Goal: Task Accomplishment & Management: Manage account settings

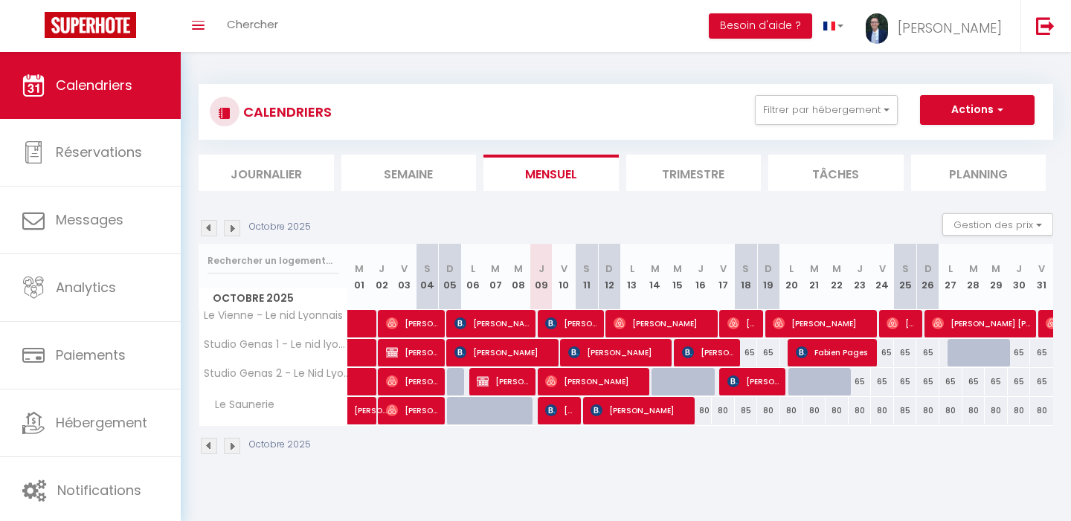
click at [606, 353] on span "[PERSON_NAME]" at bounding box center [618, 352] width 100 height 28
select select "KO"
select select "0"
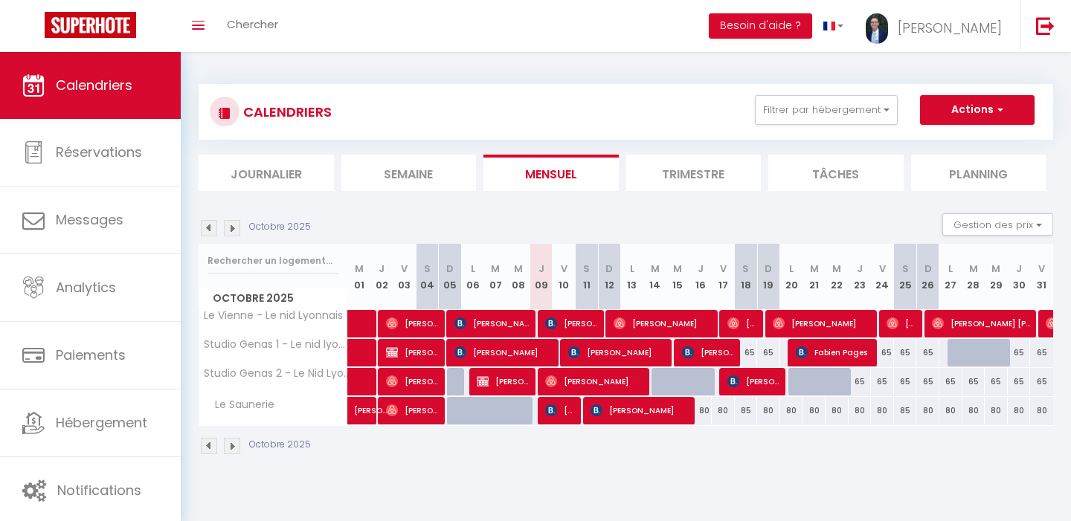
select select "1"
select select
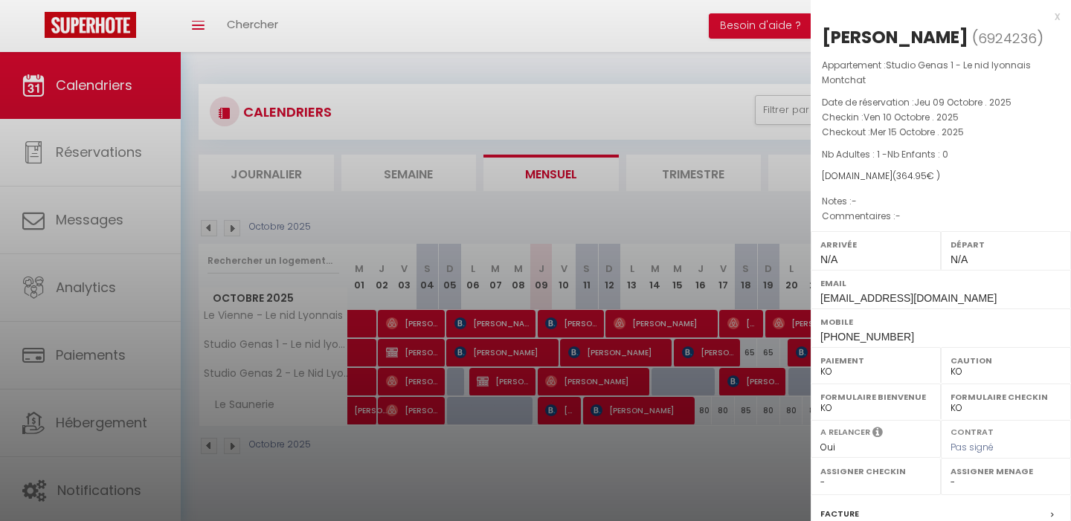
click at [652, 82] on div at bounding box center [535, 260] width 1071 height 521
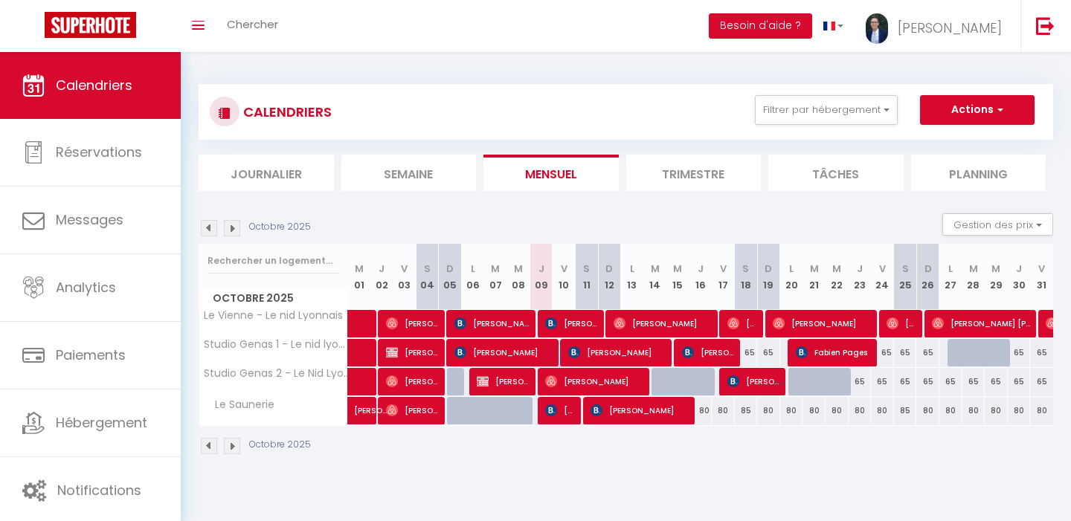
click at [599, 350] on span "[PERSON_NAME]" at bounding box center [618, 352] width 100 height 28
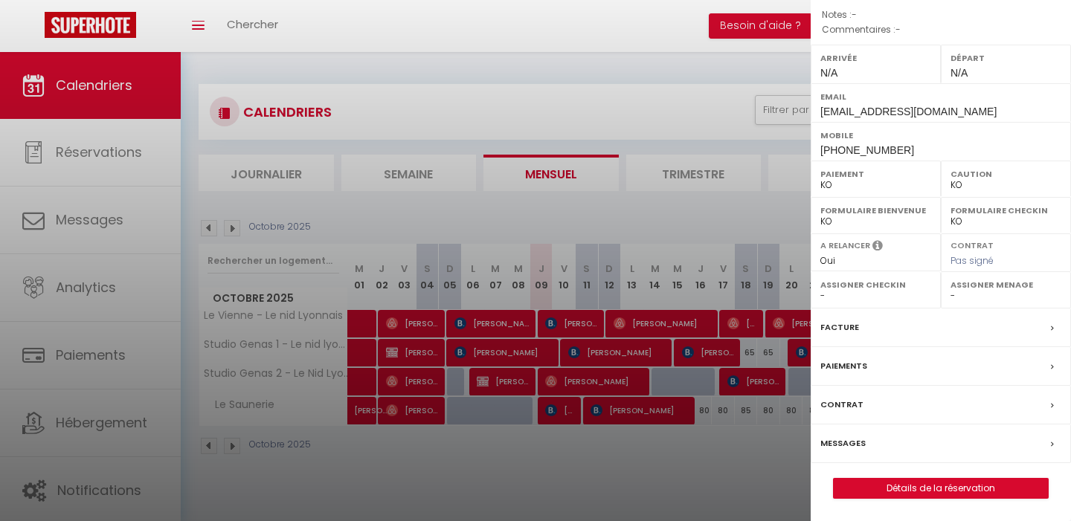
scroll to position [206, 0]
click at [914, 489] on link "Détails de la réservation" at bounding box center [941, 488] width 214 height 19
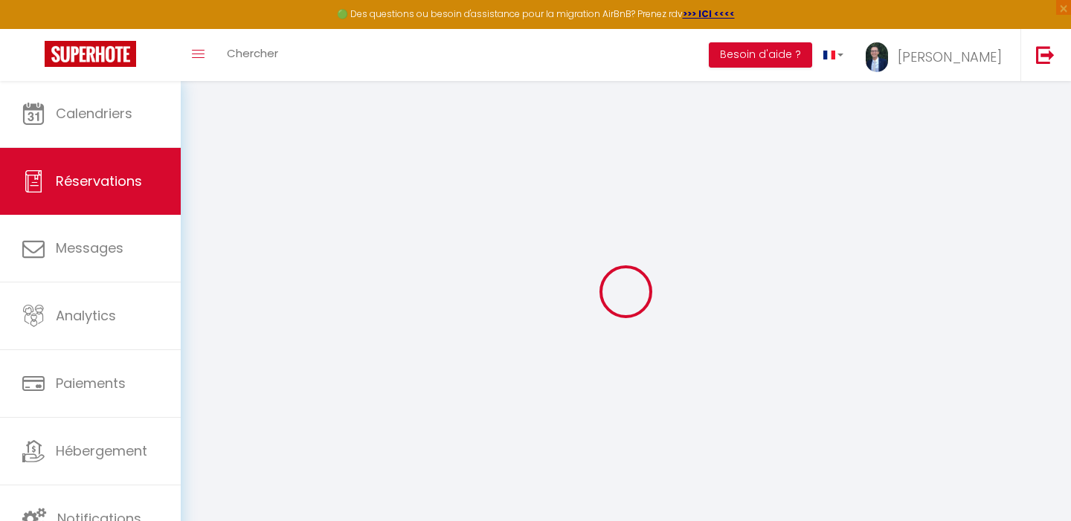
type input "Alima Eka"
type input "Marie Aurélie"
type input "aaurel.928838@guest.booking.com"
type input "+33695306739"
type input "21 Impasse Raubo Faïsses"
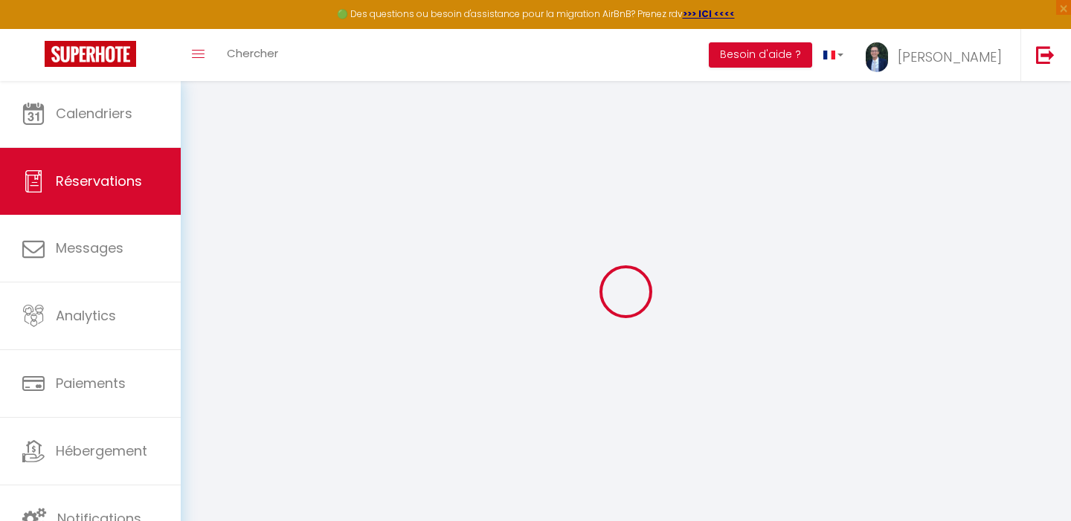
type input "Florensac"
select select "FR"
type input "61.2"
select select "10874"
select select "2"
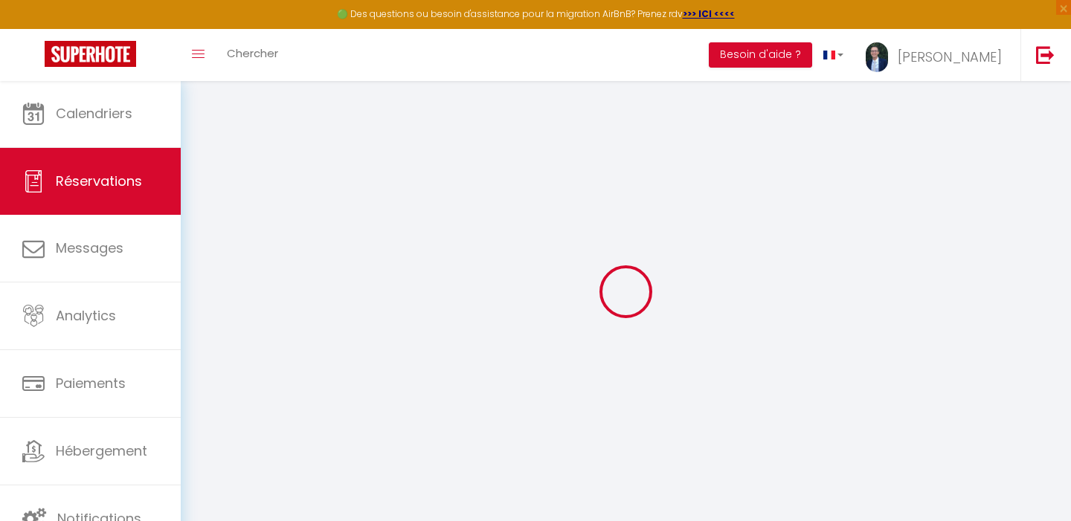
select select
type input "1"
select select "10"
select select
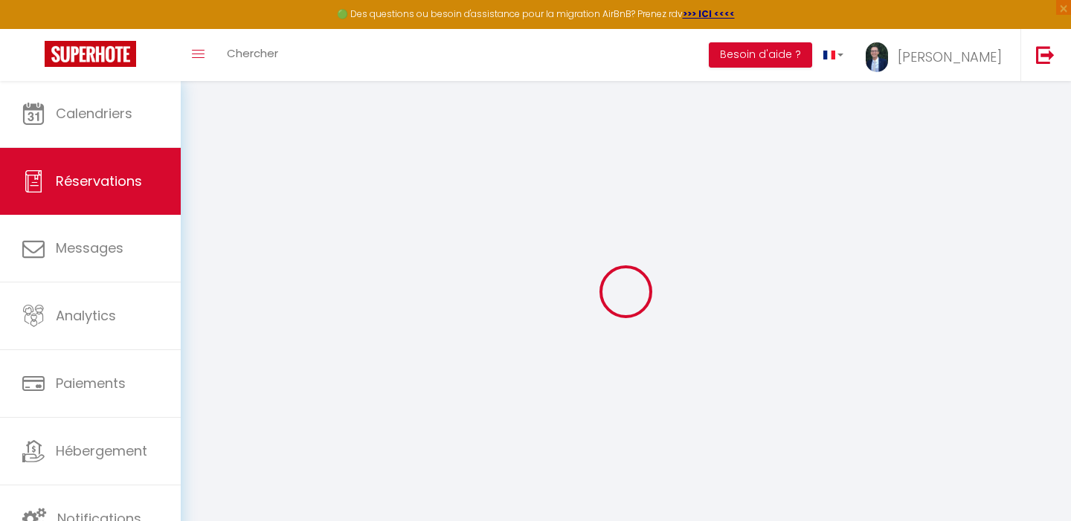
type input "320"
checkbox input "false"
type input "364.95"
select select "2"
type input "0"
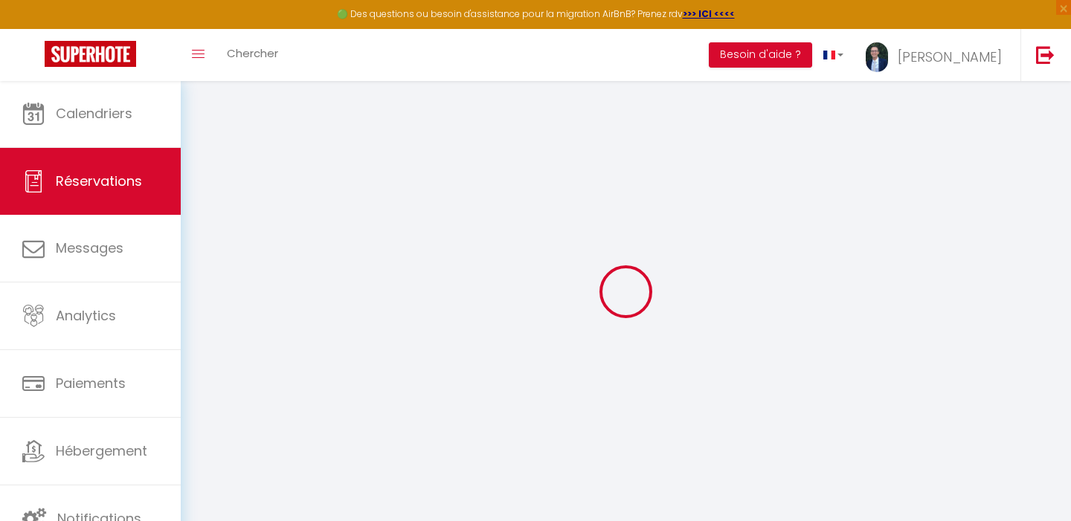
type input "0"
select select
select select "14"
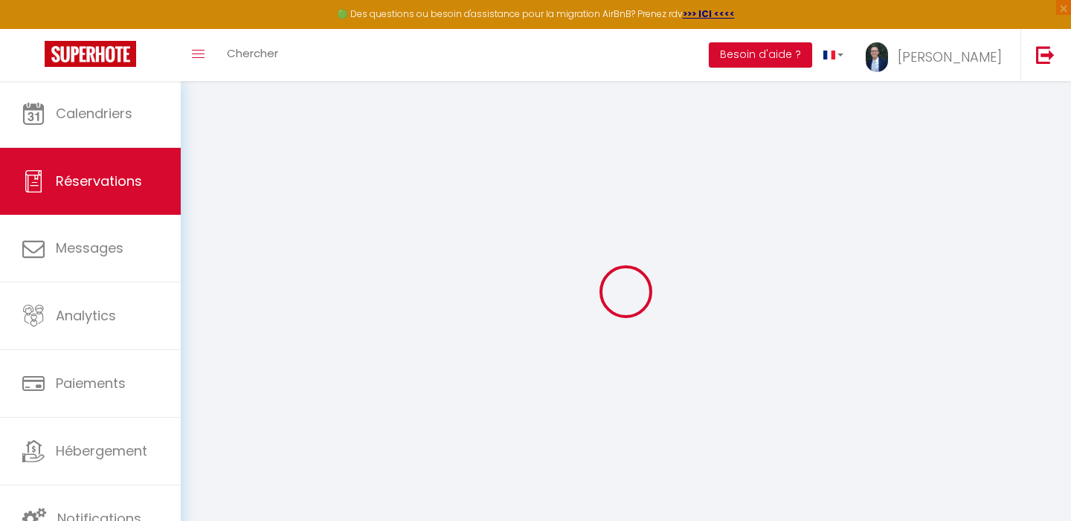
checkbox input "false"
select select
checkbox input "false"
select select
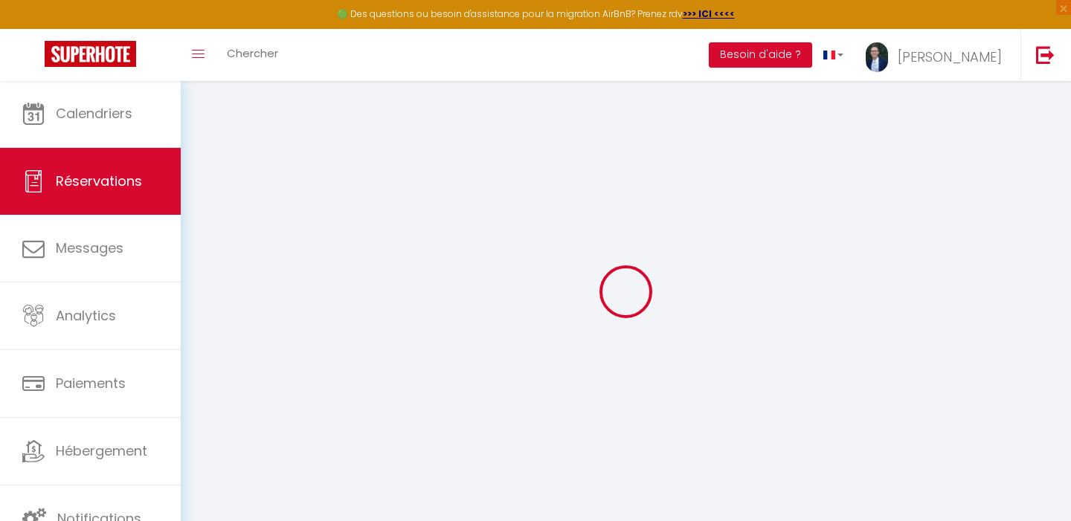
select select
checkbox input "false"
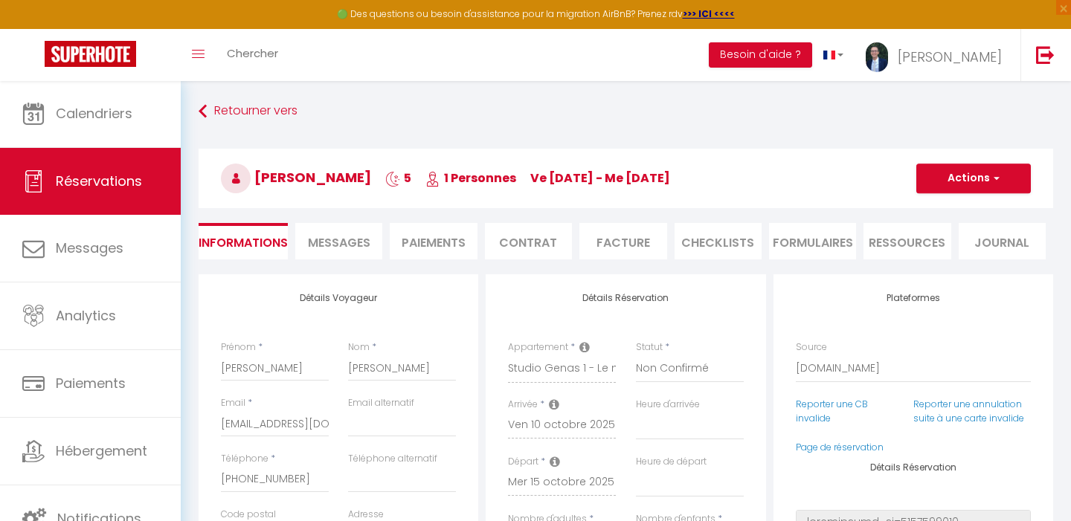
select select
checkbox input "false"
type input "40"
type input "4.95"
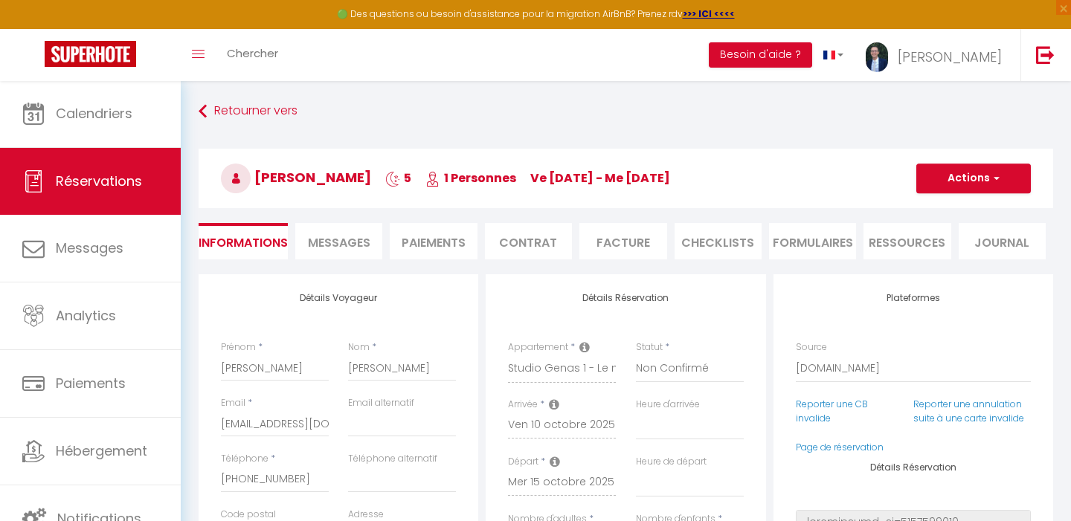
select select
checkbox input "false"
select select
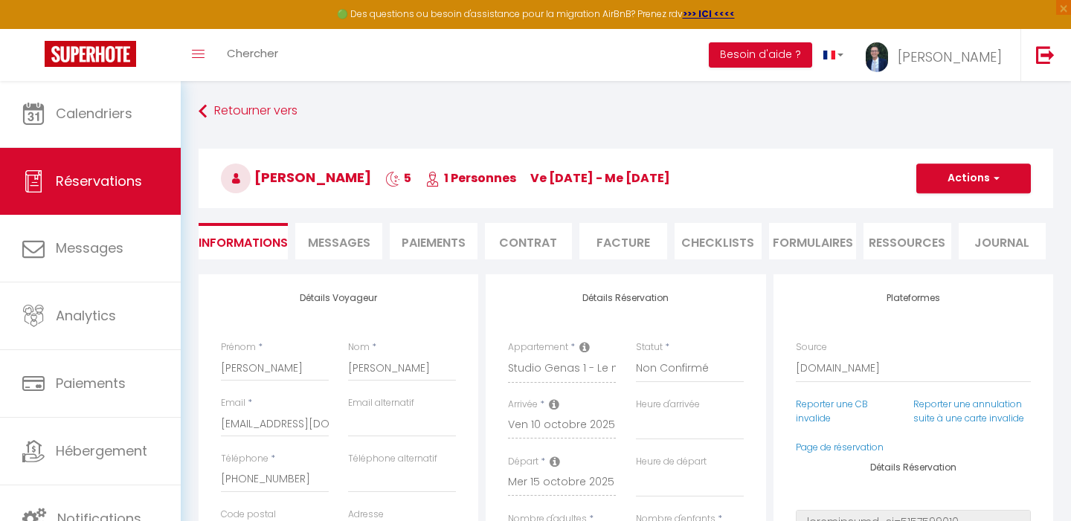
click at [328, 236] on span "Messages" at bounding box center [339, 242] width 62 height 17
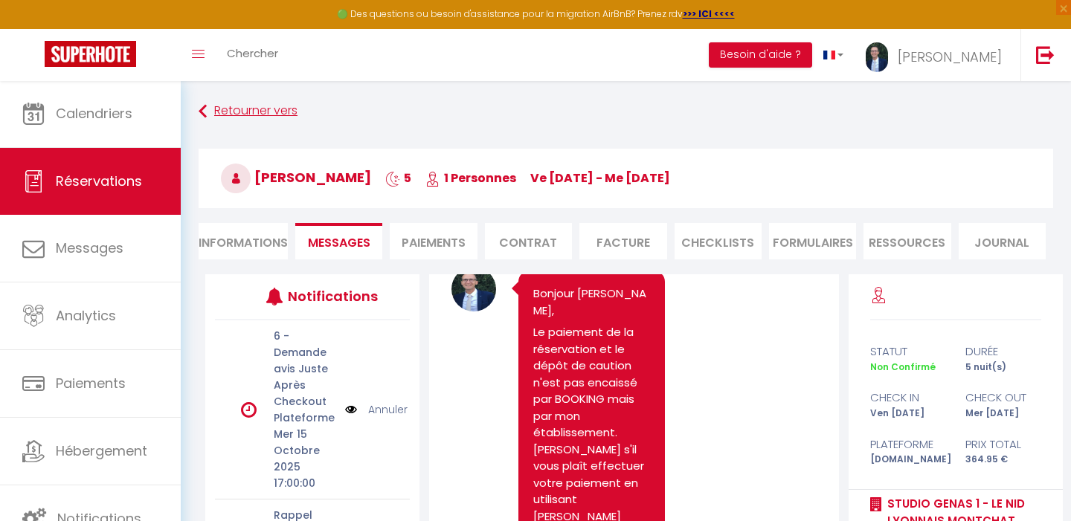
click at [236, 103] on link "Retourner vers" at bounding box center [626, 111] width 854 height 27
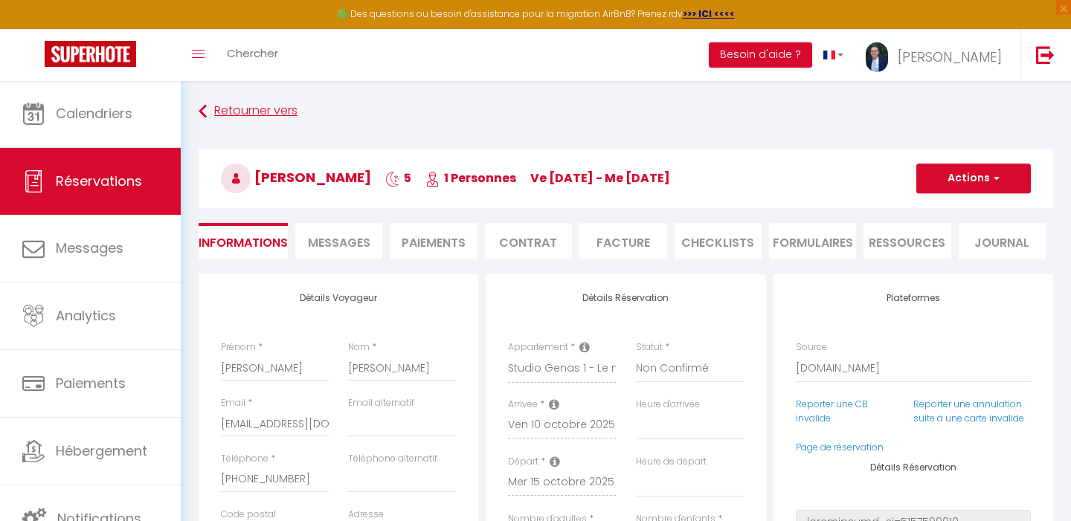
select select
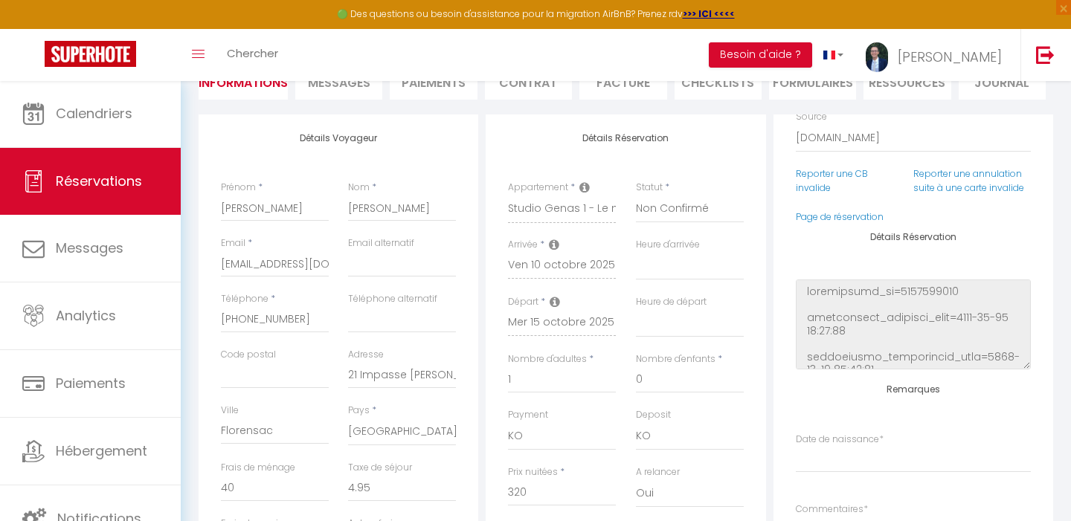
scroll to position [131, 0]
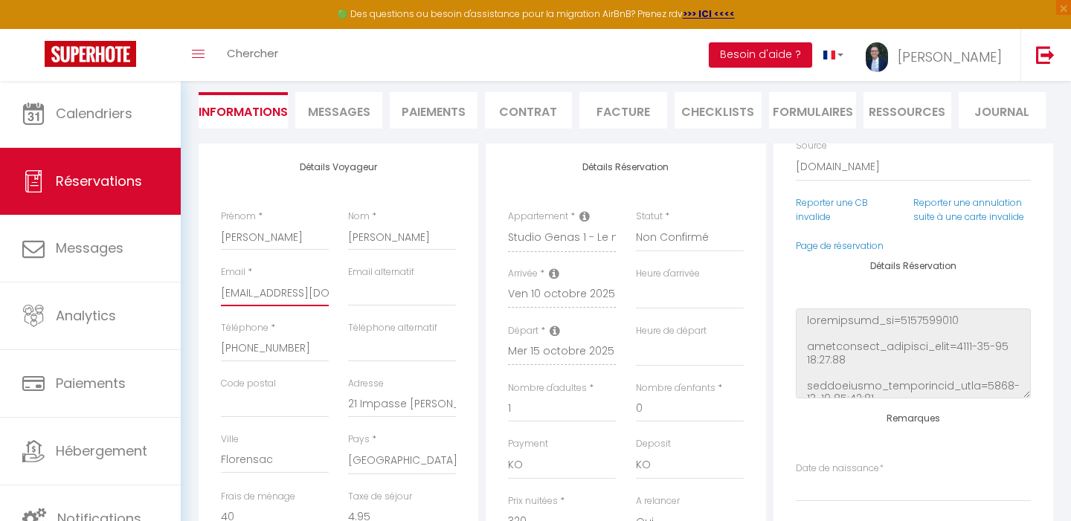
click at [222, 291] on input "aaurel.928838@guest.booking.com" at bounding box center [275, 293] width 108 height 27
select select
checkbox input "false"
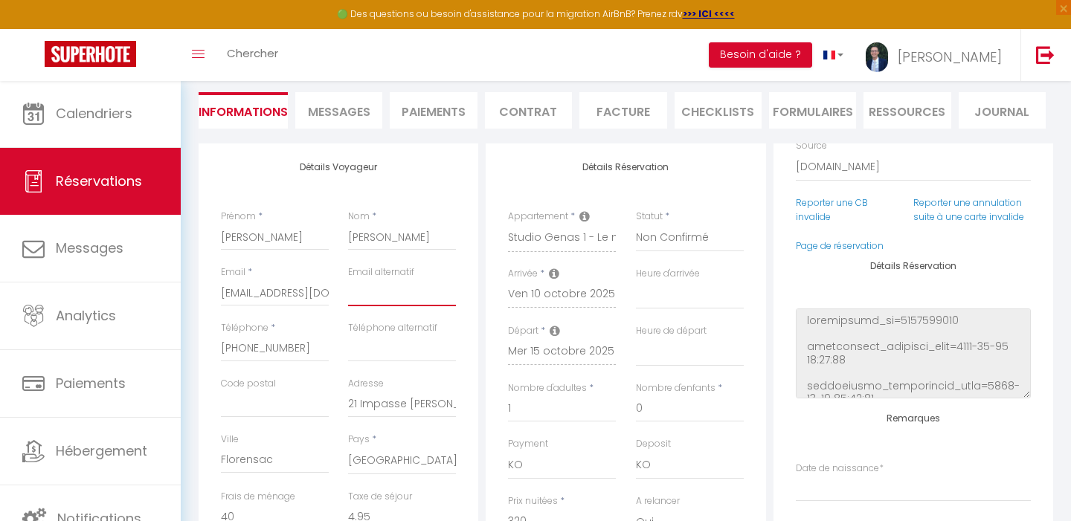
type input "m"
select select
checkbox input "false"
type input "ma"
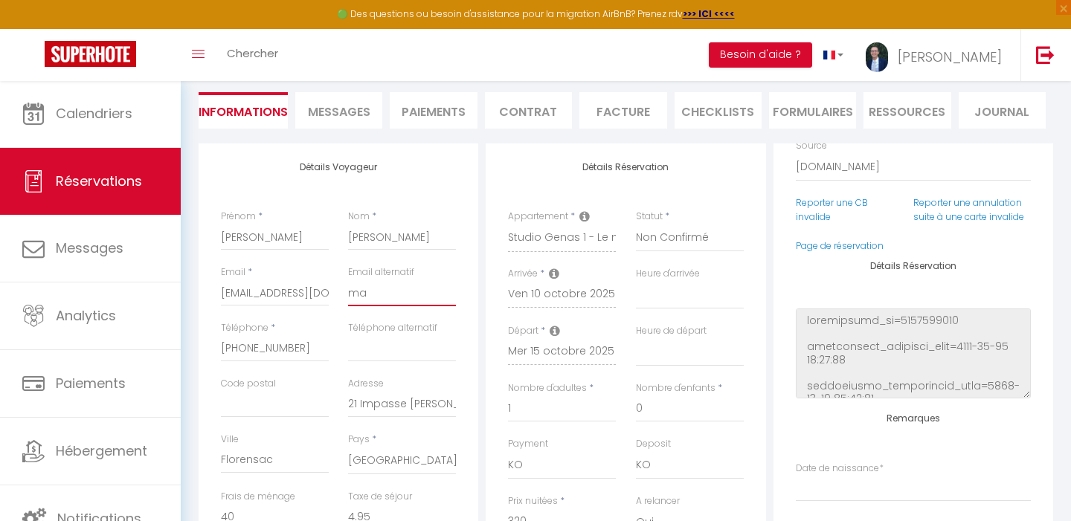
select select
checkbox input "false"
type input "mar"
select select
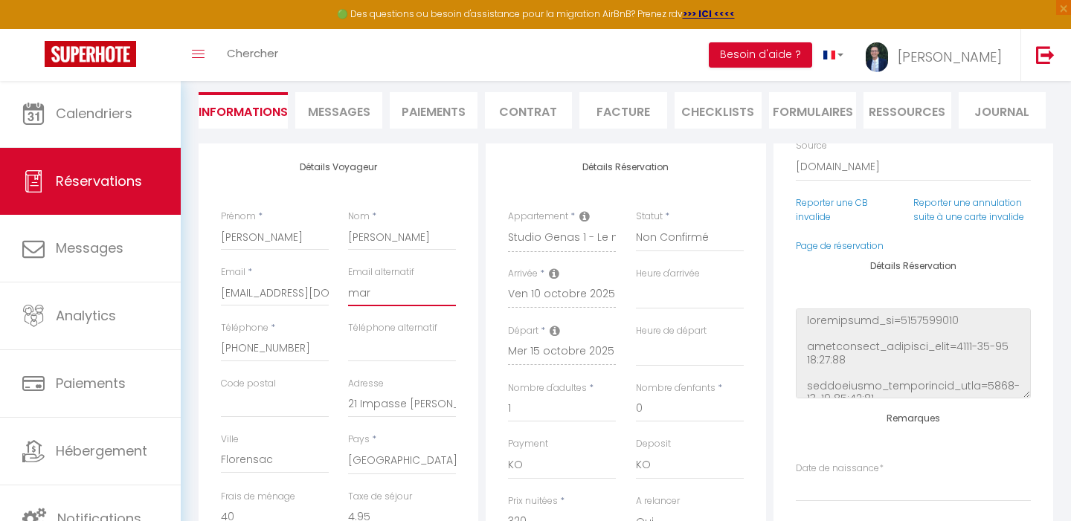
select select
checkbox input "false"
type input "mari"
select select
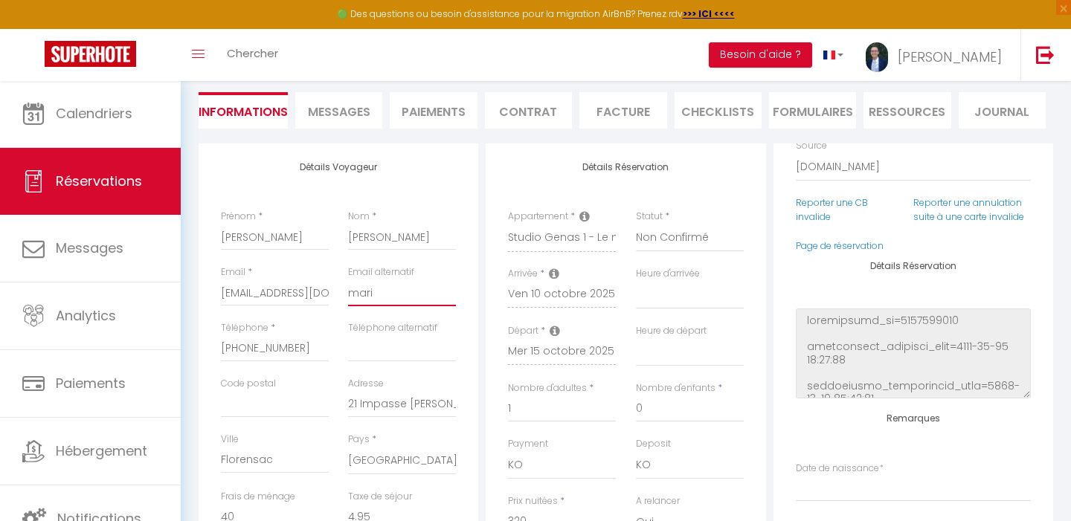
checkbox input "false"
type input "marie"
select select
checkbox input "false"
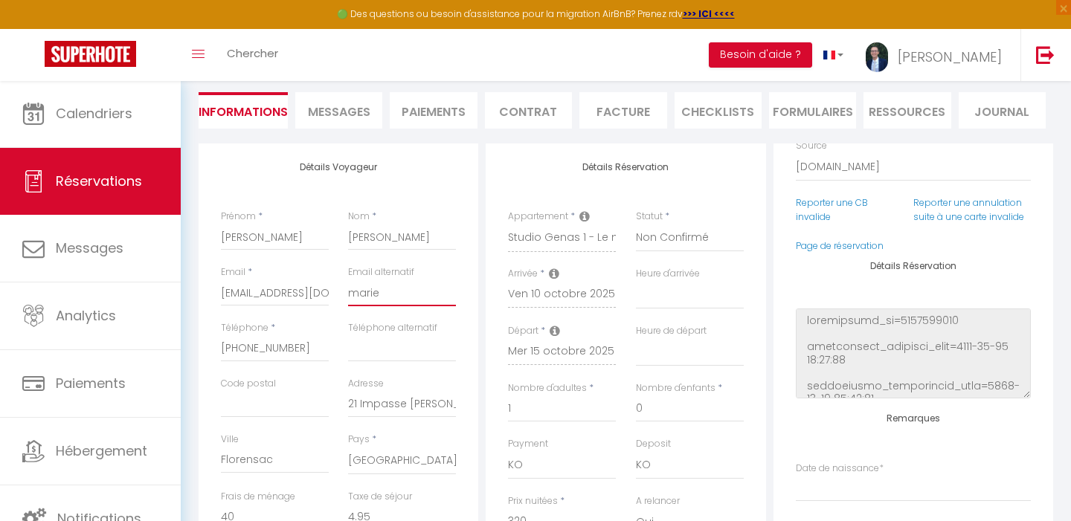
type input "mariea"
select select
checkbox input "false"
type input "marieau"
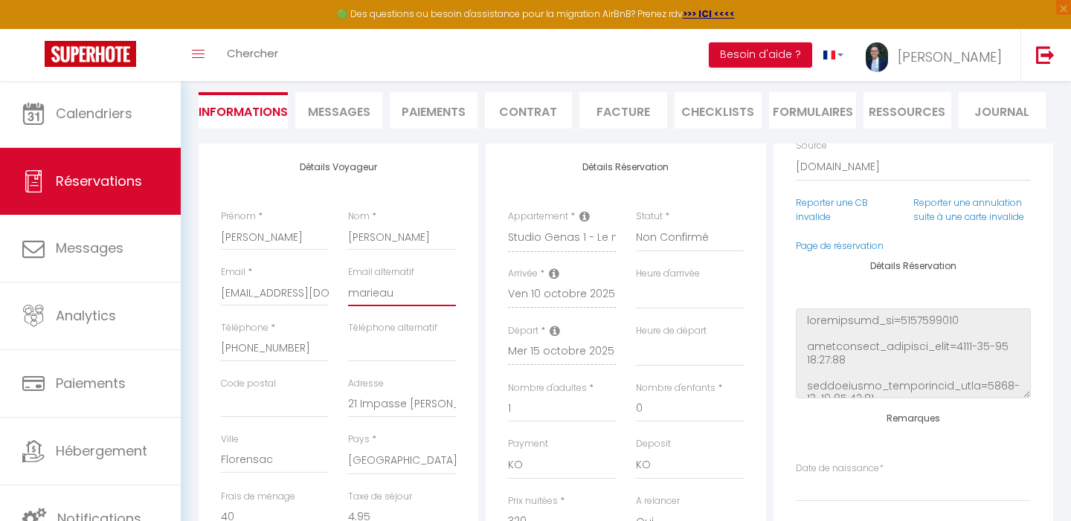
select select
checkbox input "false"
type input "marieaur"
select select
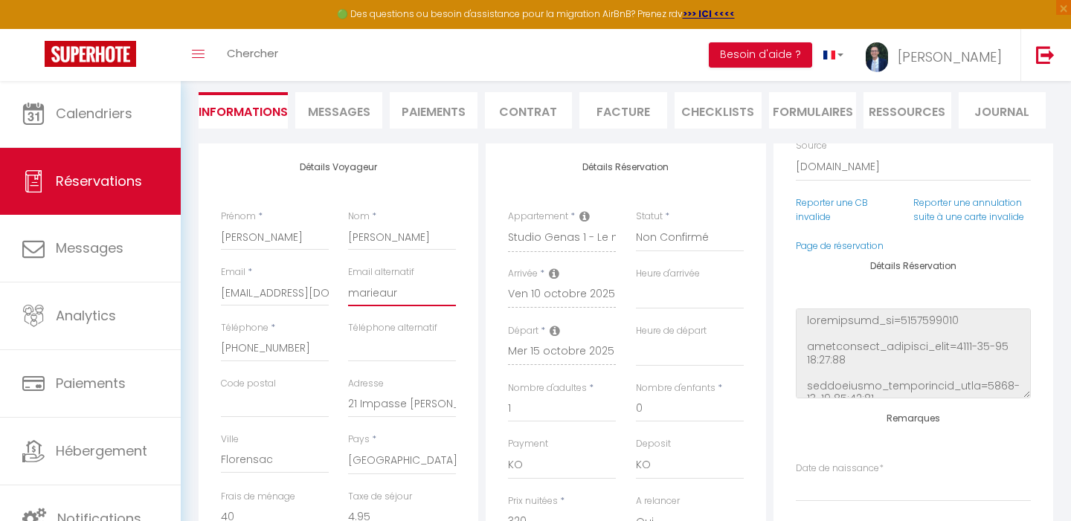
select select
checkbox input "false"
type input "marieaure"
select select
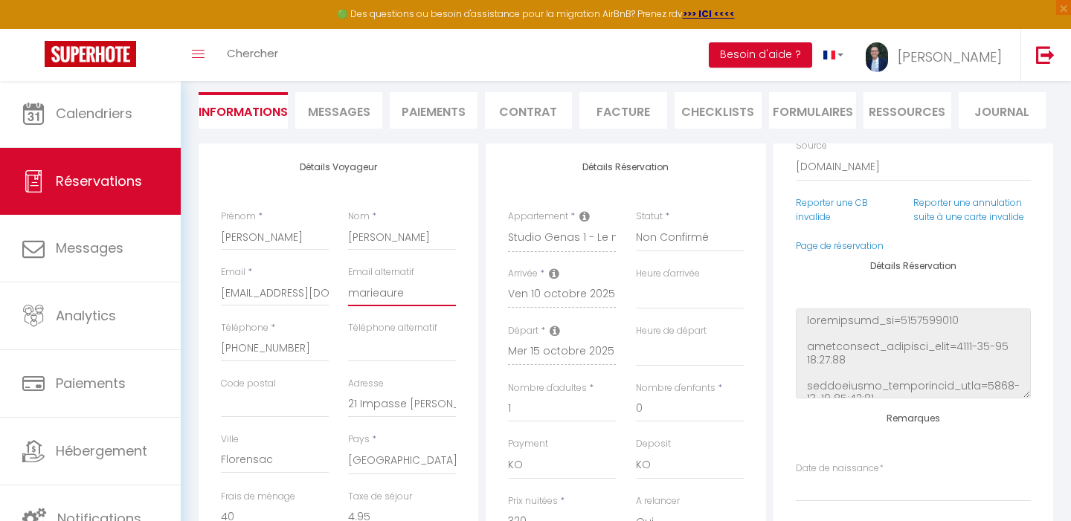
checkbox input "false"
type input "marieaurel"
select select
checkbox input "false"
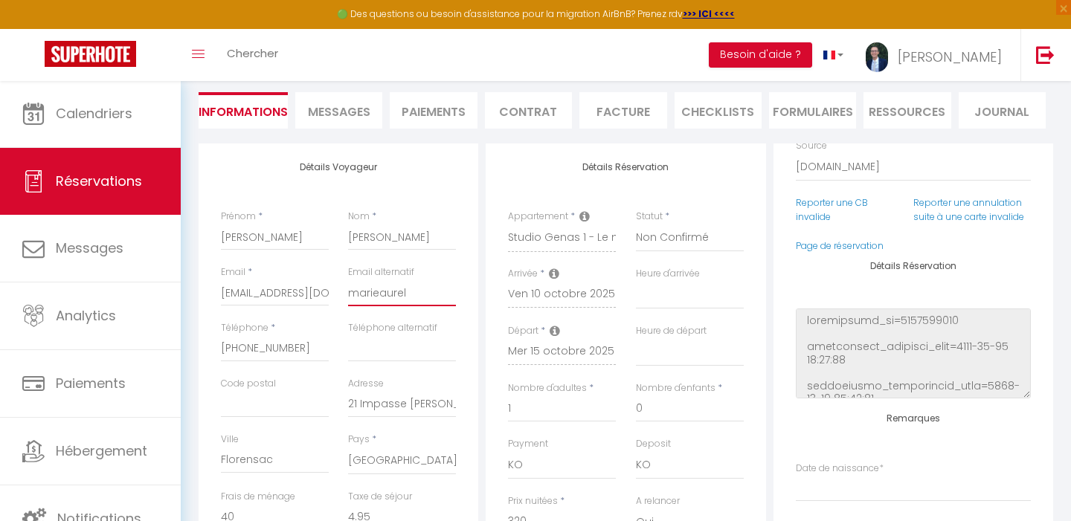
type input "marieaureli"
select select
checkbox input "false"
type input "marieaurelie"
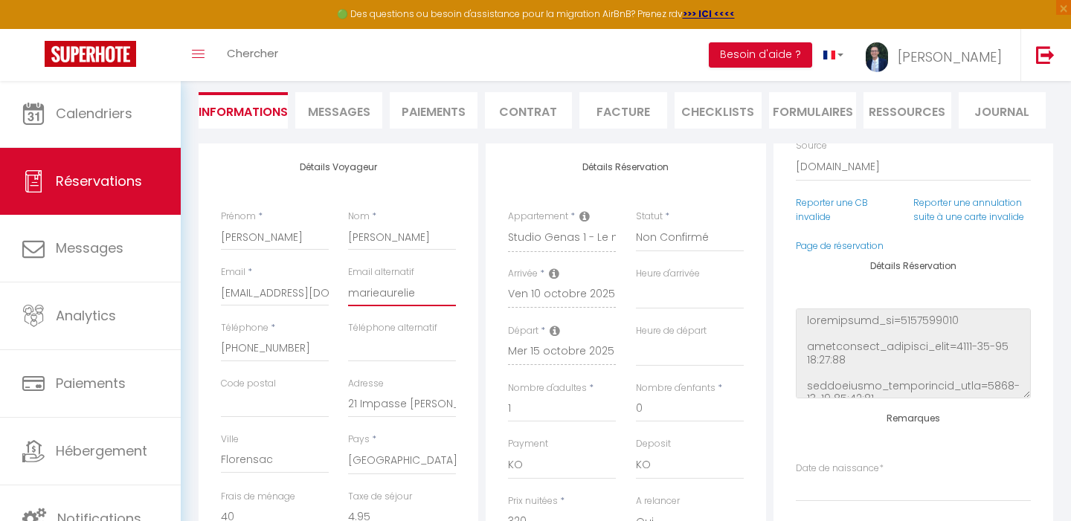
select select
checkbox input "false"
type input "marieaureli"
select select
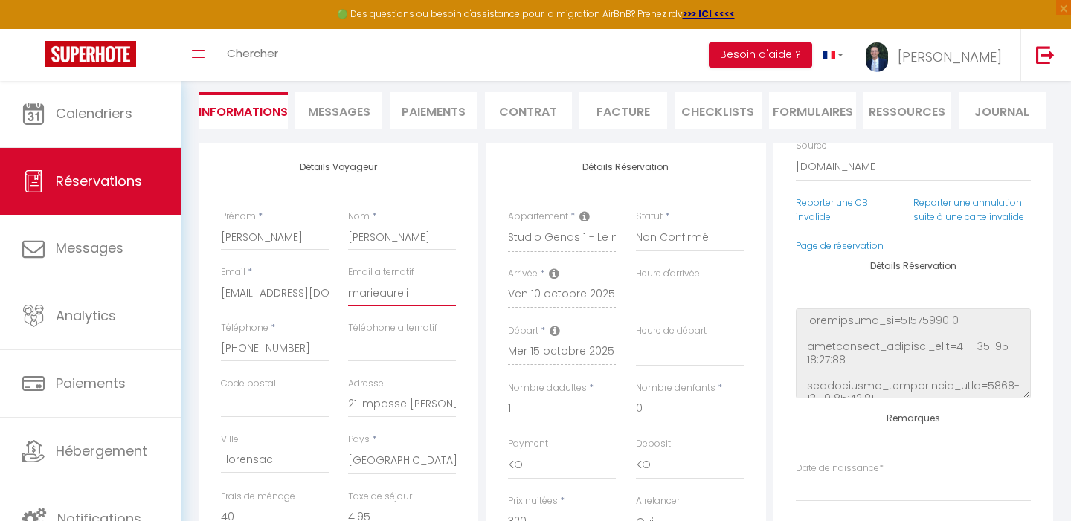
select select
checkbox input "false"
type input "marieaurel"
select select
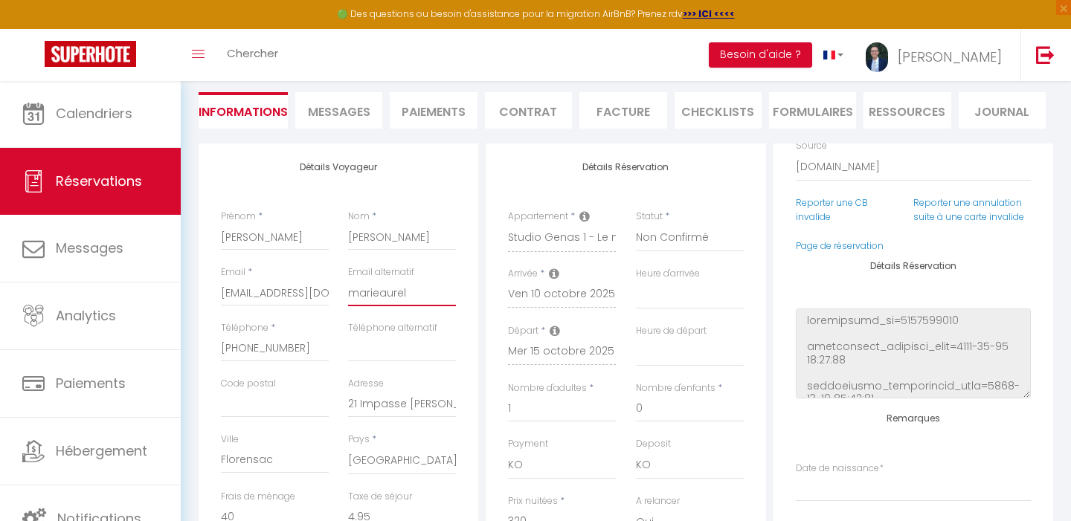
checkbox input "false"
type input "marieaure"
select select
checkbox input "false"
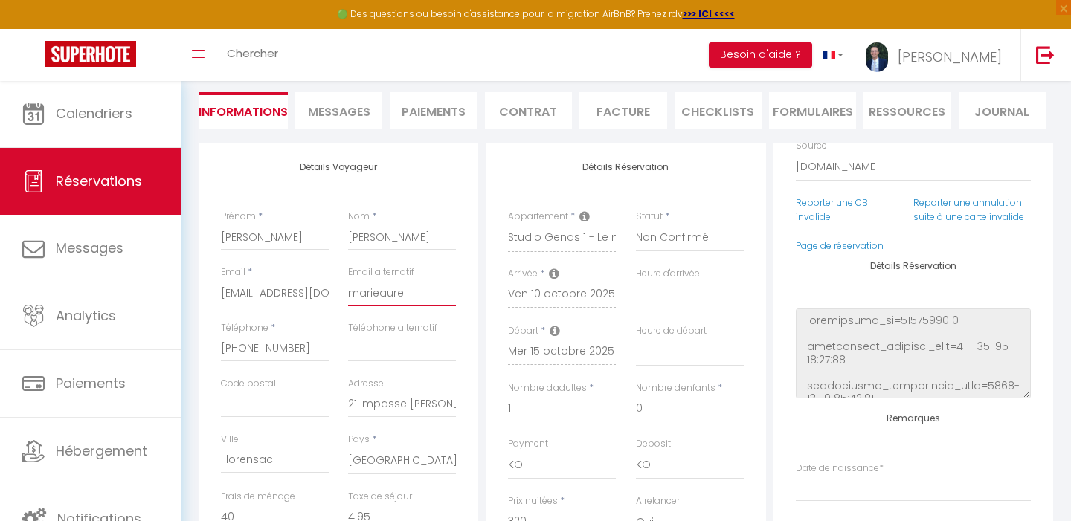
type input "marieaur"
select select
checkbox input "false"
type input "marieau"
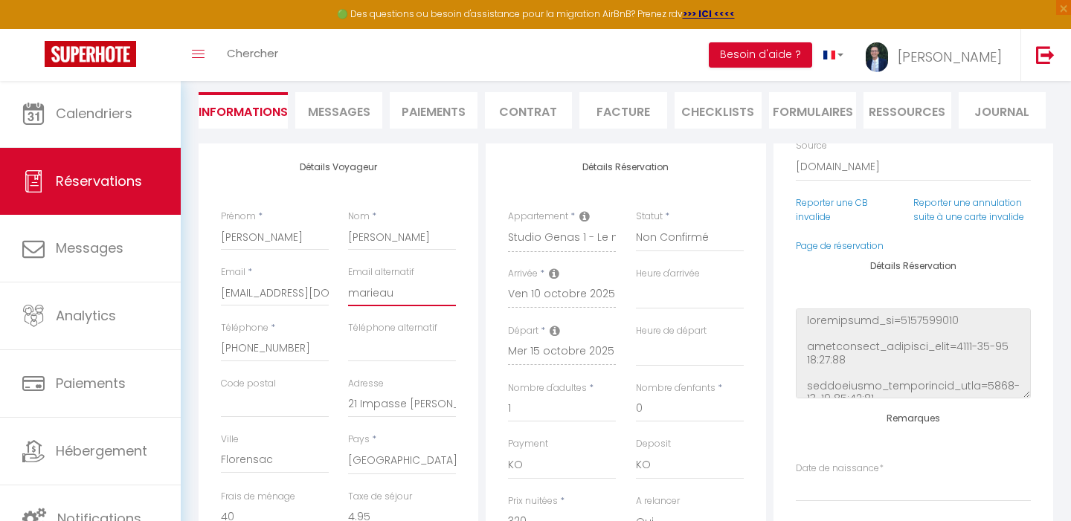
select select
checkbox input "false"
type input "mariea"
select select
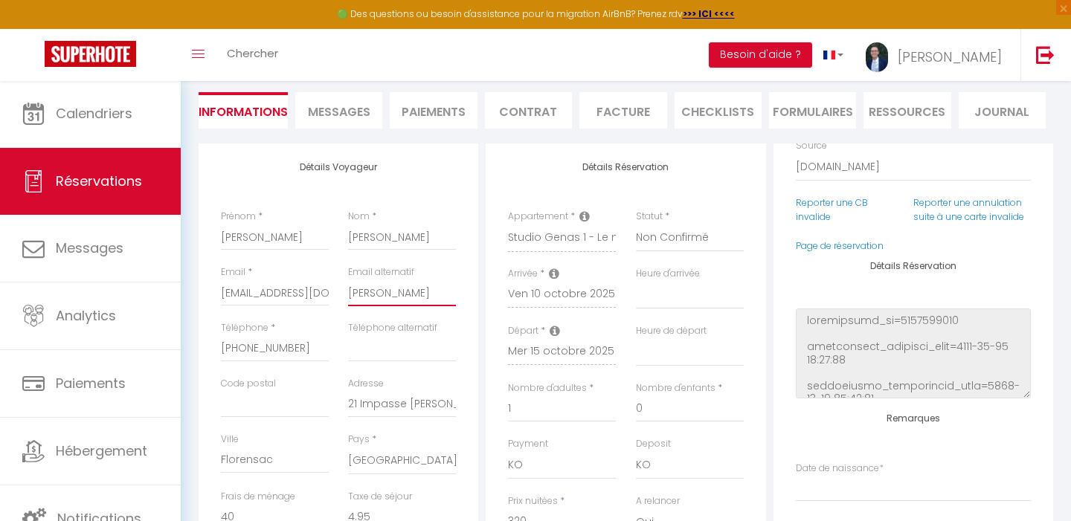
select select
checkbox input "false"
type input "marie"
select select
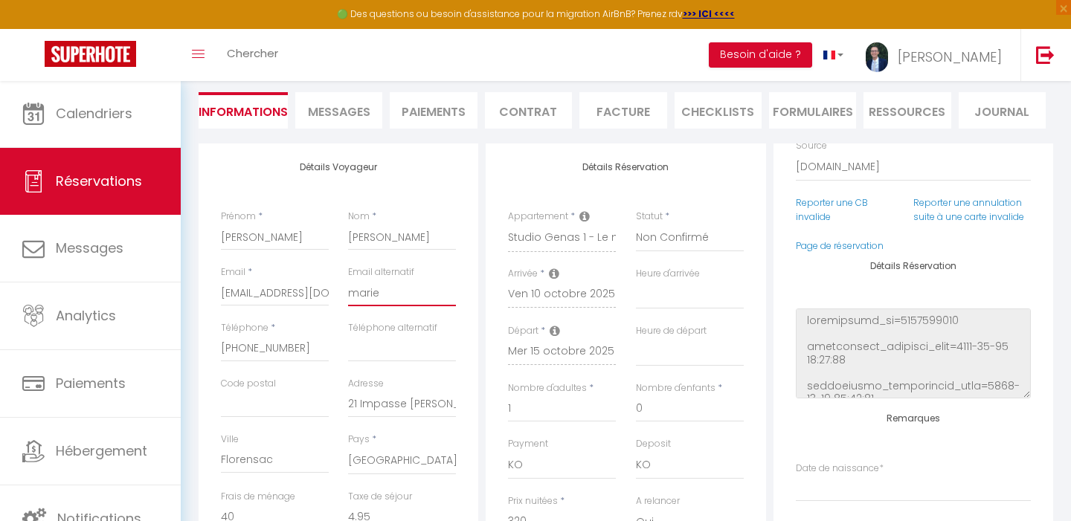
checkbox input "false"
type input "mari"
select select
checkbox input "false"
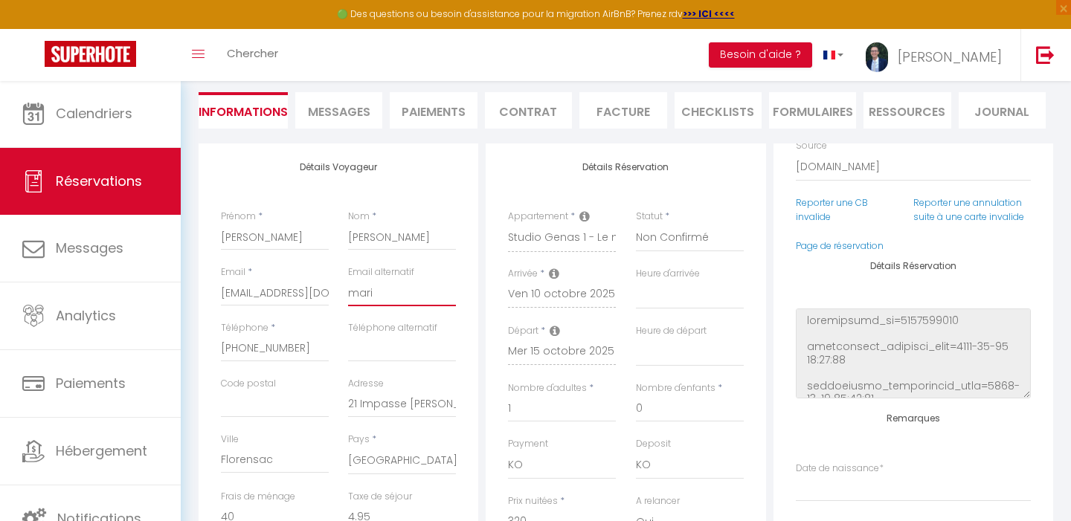
type input "marie"
select select
checkbox input "false"
type input "mariea"
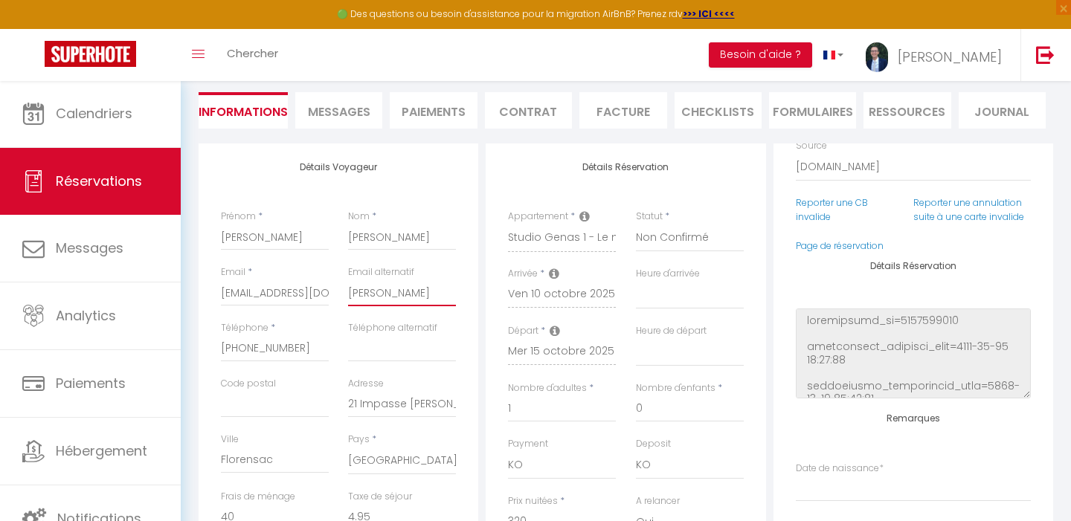
select select
checkbox input "false"
type input "marieau"
select select
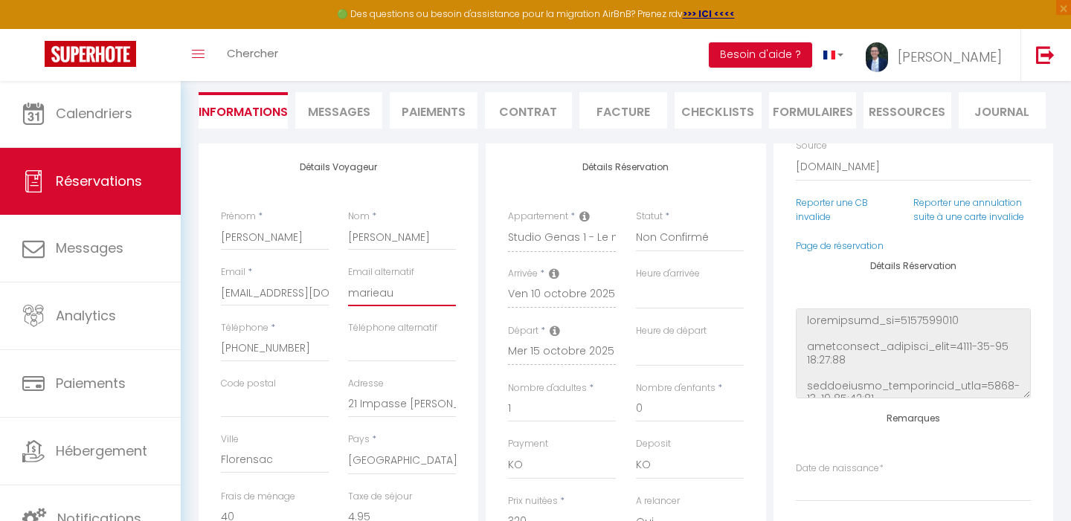
select select
checkbox input "false"
type input "marieaur"
select select
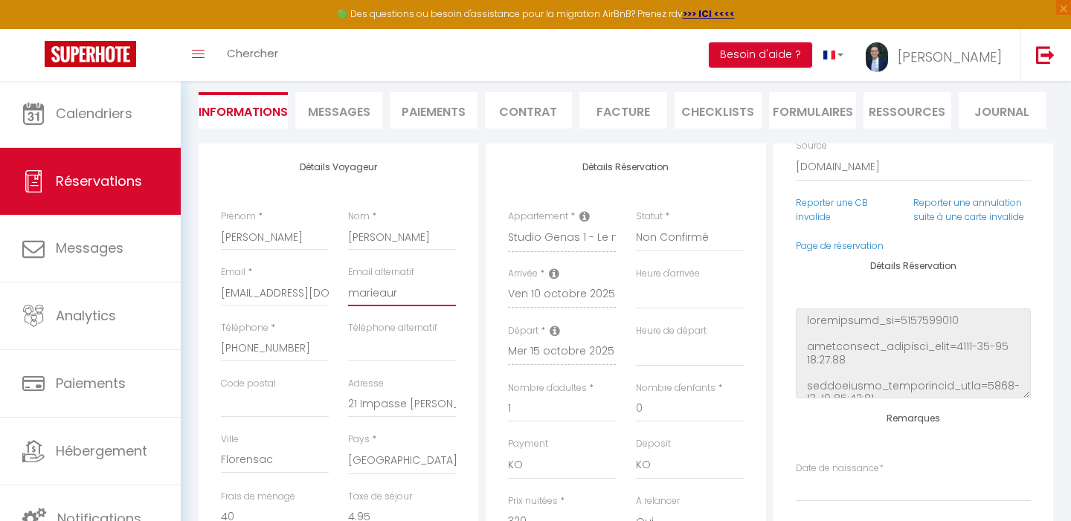
checkbox input "false"
type input "marieaure"
select select
checkbox input "false"
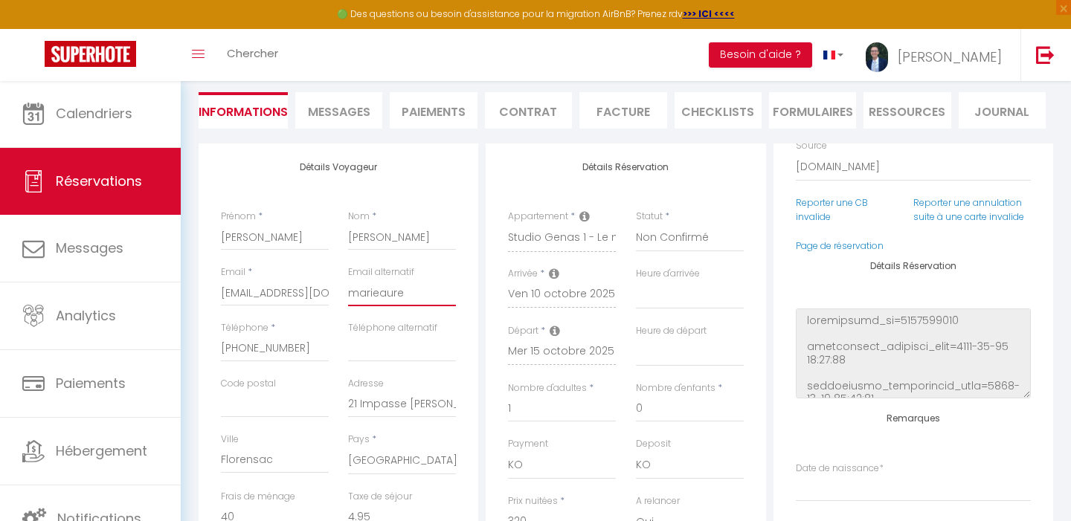
type input "marieaurel"
select select
checkbox input "false"
type input "marieaureli"
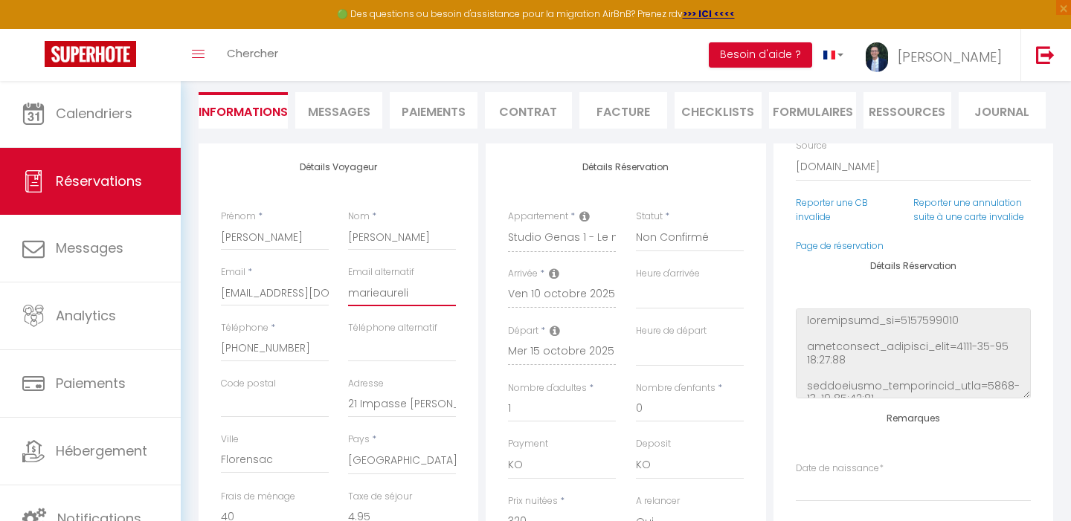
select select
checkbox input "false"
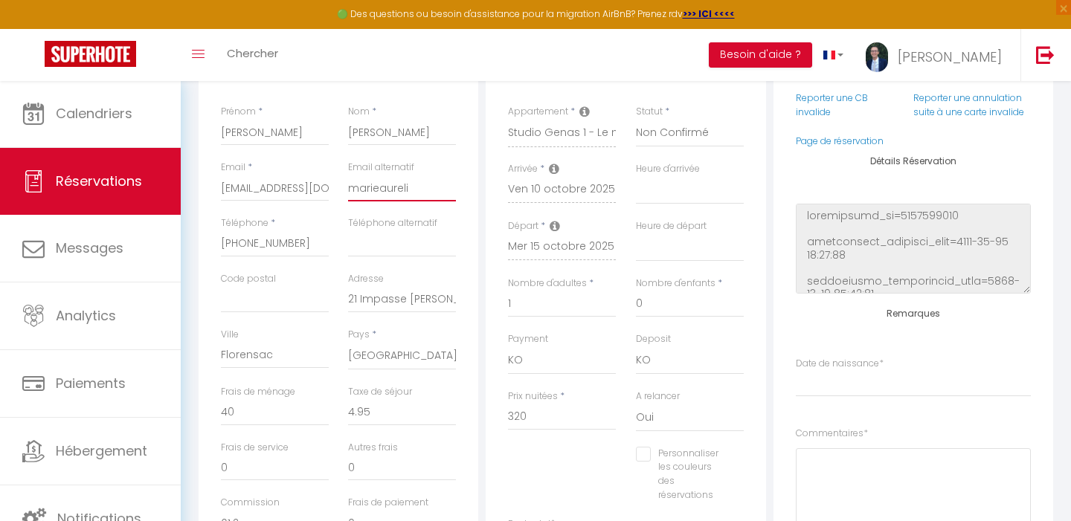
scroll to position [223, 0]
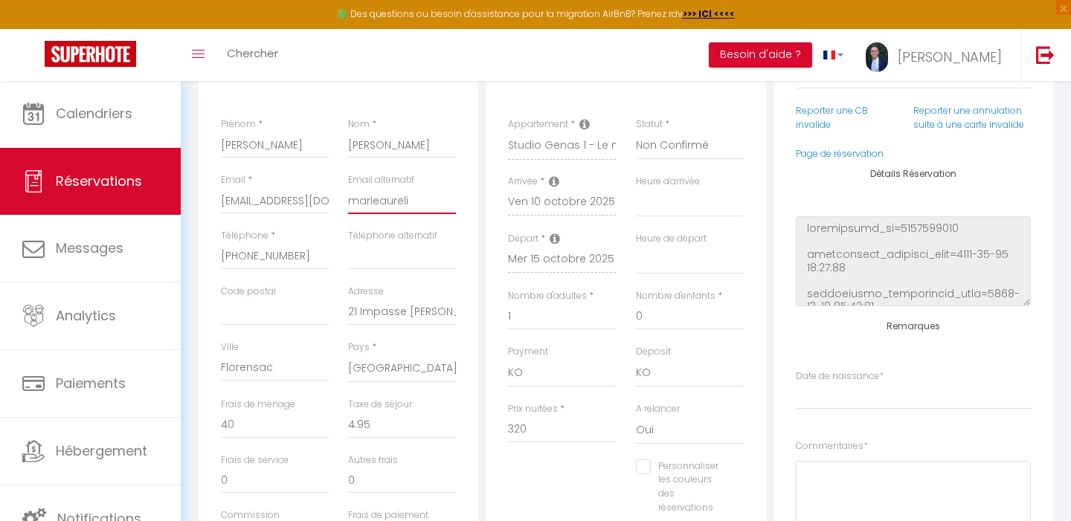
select select
checkbox input "false"
select select
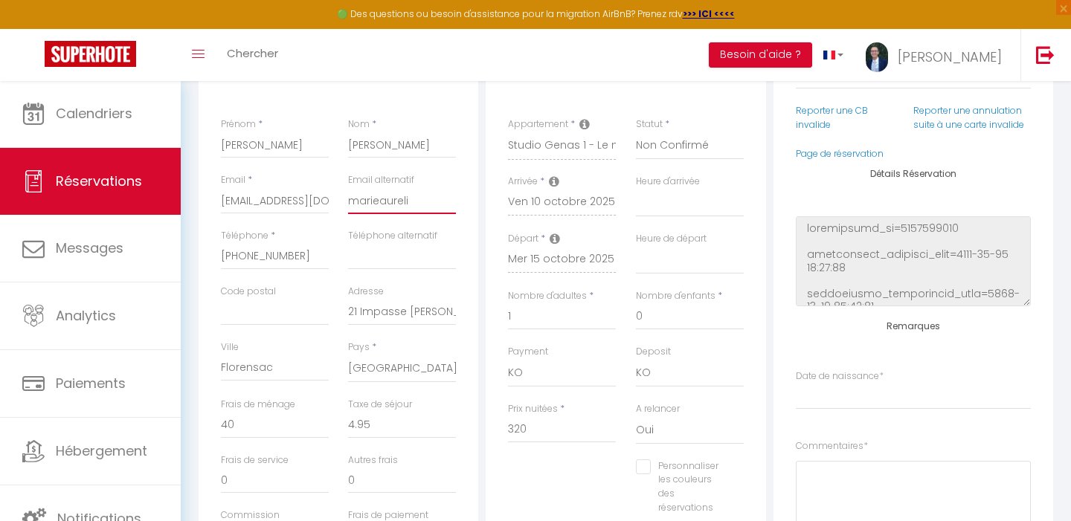
checkbox input "false"
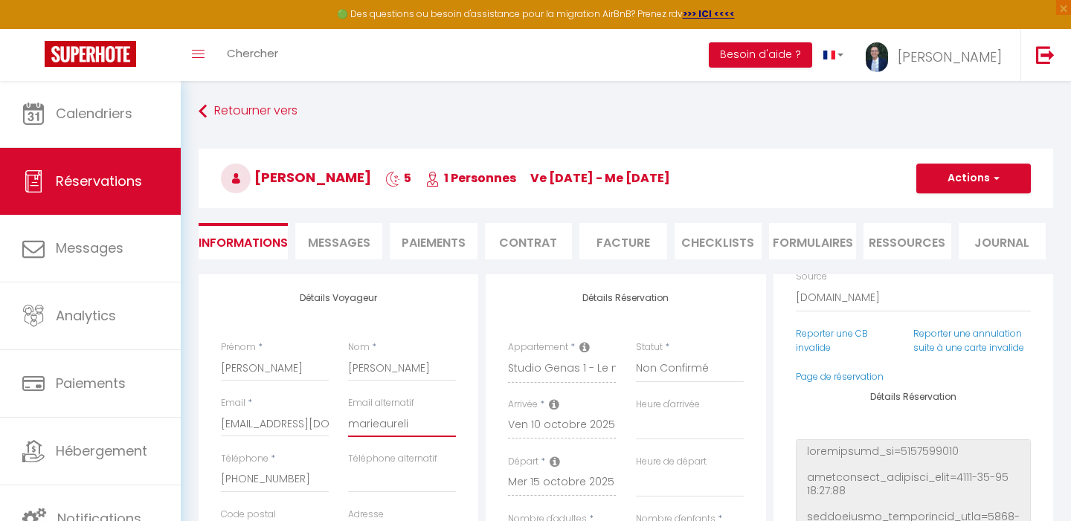
scroll to position [0, 0]
select select
checkbox input "false"
select select
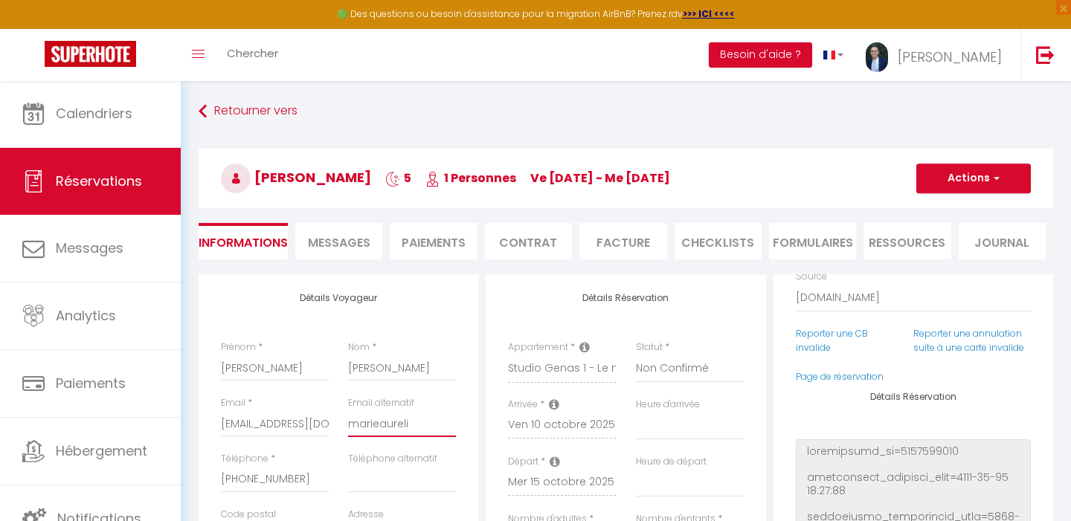
select select
checkbox input "false"
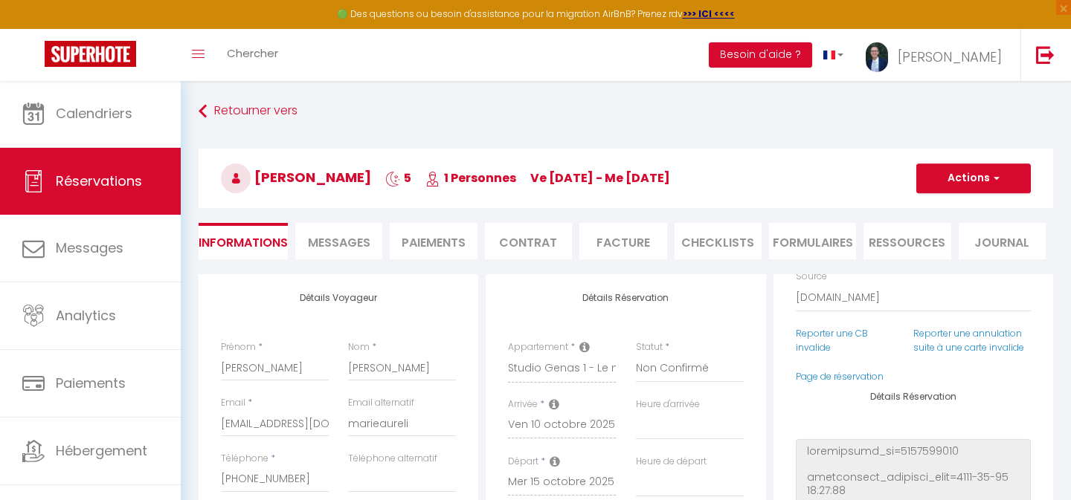
select select
checkbox input "false"
select select
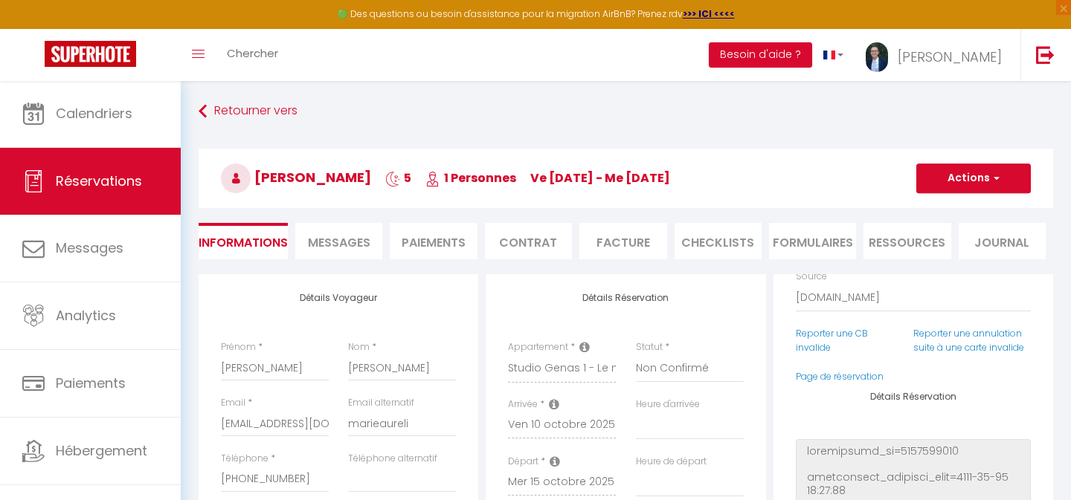
checkbox input "false"
select select
checkbox input "false"
select select
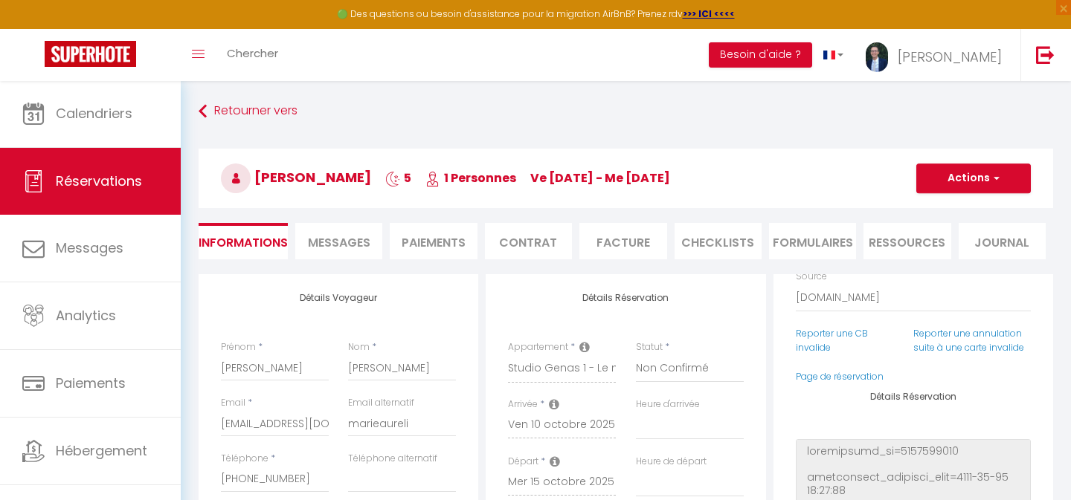
select select
checkbox input "false"
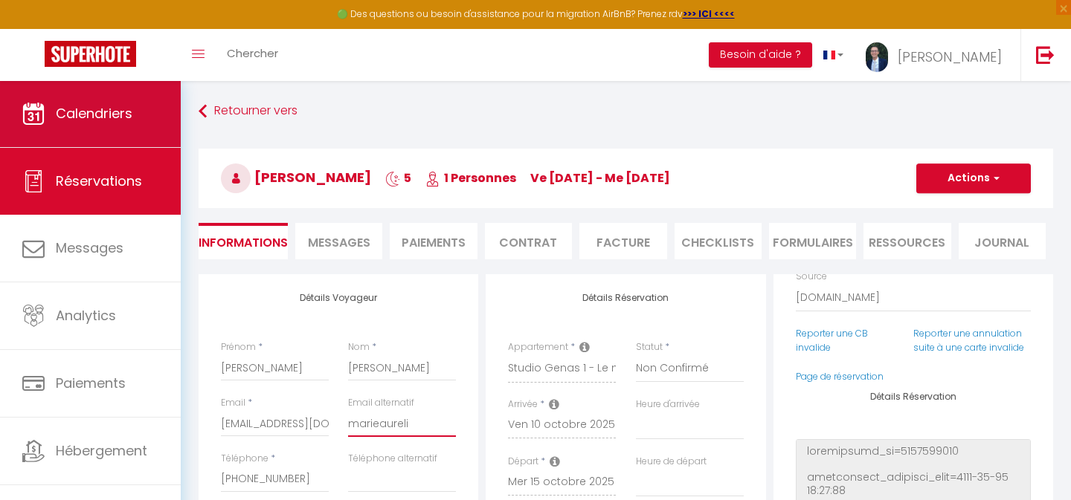
type input "marieaureli"
click at [74, 112] on span "Calendriers" at bounding box center [94, 113] width 77 height 19
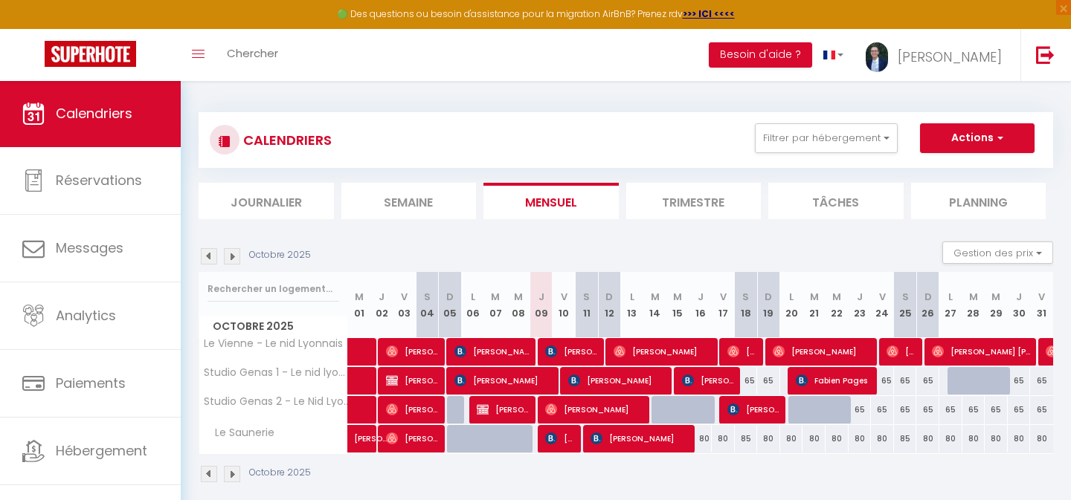
click at [231, 255] on img at bounding box center [232, 256] width 16 height 16
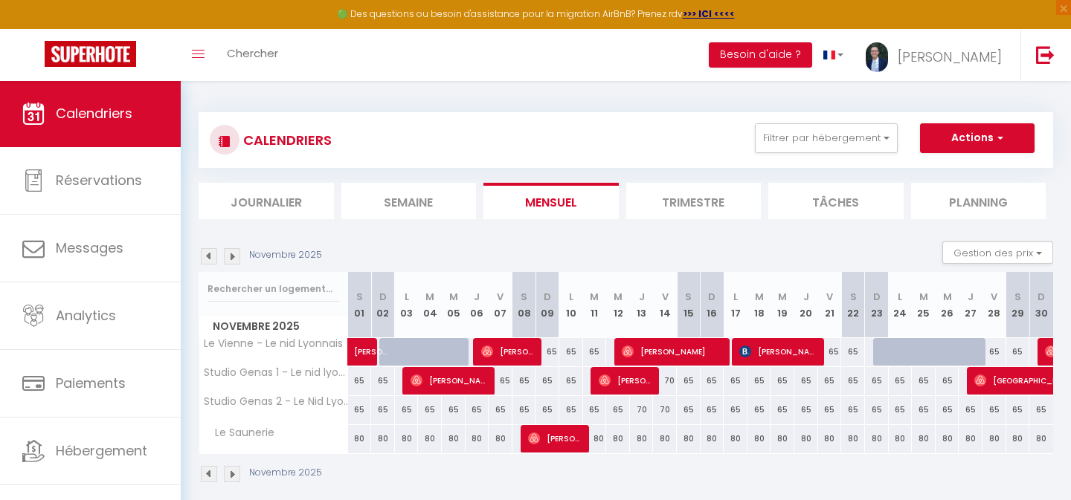
click at [101, 118] on span "Calendriers" at bounding box center [94, 113] width 77 height 19
click at [208, 260] on img at bounding box center [209, 256] width 16 height 16
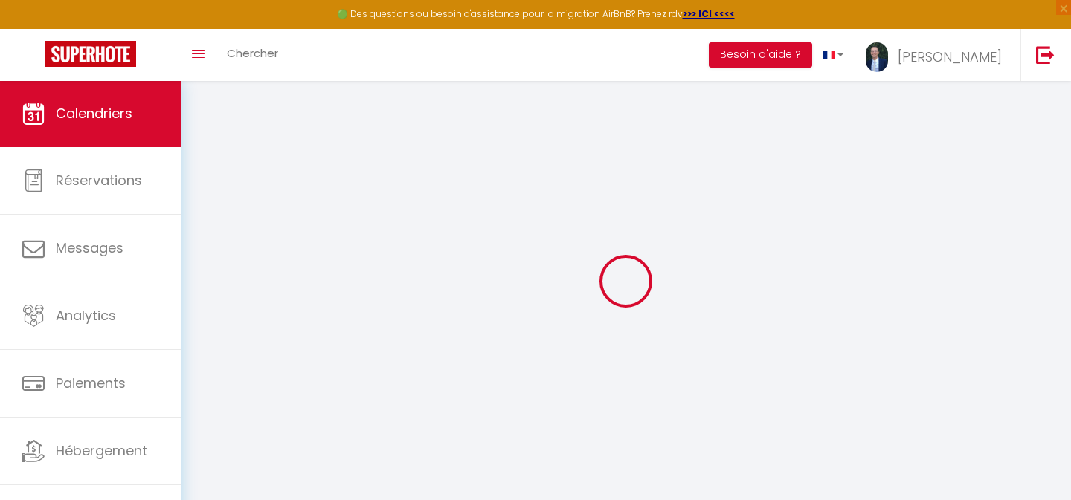
select select
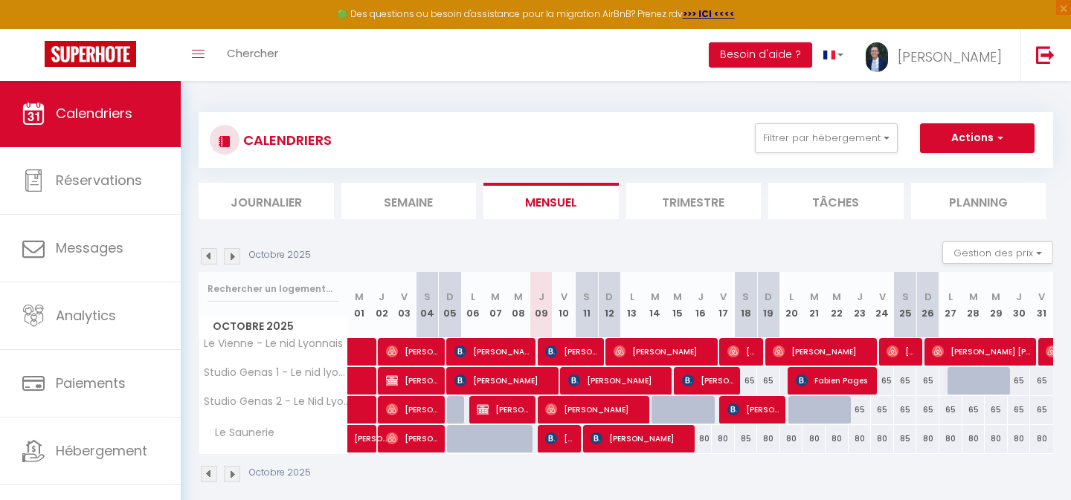
click at [602, 382] on span "[PERSON_NAME]" at bounding box center [618, 381] width 100 height 28
select select "KO"
select select "0"
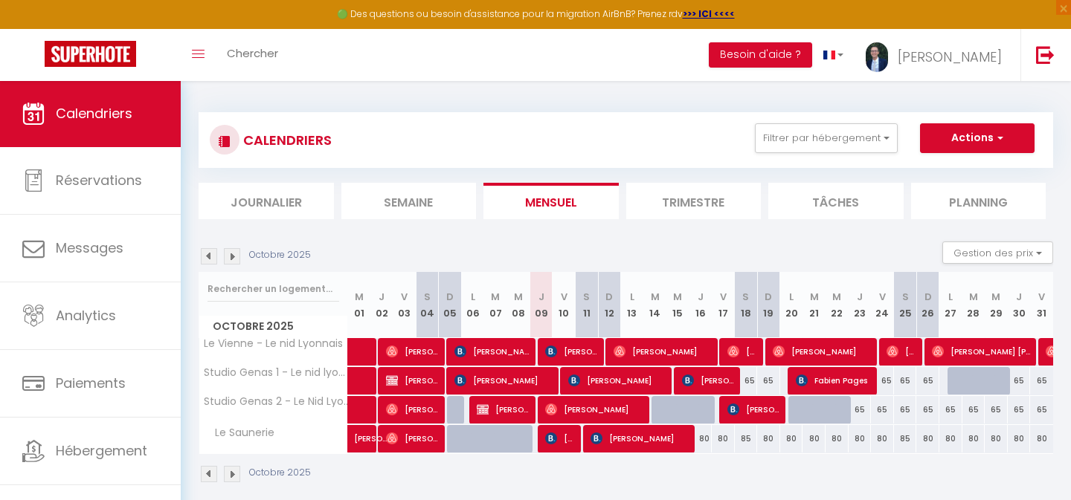
select select "1"
select select
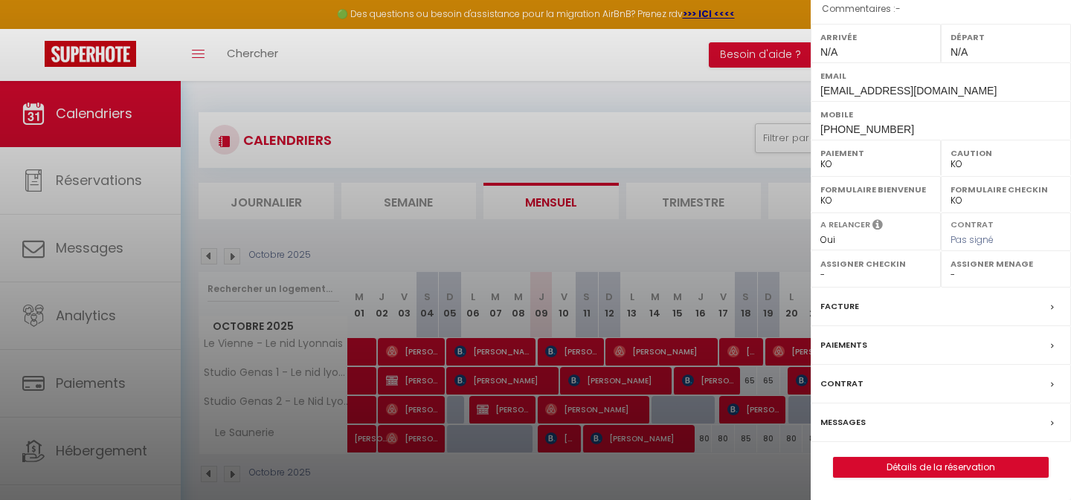
scroll to position [227, 0]
click at [911, 463] on link "Détails de la réservation" at bounding box center [941, 467] width 214 height 19
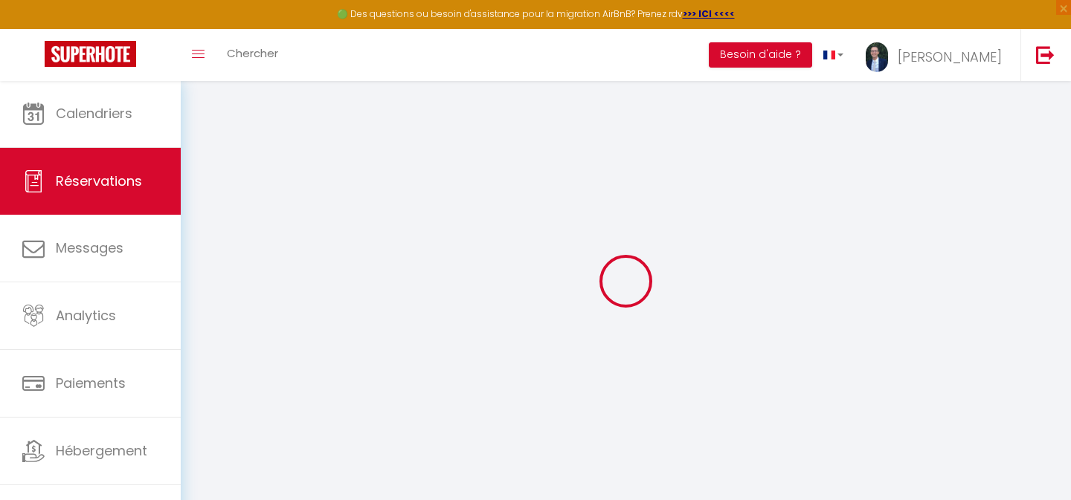
select select
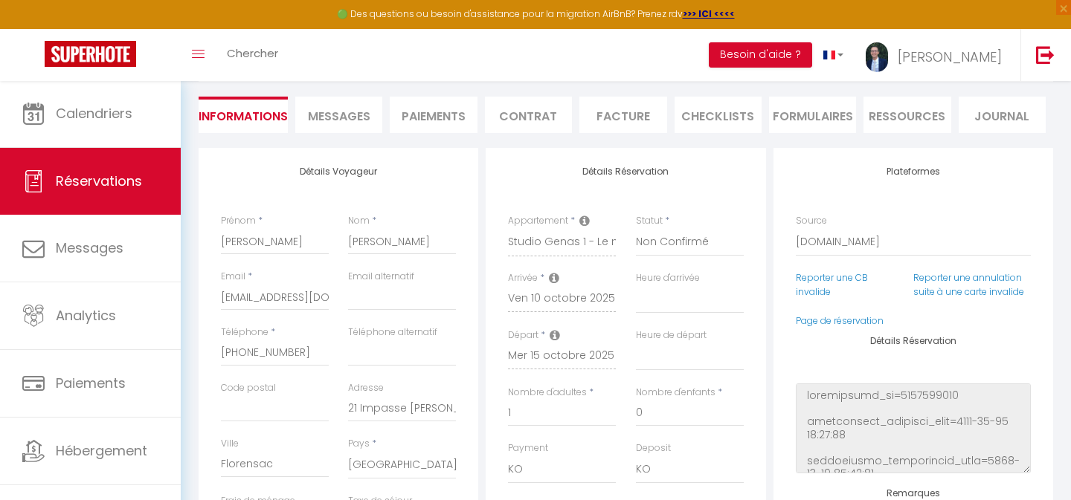
scroll to position [147, 0]
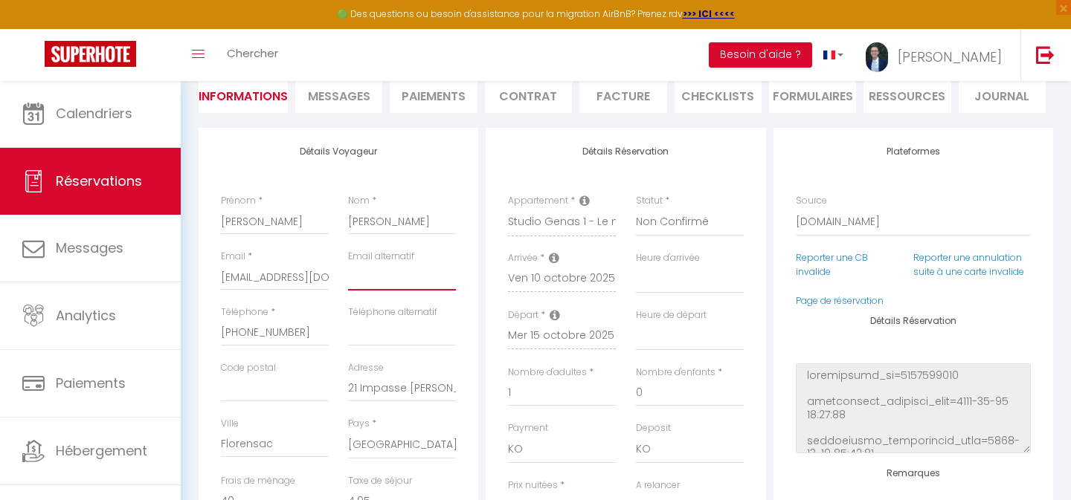
paste input "marieaureliesaliba@gmail.com"
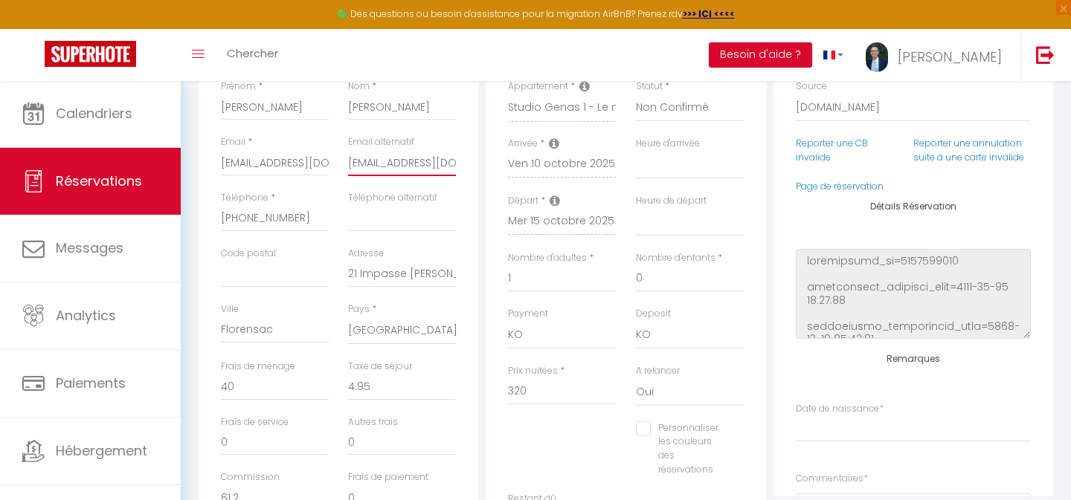
scroll to position [270, 0]
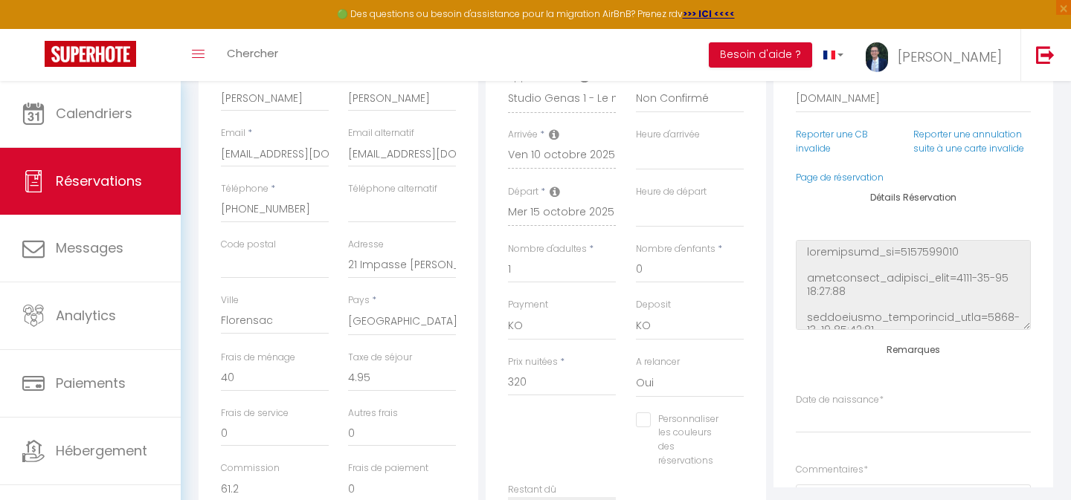
click at [770, 340] on div "Plateformes Source Direct Airbnb.com Booking.com Chalet montagne Expedia Gite d…" at bounding box center [913, 280] width 287 height 553
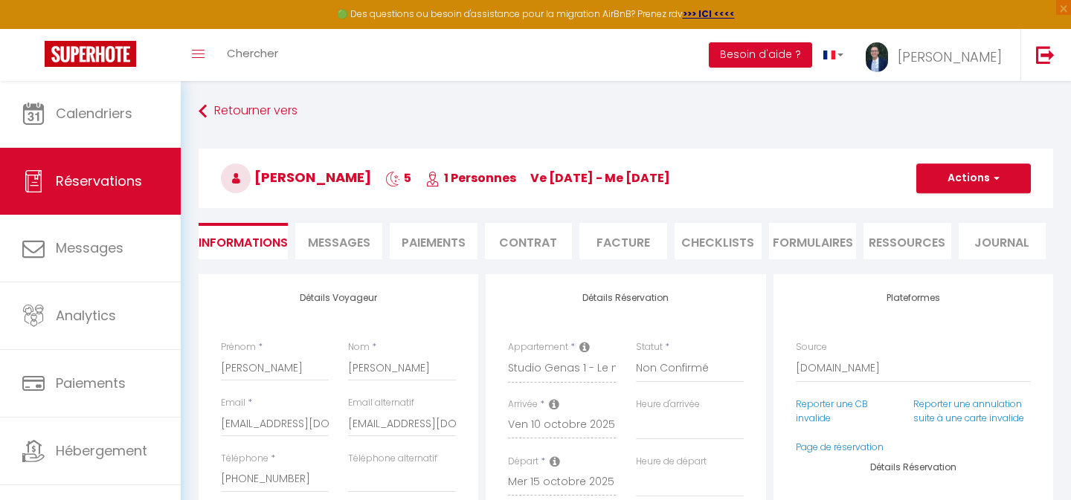
scroll to position [0, 0]
click at [991, 192] on button "Actions" at bounding box center [973, 179] width 115 height 30
click at [932, 210] on link "Enregistrer" at bounding box center [959, 211] width 118 height 19
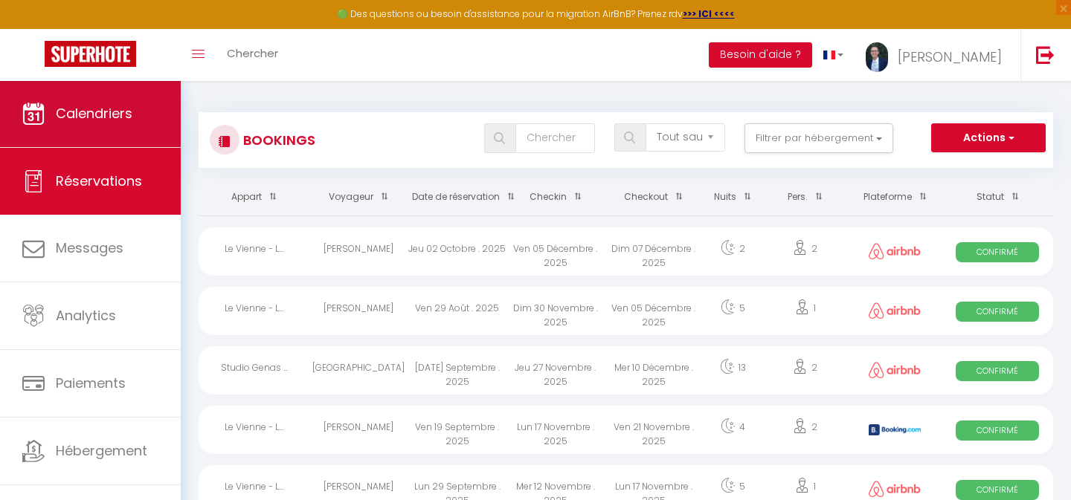
click at [91, 124] on link "Calendriers" at bounding box center [90, 113] width 181 height 67
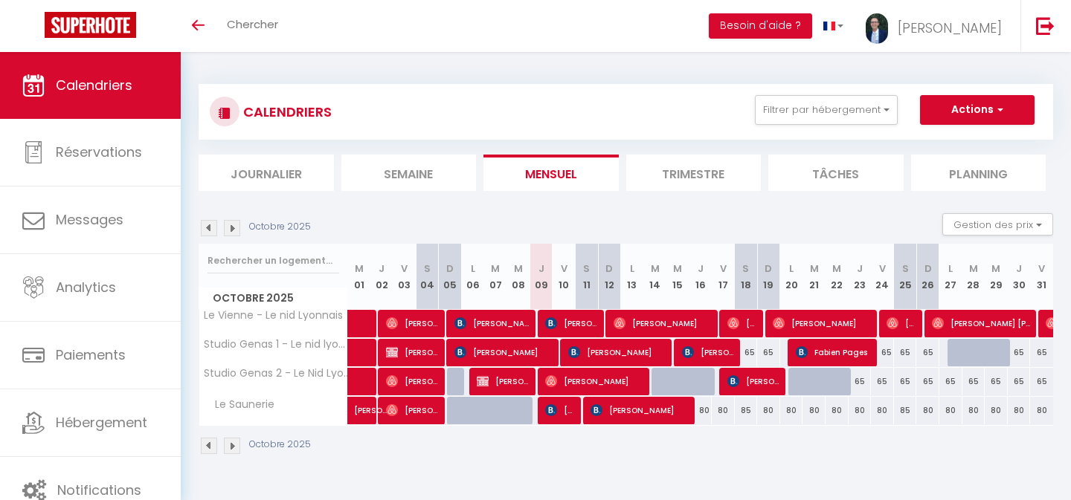
click at [591, 346] on span "[PERSON_NAME]" at bounding box center [618, 352] width 100 height 28
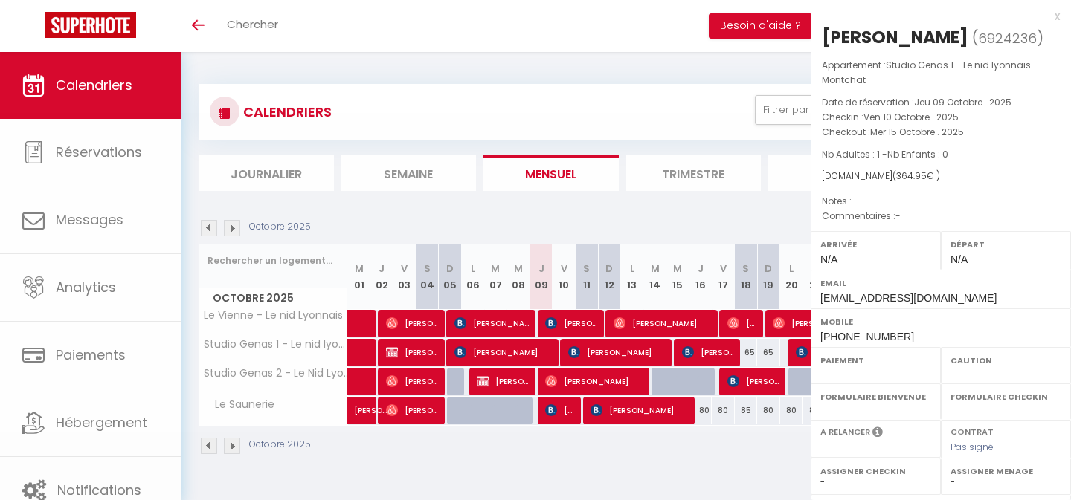
select select "KO"
select select "0"
select select "1"
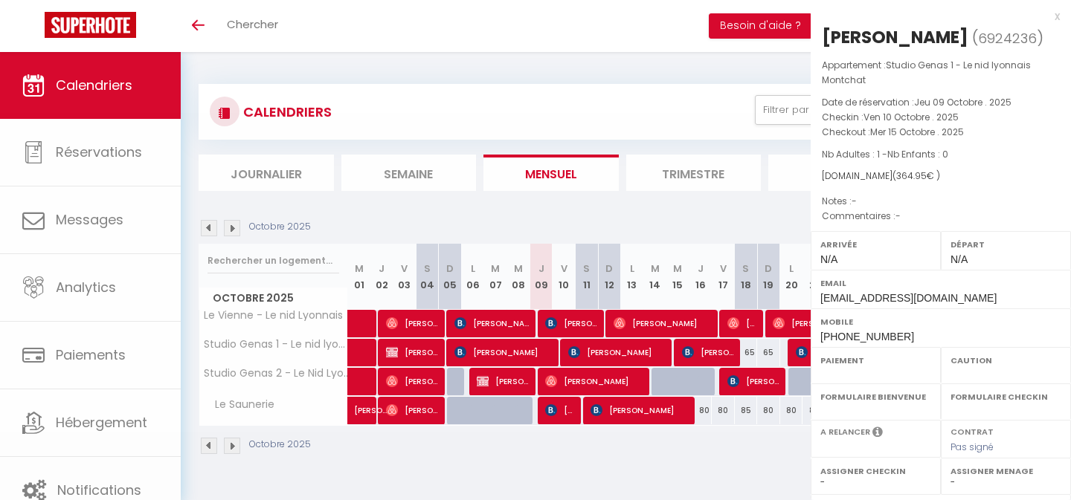
select select
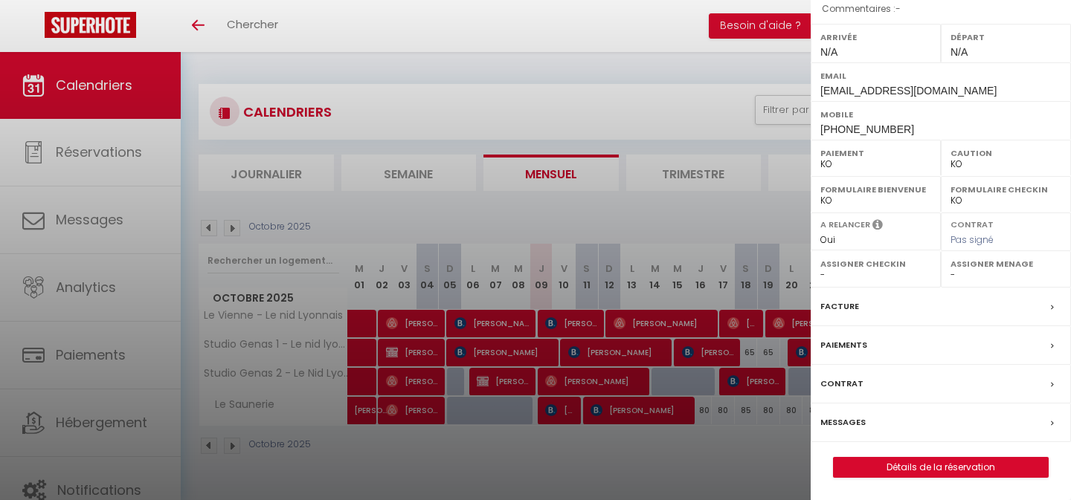
scroll to position [227, 0]
click at [958, 474] on link "Détails de la réservation" at bounding box center [941, 467] width 214 height 19
select select
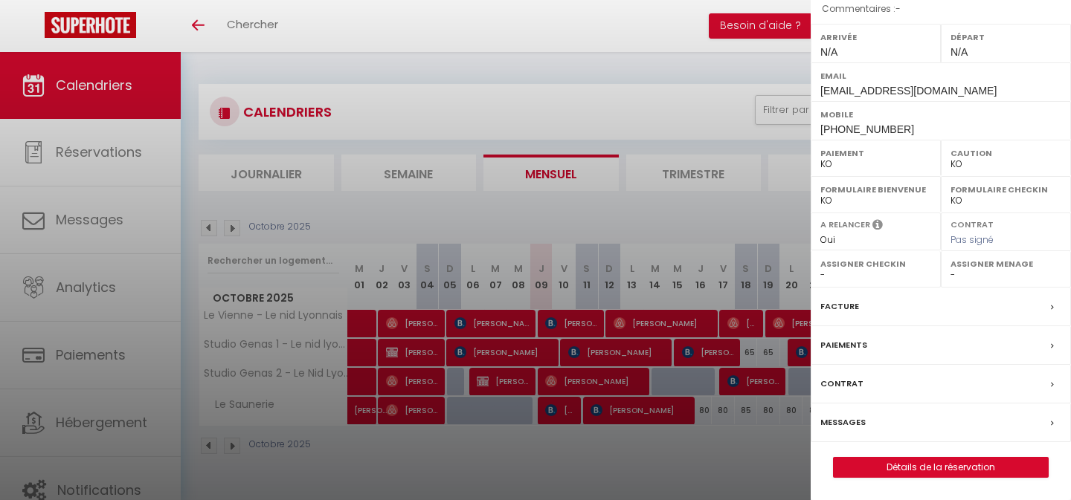
select select
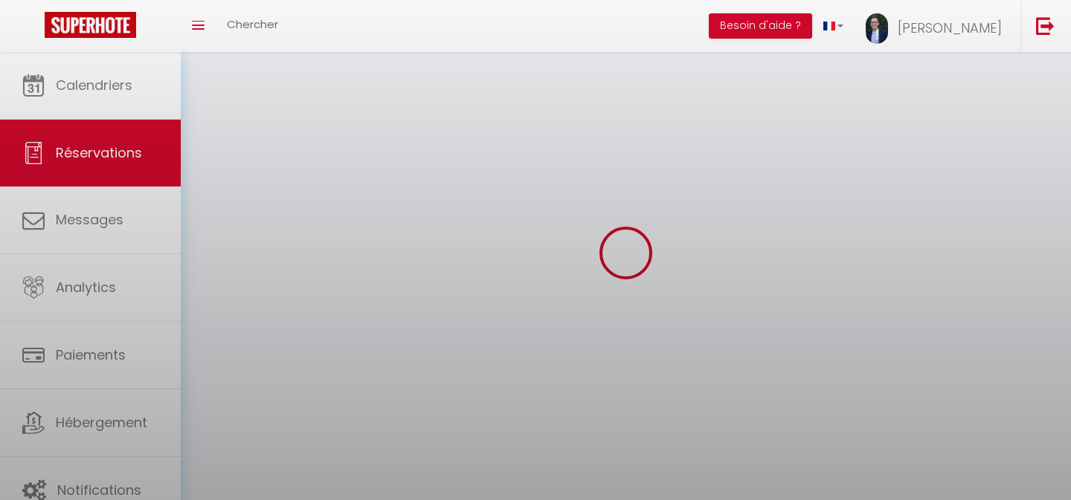
select select
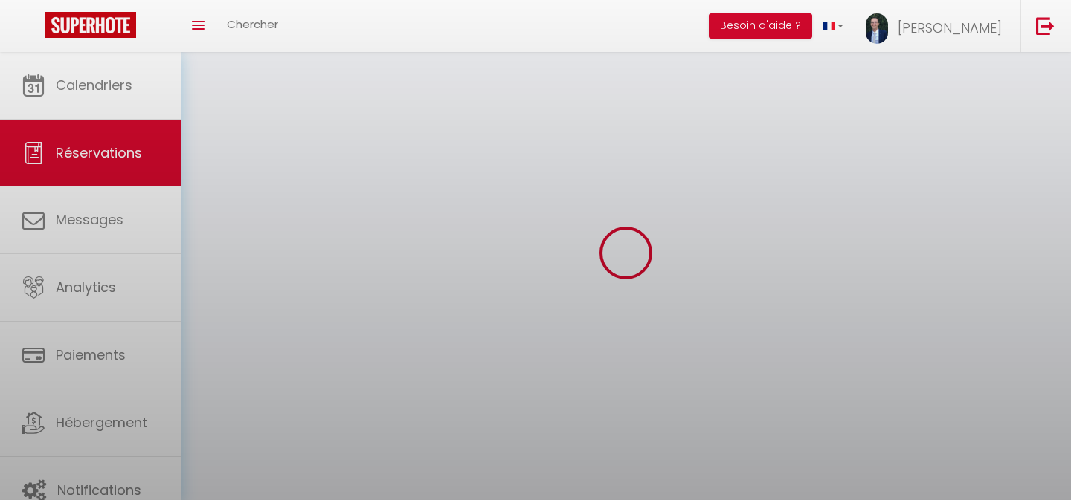
select select
checkbox input "false"
select select
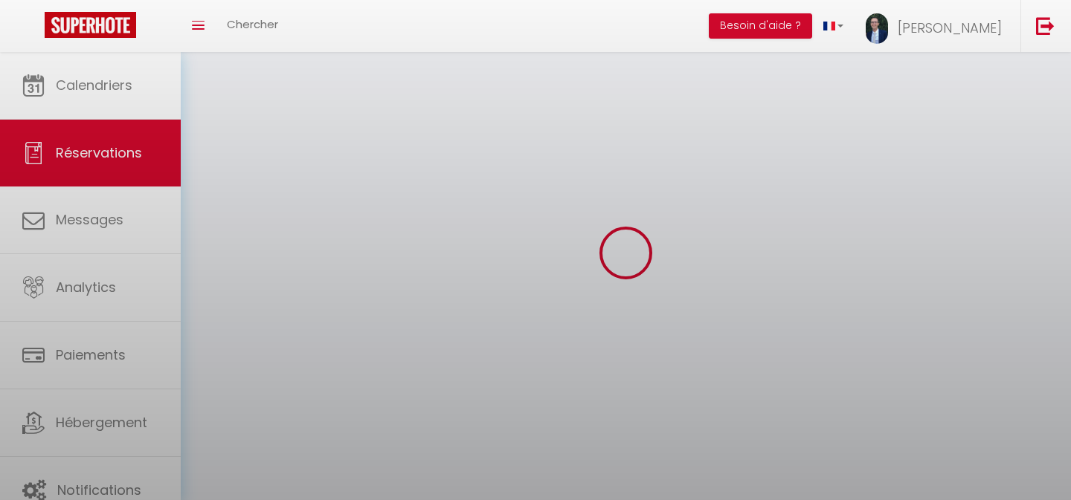
select select
checkbox input "false"
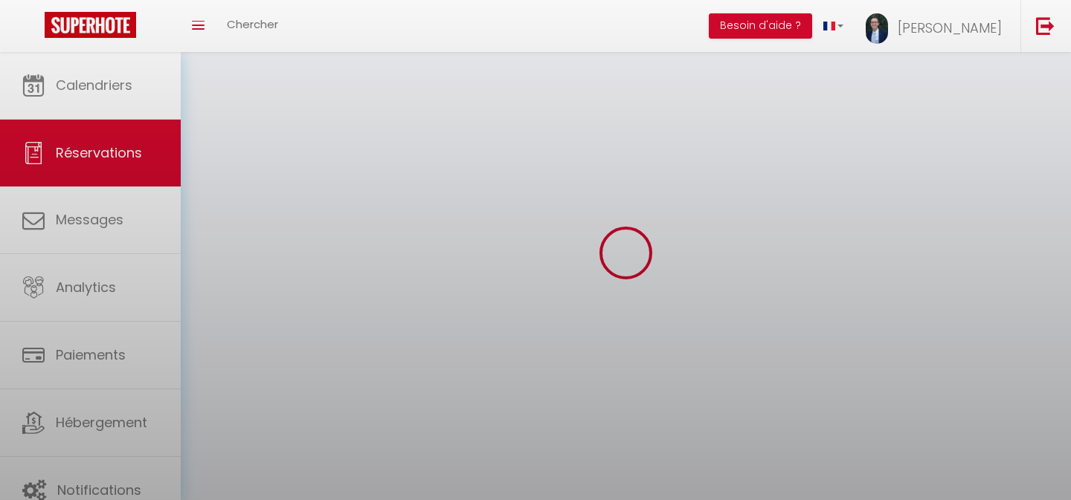
select select
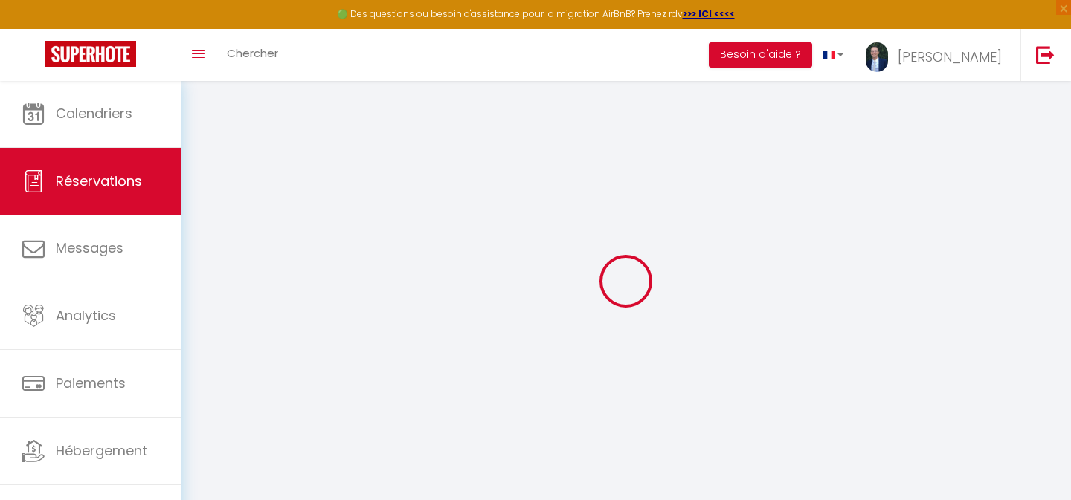
select select
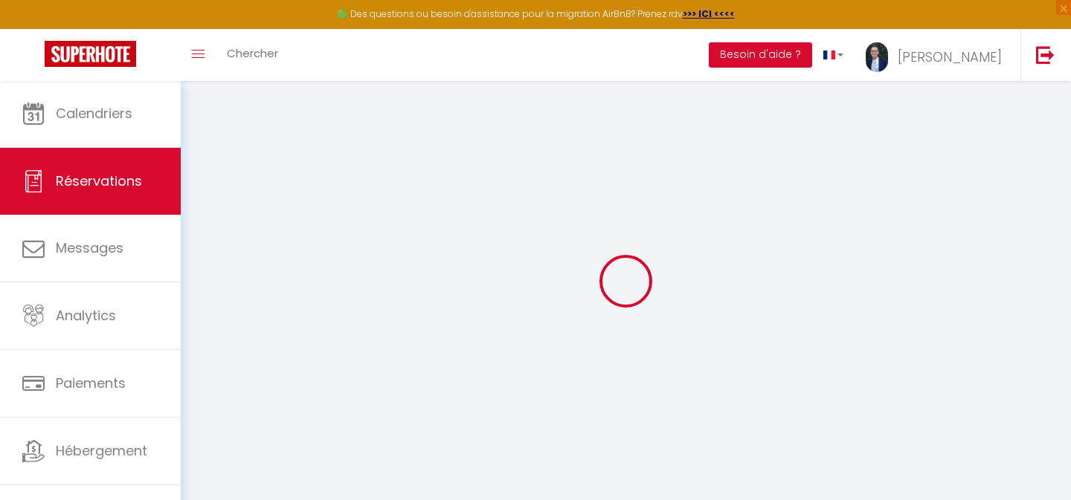
select select
checkbox input "false"
type input "Alima Eka"
type input "Marie Aurélie"
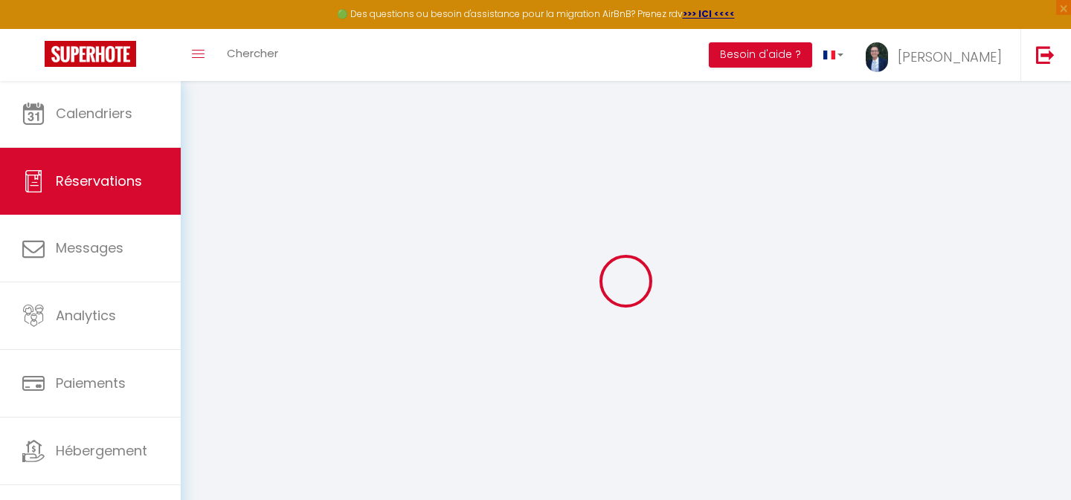
type input "aaurel.928838@guest.booking.com"
type input "marieaureliesaliba@gmail.com"
type input "+33695306739"
type input "21 Impasse Raubo Faïsses"
type input "Florensac"
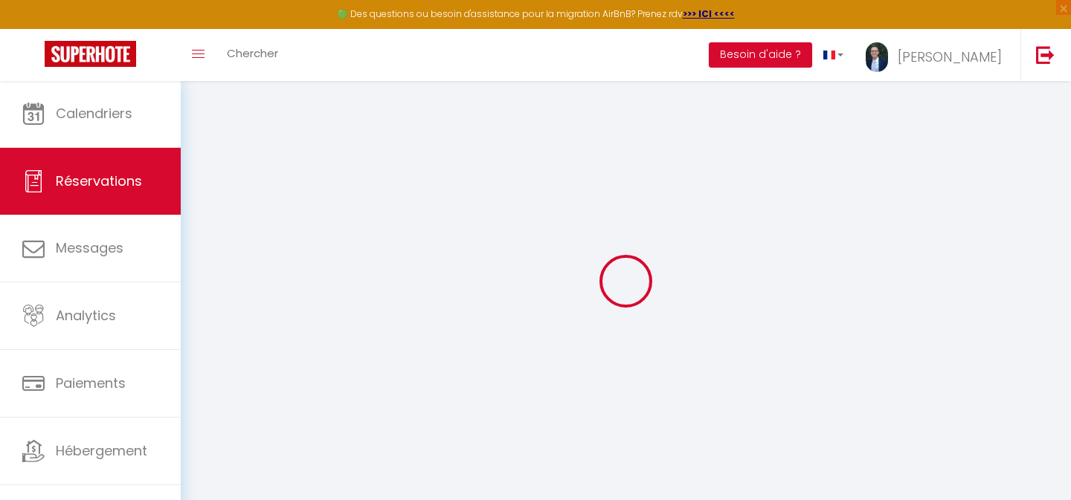
select select "FR"
type input "61.2"
select select "10874"
select select "2"
select select
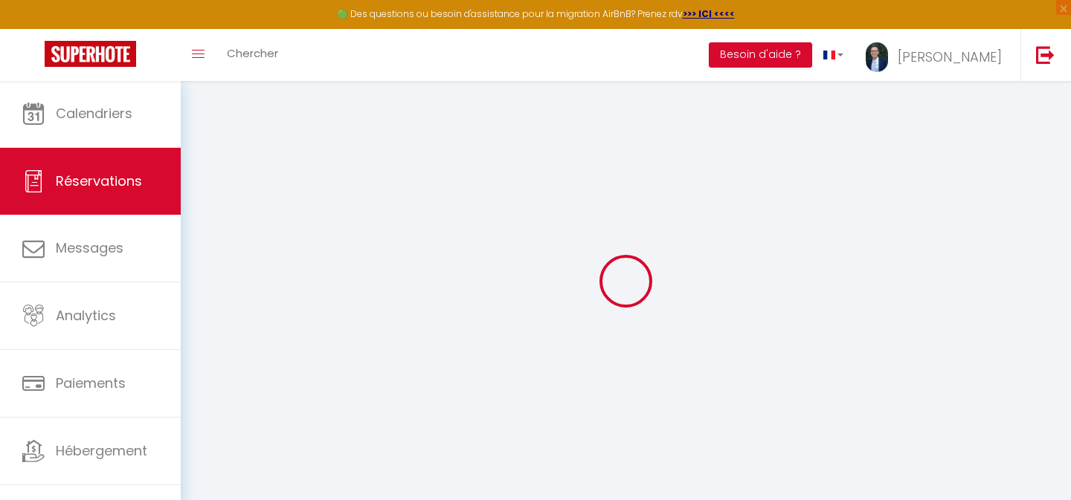
select select
type input "1"
select select "10"
select select
type input "320"
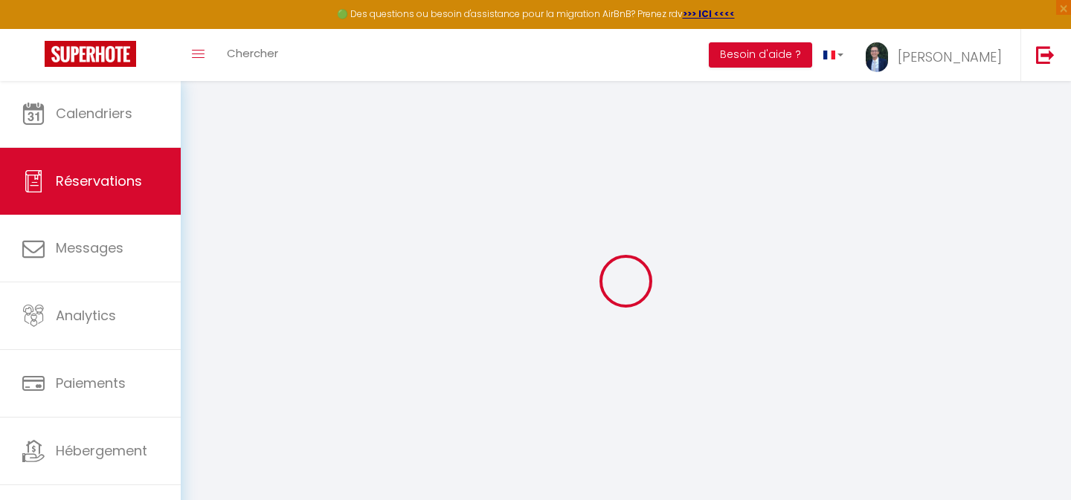
checkbox input "false"
type input "364.95"
select select "2"
type input "0"
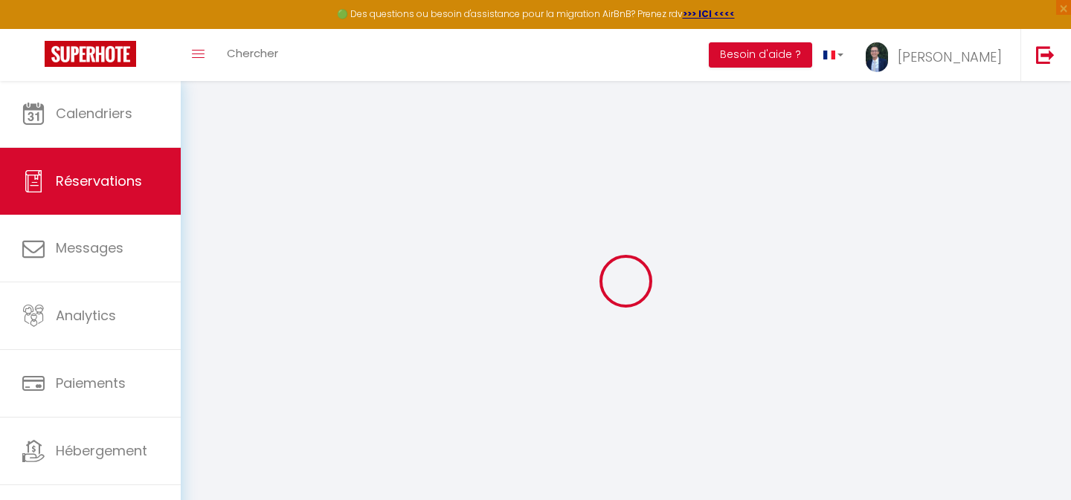
type input "0"
select select
select select "14"
checkbox input "false"
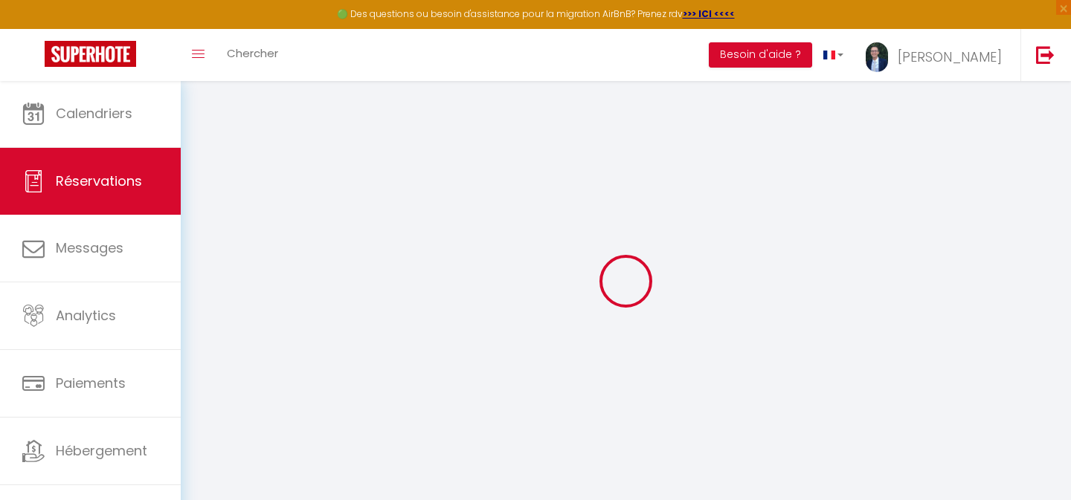
select select
checkbox input "false"
select select
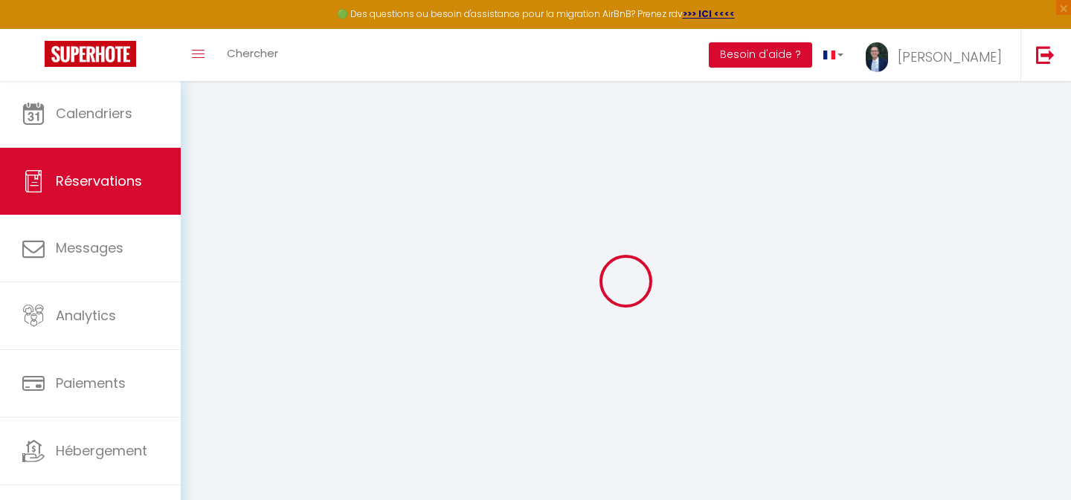
checkbox input "false"
select select
checkbox input "false"
type input "40"
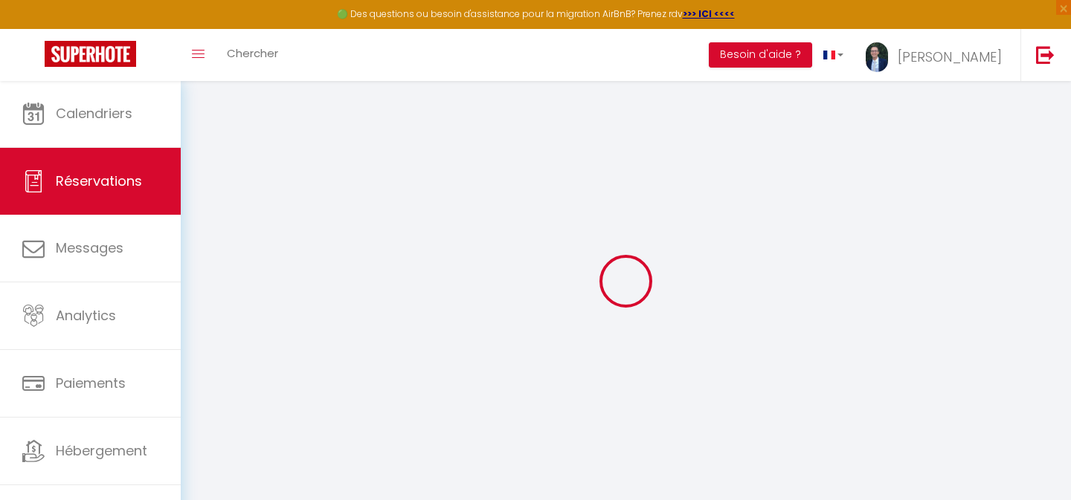
type input "4.95"
select select
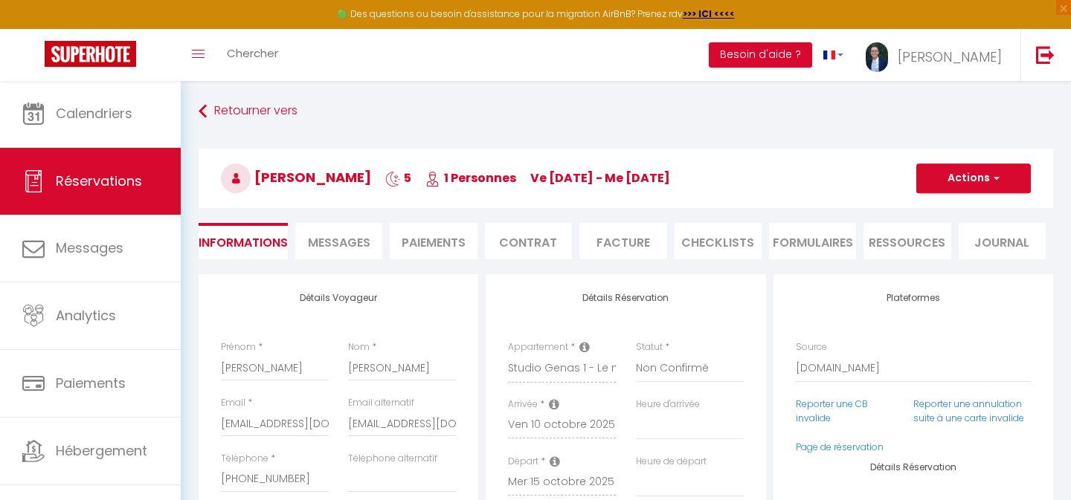
checkbox input "false"
select select
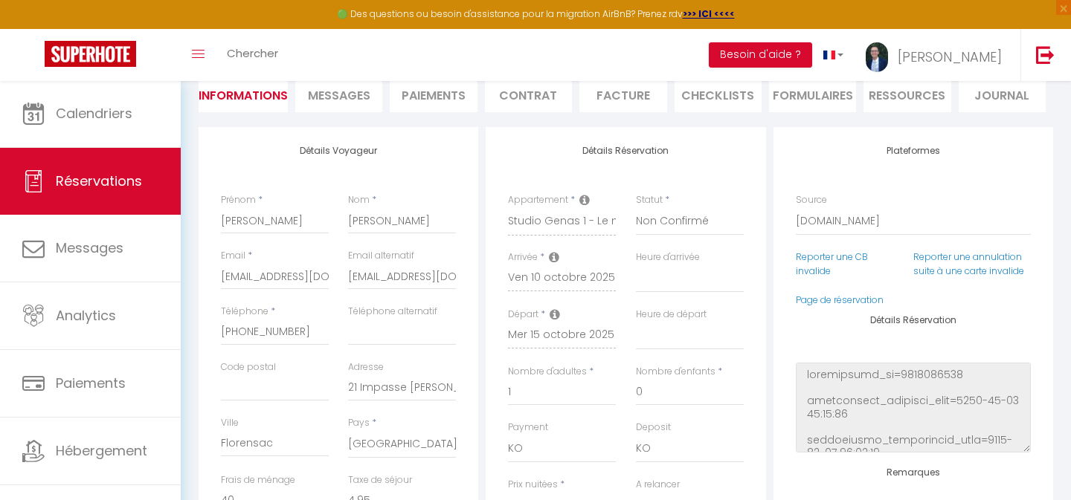
scroll to position [161, 0]
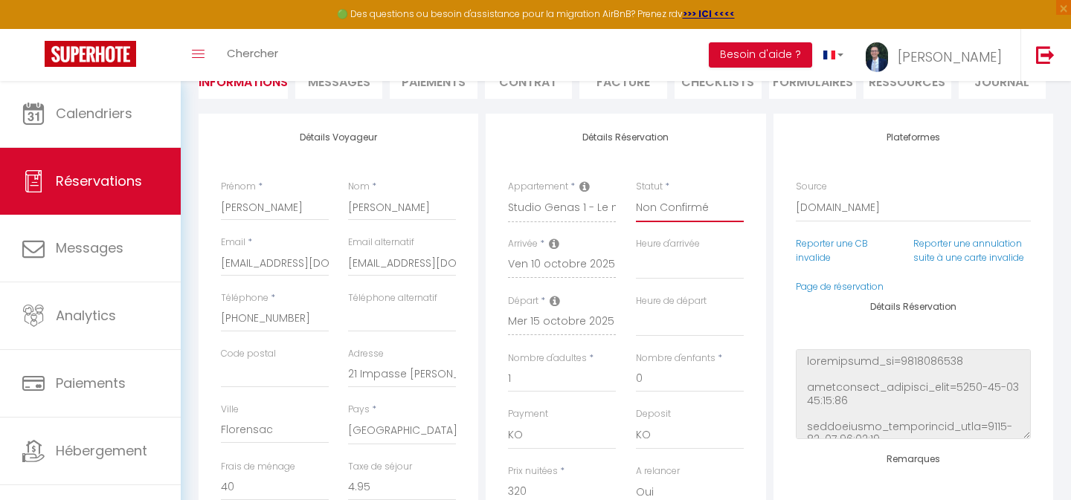
select select "1"
select select
checkbox input "false"
select select "16:00"
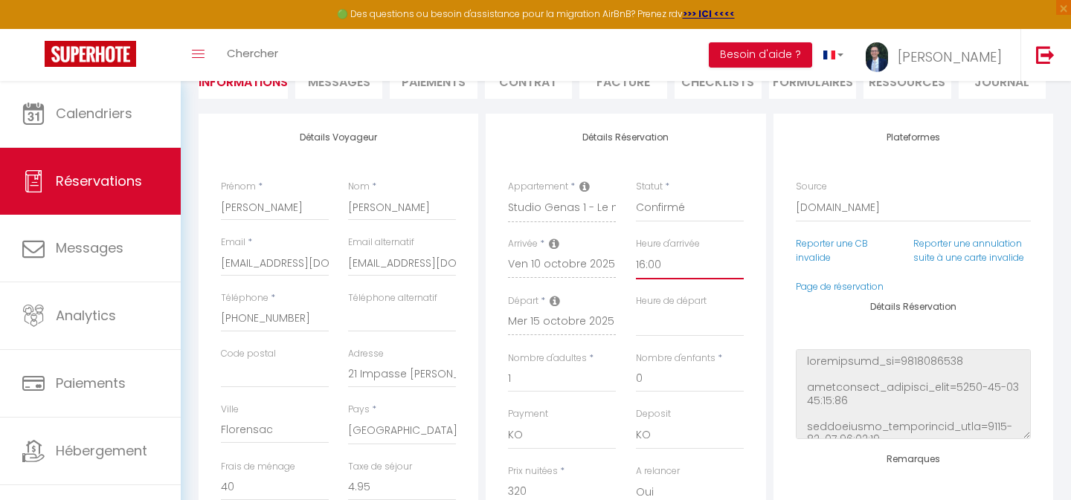
select select
checkbox input "false"
select select "10:00"
checkbox input "false"
select select "12"
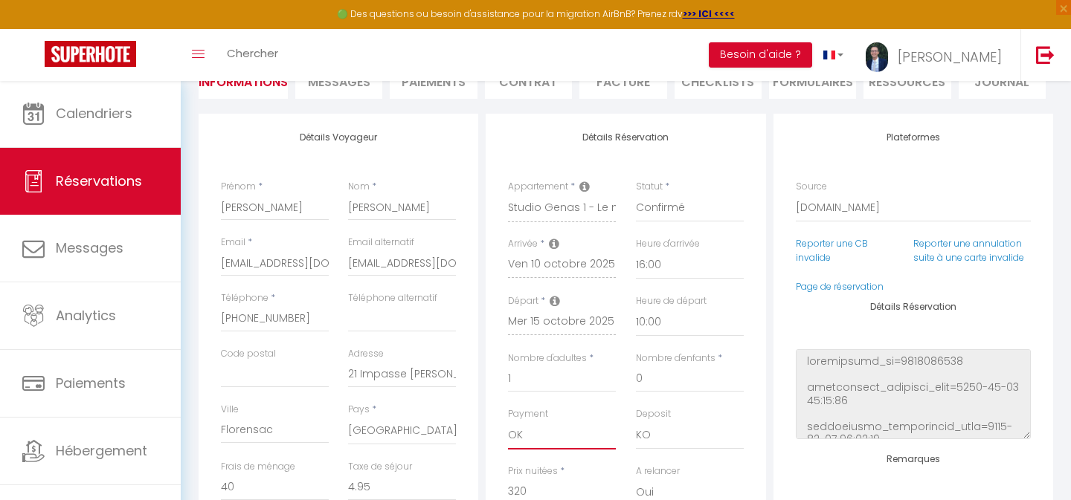
checkbox input "false"
click at [761, 205] on div "Détails Réservation Appartement * Le Vienne - Le nid Lyonnais Studio Genas 1 - …" at bounding box center [626, 390] width 280 height 553
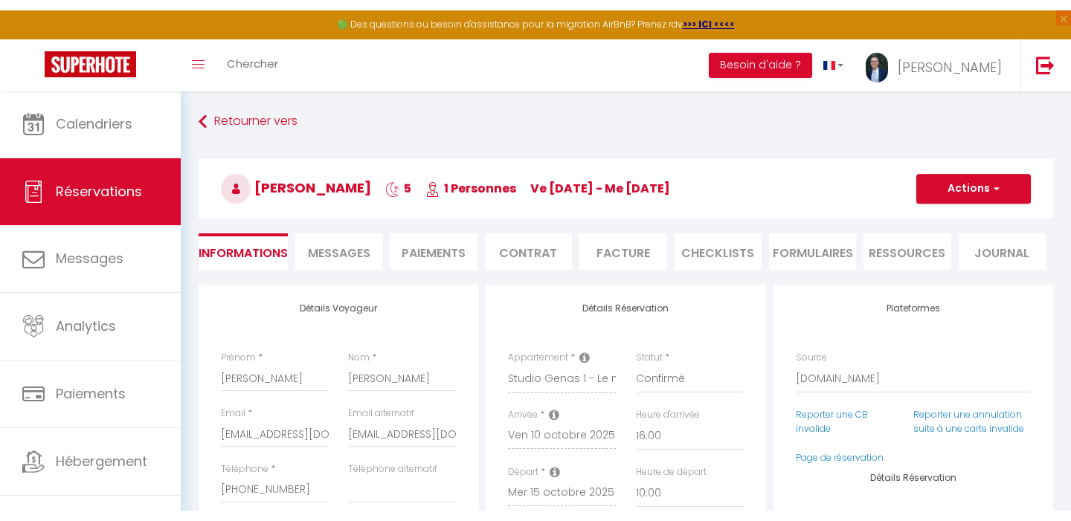
scroll to position [0, 0]
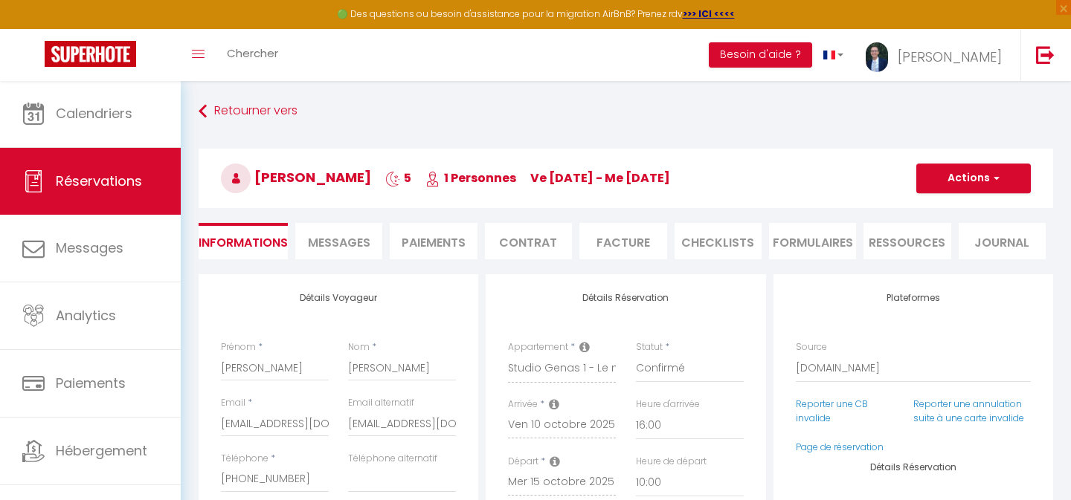
click at [953, 182] on button "Actions" at bounding box center [973, 179] width 115 height 30
click at [939, 206] on link "Enregistrer" at bounding box center [959, 211] width 118 height 19
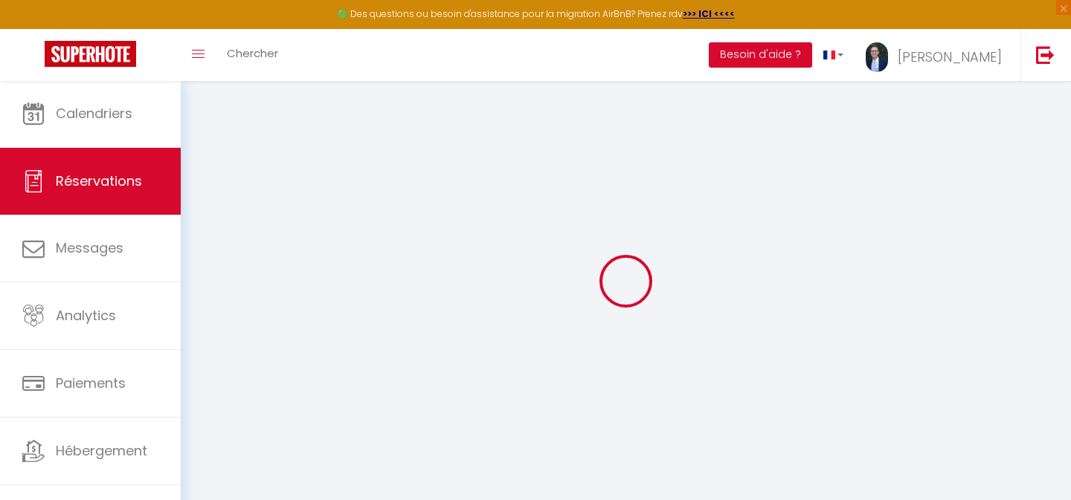
select select "not_cancelled"
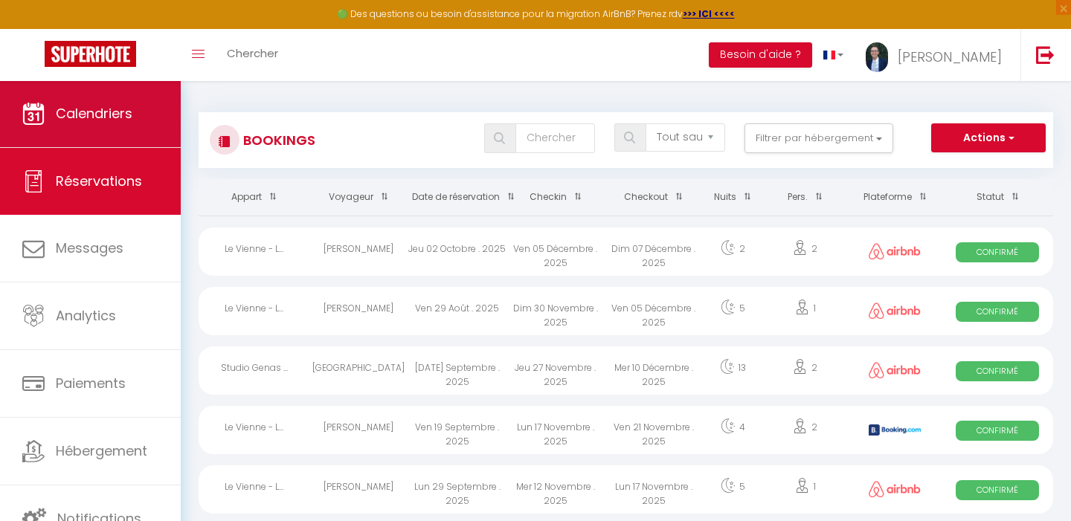
click at [99, 128] on link "Calendriers" at bounding box center [90, 113] width 181 height 67
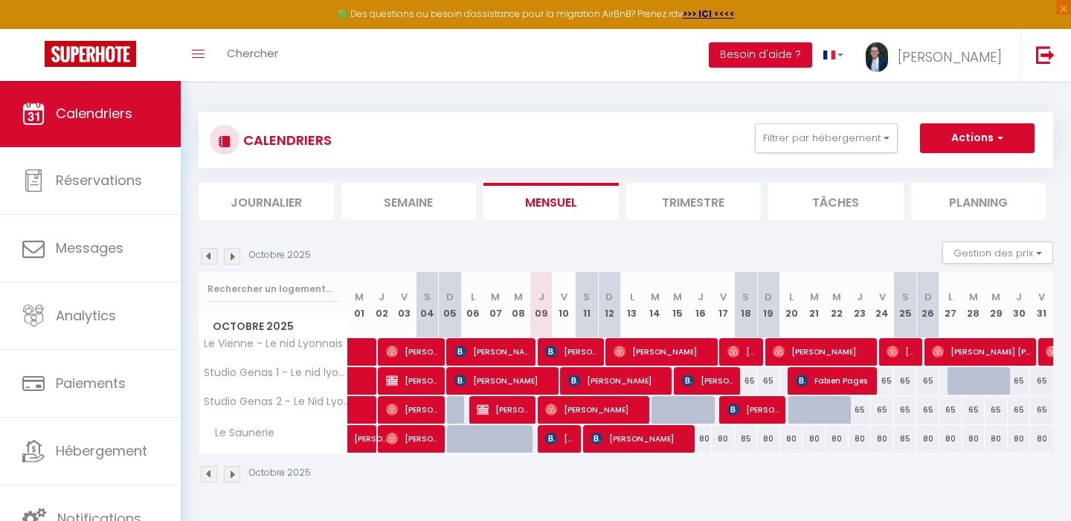
click at [112, 116] on span "Calendriers" at bounding box center [94, 113] width 77 height 19
click at [497, 411] on span "[PERSON_NAME]" at bounding box center [504, 410] width 54 height 28
select select "OK"
select select "1"
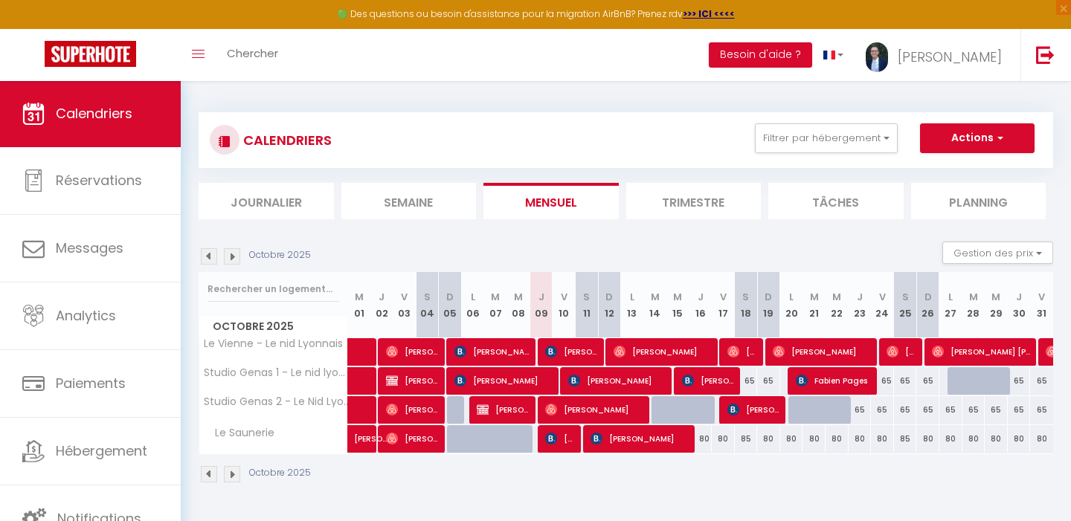
select select "0"
select select "1"
select select
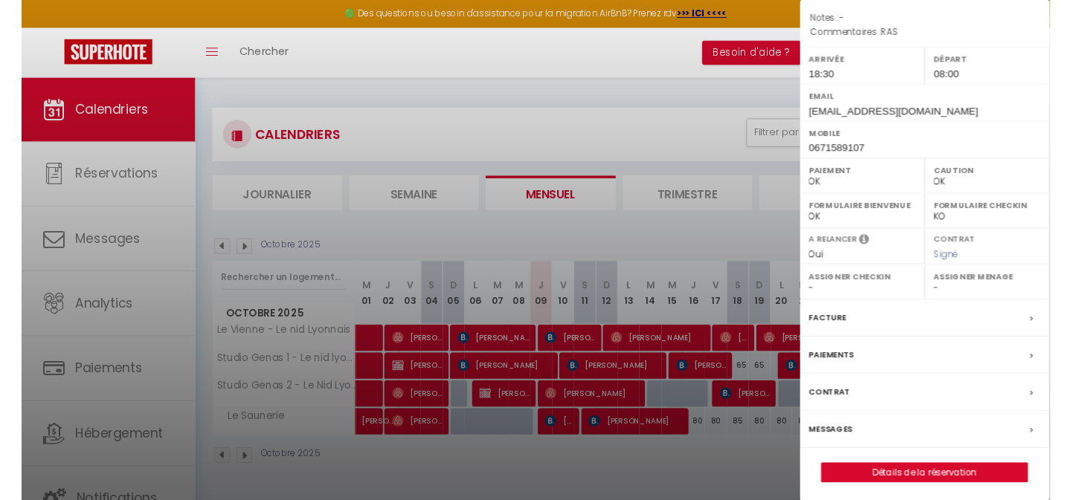
scroll to position [182, 0]
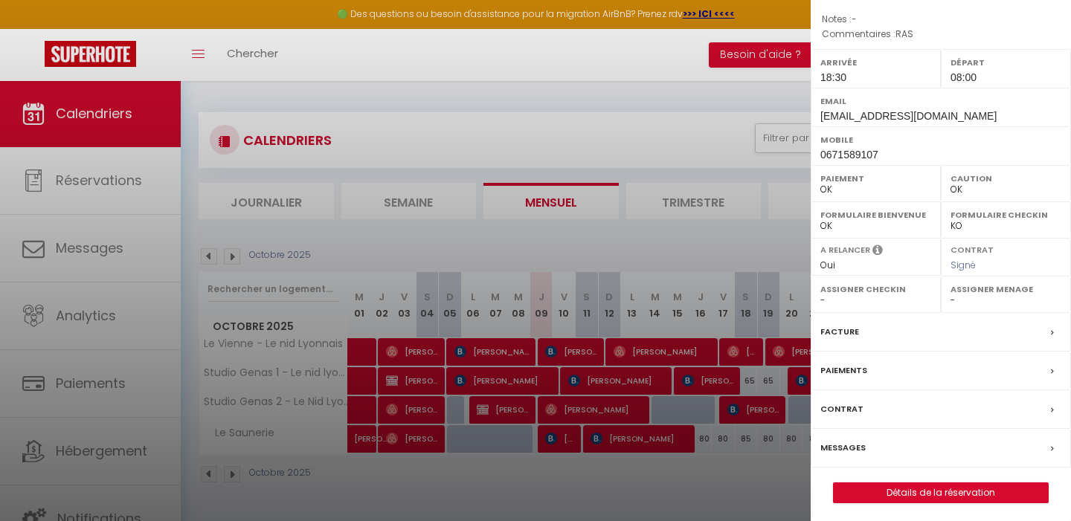
click at [913, 487] on link "Détails de la réservation" at bounding box center [941, 492] width 214 height 19
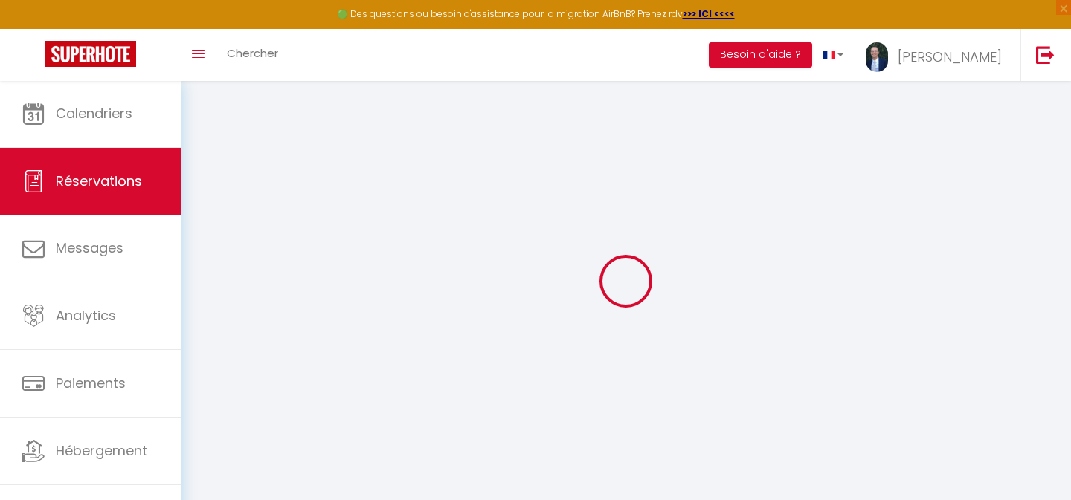
select select
checkbox input "false"
select select
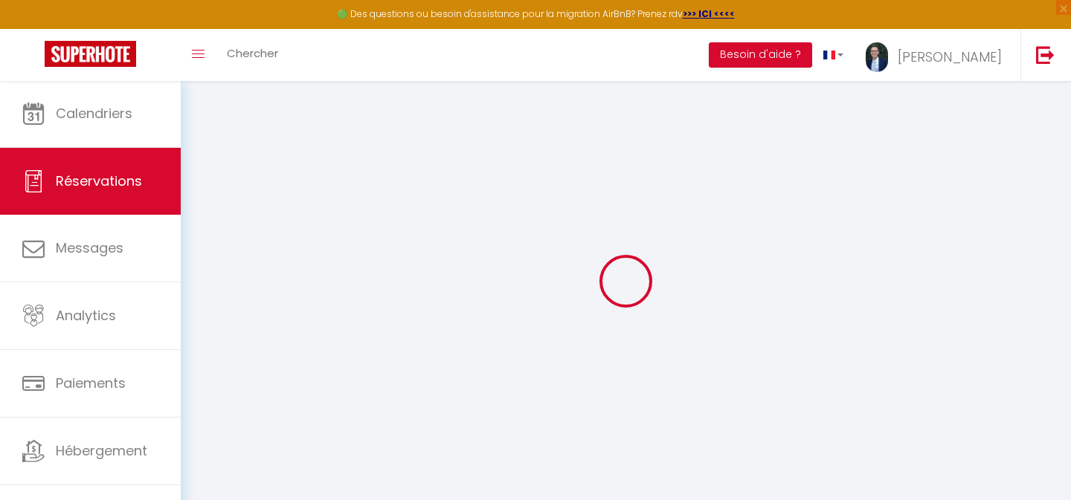
checkbox input "false"
type textarea "RAS"
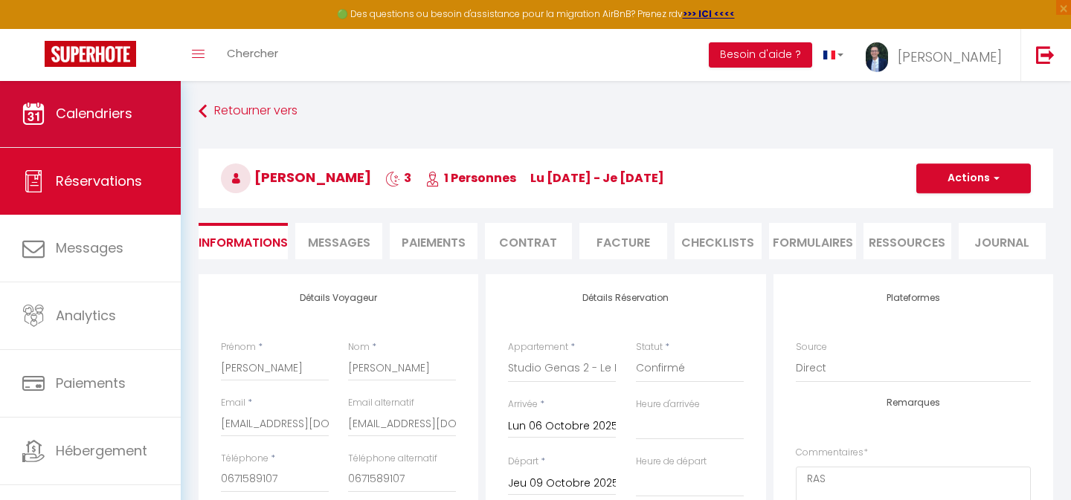
type input "40"
type input "2.97"
select select
checkbox input "false"
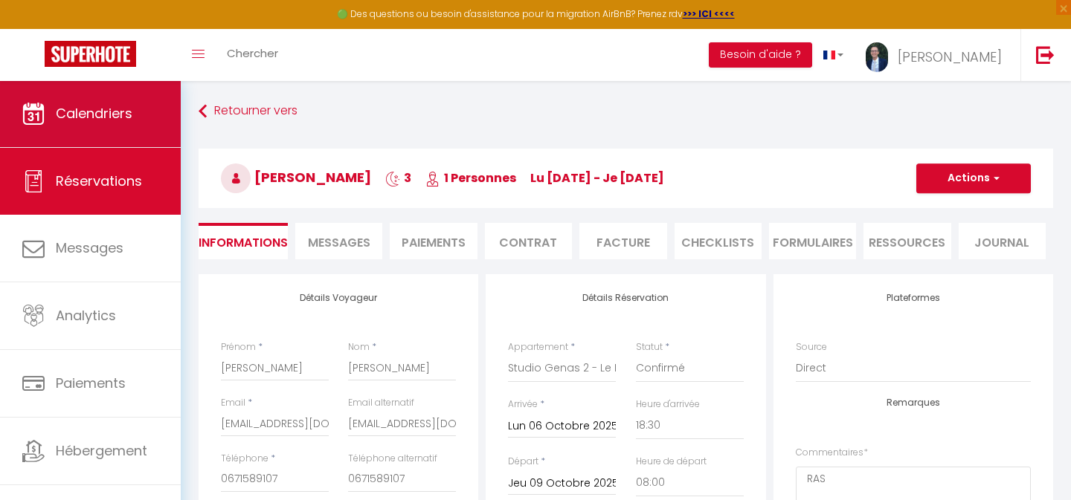
click at [82, 114] on span "Calendriers" at bounding box center [94, 113] width 77 height 19
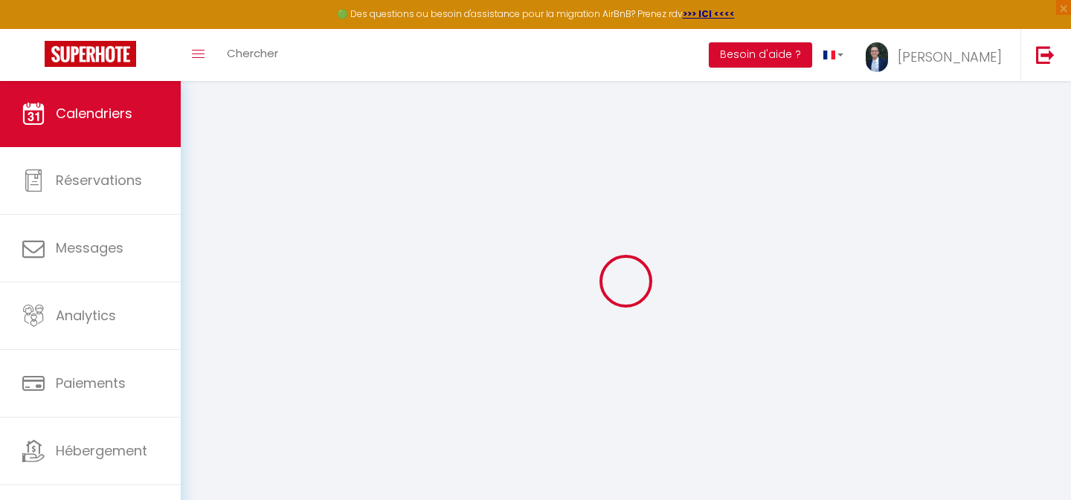
select select
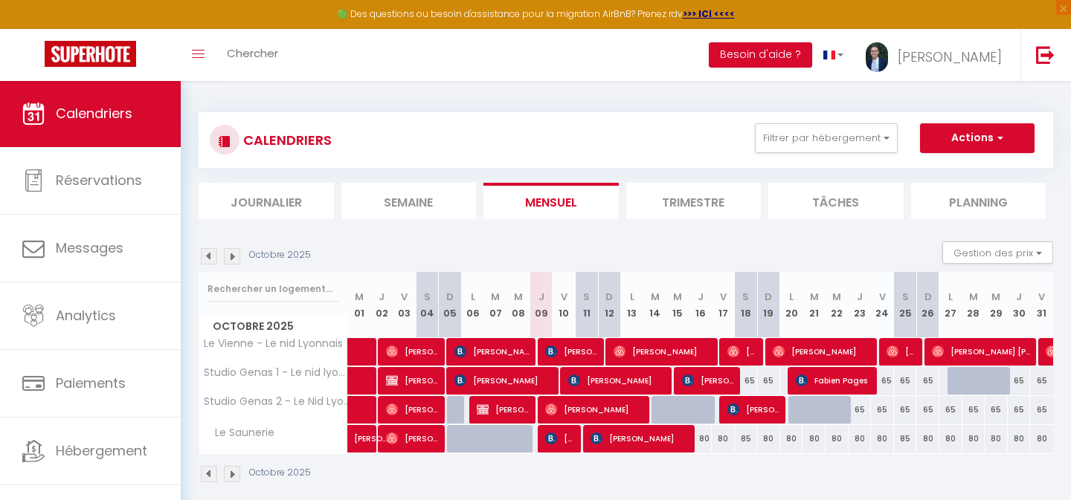
click at [503, 408] on span "[PERSON_NAME]" at bounding box center [504, 410] width 54 height 28
select select "OK"
select select "1"
select select "0"
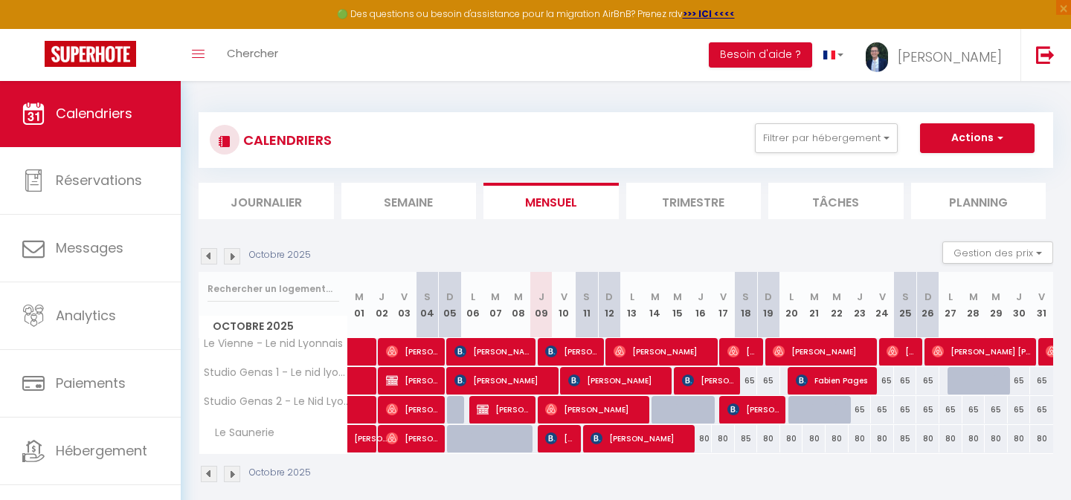
select select "1"
select select
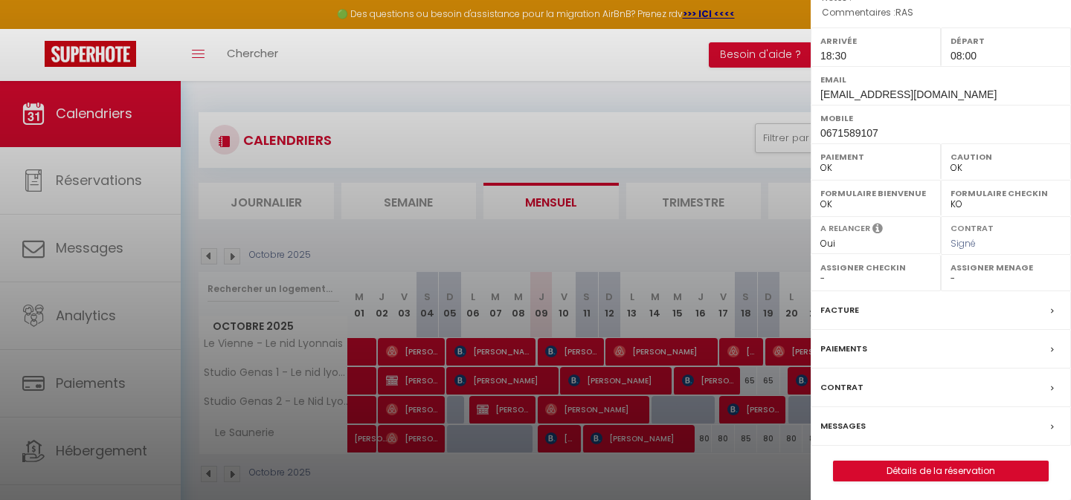
scroll to position [203, 0]
click at [918, 467] on link "Détails de la réservation" at bounding box center [941, 472] width 214 height 19
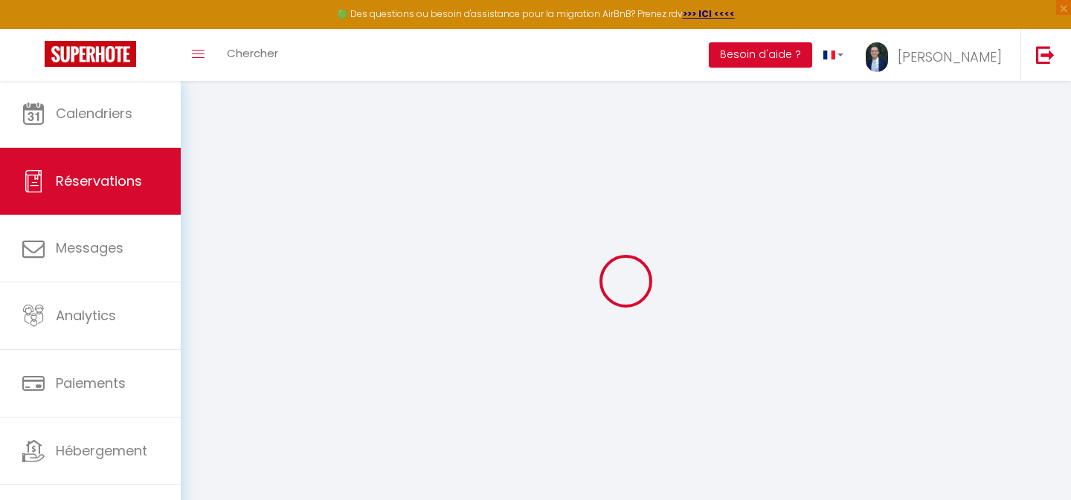
select select
checkbox input "false"
select select
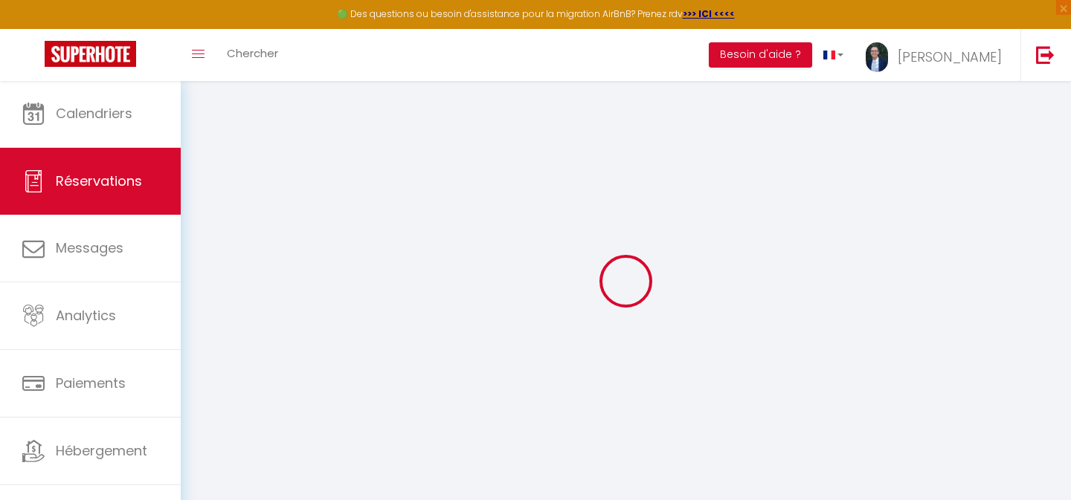
checkbox input "false"
type textarea "RAS"
type input "40"
type input "2.97"
checkbox input "false"
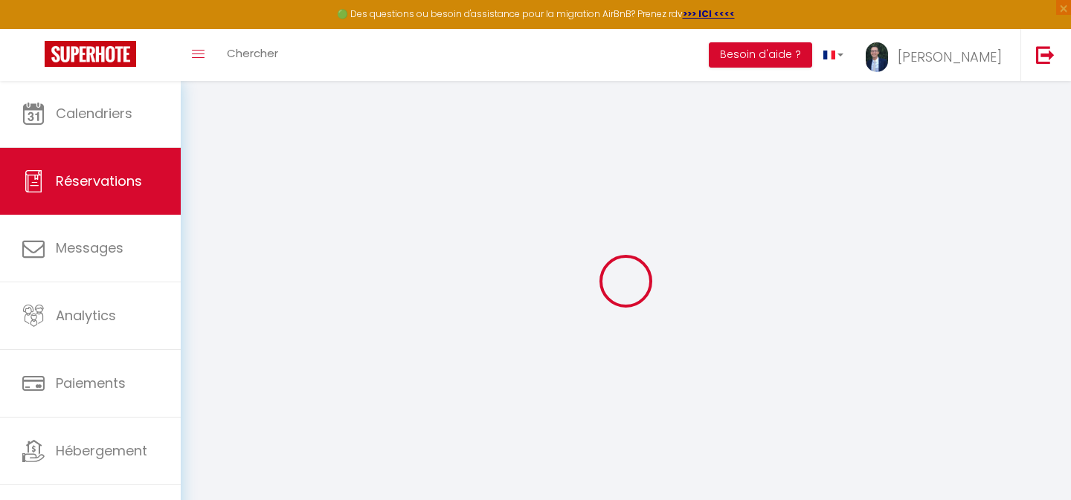
select select "18:30"
select select "08:00"
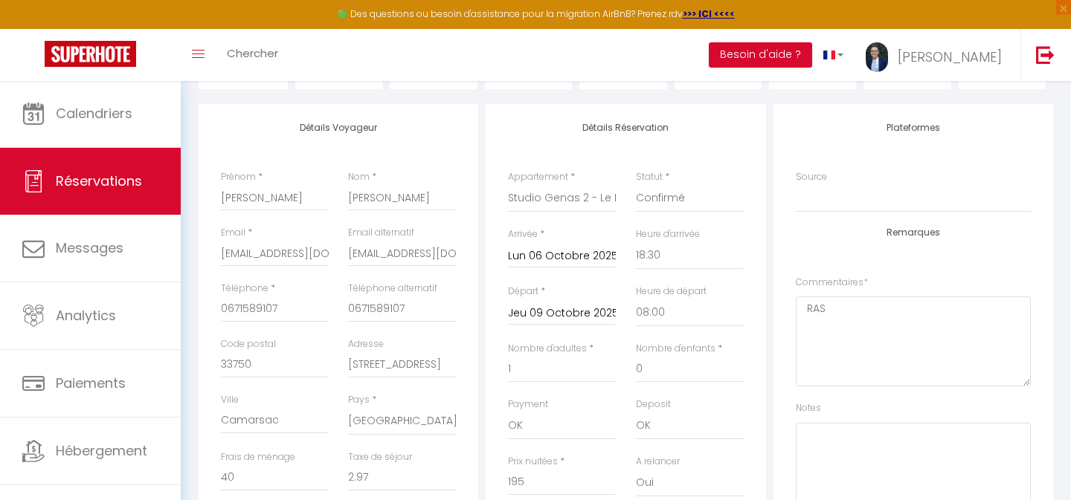
scroll to position [121, 0]
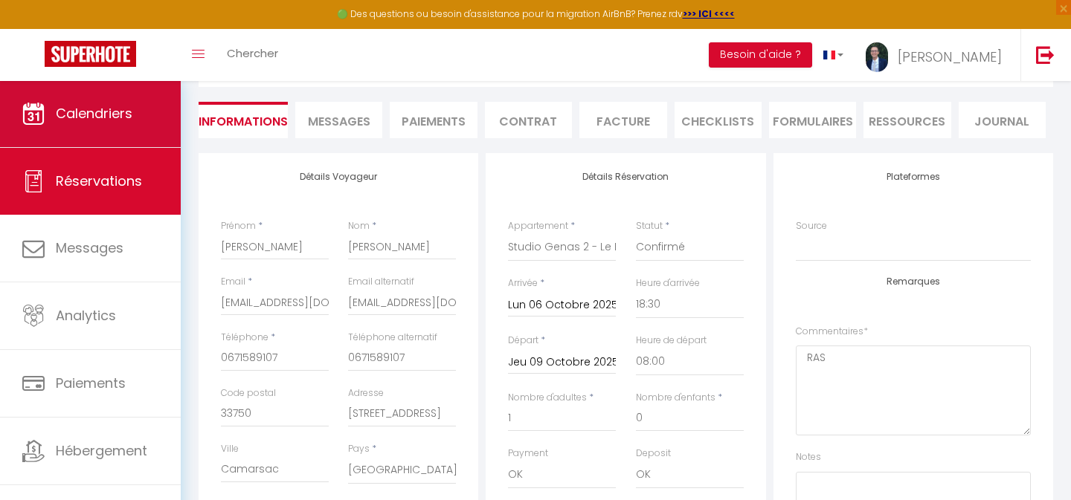
click at [91, 115] on span "Calendriers" at bounding box center [94, 113] width 77 height 19
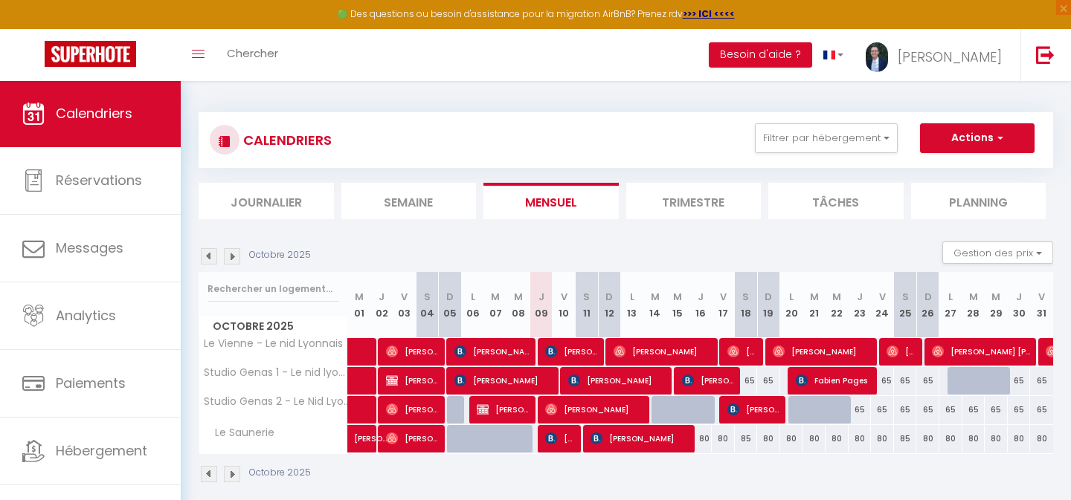
click at [506, 407] on span "[PERSON_NAME]" at bounding box center [504, 410] width 54 height 28
select select "OK"
select select "1"
select select "0"
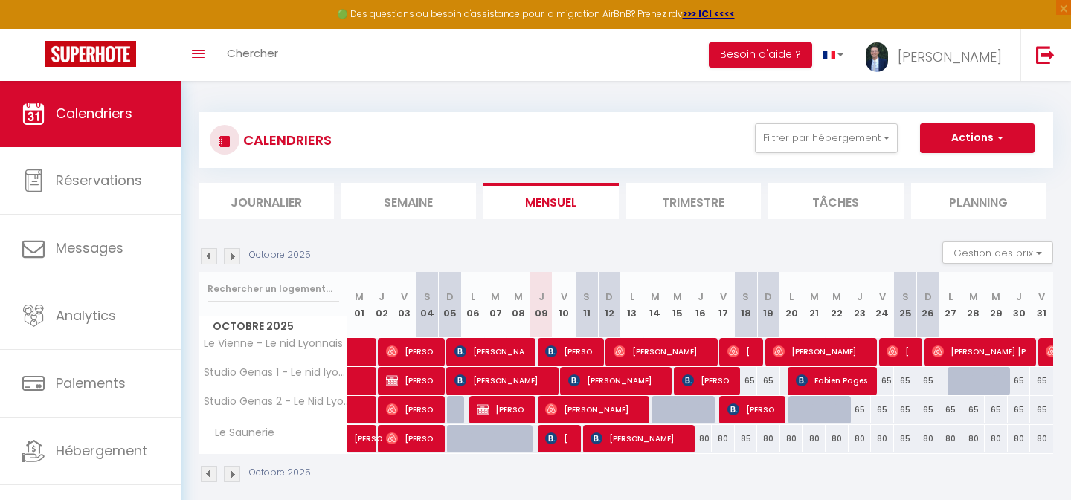
select select "1"
select select
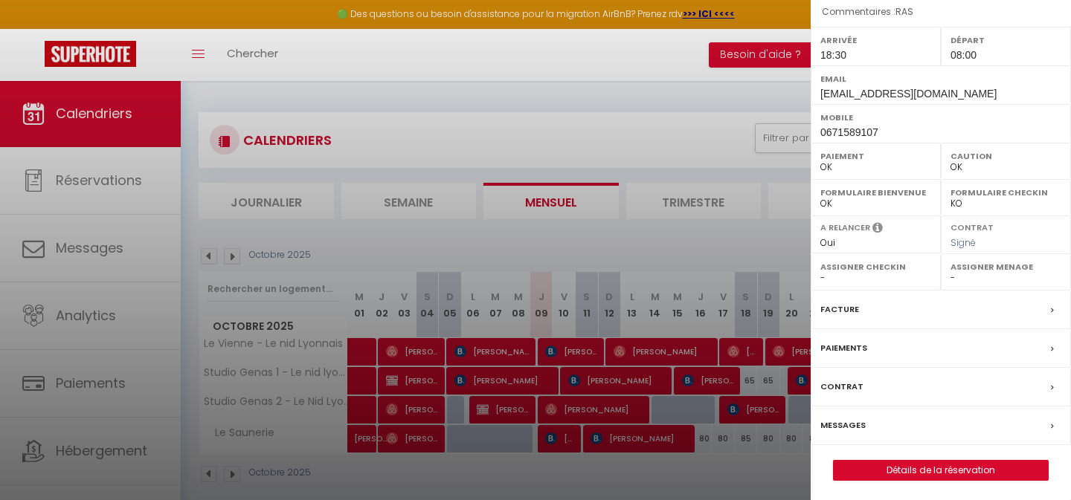
scroll to position [203, 0]
click at [898, 469] on link "Détails de la réservation" at bounding box center [941, 472] width 214 height 19
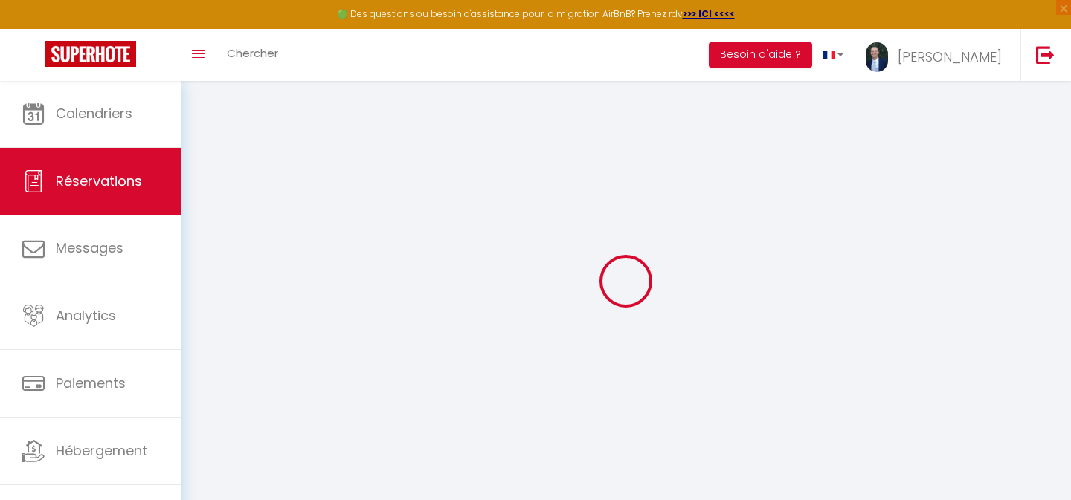
select select
checkbox input "false"
select select
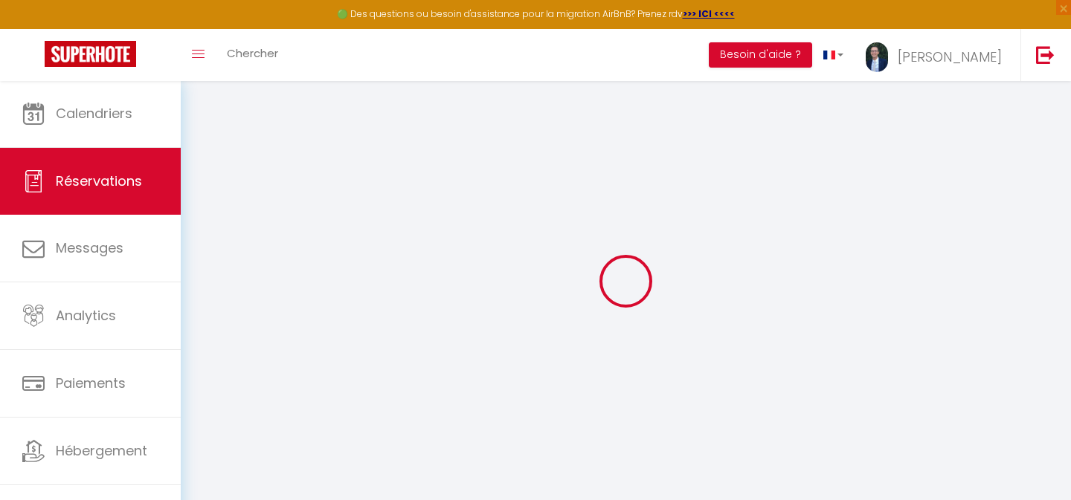
checkbox input "false"
type textarea "RAS"
type input "40"
type input "2.97"
select select
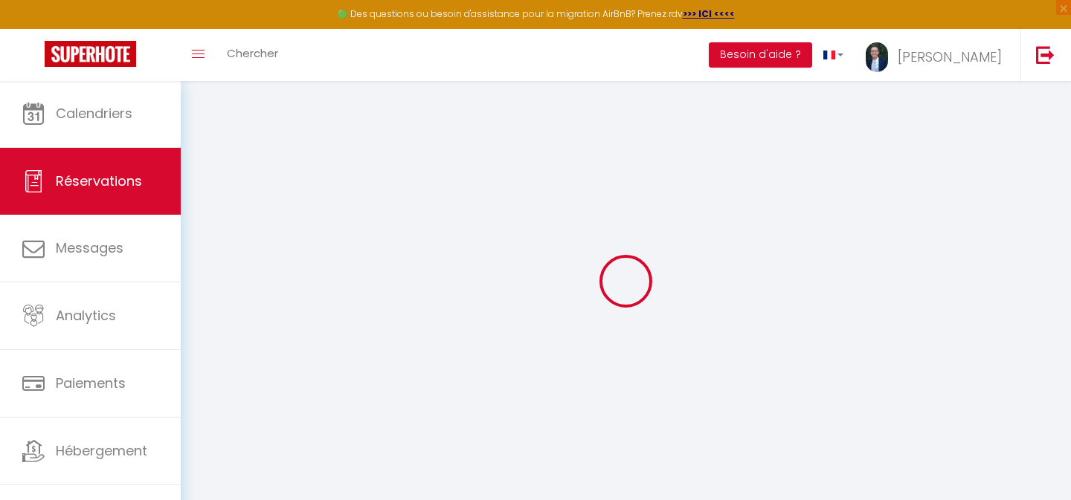
select select
checkbox input "false"
select select "18:30"
select select "08:00"
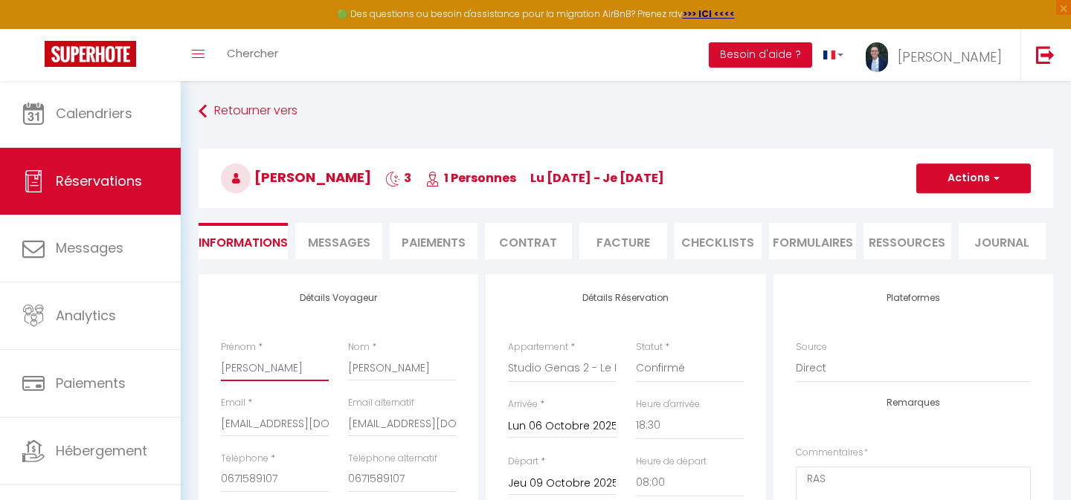
click at [257, 374] on input "[PERSON_NAME]" at bounding box center [275, 368] width 108 height 27
click at [364, 372] on input "[PERSON_NAME]" at bounding box center [402, 368] width 108 height 27
click at [263, 428] on input "[EMAIL_ADDRESS][DOMAIN_NAME]" at bounding box center [275, 424] width 108 height 27
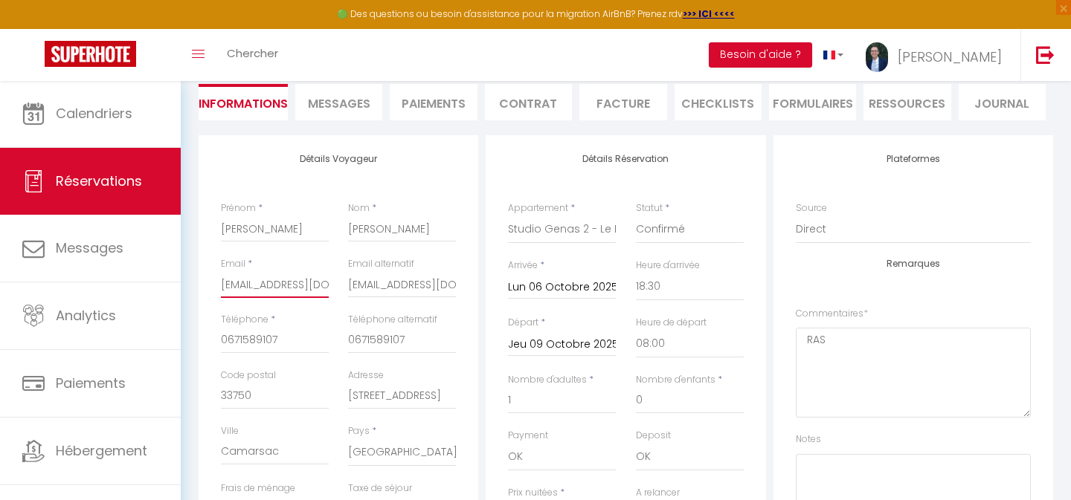
scroll to position [180, 0]
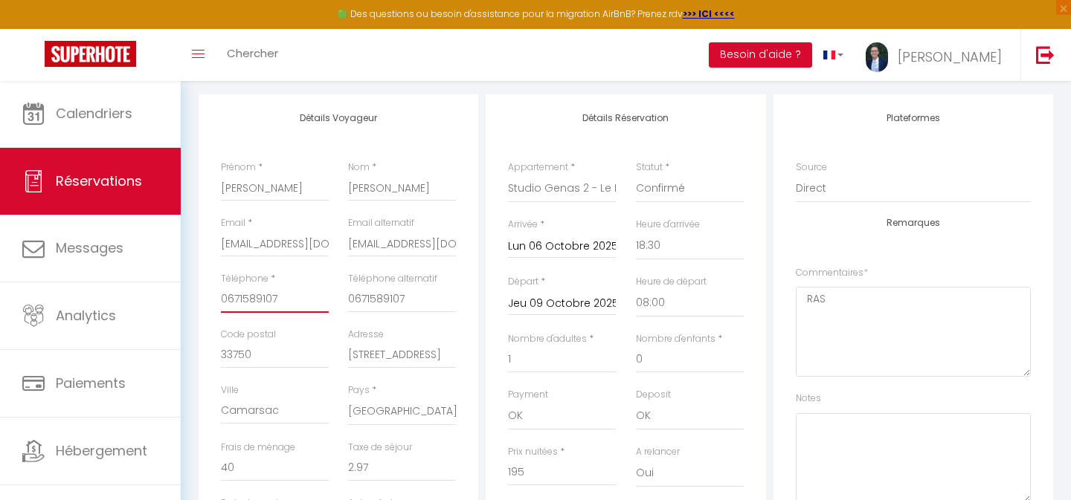
click at [245, 298] on input "0671589107" at bounding box center [275, 299] width 108 height 27
click at [236, 359] on input "33750" at bounding box center [275, 355] width 108 height 27
click at [376, 350] on input "[STREET_ADDRESS]" at bounding box center [402, 355] width 108 height 27
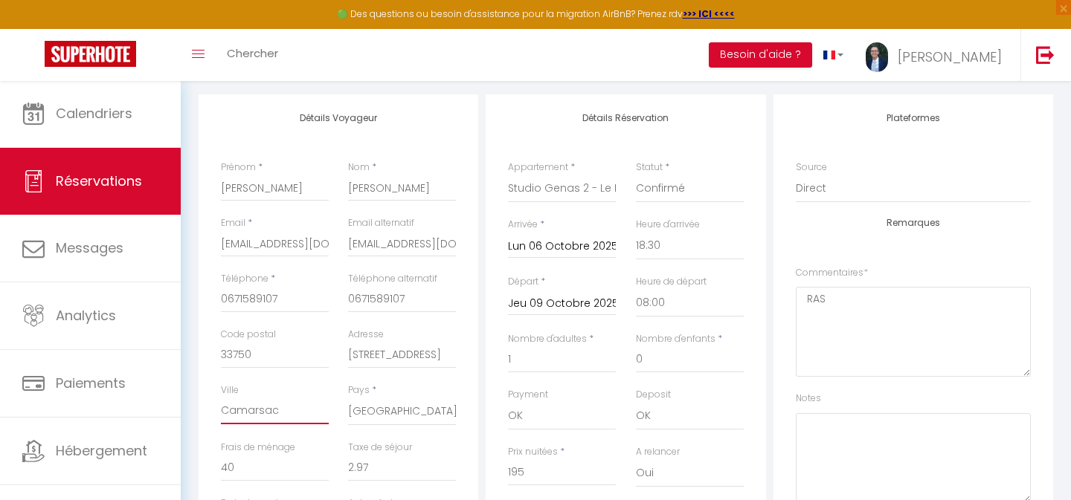
click at [242, 409] on input "Camarsac" at bounding box center [275, 411] width 108 height 27
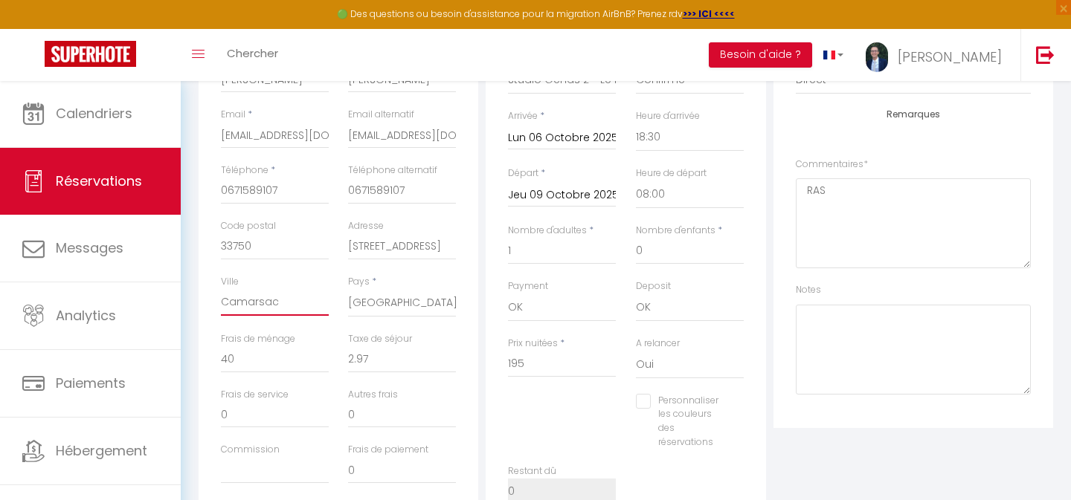
scroll to position [303, 0]
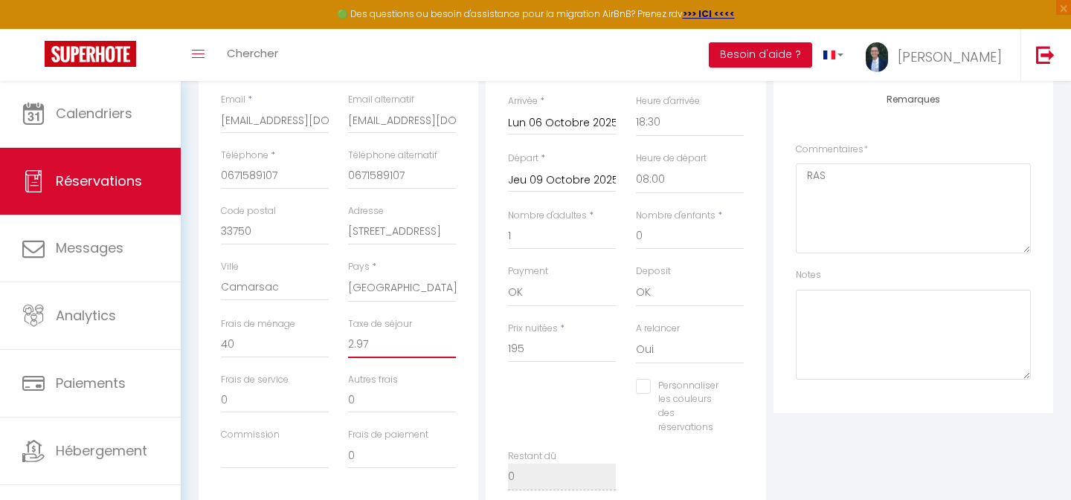
drag, startPoint x: 367, startPoint y: 338, endPoint x: 344, endPoint y: 338, distance: 23.8
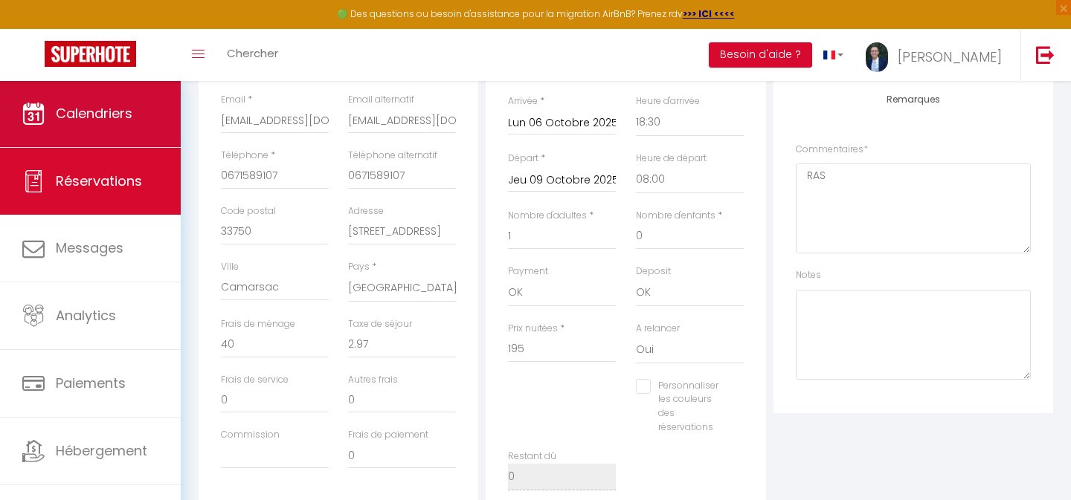
click at [94, 119] on span "Calendriers" at bounding box center [94, 113] width 77 height 19
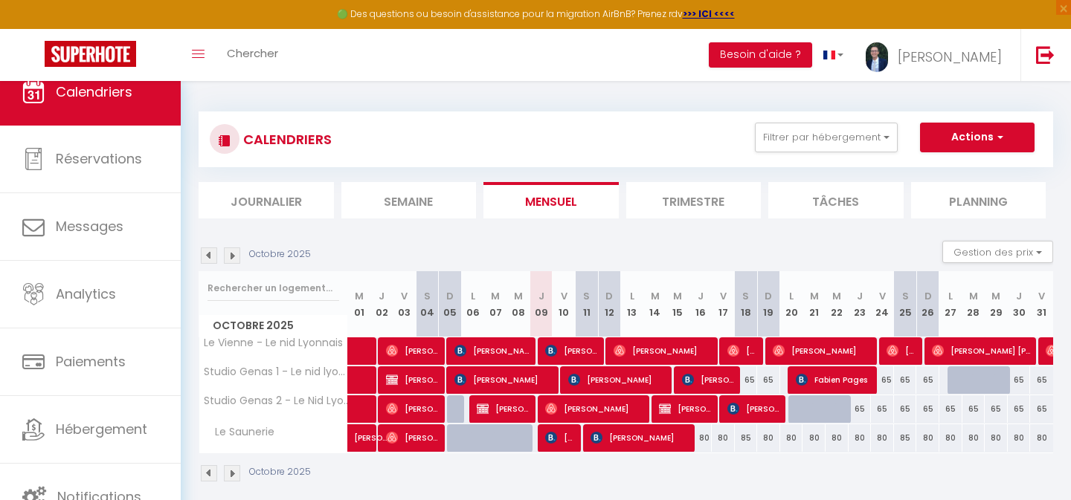
scroll to position [48, 0]
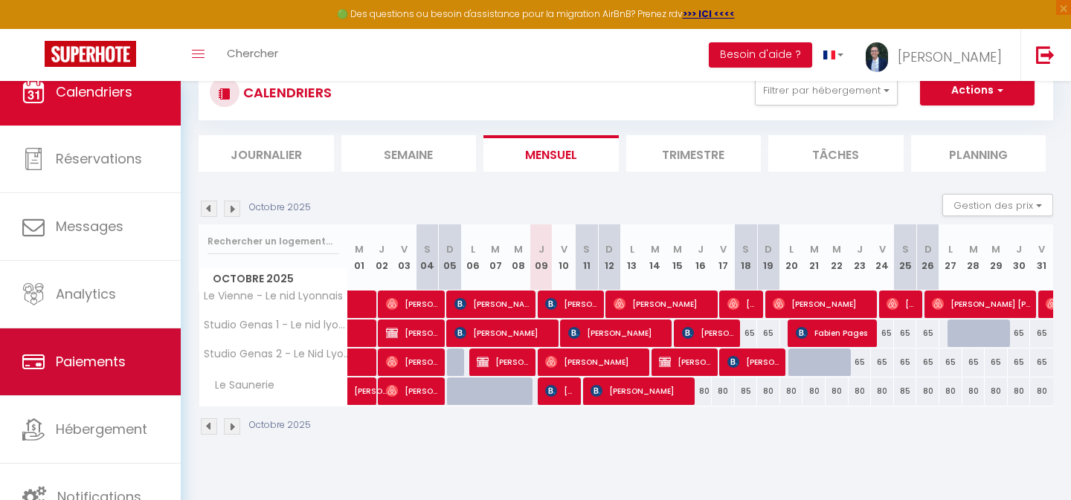
click at [74, 365] on span "Paiements" at bounding box center [91, 362] width 70 height 19
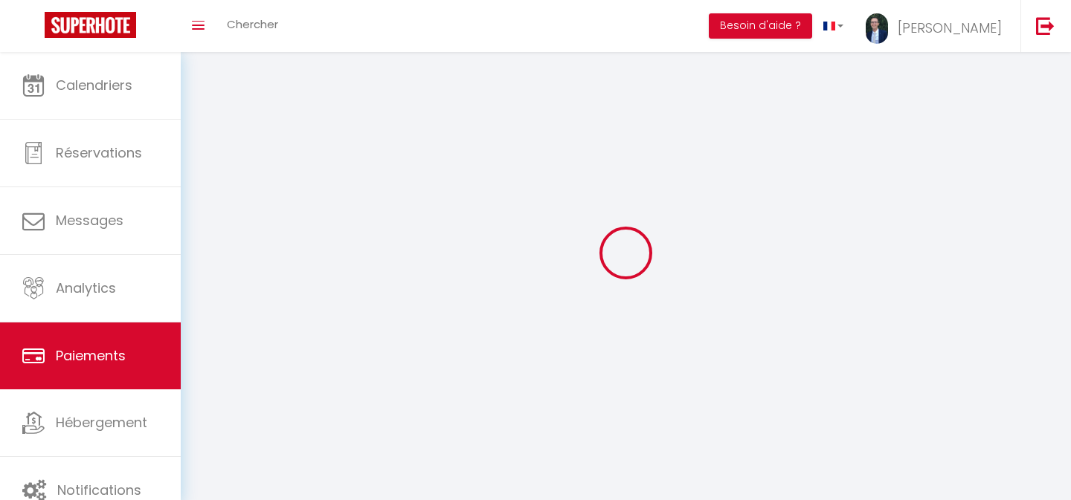
select select "2"
select select "0"
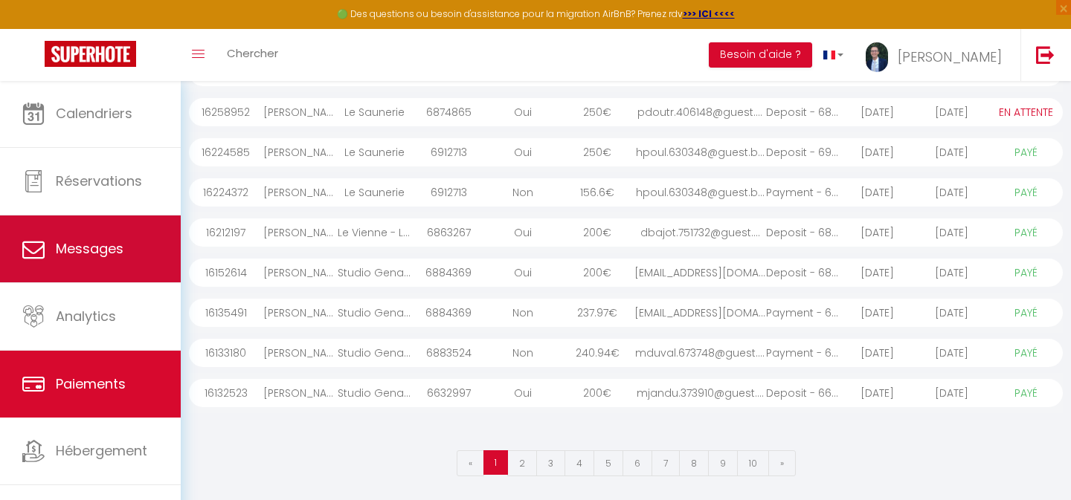
scroll to position [244, 0]
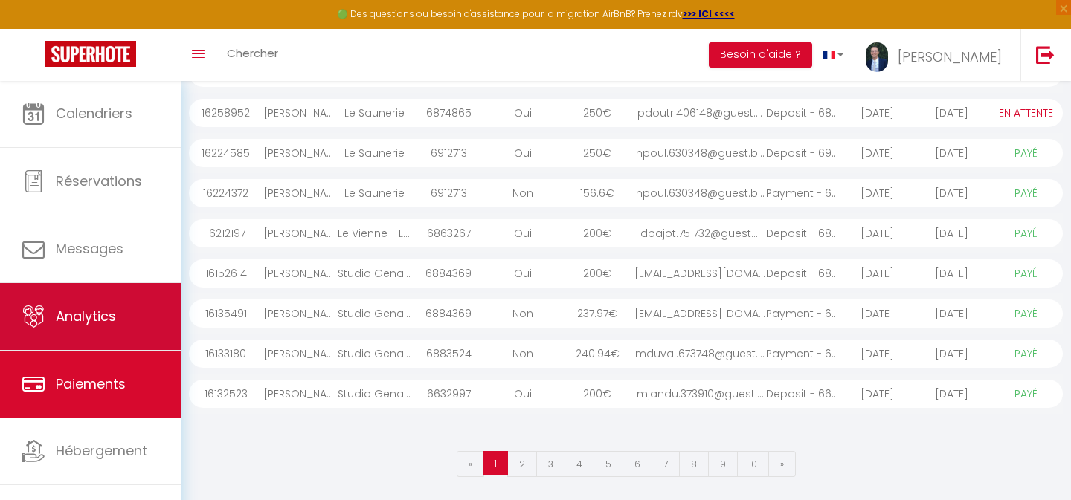
click at [78, 313] on span "Analytics" at bounding box center [86, 316] width 60 height 19
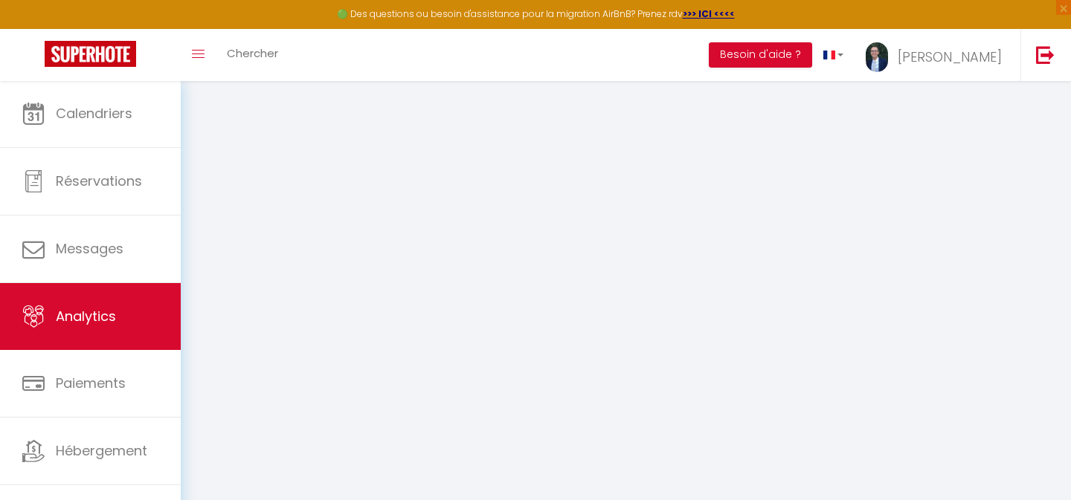
select select "2025"
select select "10"
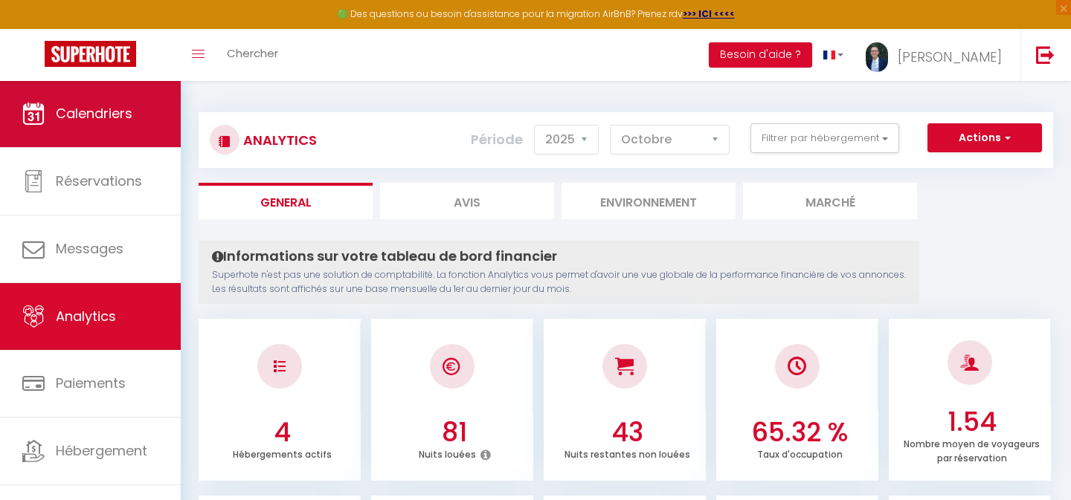
click at [137, 101] on link "Calendriers" at bounding box center [90, 113] width 181 height 67
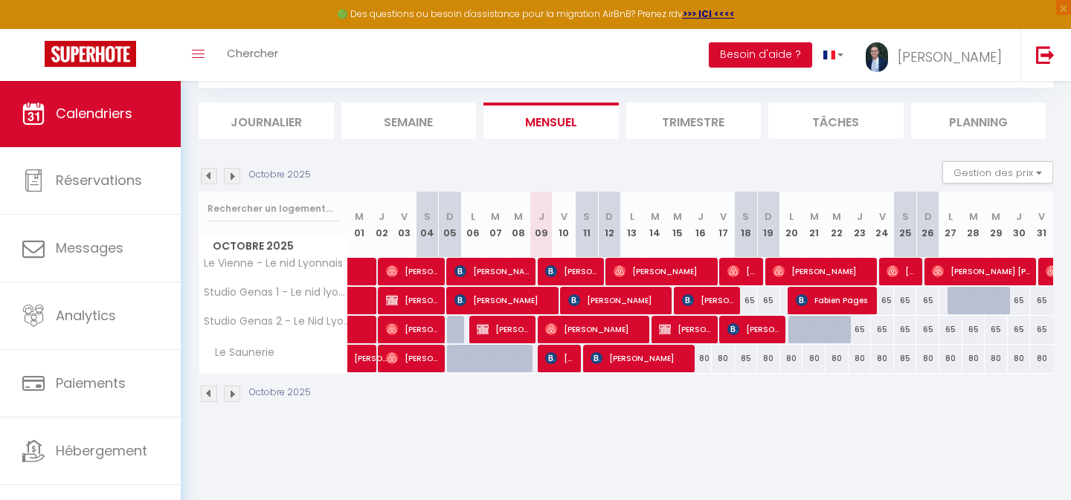
scroll to position [80, 0]
click at [228, 176] on img at bounding box center [232, 176] width 16 height 16
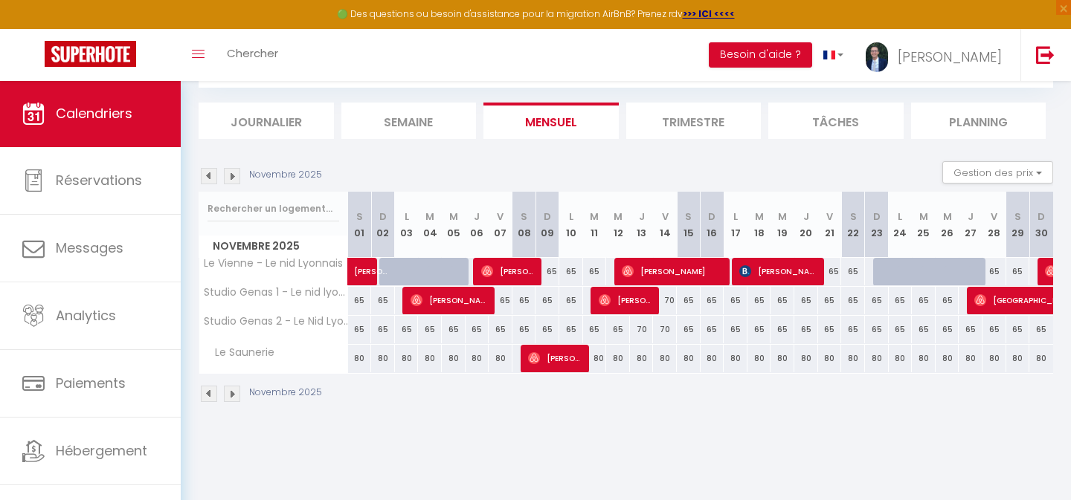
click at [207, 173] on img at bounding box center [209, 176] width 16 height 16
select select
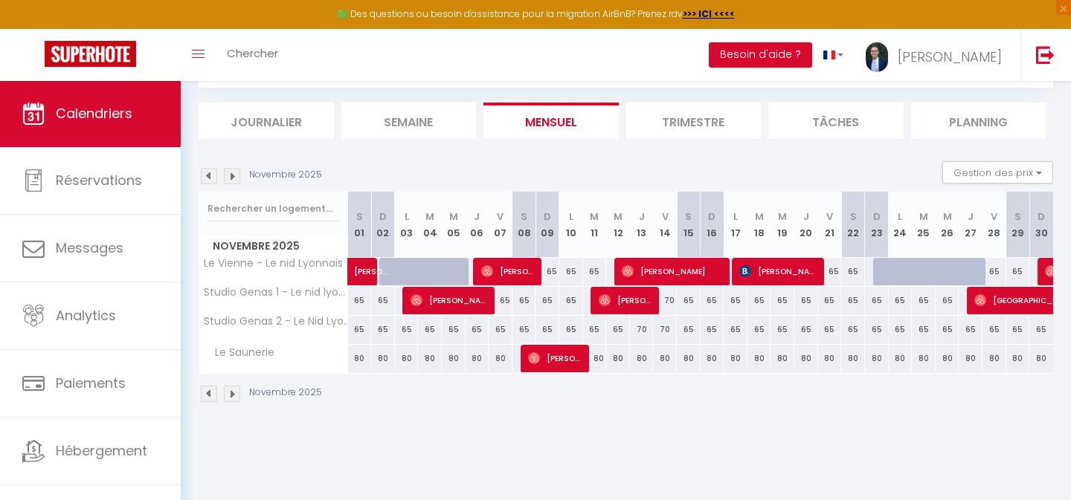
select select
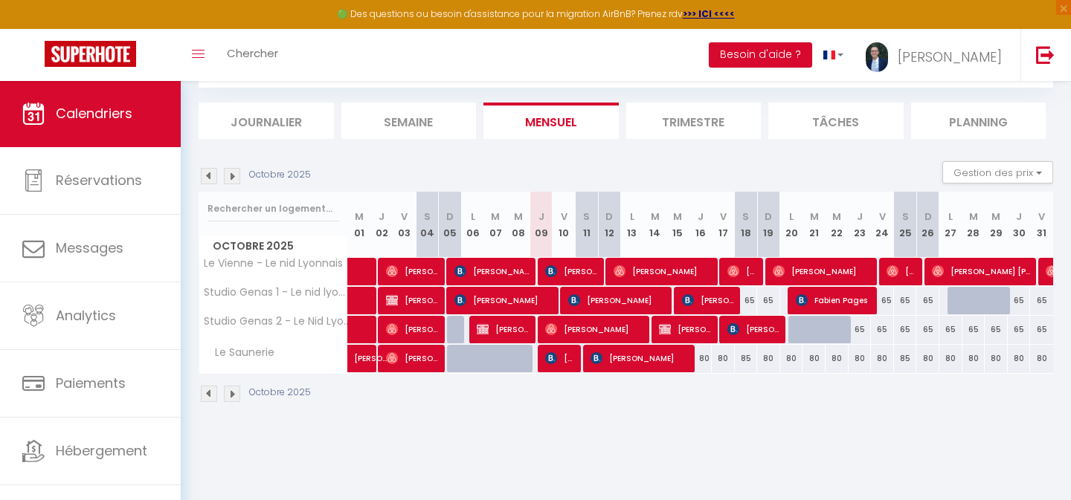
click at [638, 271] on span "[PERSON_NAME]" at bounding box center [664, 271] width 100 height 28
select select "OK"
select select "0"
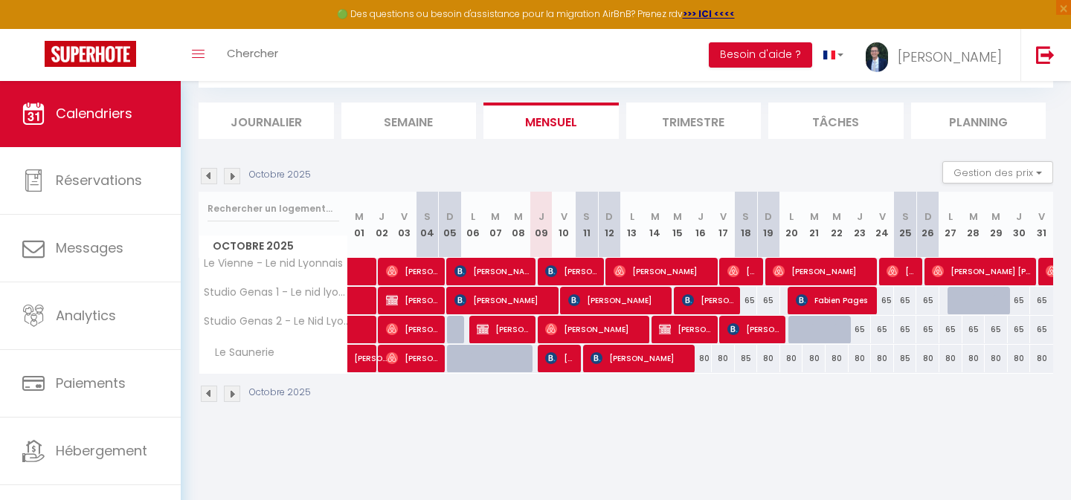
select select "1"
select select
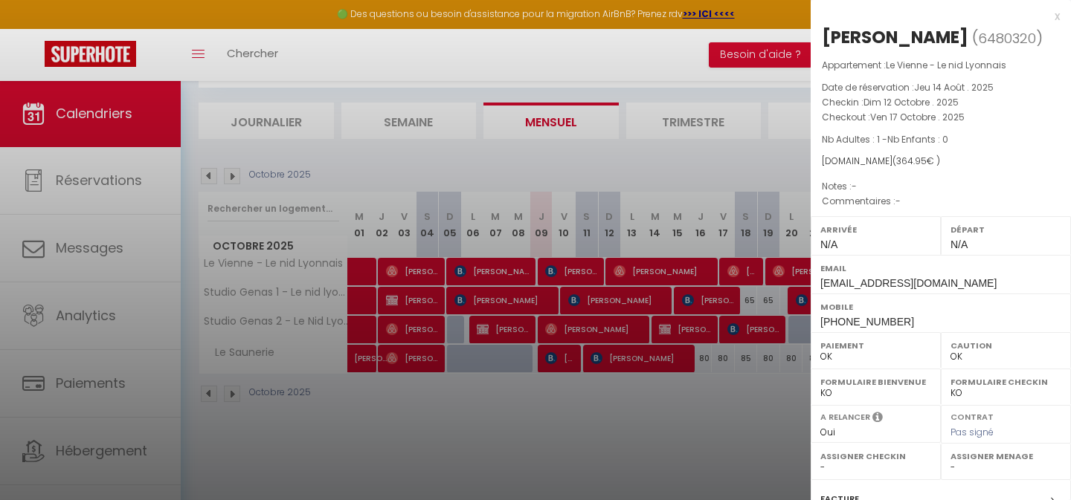
scroll to position [0, 0]
click at [596, 433] on div at bounding box center [535, 250] width 1071 height 500
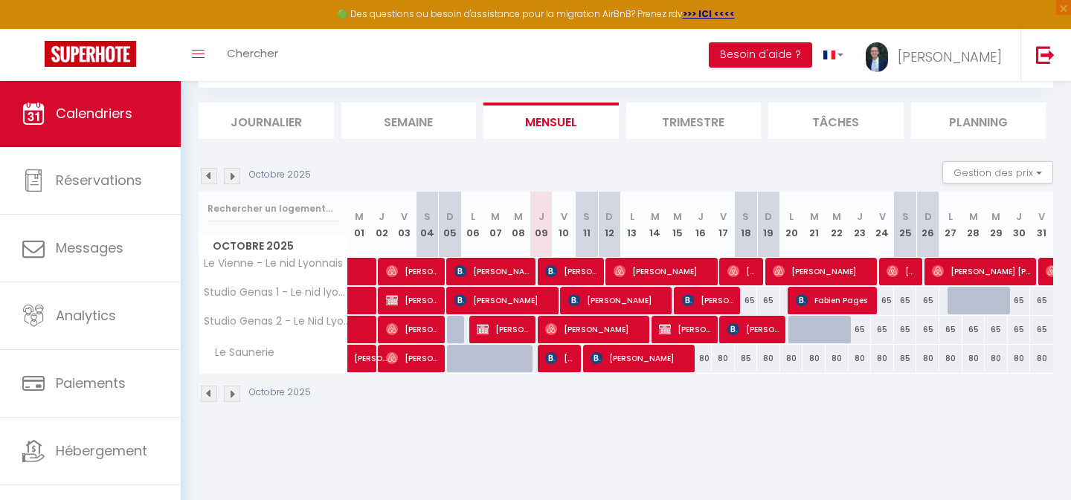
click at [234, 176] on img at bounding box center [232, 176] width 16 height 16
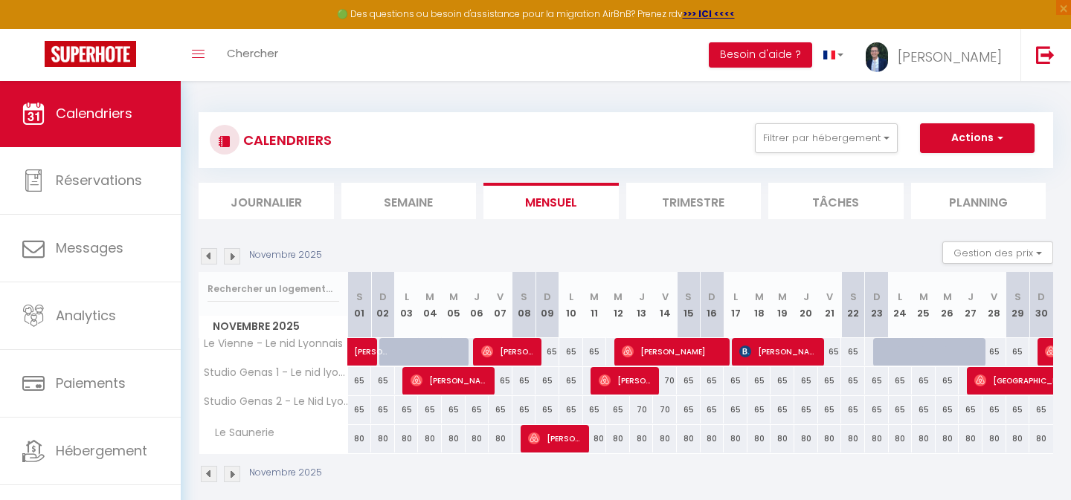
click at [969, 140] on button "Actions" at bounding box center [977, 138] width 115 height 30
click at [922, 172] on link "Nouvelle réservation" at bounding box center [961, 172] width 129 height 22
select select
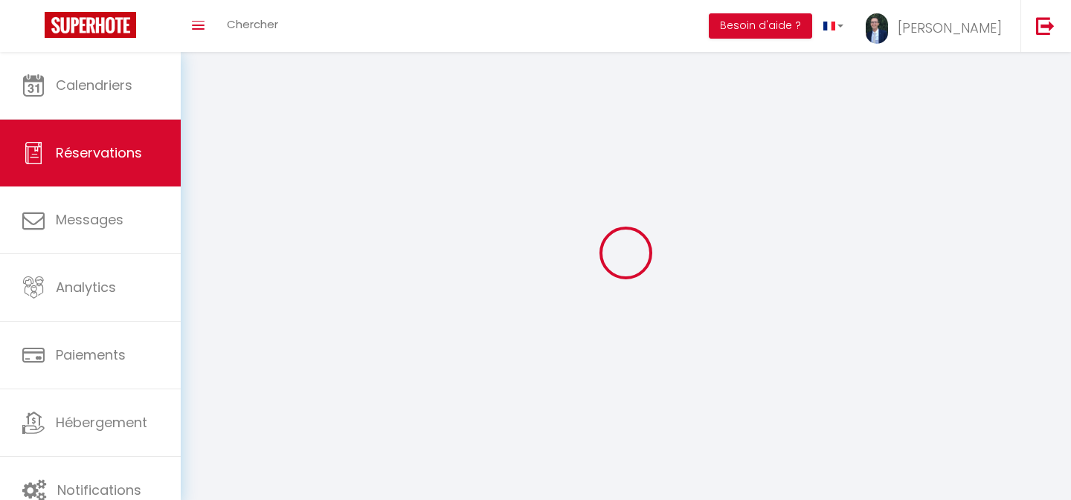
select select
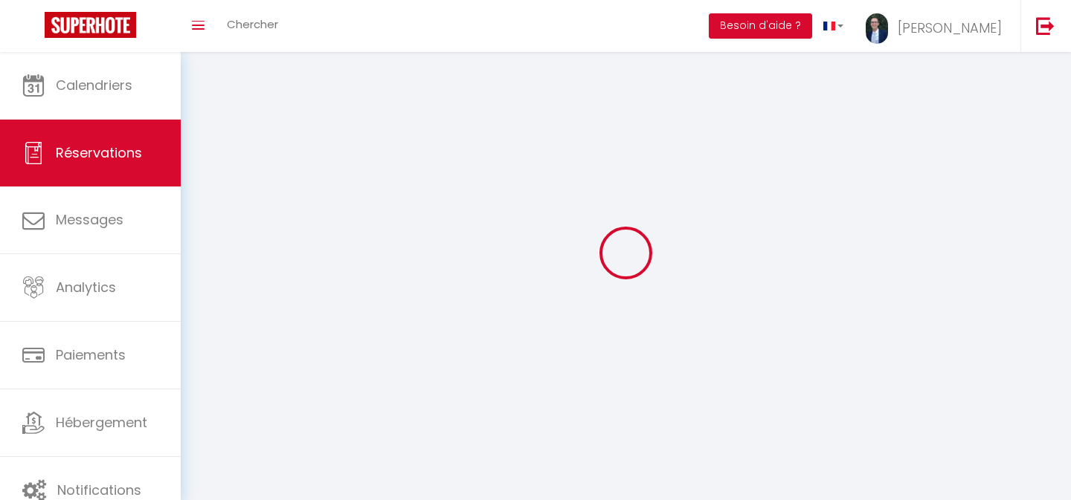
select select
checkbox input "false"
select select
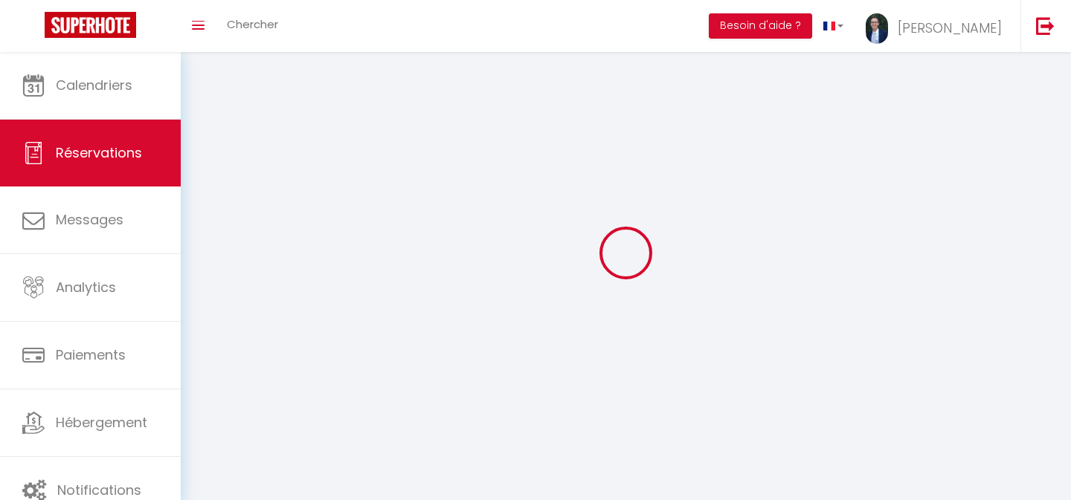
select select
checkbox input "false"
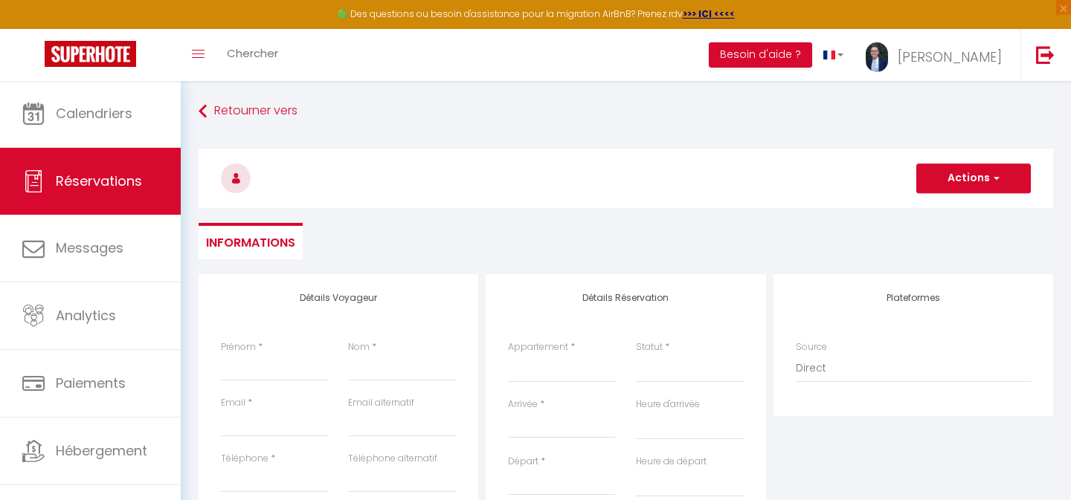
select select
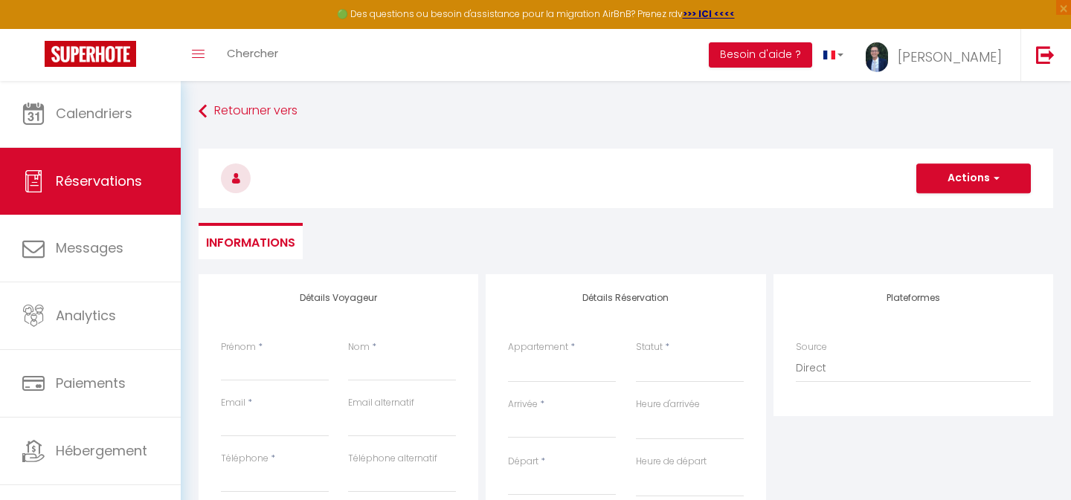
checkbox input "false"
select select
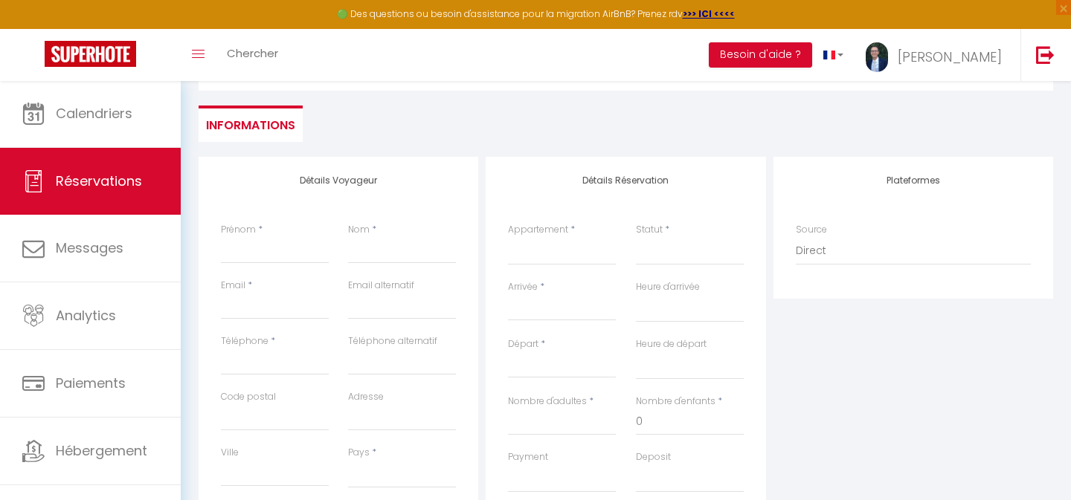
scroll to position [170, 0]
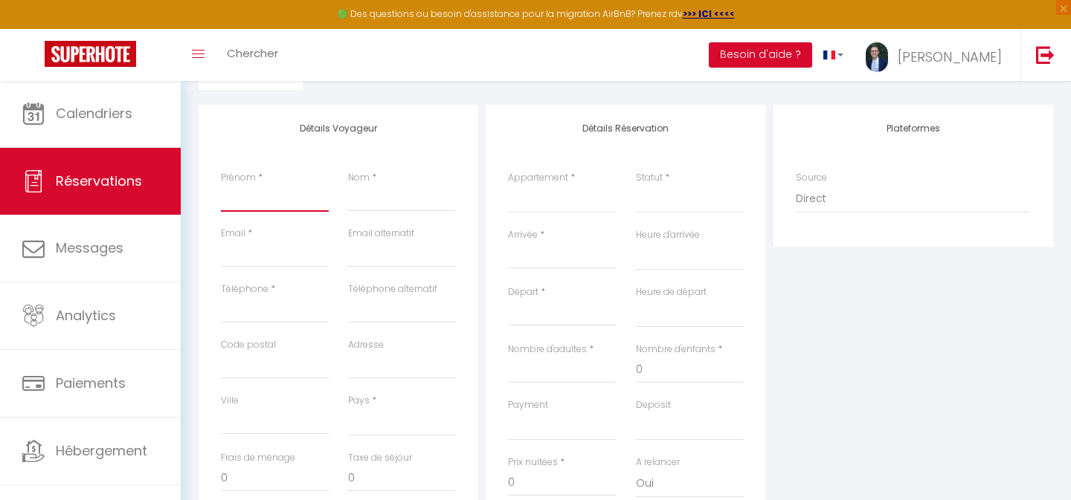
type input "L"
select select
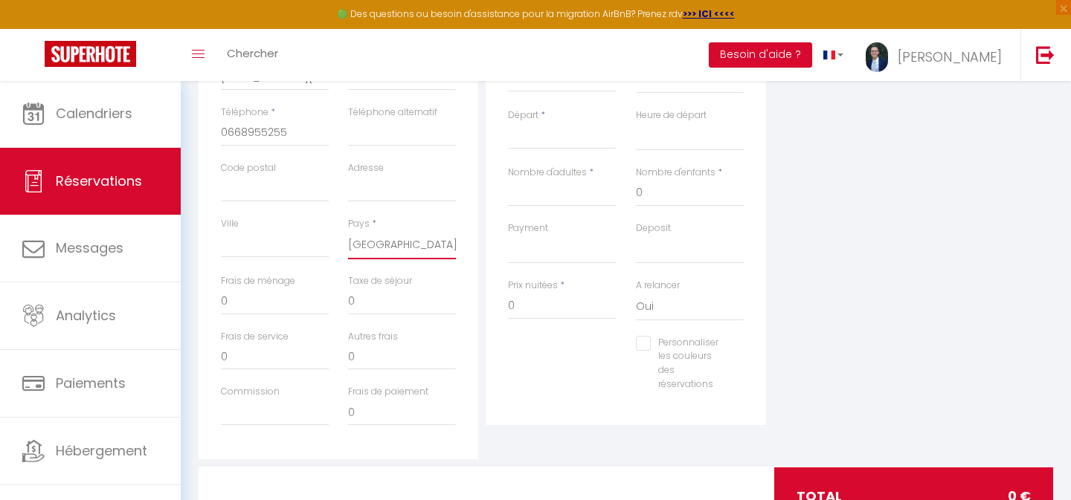
scroll to position [357, 0]
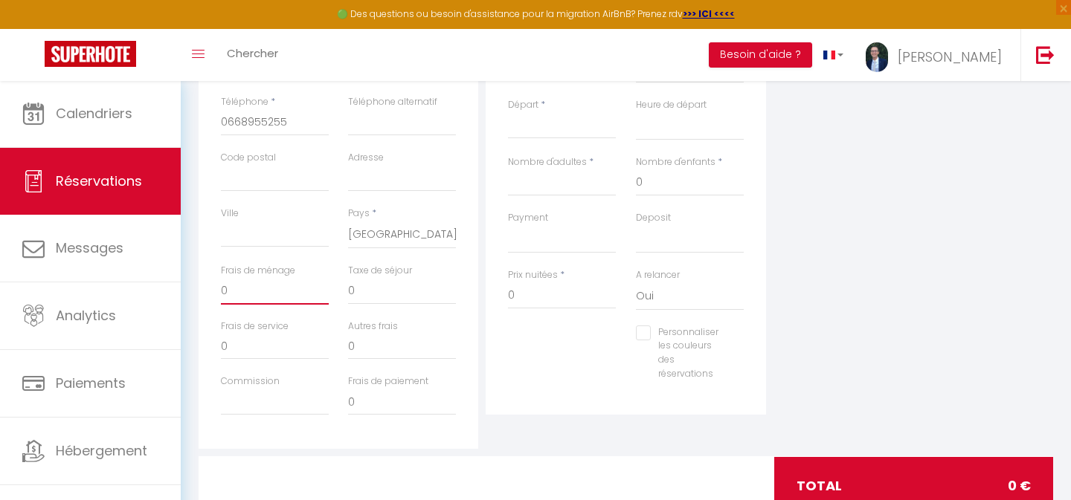
click at [257, 289] on input "0" at bounding box center [275, 291] width 108 height 27
click at [538, 359] on div "Personnaliser les couleurs des réservations #D7092E" at bounding box center [625, 361] width 255 height 71
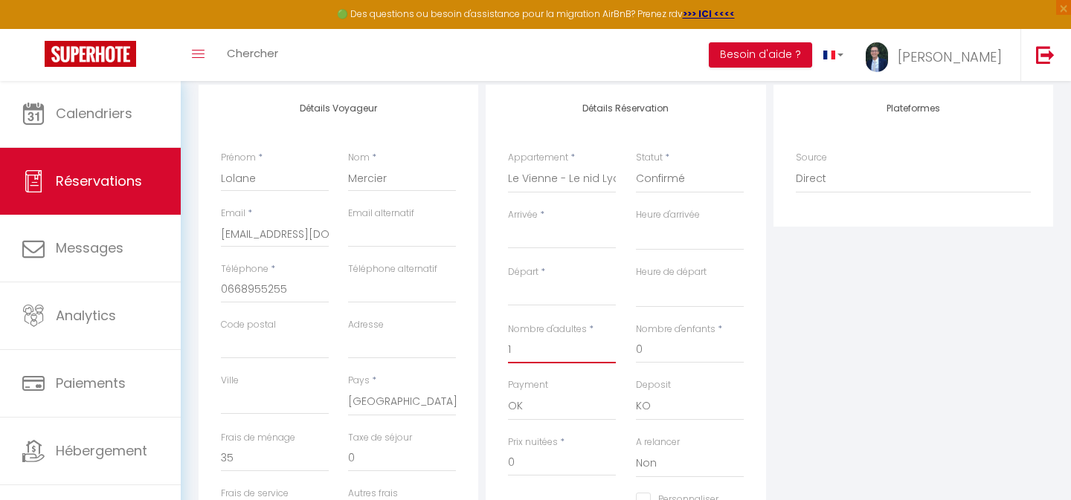
scroll to position [187, 0]
click at [529, 234] on input "Arrivée" at bounding box center [562, 239] width 108 height 19
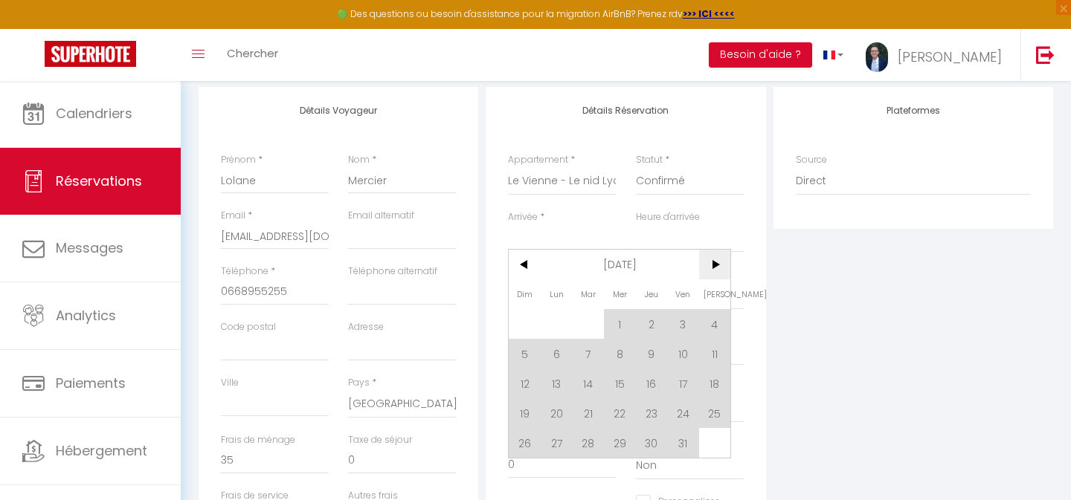
click at [711, 265] on span ">" at bounding box center [715, 265] width 32 height 30
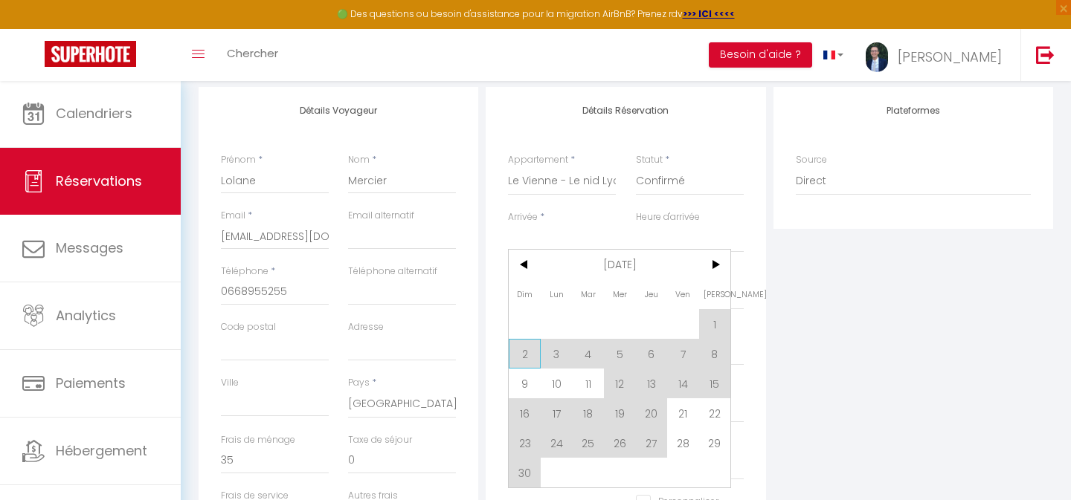
click at [523, 352] on span "2" at bounding box center [525, 354] width 32 height 30
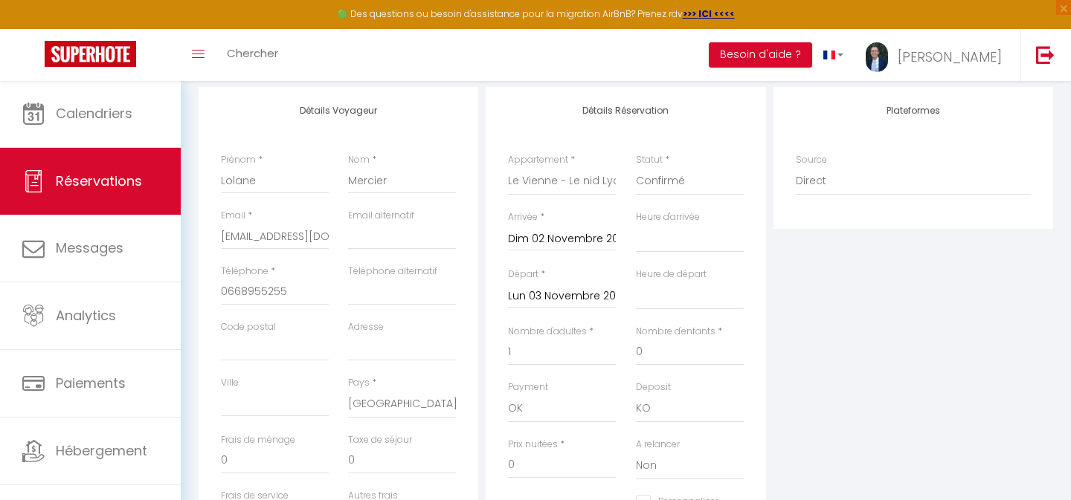
click at [548, 290] on input "Lun 03 Novembre 2025" at bounding box center [562, 296] width 108 height 19
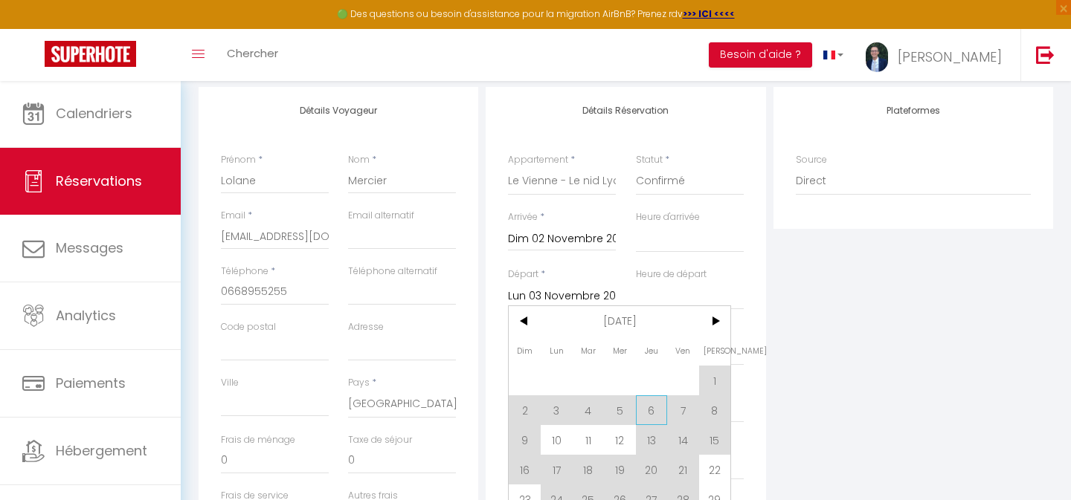
click at [648, 408] on span "6" at bounding box center [652, 411] width 32 height 30
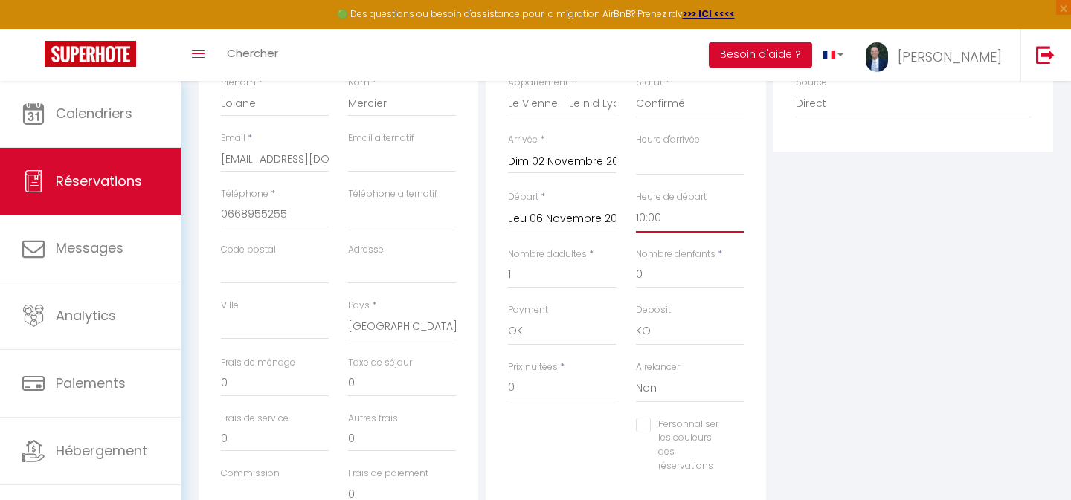
scroll to position [263, 0]
click at [591, 442] on div "Personnaliser les couleurs des réservations #D7092E" at bounding box center [625, 454] width 255 height 71
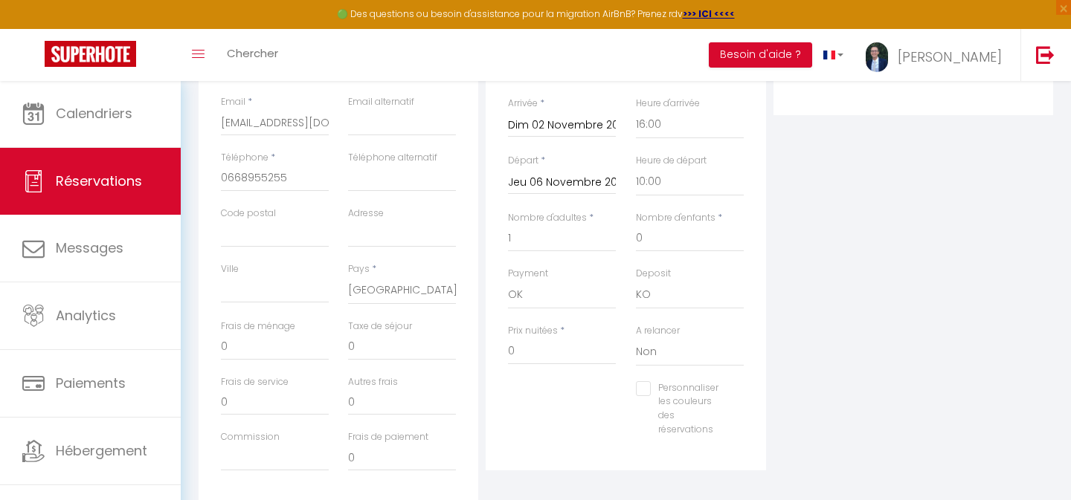
scroll to position [311, 0]
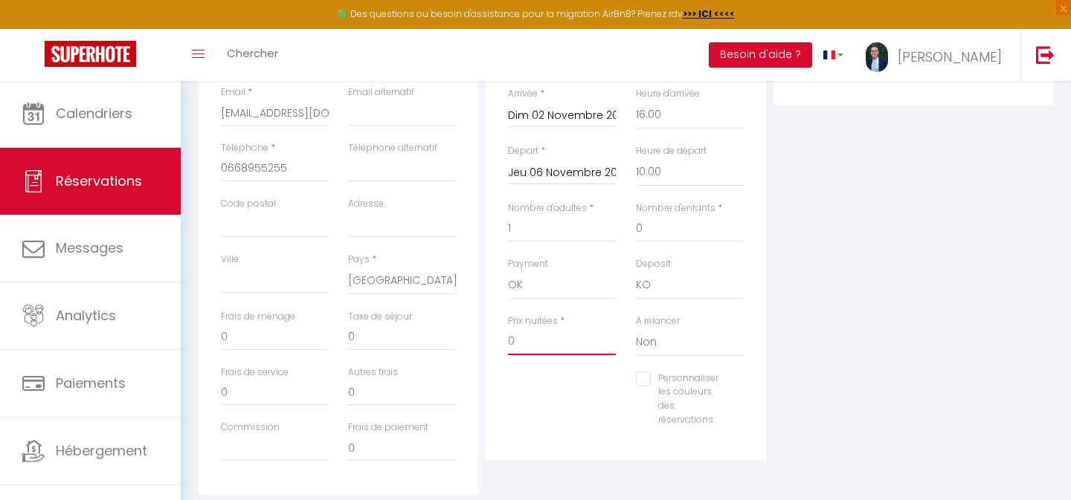
click at [527, 336] on input "0" at bounding box center [562, 342] width 108 height 27
click at [382, 387] on input "0" at bounding box center [402, 392] width 108 height 27
click at [374, 331] on input "0" at bounding box center [402, 337] width 108 height 27
click at [554, 401] on div "Personnaliser les couleurs des réservations #D7092E" at bounding box center [625, 407] width 255 height 71
click at [249, 336] on input "0" at bounding box center [275, 337] width 108 height 27
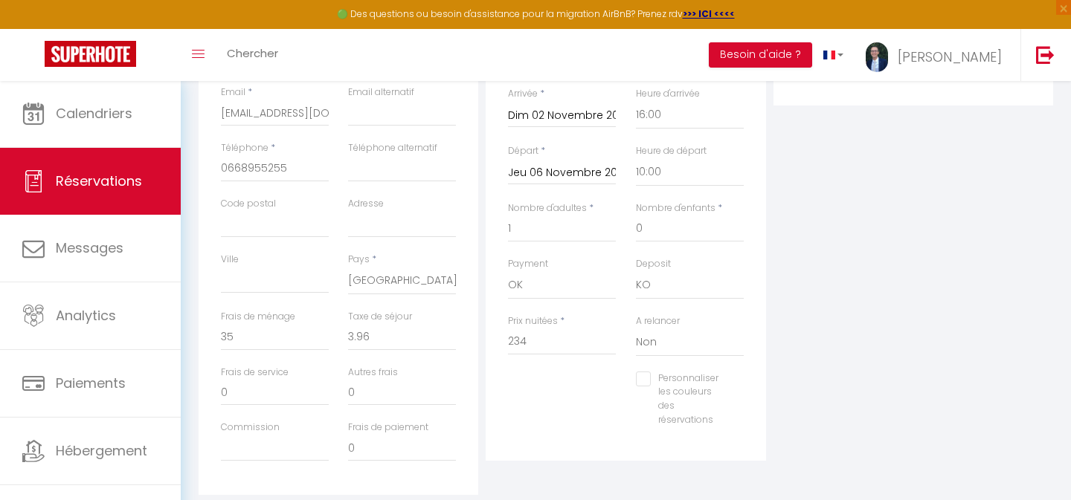
click at [553, 411] on div "Personnaliser les couleurs des réservations #D7092E" at bounding box center [625, 407] width 255 height 71
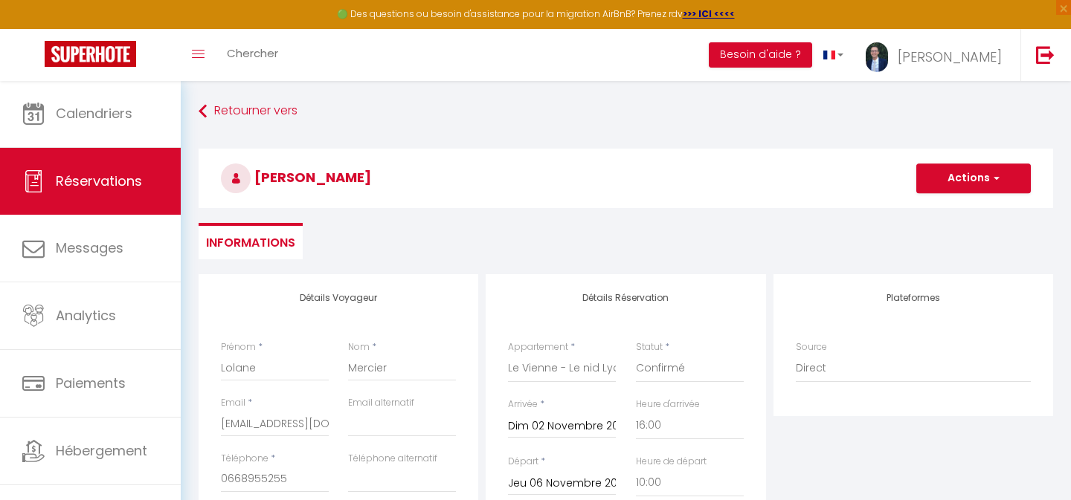
scroll to position [0, 0]
click at [965, 181] on button "Actions" at bounding box center [973, 179] width 115 height 30
click at [933, 210] on link "Enregistrer" at bounding box center [959, 211] width 118 height 19
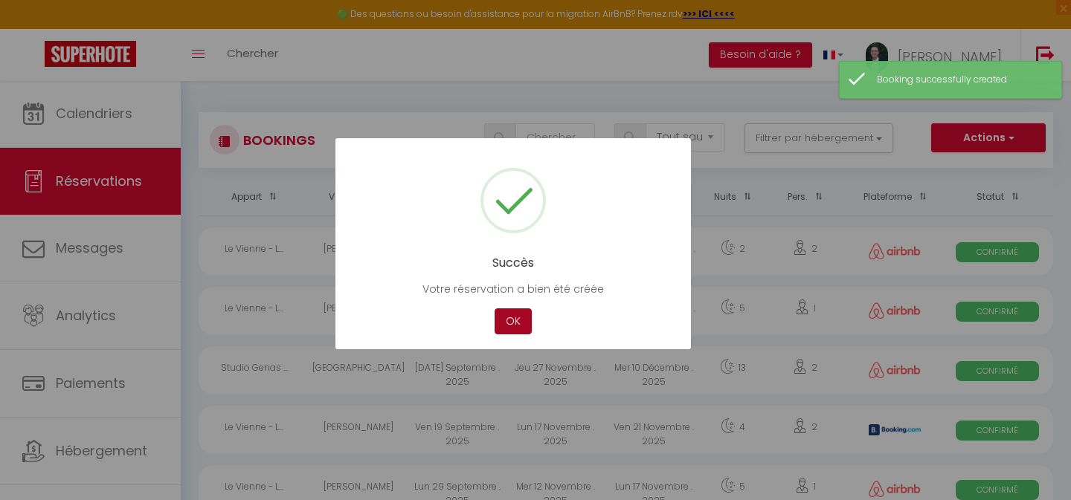
click at [509, 320] on button "OK" at bounding box center [513, 322] width 37 height 26
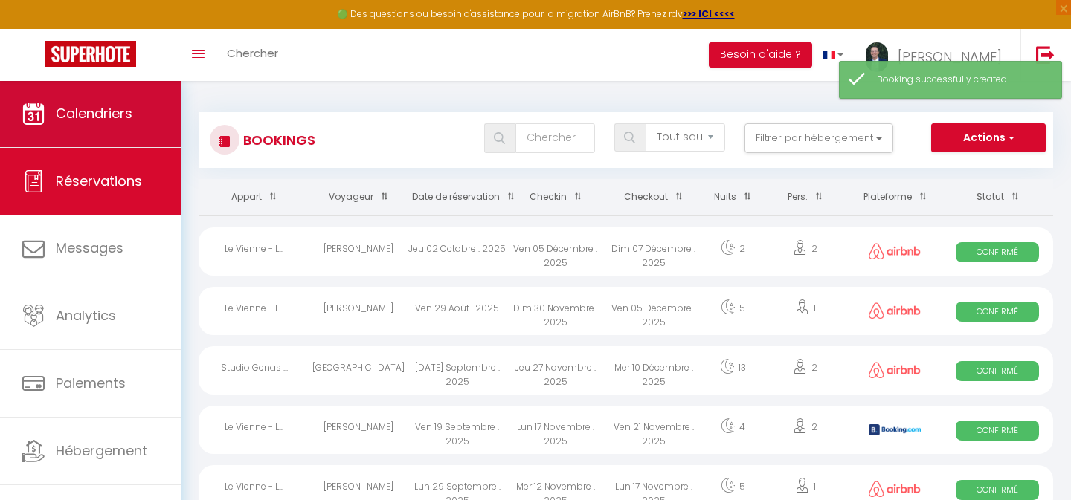
click at [80, 112] on span "Calendriers" at bounding box center [94, 113] width 77 height 19
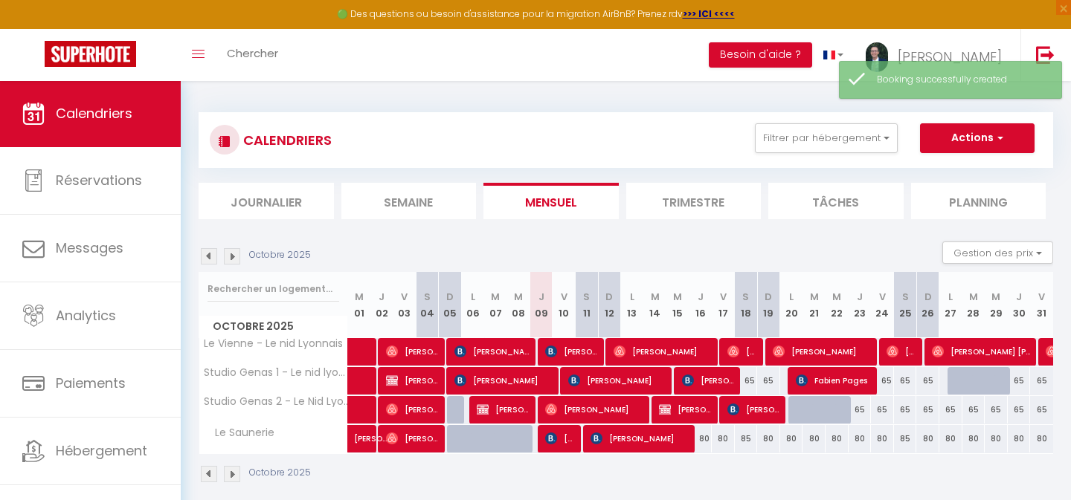
click at [230, 250] on img at bounding box center [232, 256] width 16 height 16
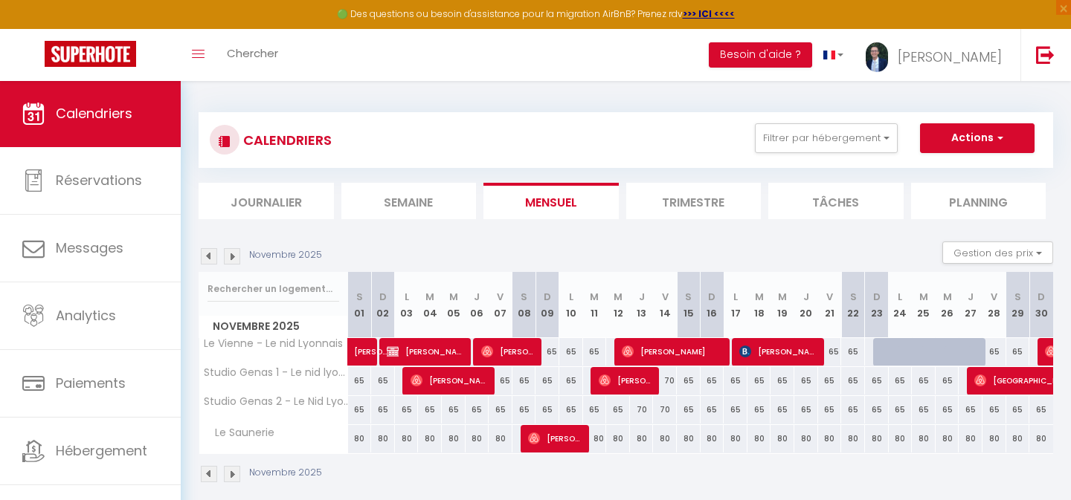
click at [427, 350] on span "[PERSON_NAME]" at bounding box center [427, 352] width 80 height 28
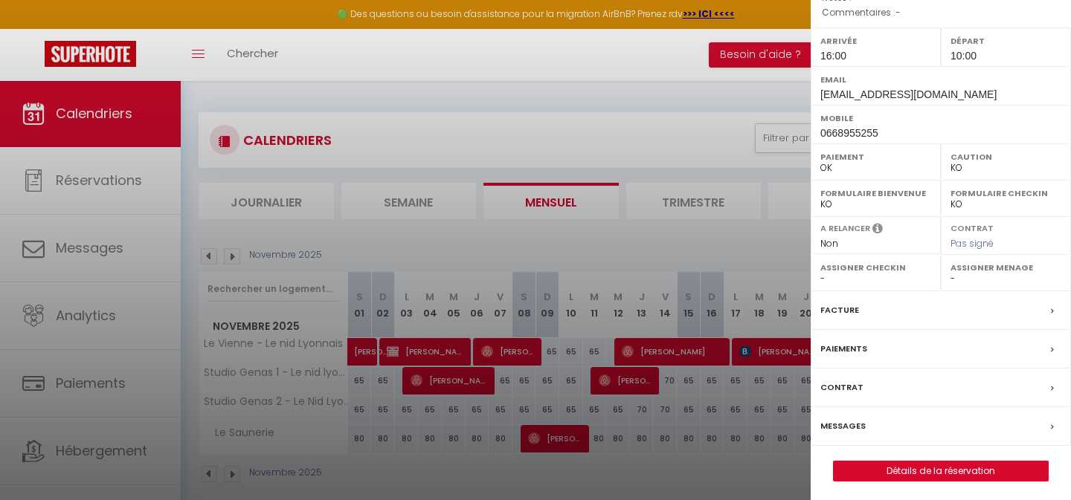
scroll to position [188, 0]
click at [915, 472] on link "Détails de la réservation" at bounding box center [941, 472] width 214 height 19
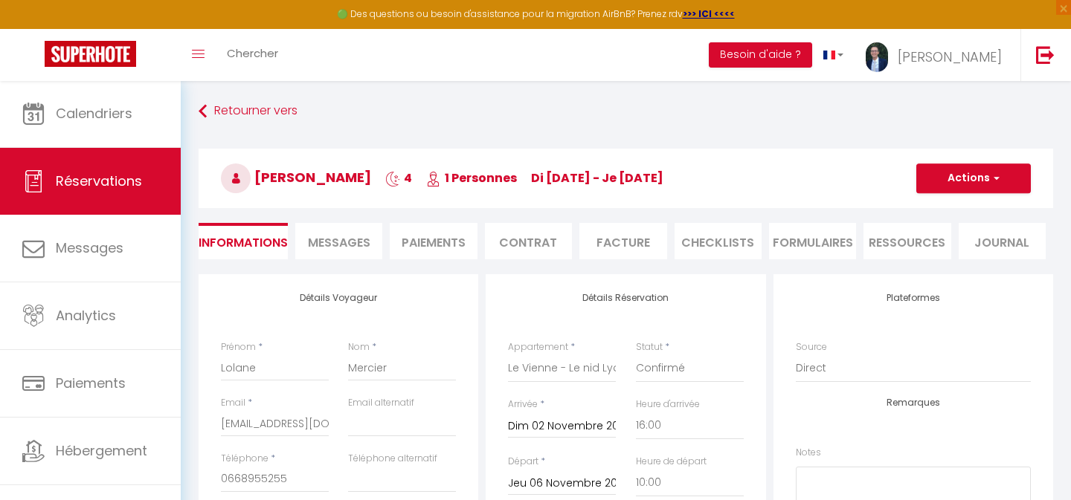
click at [345, 242] on span "Messages" at bounding box center [339, 242] width 62 height 17
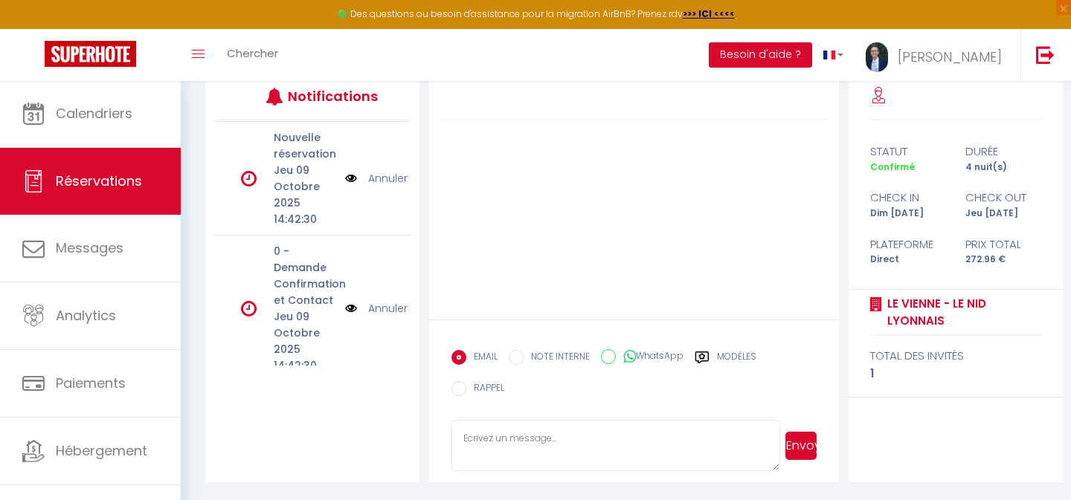
scroll to position [200, 0]
click at [305, 268] on p "0 - Demande Confirmation et Contact" at bounding box center [305, 275] width 62 height 65
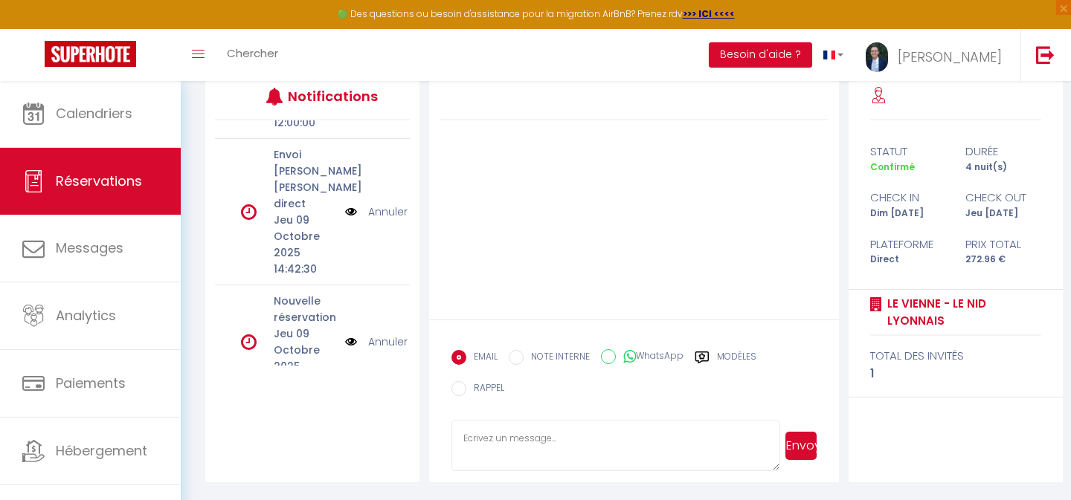
scroll to position [595, 0]
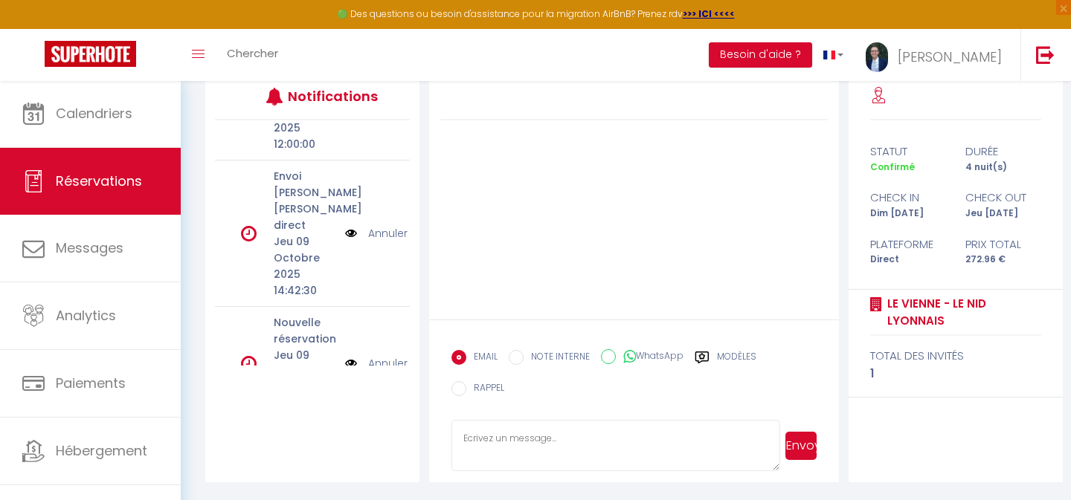
click at [384, 225] on link "Annuler" at bounding box center [387, 233] width 39 height 16
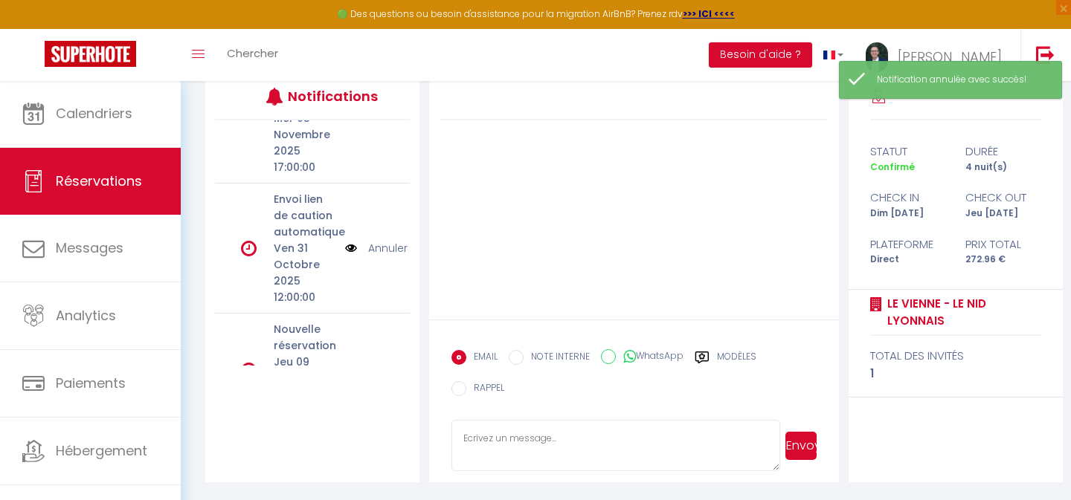
scroll to position [426, 0]
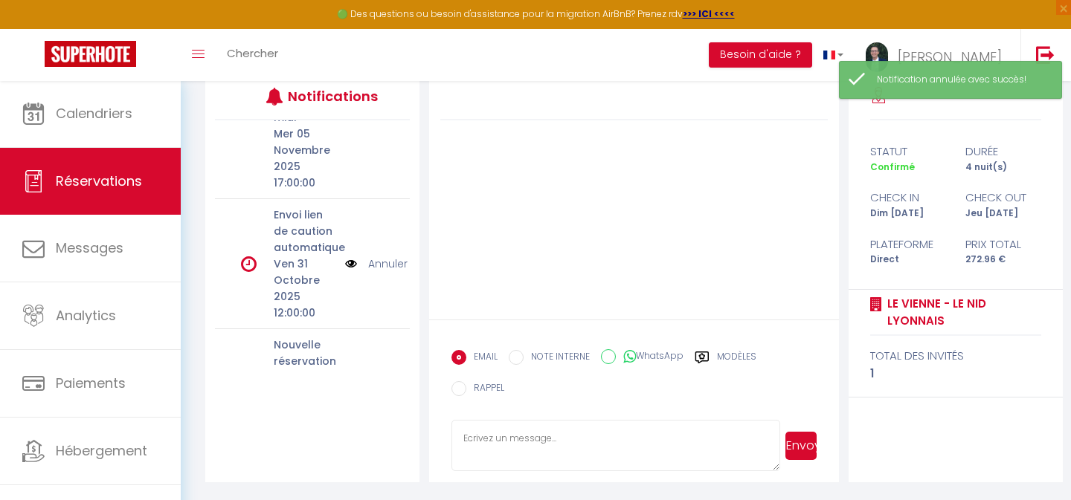
click at [386, 256] on link "Annuler" at bounding box center [387, 264] width 39 height 16
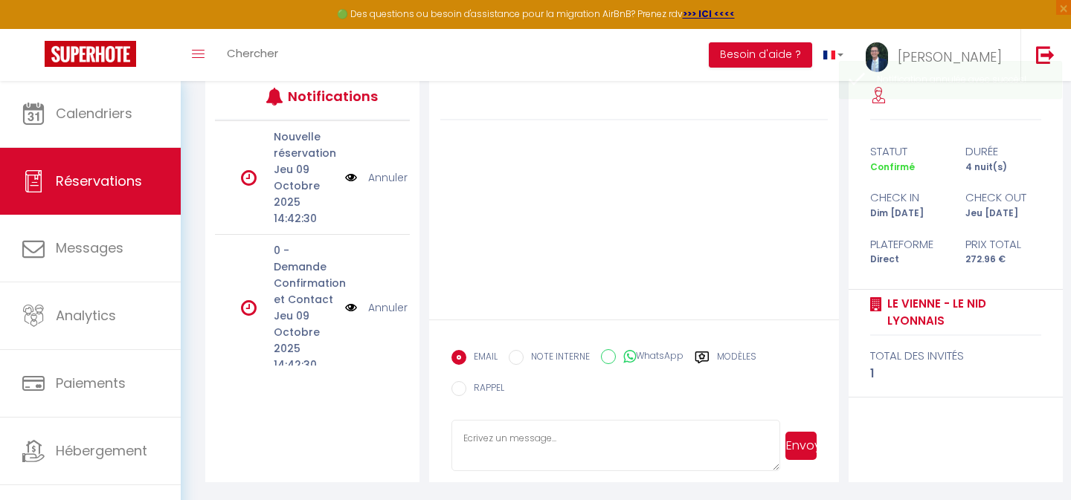
scroll to position [503, 0]
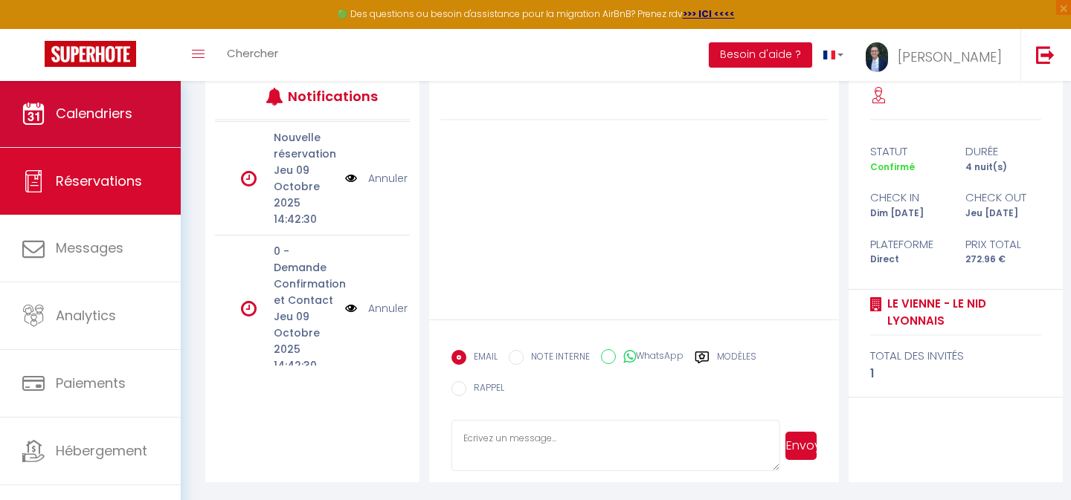
click at [96, 109] on span "Calendriers" at bounding box center [94, 113] width 77 height 19
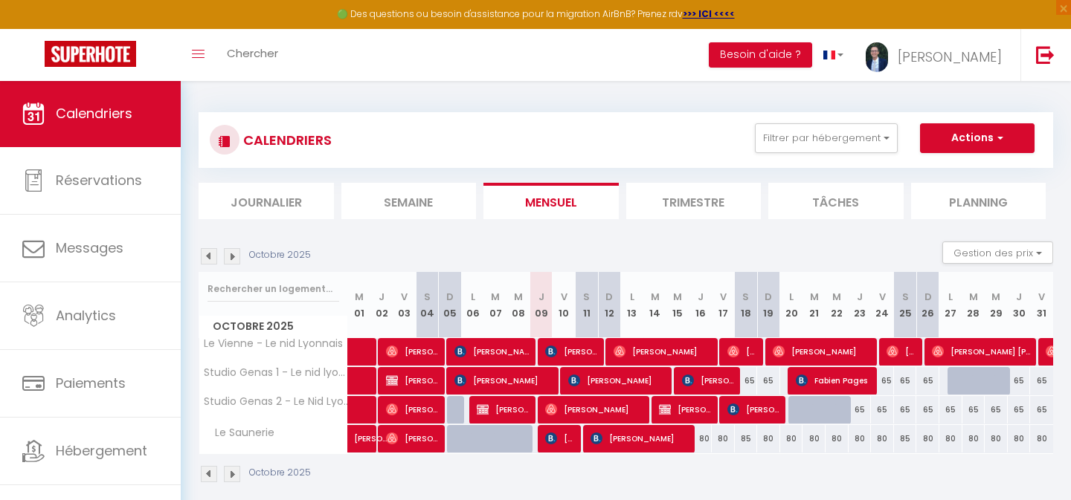
click at [233, 256] on img at bounding box center [232, 256] width 16 height 16
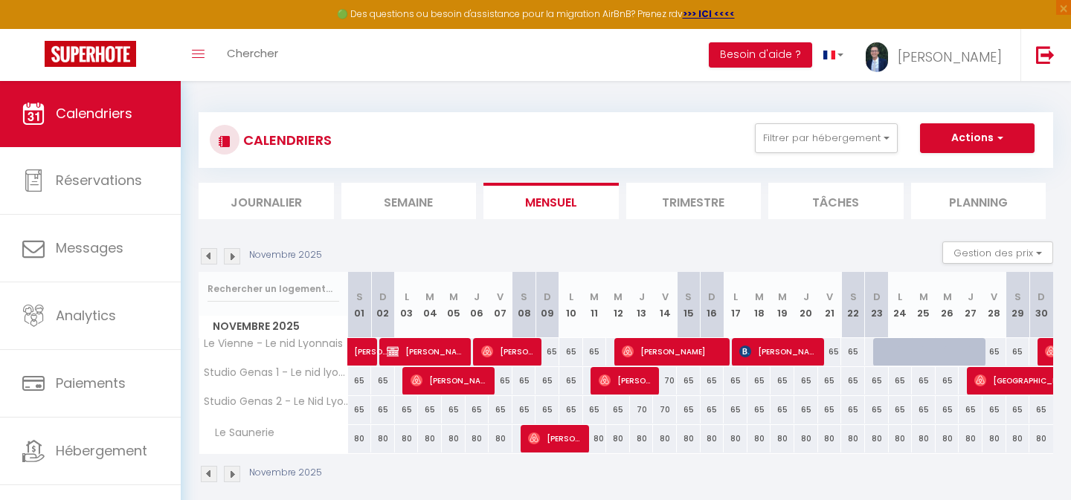
click at [421, 347] on span "[PERSON_NAME]" at bounding box center [427, 352] width 80 height 28
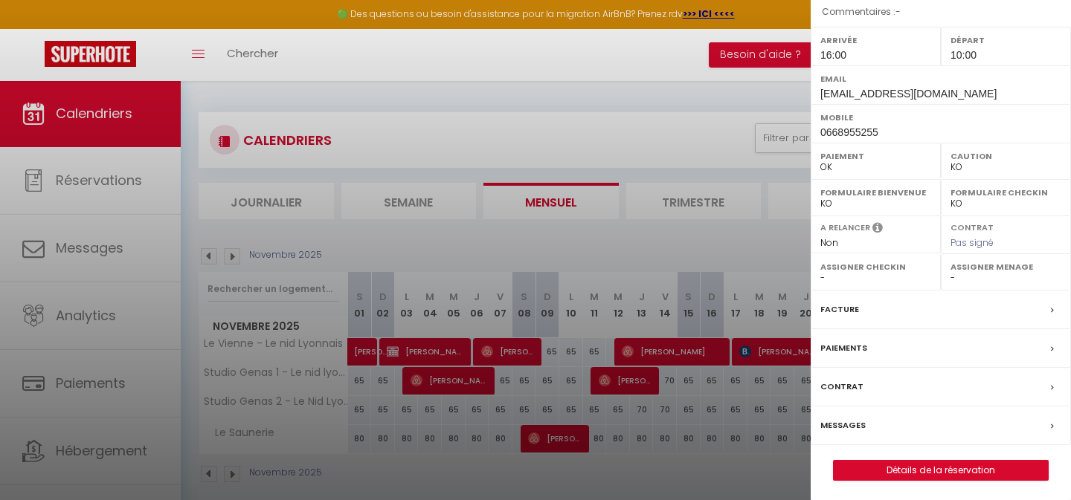
scroll to position [188, 0]
click at [903, 470] on link "Détails de la réservation" at bounding box center [941, 472] width 214 height 19
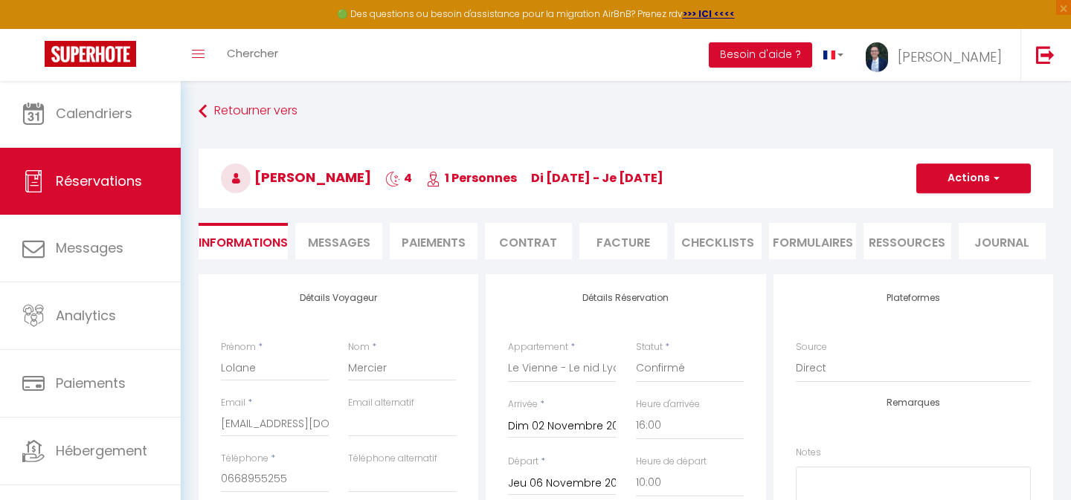
click at [625, 237] on li "Facture" at bounding box center [622, 241] width 87 height 36
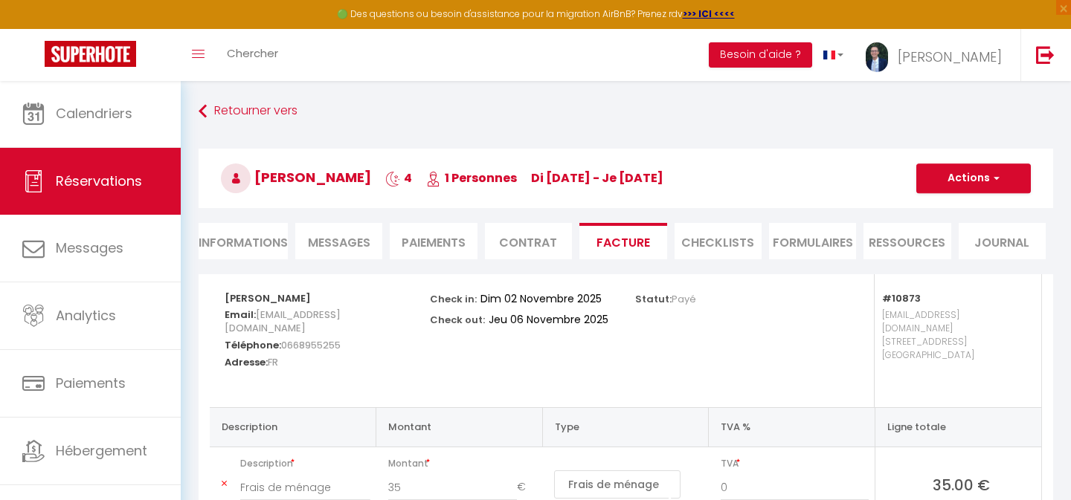
click at [953, 181] on button "Actions" at bounding box center [973, 179] width 115 height 30
click at [941, 250] on link "Envoyer la facture" at bounding box center [962, 249] width 125 height 19
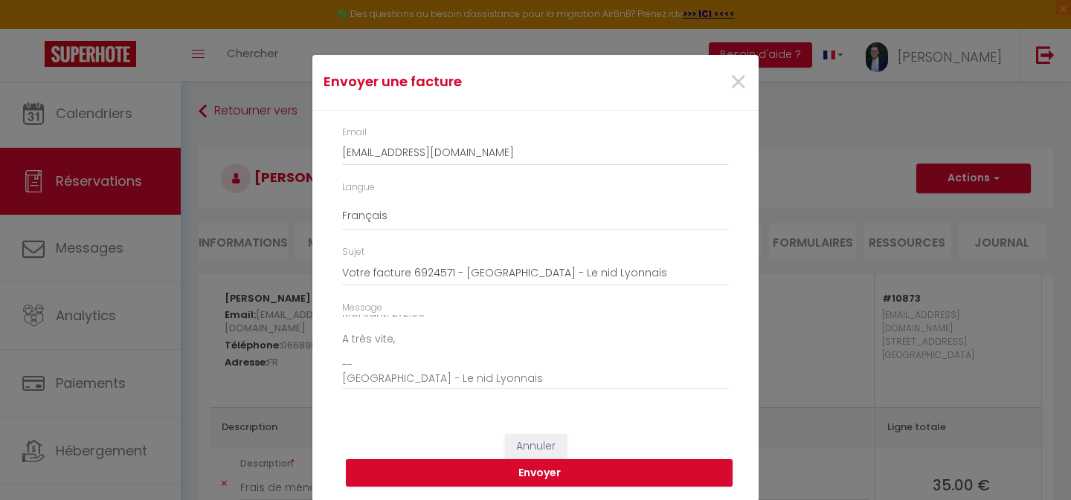
scroll to position [162, 0]
click at [521, 470] on button "Envoyer" at bounding box center [539, 474] width 387 height 28
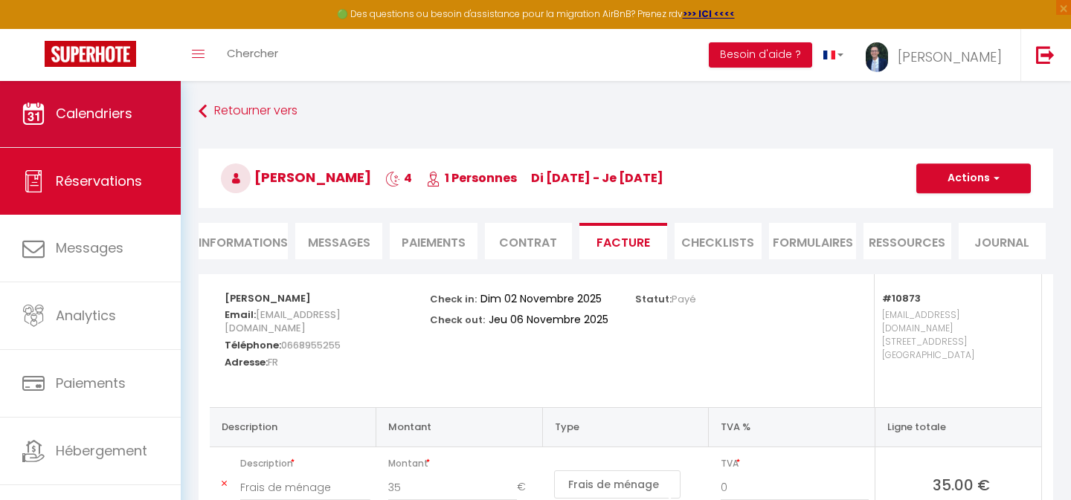
click at [57, 120] on span "Calendriers" at bounding box center [94, 113] width 77 height 19
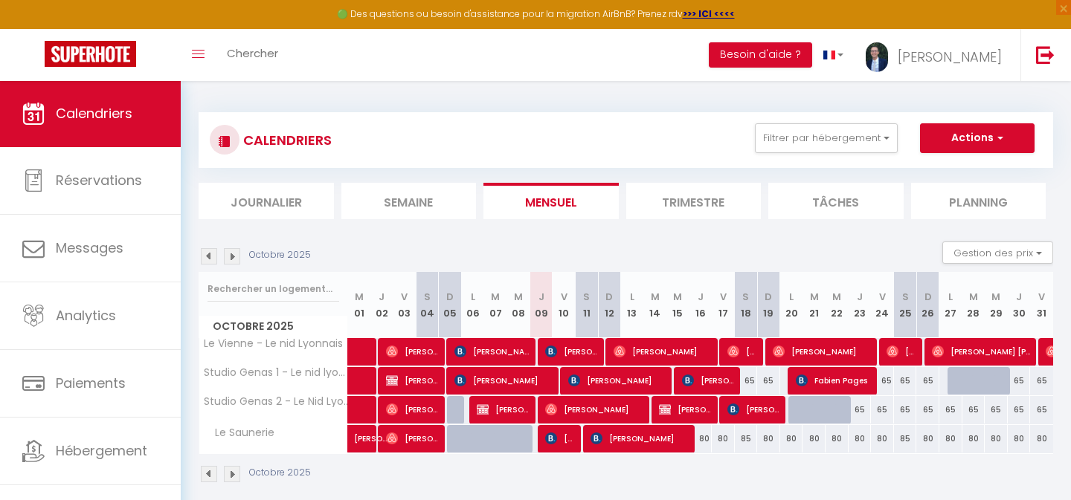
click at [234, 256] on img at bounding box center [232, 256] width 16 height 16
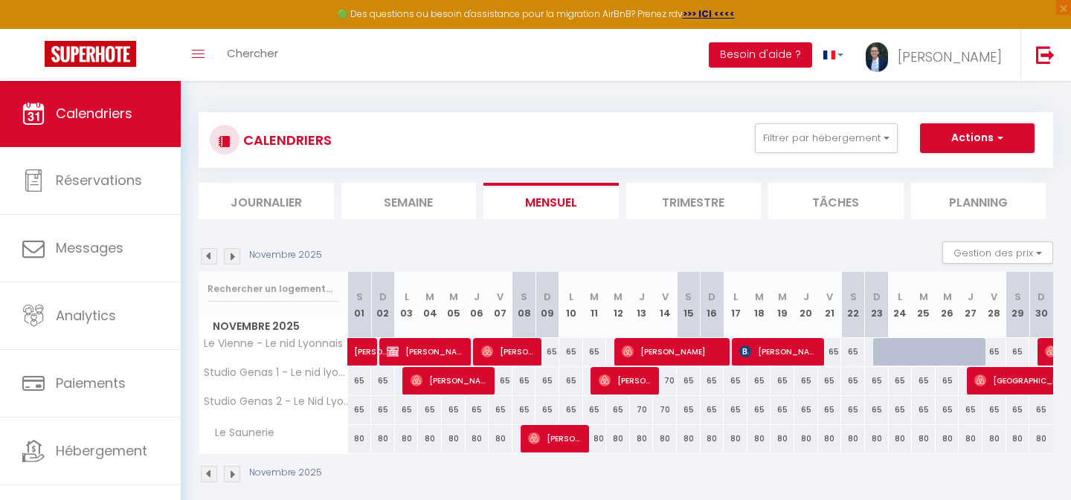
click at [980, 139] on button "Actions" at bounding box center [977, 138] width 115 height 30
click at [920, 164] on link "Nouvelle réservation" at bounding box center [961, 172] width 129 height 22
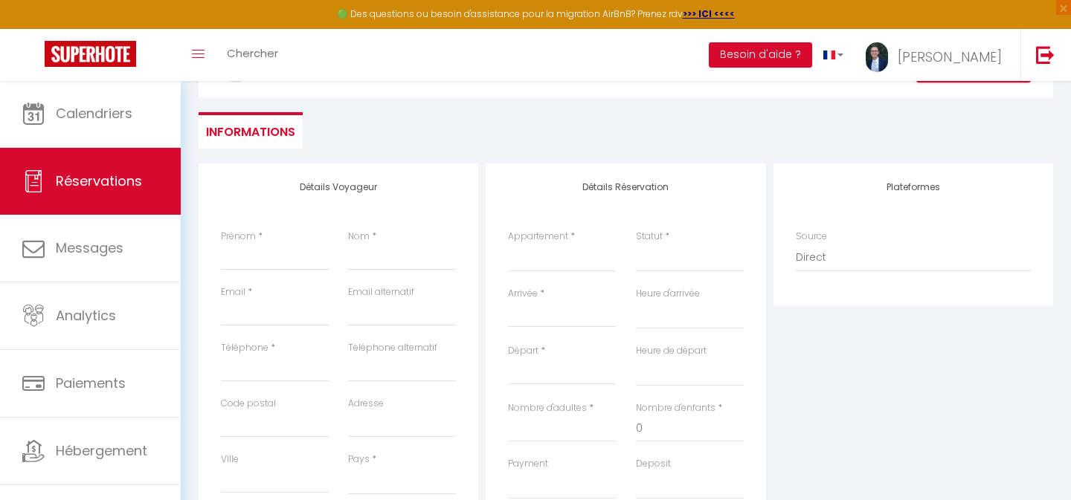
scroll to position [181, 0]
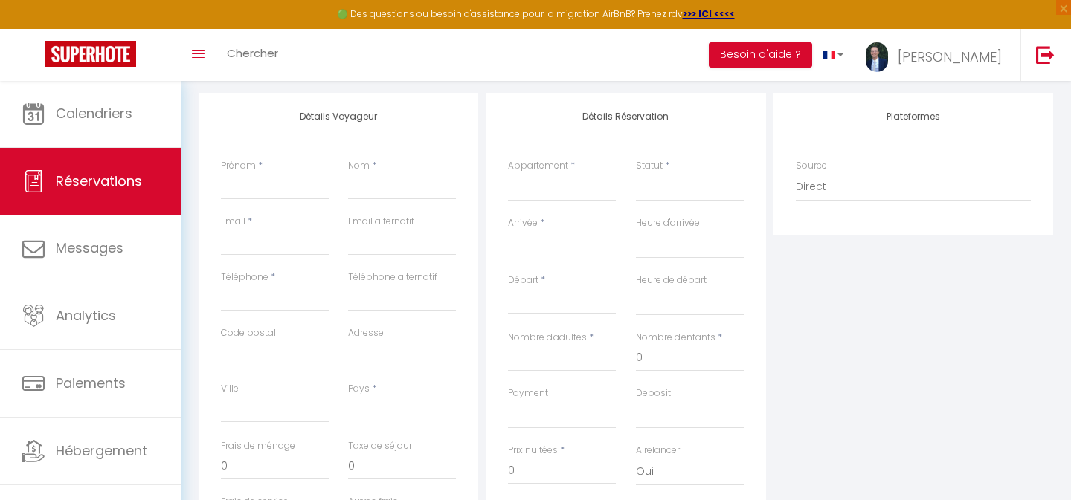
click at [521, 231] on div "< Oct 2025 > Dim Lun Mar Mer Jeu Ven Sam 1 2 3 4 5 6 7 8 9 10 11 12 13 14 15 16…" at bounding box center [562, 244] width 108 height 27
click at [523, 247] on input "Arrivée" at bounding box center [562, 245] width 108 height 19
click at [712, 268] on span ">" at bounding box center [715, 271] width 32 height 30
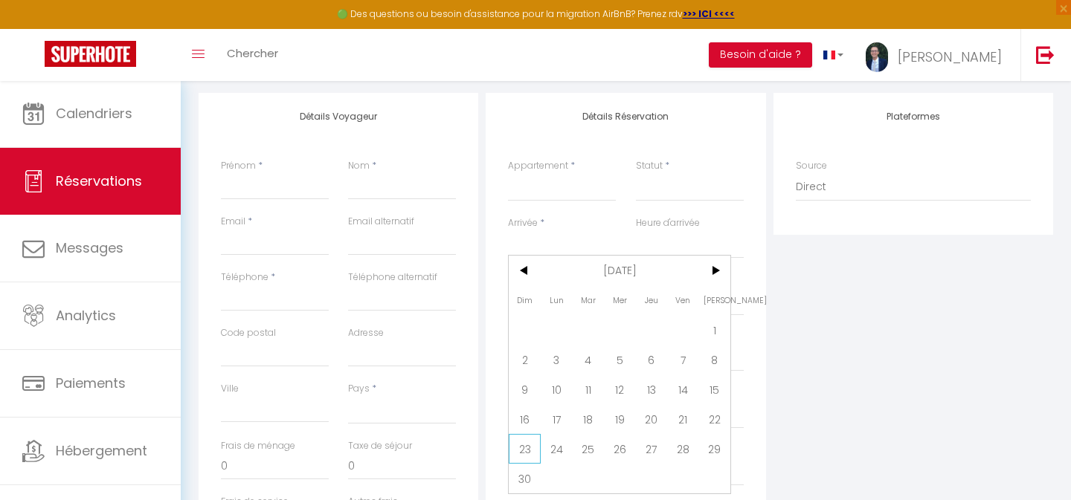
click at [526, 443] on span "23" at bounding box center [525, 449] width 32 height 30
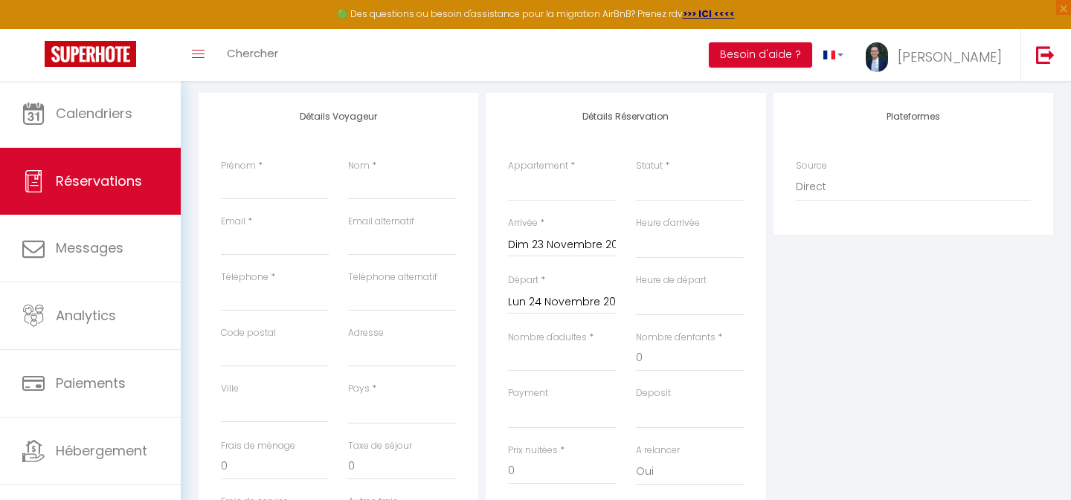
click at [529, 303] on input "Lun 24 Novembre 2025" at bounding box center [562, 302] width 108 height 19
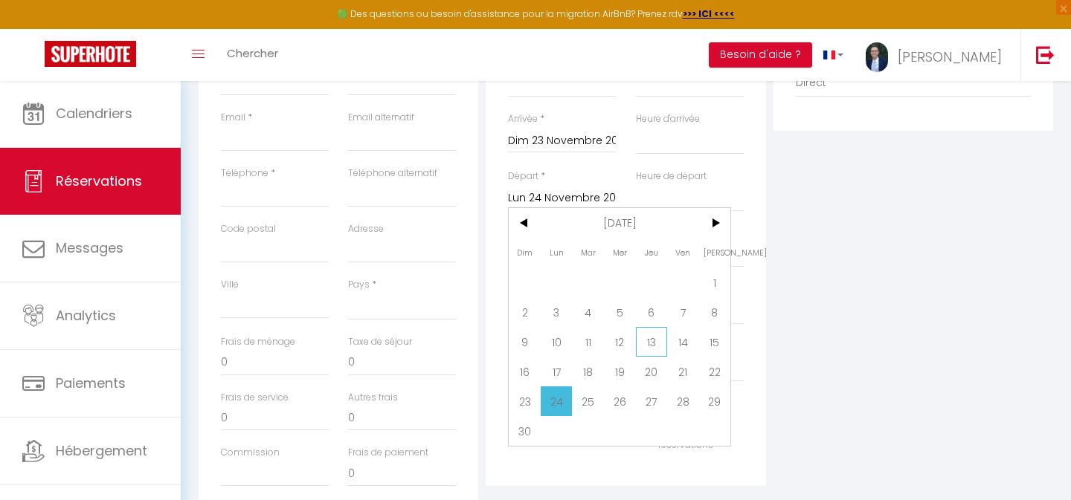
scroll to position [298, 0]
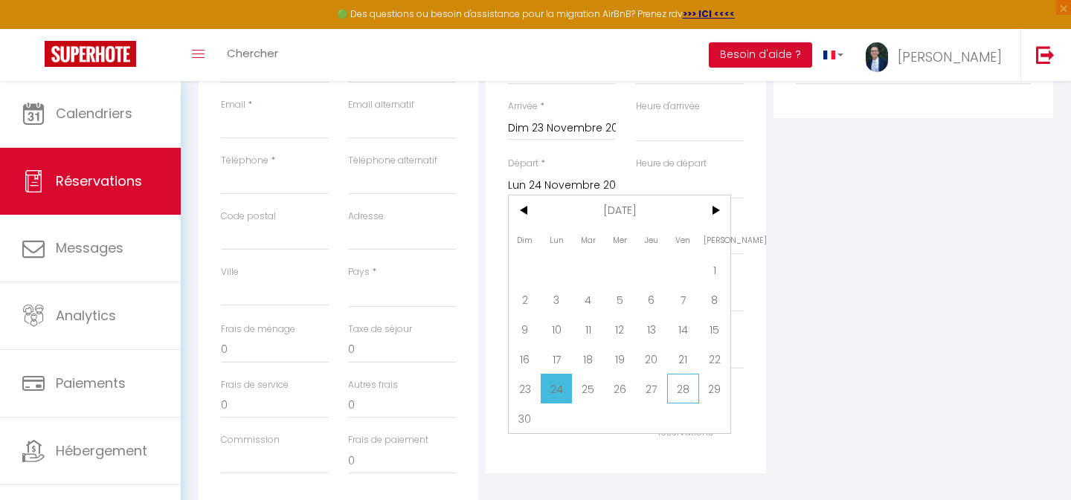
click at [681, 393] on span "28" at bounding box center [683, 389] width 32 height 30
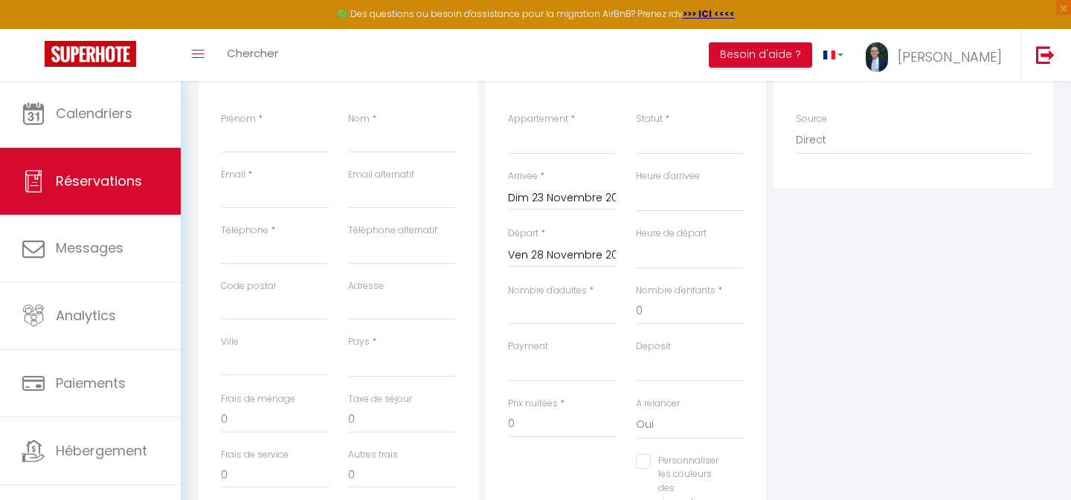
scroll to position [210, 0]
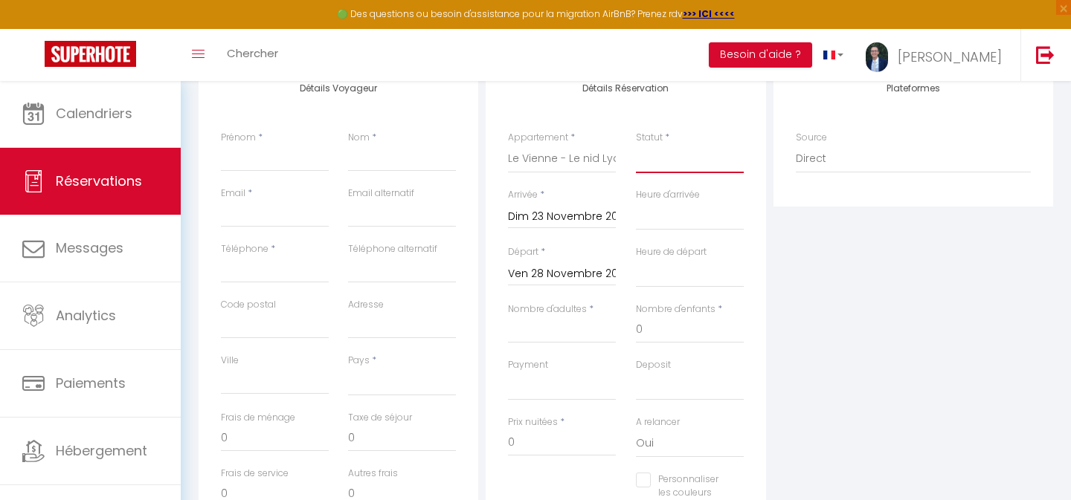
click at [653, 161] on select "Confirmé Non Confirmé [PERSON_NAME] par le voyageur No Show Request" at bounding box center [690, 159] width 108 height 28
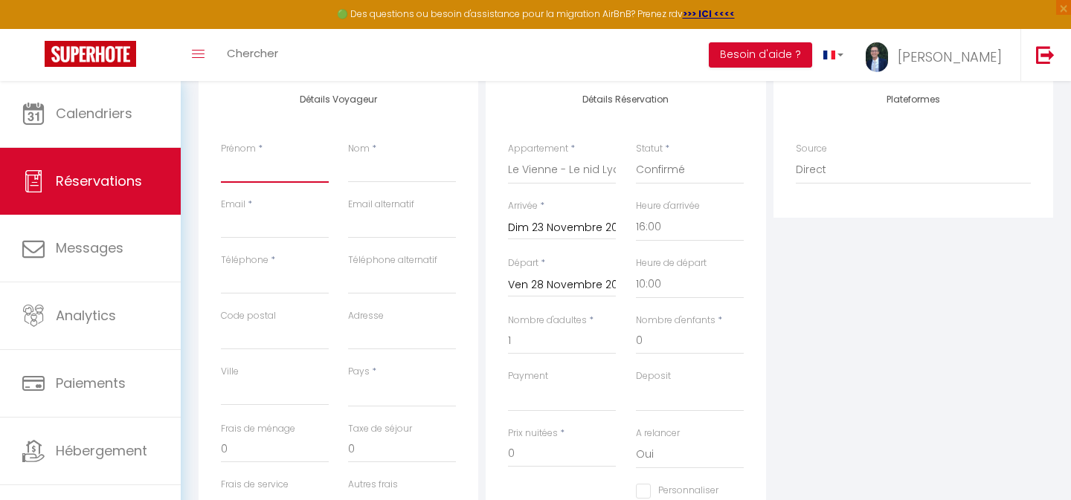
scroll to position [190, 0]
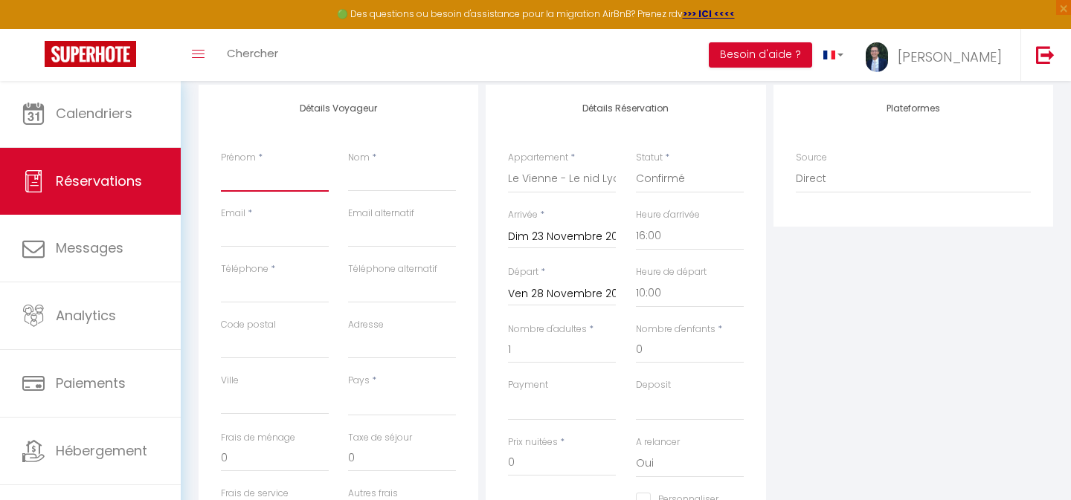
paste input "Lolane"
paste input "Mercier"
paste input "[EMAIL_ADDRESS][DOMAIN_NAME]"
paste input "0668955255"
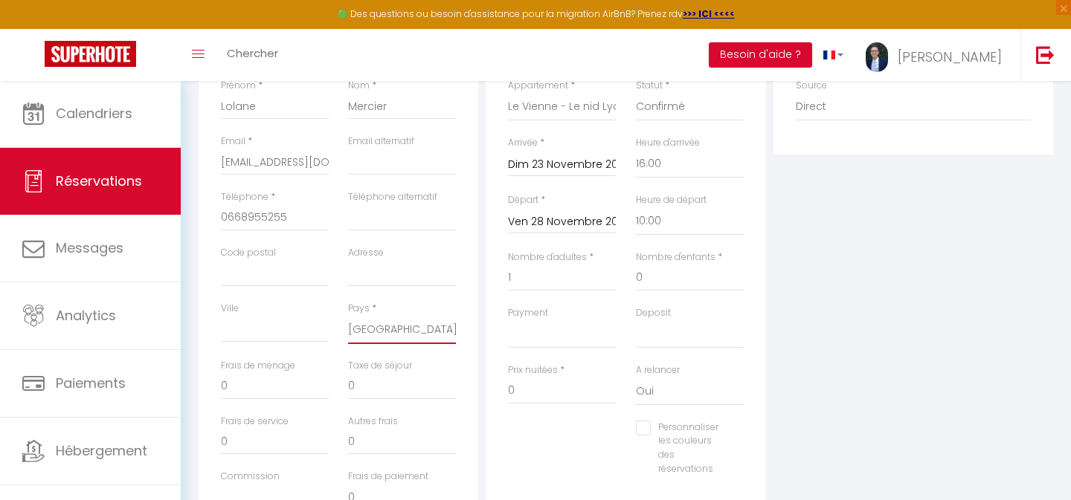
scroll to position [265, 0]
click at [547, 392] on input "0" at bounding box center [562, 388] width 108 height 27
click at [374, 381] on input "0" at bounding box center [402, 383] width 108 height 27
click at [294, 376] on input "0" at bounding box center [275, 383] width 108 height 27
click at [387, 377] on input "0" at bounding box center [402, 383] width 108 height 27
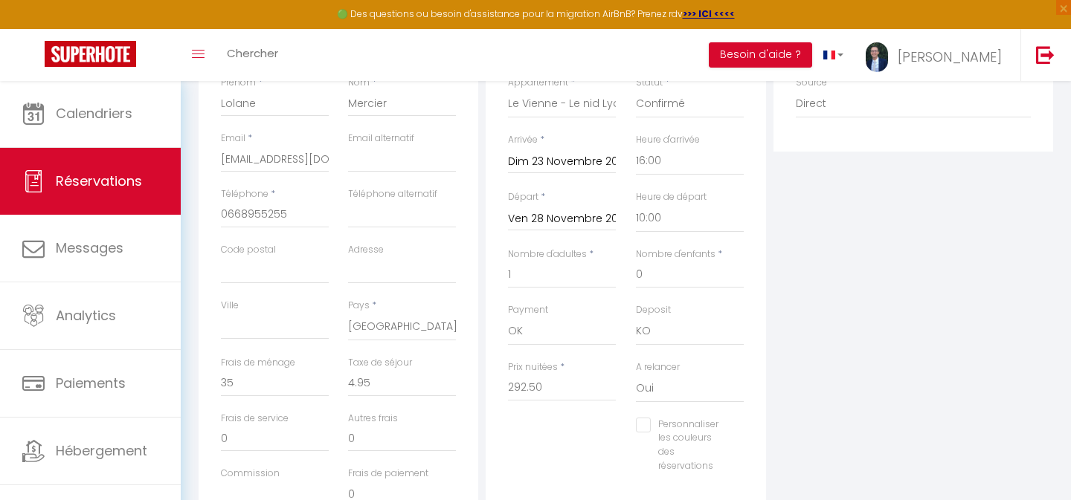
click at [522, 435] on div "Personnaliser les couleurs des réservations #D7092E" at bounding box center [625, 453] width 255 height 71
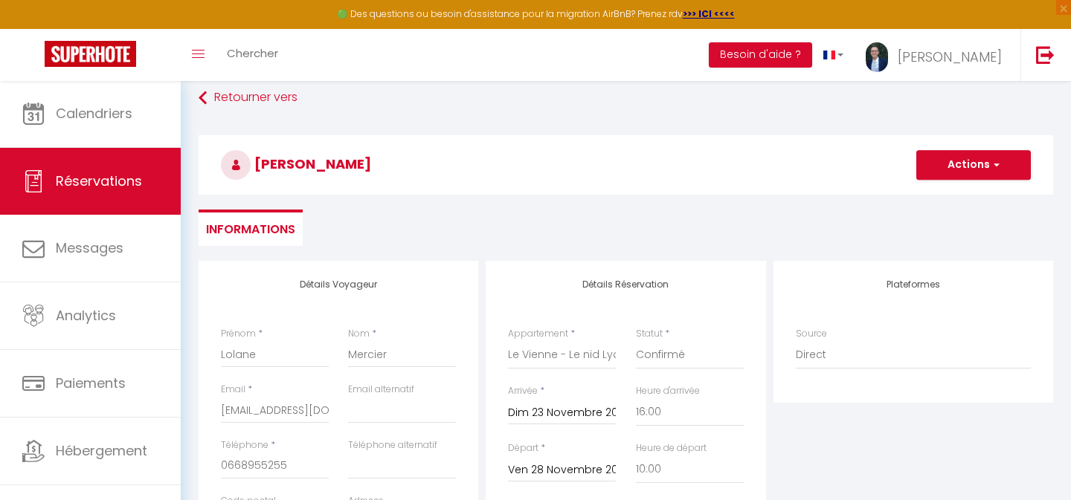
scroll to position [0, 0]
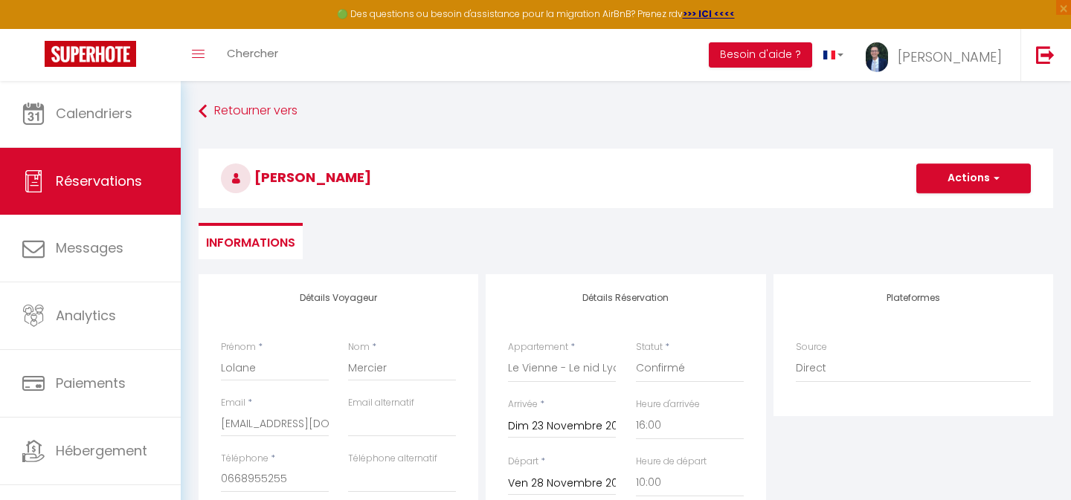
click at [968, 175] on button "Actions" at bounding box center [973, 179] width 115 height 30
click at [934, 212] on link "Enregistrer" at bounding box center [959, 211] width 118 height 19
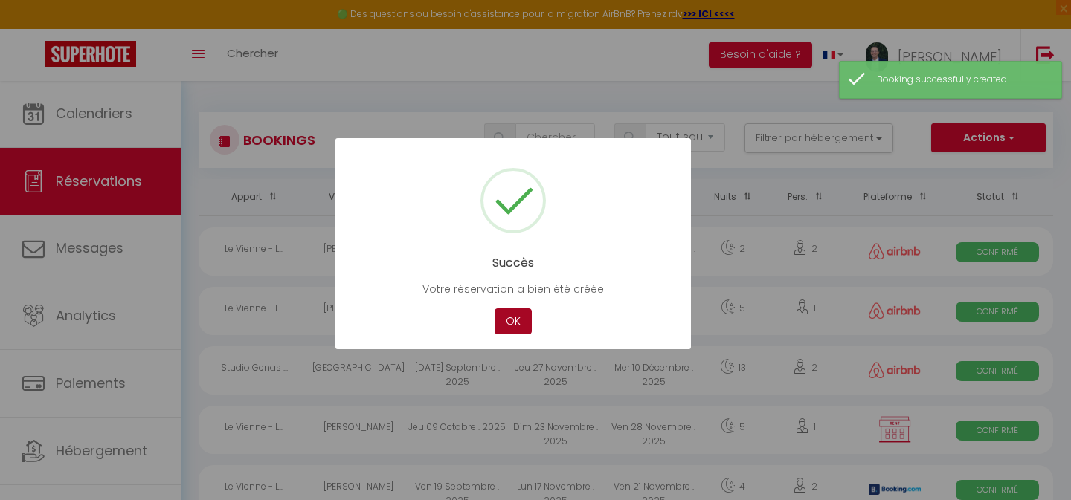
click at [514, 321] on button "OK" at bounding box center [513, 322] width 37 height 26
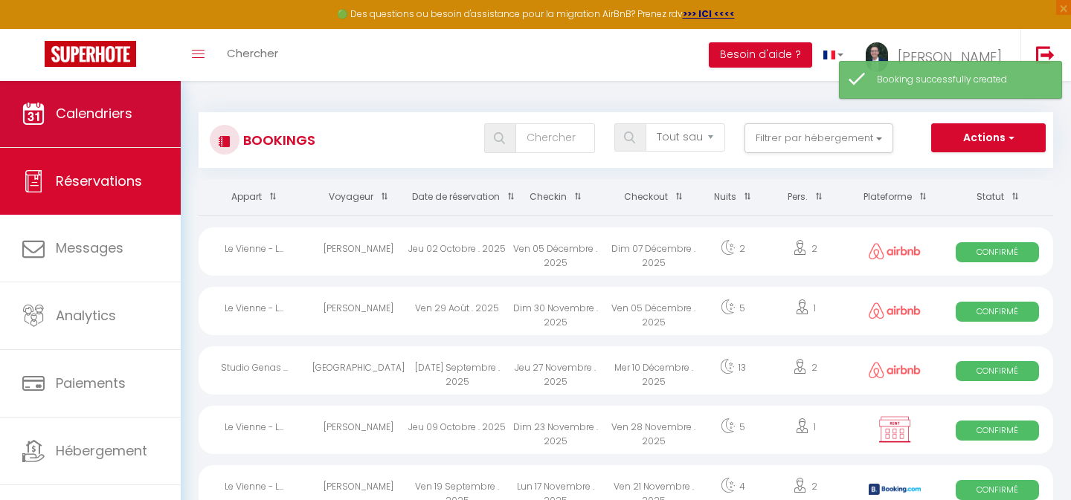
click at [99, 105] on span "Calendriers" at bounding box center [94, 113] width 77 height 19
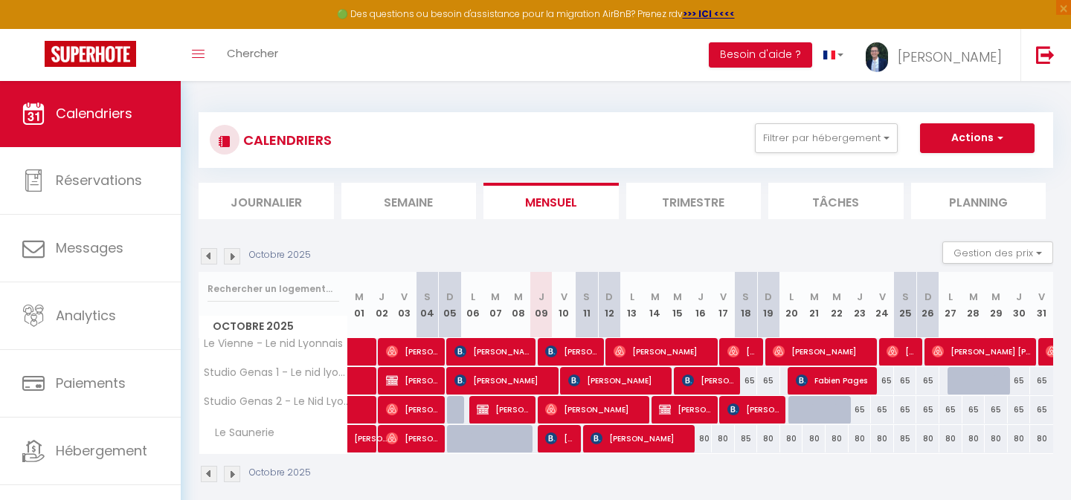
click at [231, 260] on img at bounding box center [232, 256] width 16 height 16
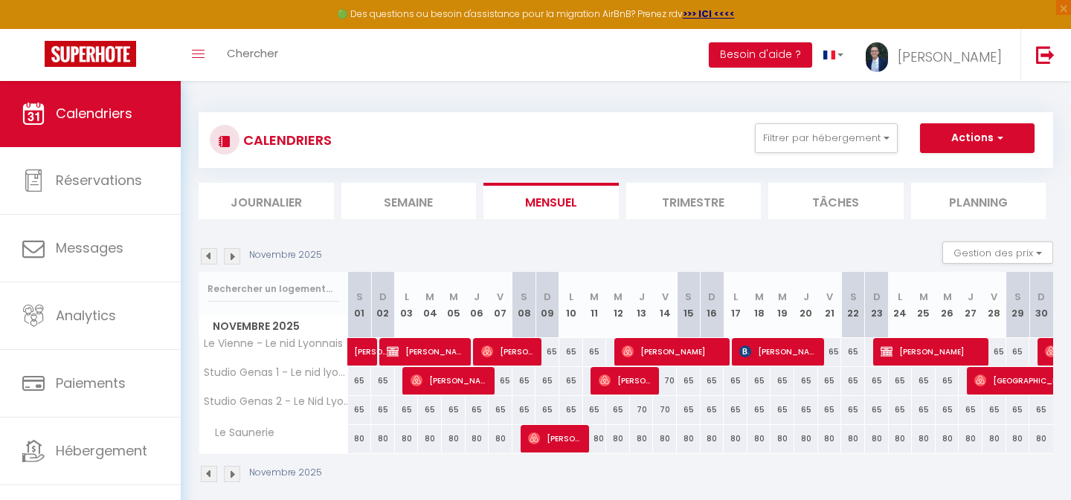
click at [901, 353] on span "[PERSON_NAME]" at bounding box center [932, 352] width 103 height 28
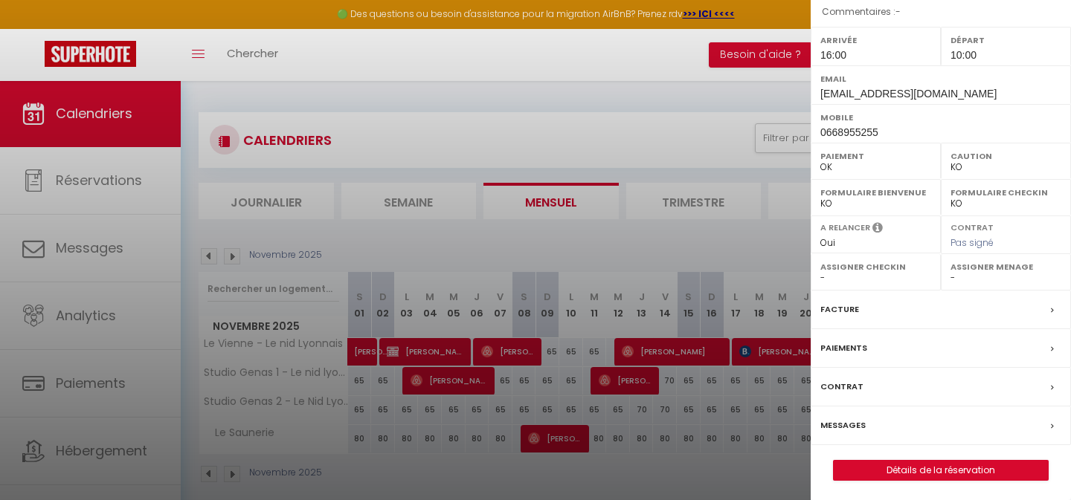
scroll to position [188, 0]
click at [884, 471] on link "Détails de la réservation" at bounding box center [941, 472] width 214 height 19
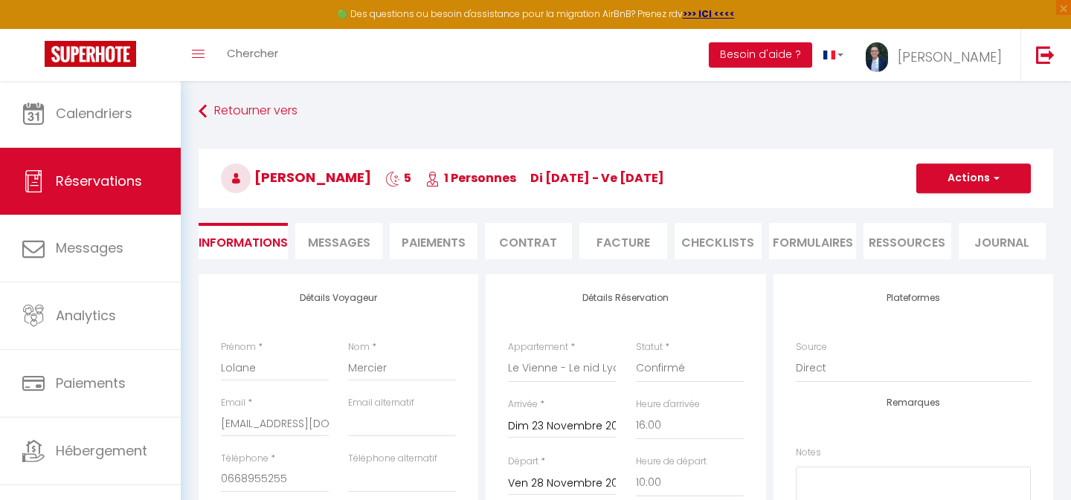
click at [606, 242] on li "Facture" at bounding box center [622, 241] width 87 height 36
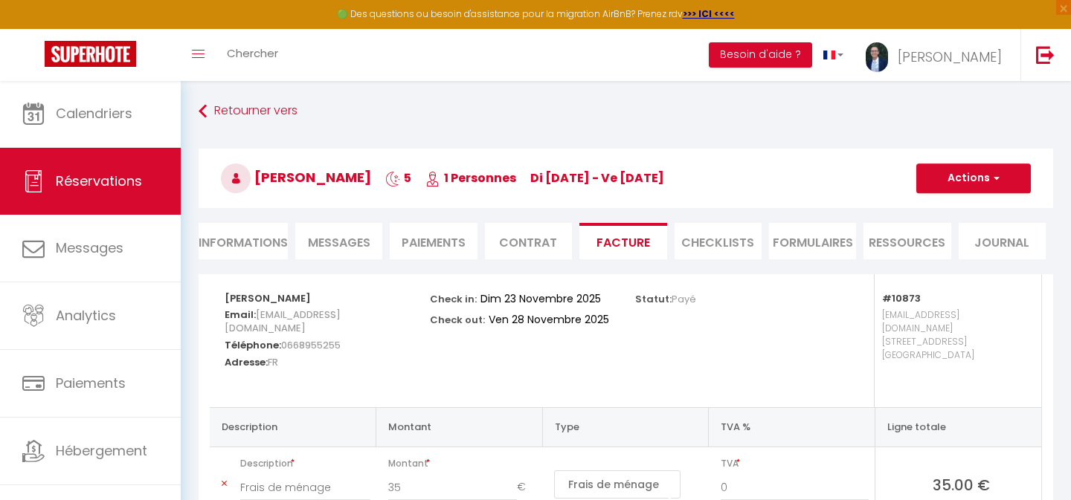
click at [954, 175] on button "Actions" at bounding box center [973, 179] width 115 height 30
click at [943, 252] on link "Envoyer la facture" at bounding box center [962, 249] width 125 height 19
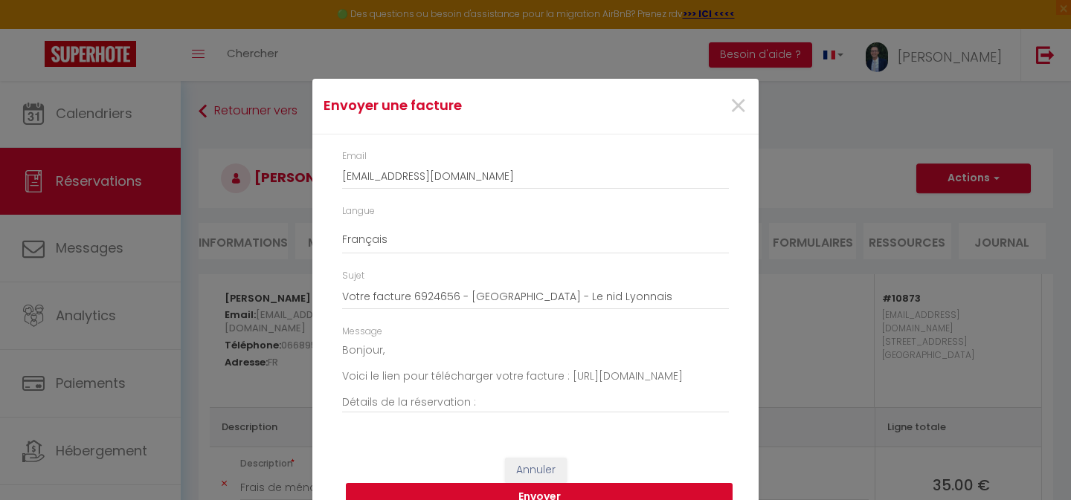
click at [495, 485] on button "Envoyer" at bounding box center [539, 497] width 387 height 28
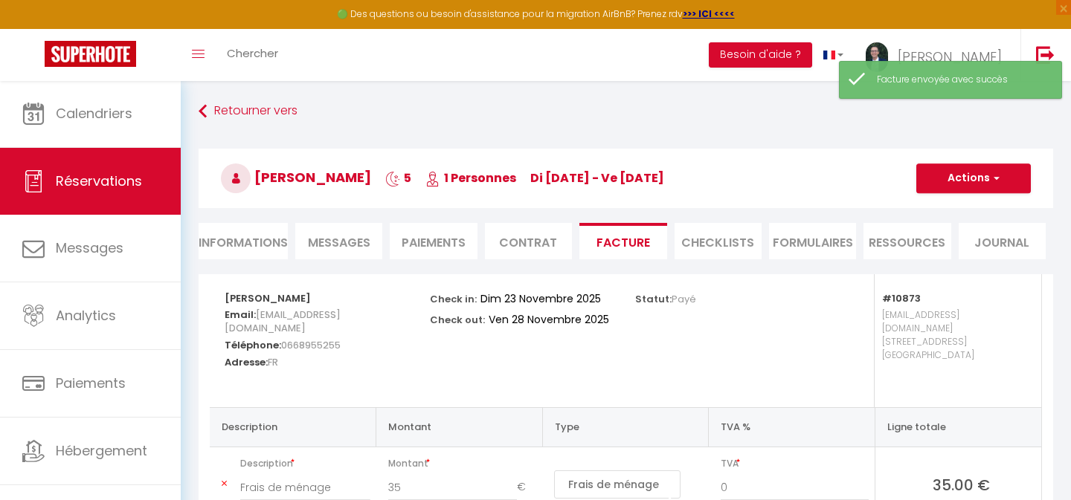
click at [338, 247] on span "Messages" at bounding box center [339, 242] width 62 height 17
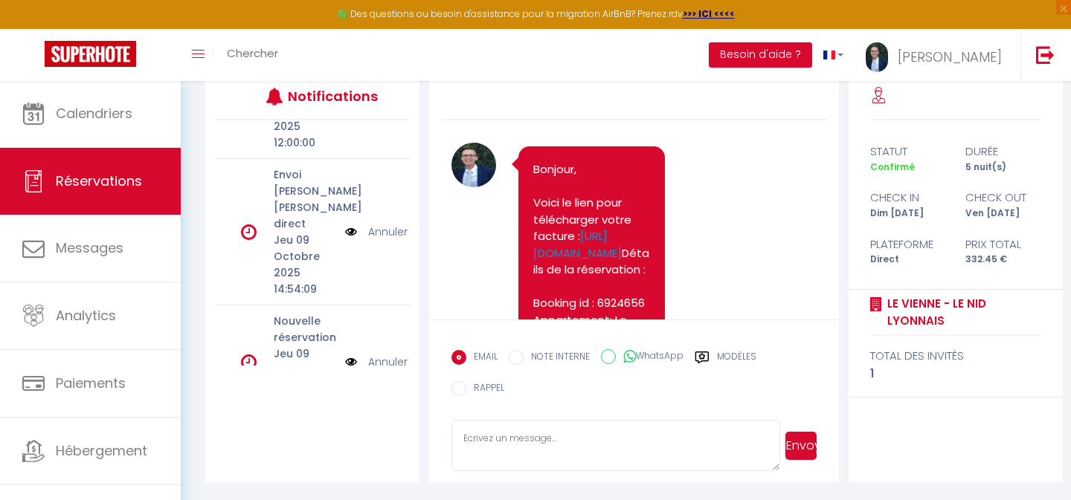
scroll to position [575, 0]
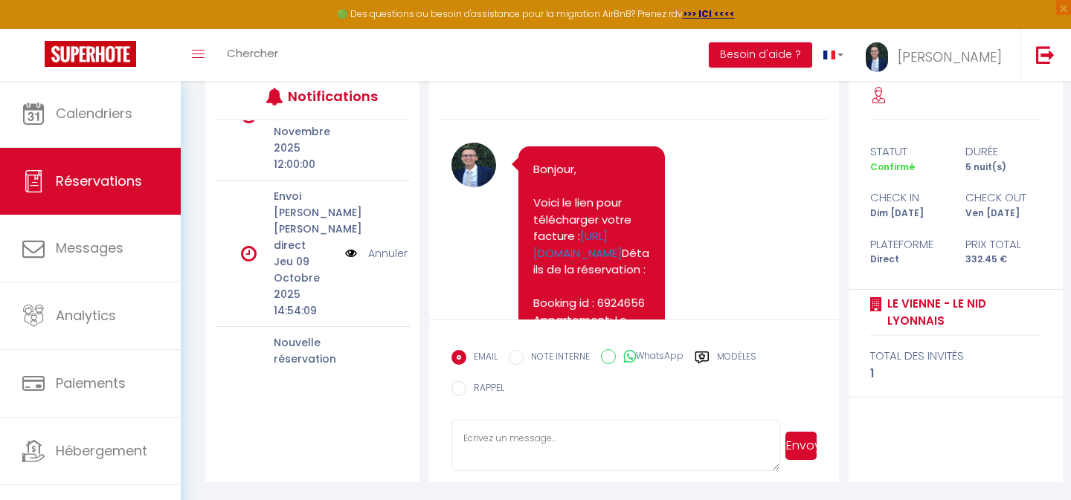
click at [380, 245] on link "Annuler" at bounding box center [387, 253] width 39 height 16
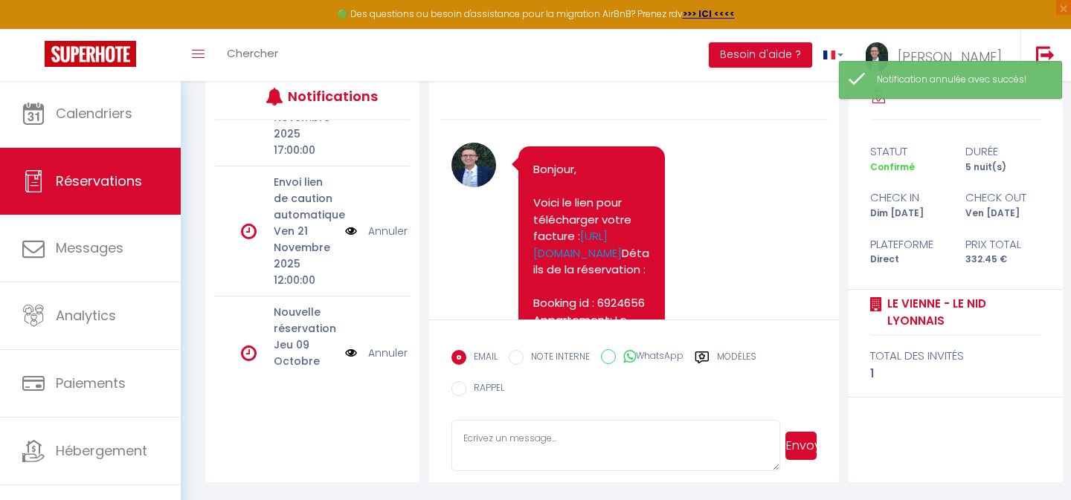
scroll to position [446, 0]
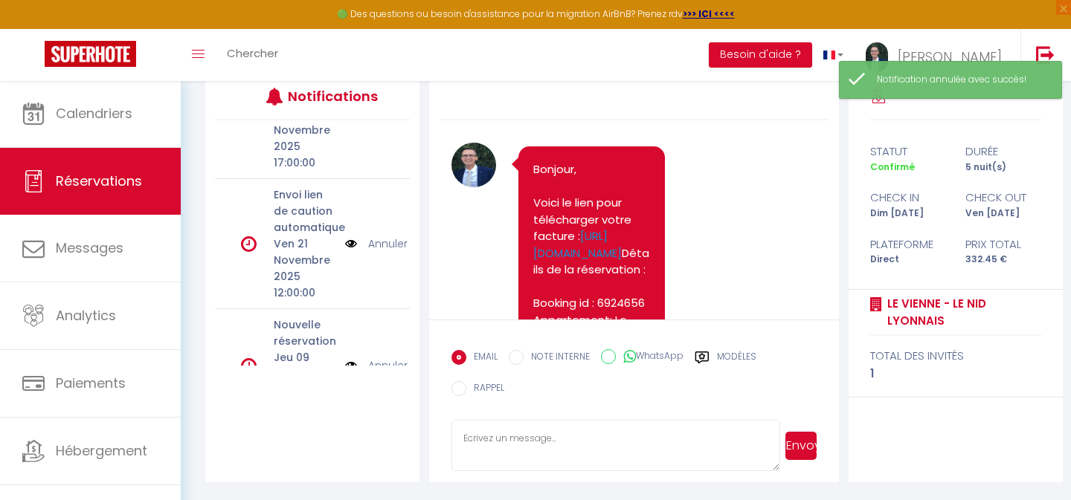
click at [381, 236] on link "Annuler" at bounding box center [387, 244] width 39 height 16
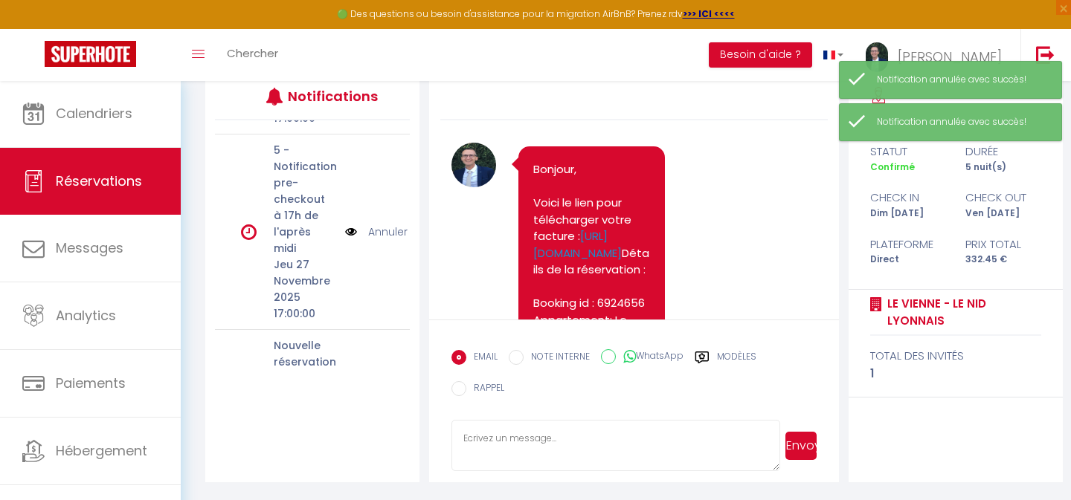
scroll to position [289, 0]
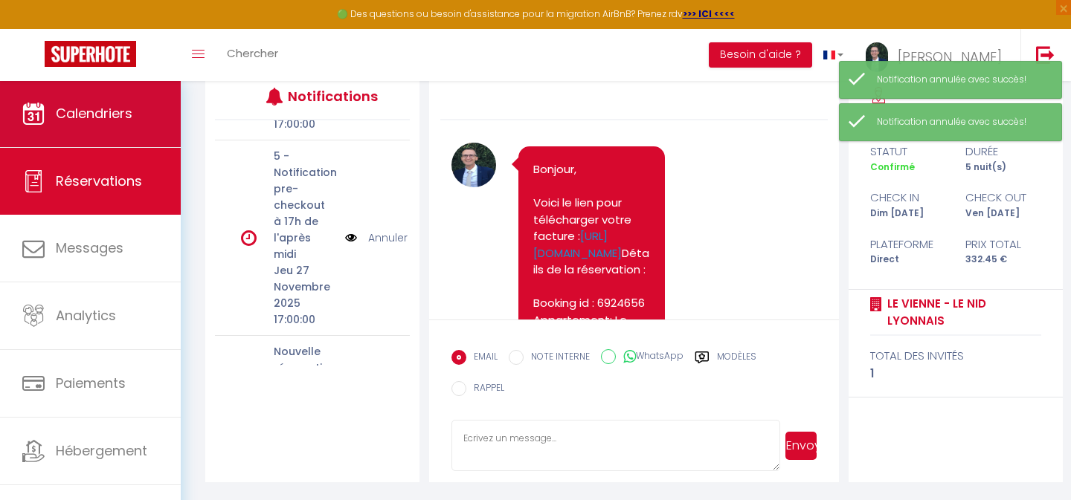
click at [74, 101] on link "Calendriers" at bounding box center [90, 113] width 181 height 67
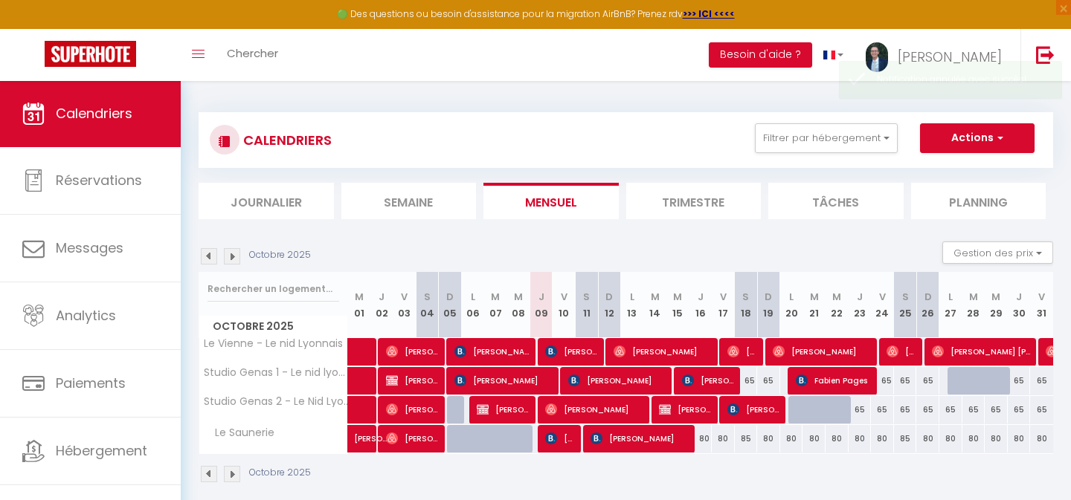
click at [648, 353] on span "[PERSON_NAME]" at bounding box center [664, 352] width 100 height 28
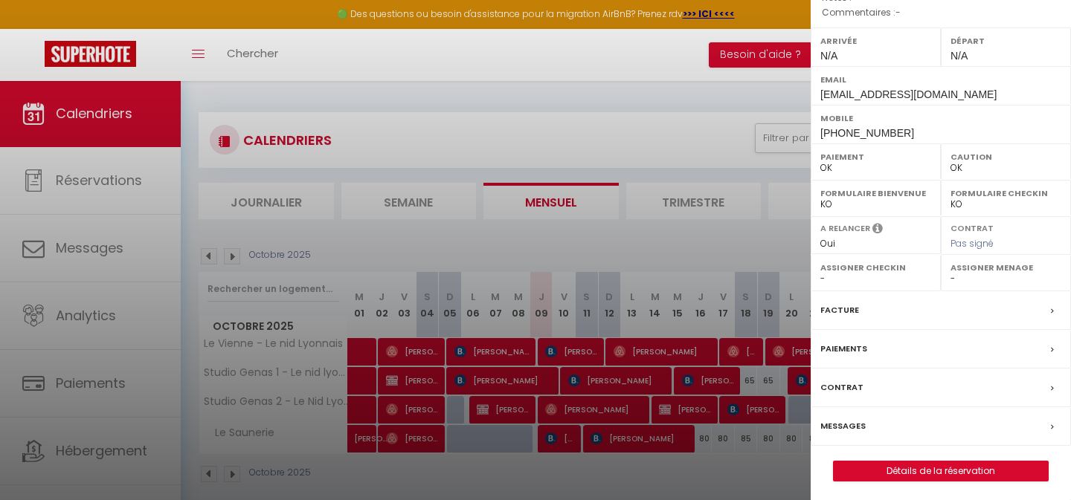
scroll to position [188, 0]
click at [898, 472] on link "Détails de la réservation" at bounding box center [941, 472] width 214 height 19
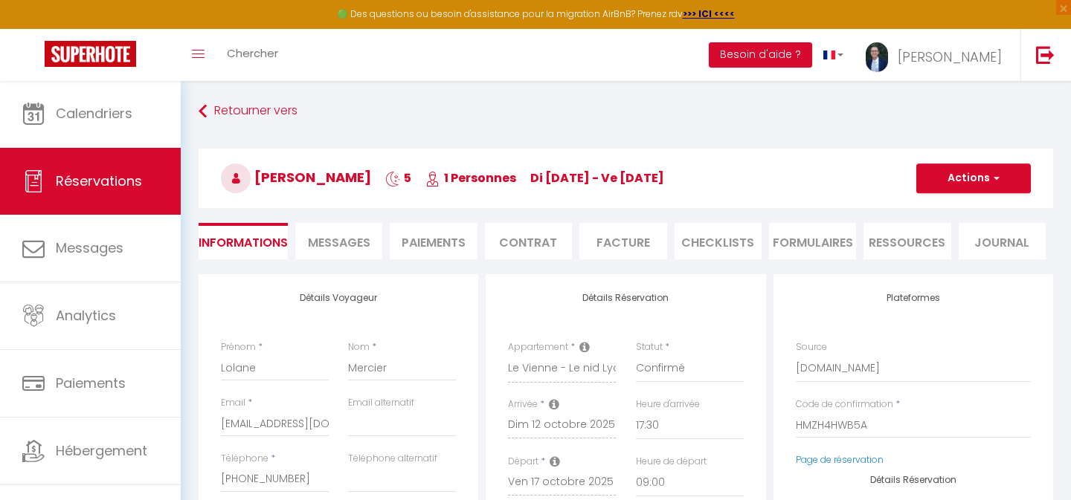
click at [959, 181] on button "Actions" at bounding box center [973, 179] width 115 height 30
click at [932, 213] on link "Enregistrer" at bounding box center [959, 211] width 118 height 19
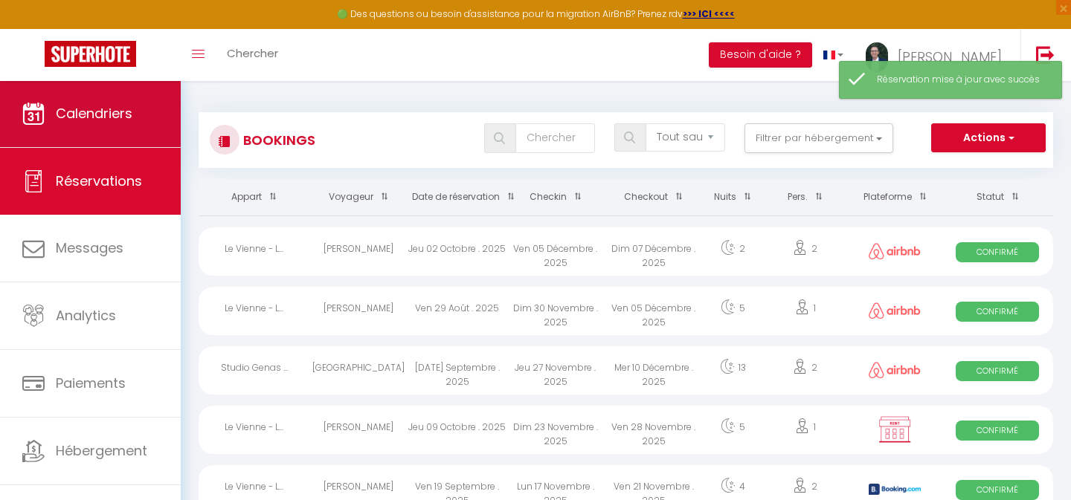
click at [57, 123] on span "Calendriers" at bounding box center [94, 113] width 77 height 19
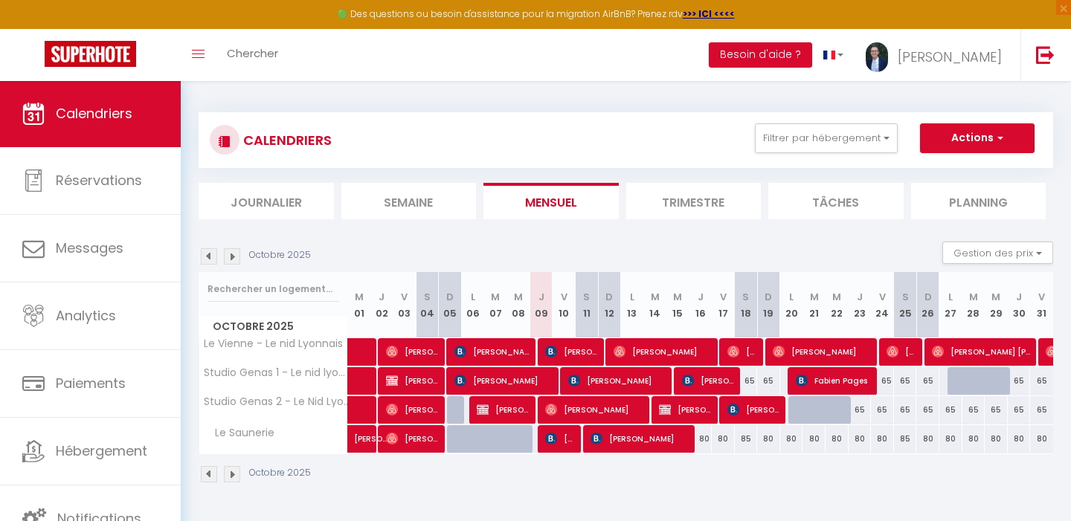
click at [93, 116] on span "Calendriers" at bounding box center [94, 113] width 77 height 19
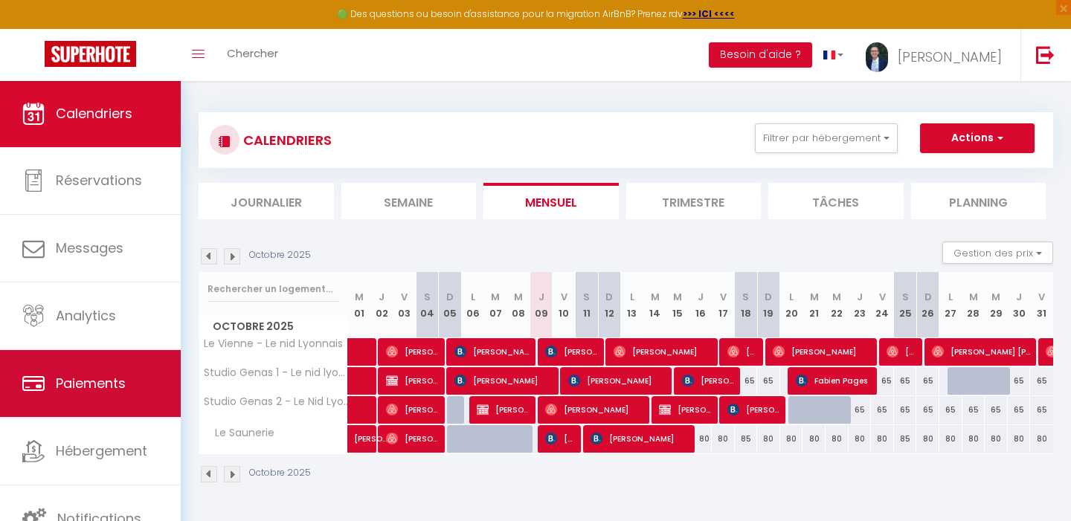
click at [77, 391] on span "Paiements" at bounding box center [91, 383] width 70 height 19
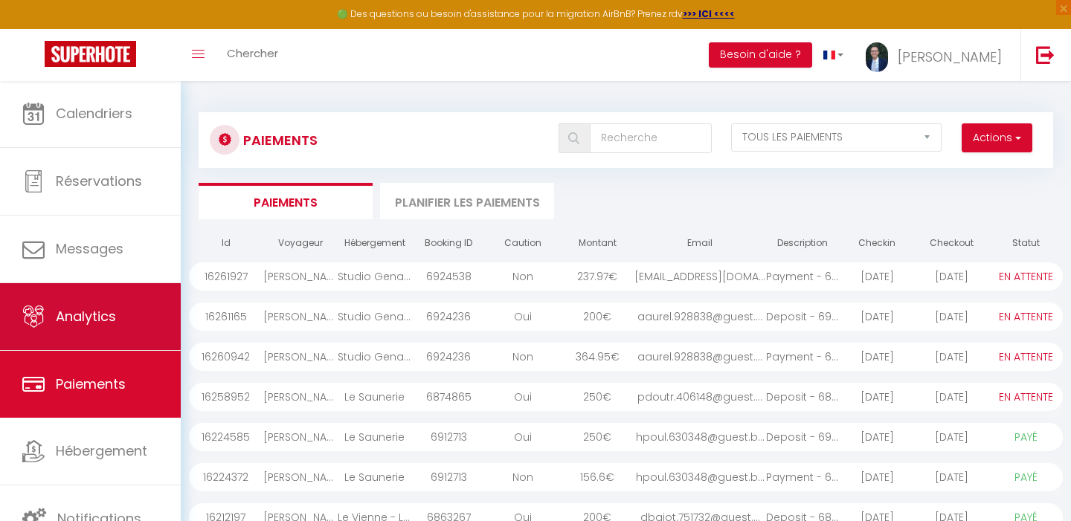
click at [104, 324] on span "Analytics" at bounding box center [86, 316] width 60 height 19
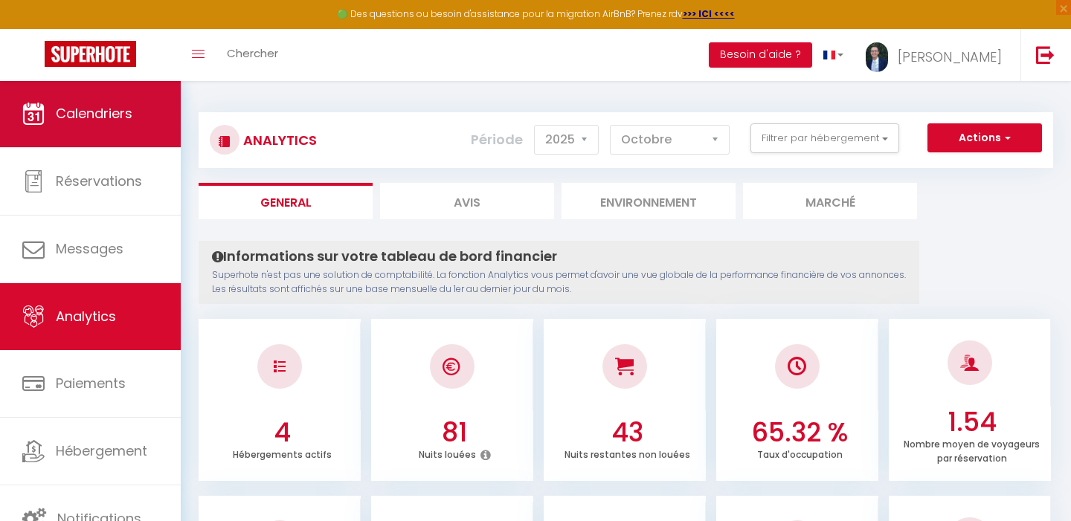
click at [86, 128] on link "Calendriers" at bounding box center [90, 113] width 181 height 67
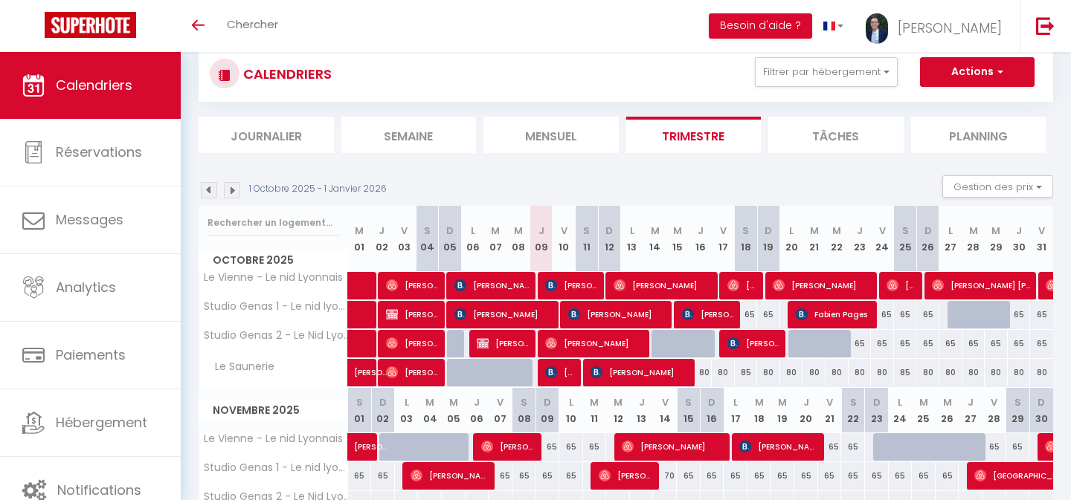
scroll to position [33, 0]
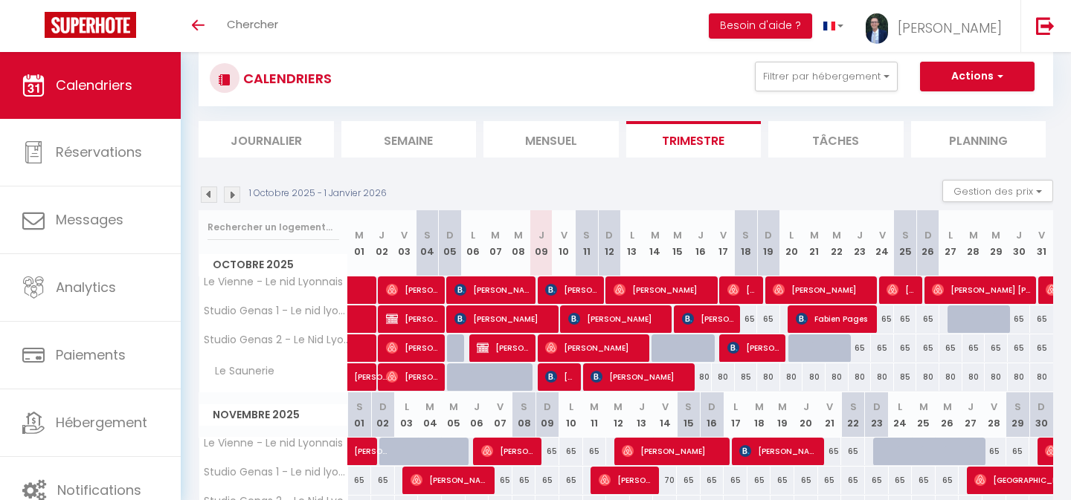
click at [965, 77] on button "Actions" at bounding box center [977, 77] width 115 height 30
click at [939, 109] on link "Nouvelle réservation" at bounding box center [961, 111] width 129 height 22
select select
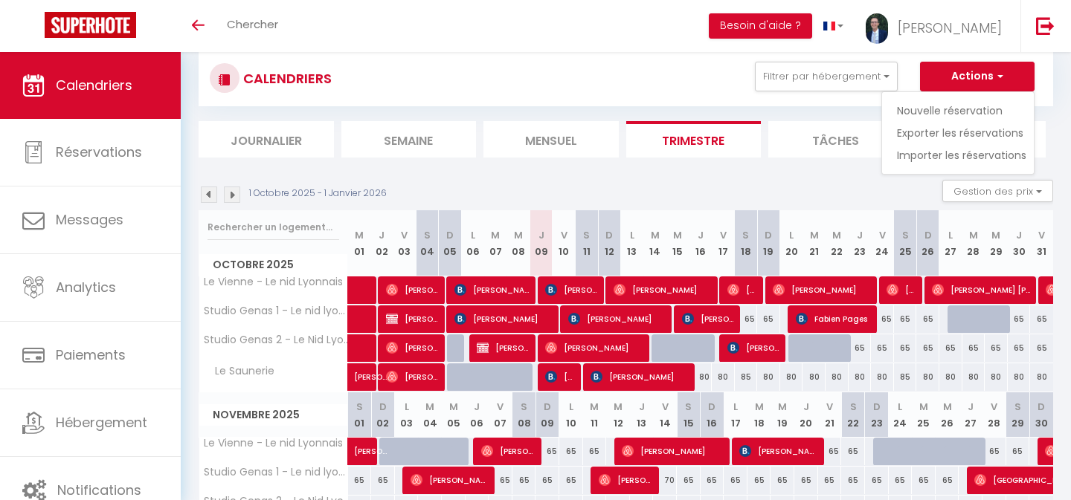
select select
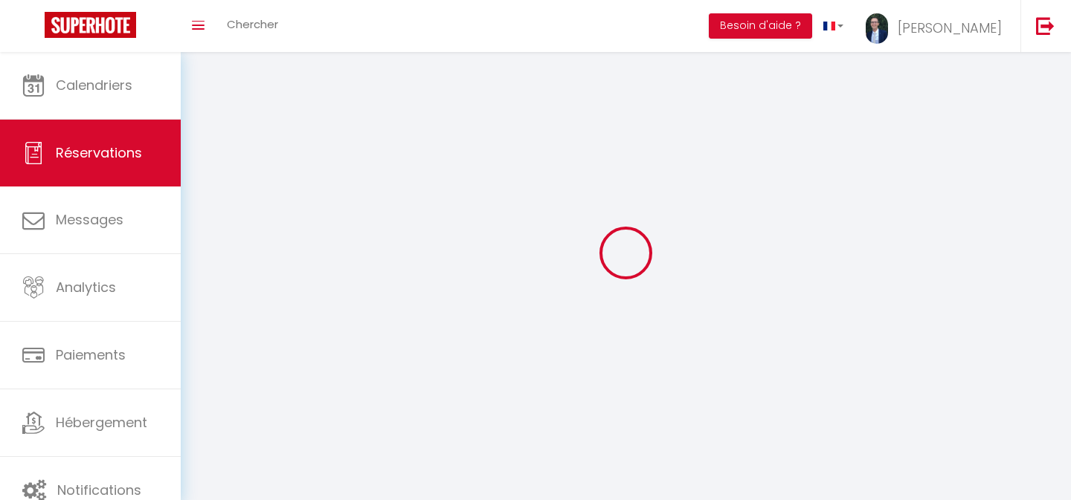
select select
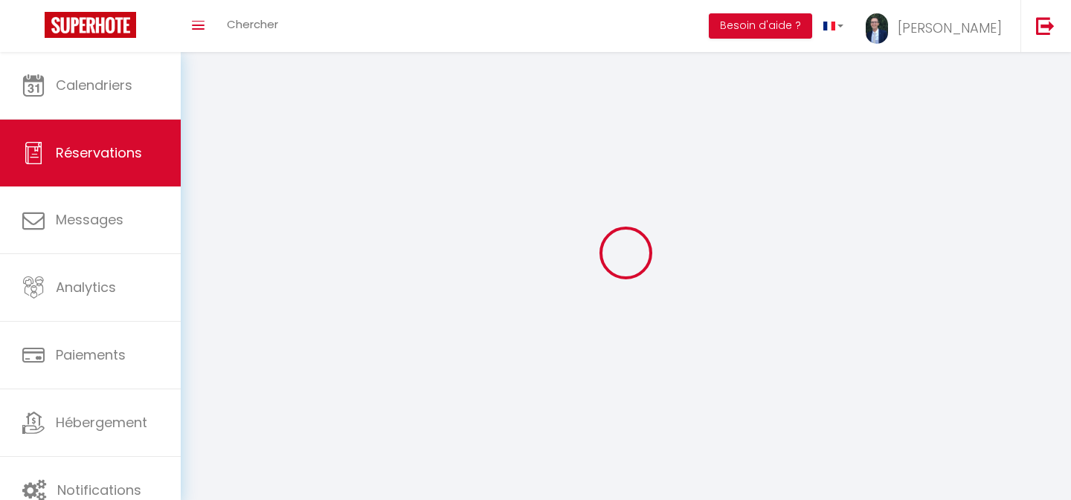
select select
checkbox input "false"
select select
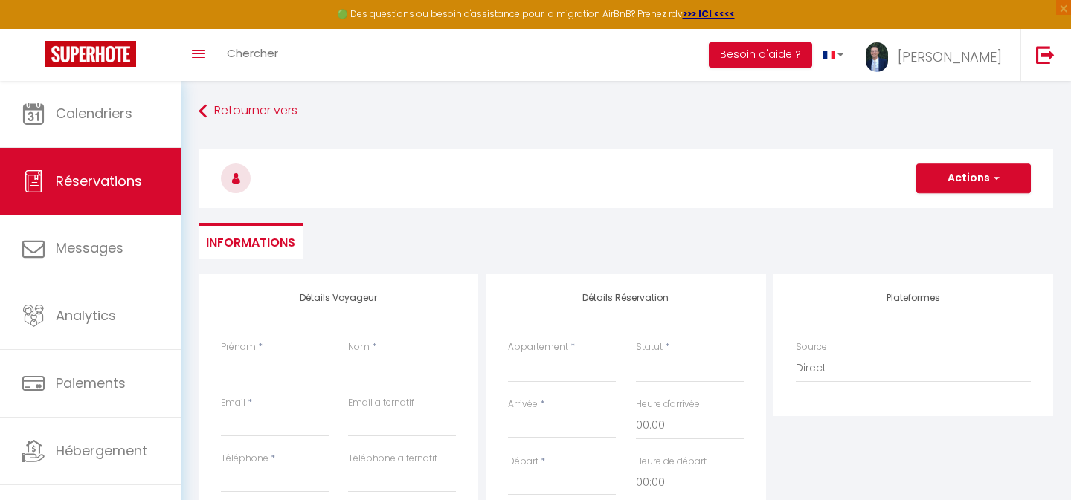
select select
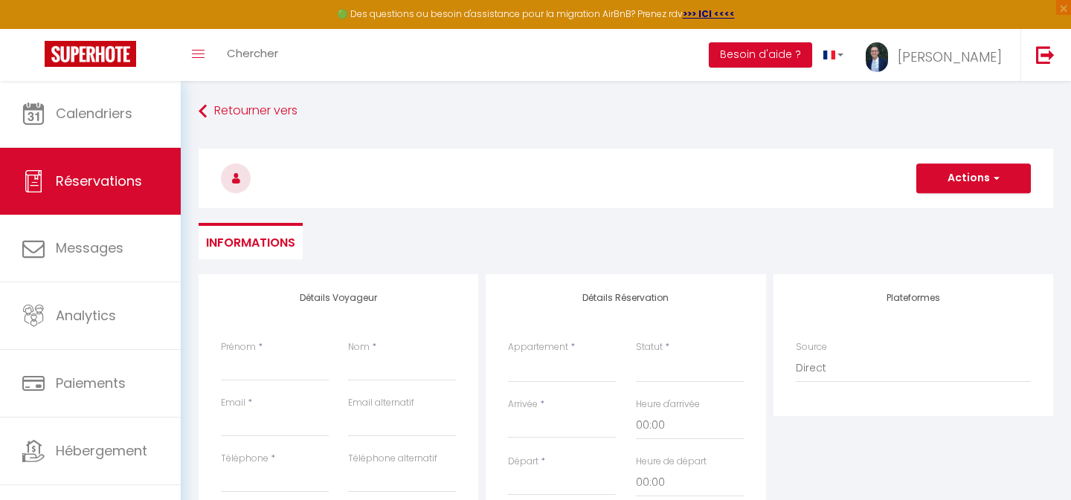
select select
checkbox input "false"
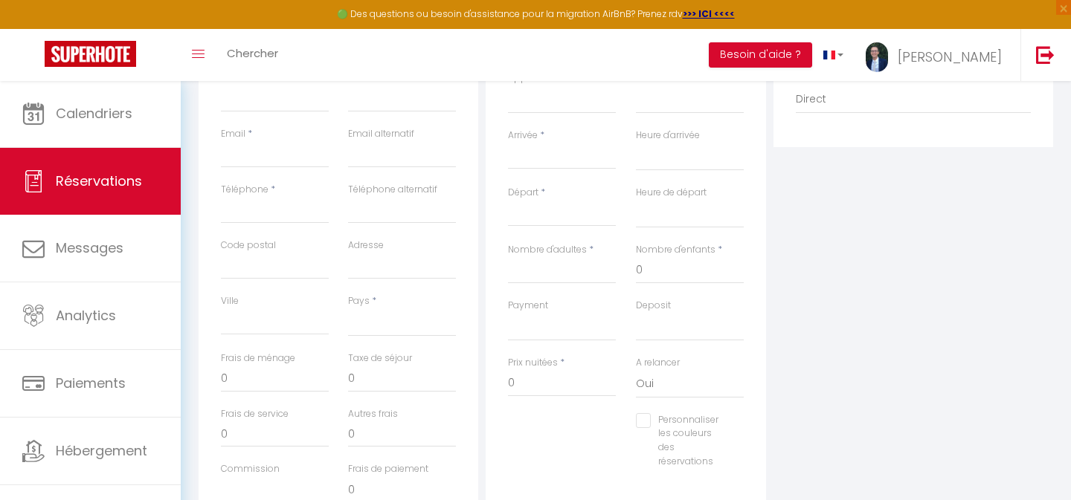
scroll to position [188, 0]
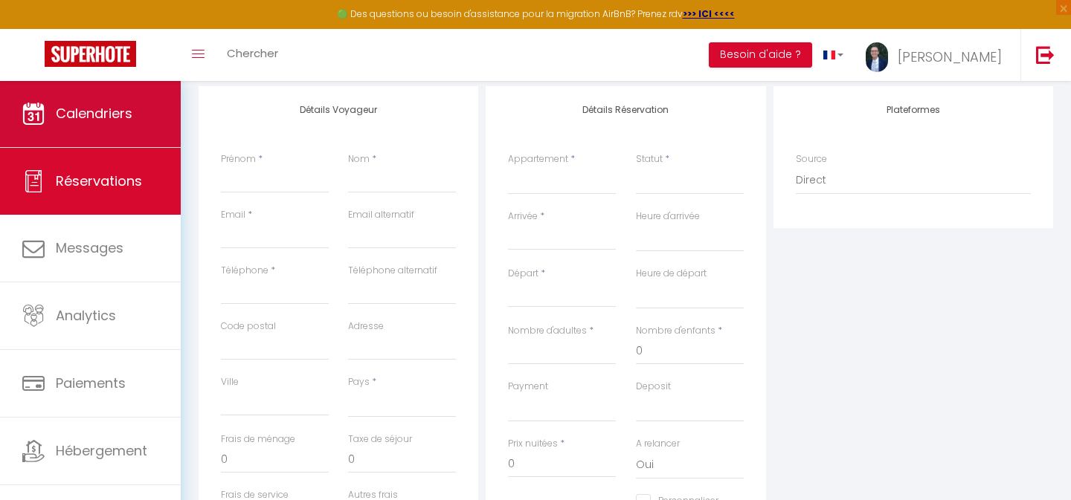
click at [91, 112] on span "Calendriers" at bounding box center [94, 113] width 77 height 19
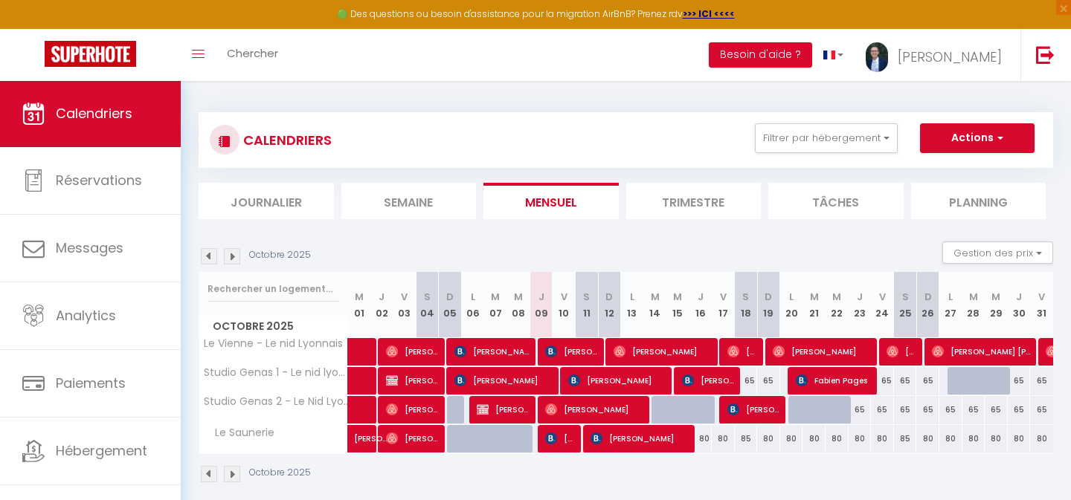
click at [965, 140] on button "Actions" at bounding box center [977, 138] width 115 height 30
click at [927, 173] on link "Nouvelle réservation" at bounding box center [961, 172] width 129 height 22
select select
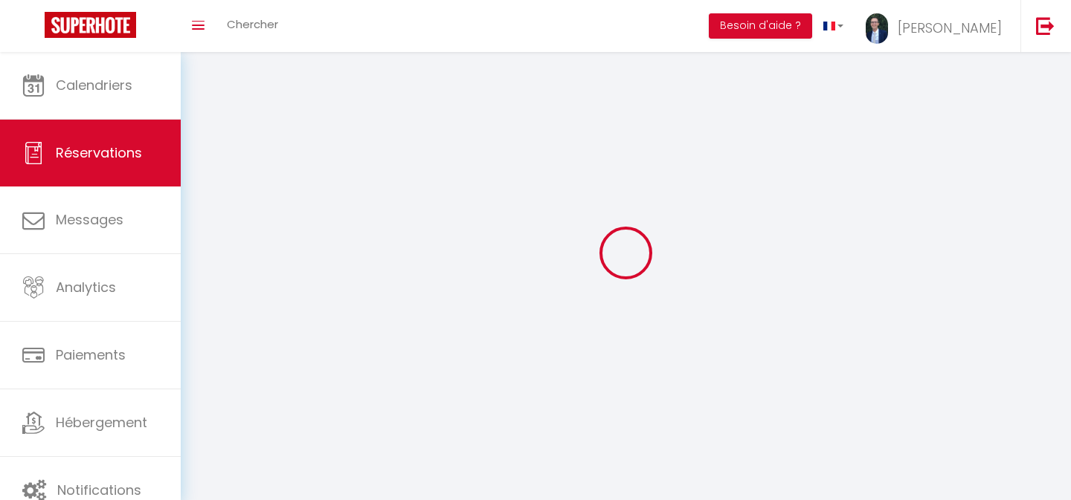
select select
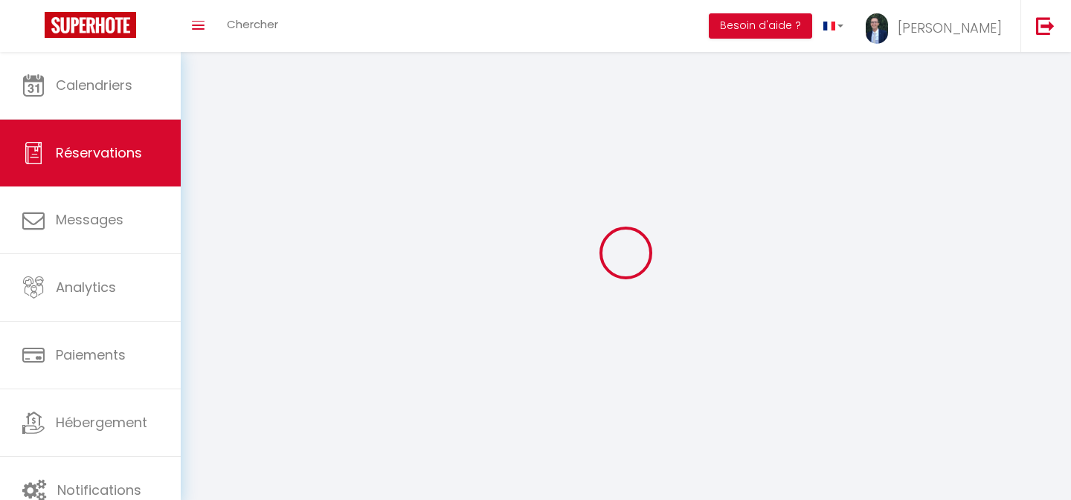
select select
checkbox input "false"
select select
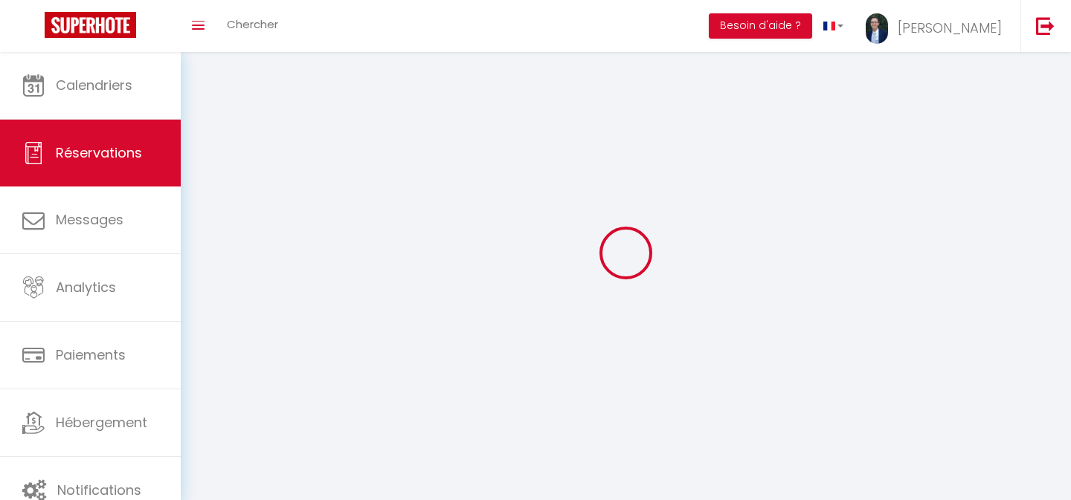
select select
checkbox input "false"
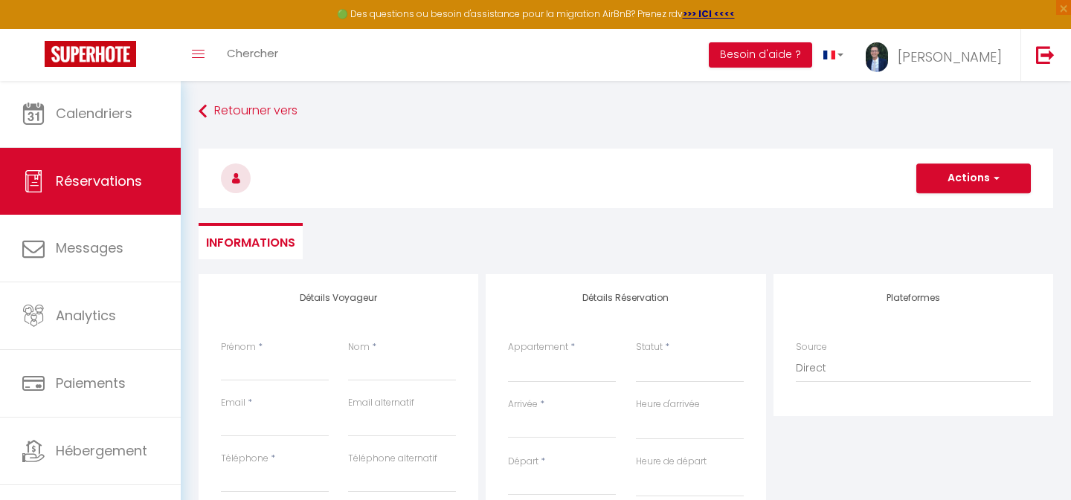
select select
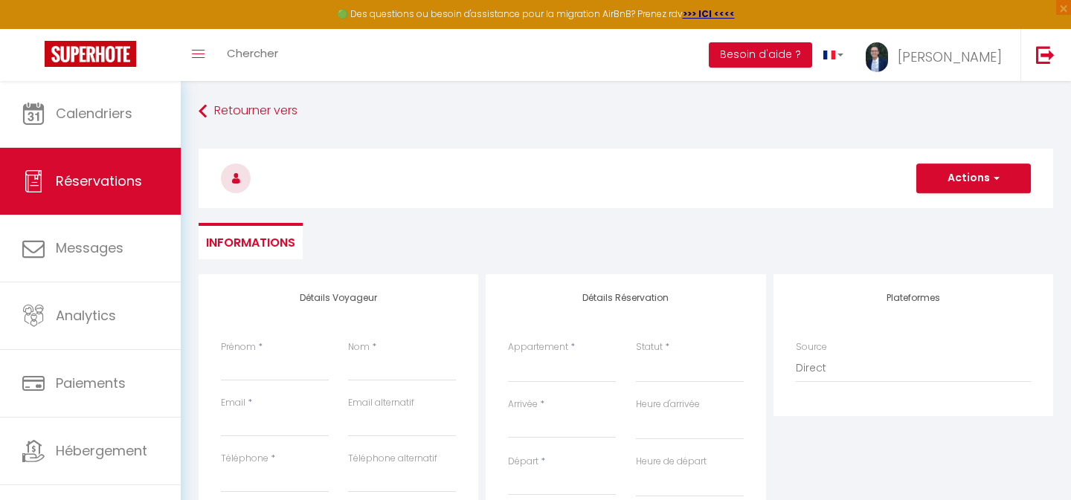
select select
checkbox input "false"
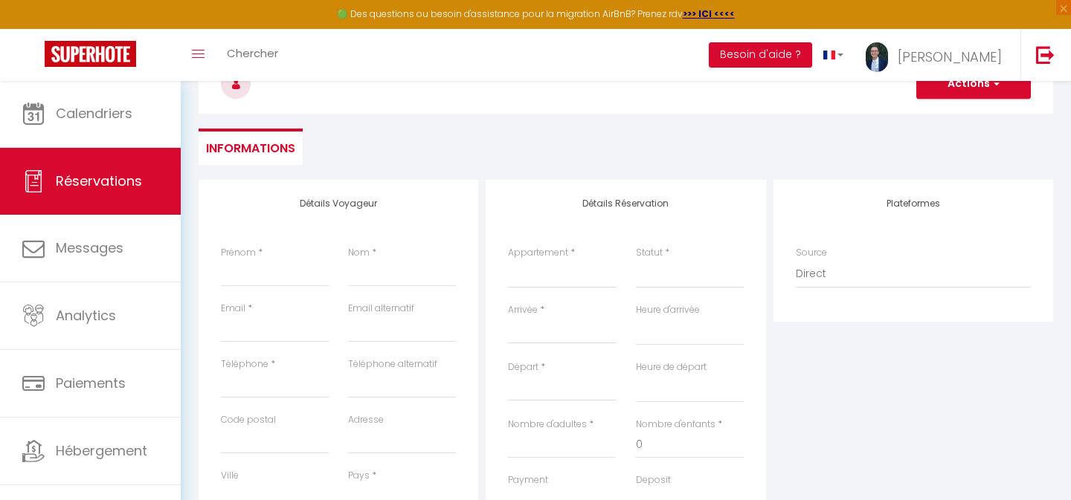
scroll to position [139, 0]
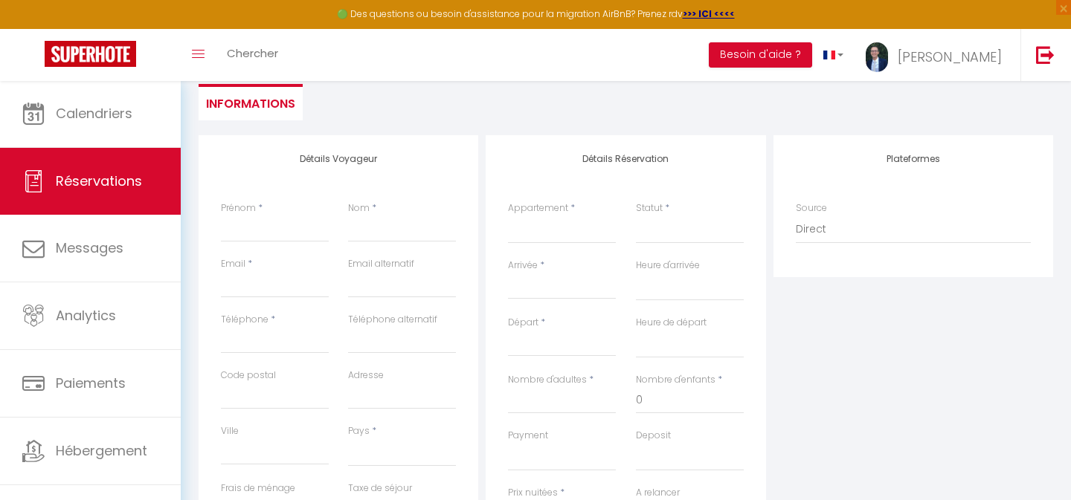
click at [515, 283] on input "Arrivée" at bounding box center [562, 287] width 108 height 19
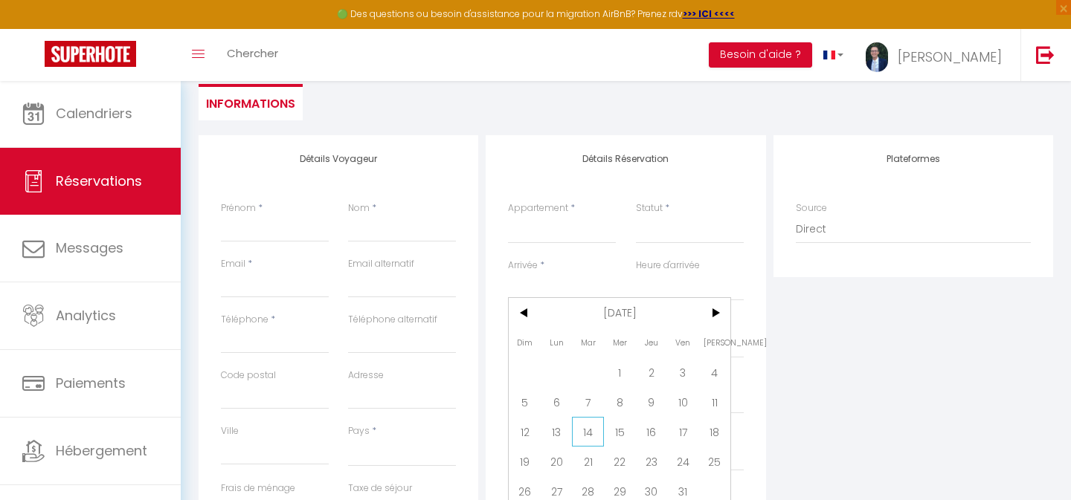
click at [590, 435] on span "14" at bounding box center [588, 432] width 32 height 30
select select
type input "[DATE] Octobre 2025"
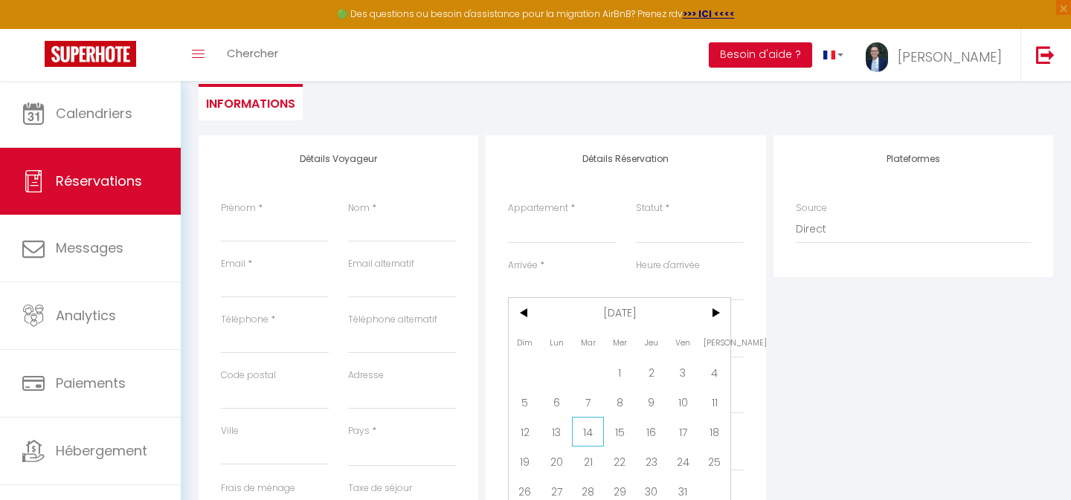
select select
type input "Mer 15 Octobre 2025"
select select
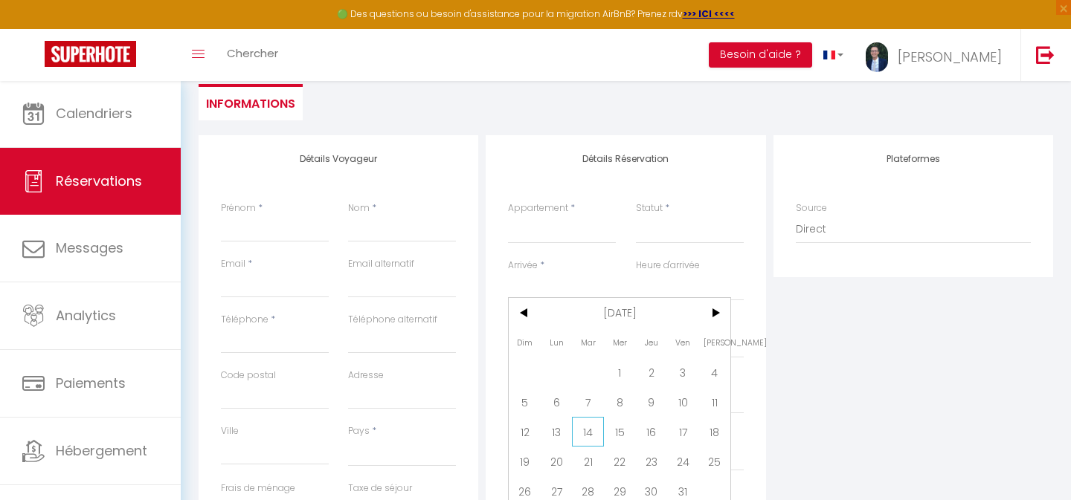
checkbox input "false"
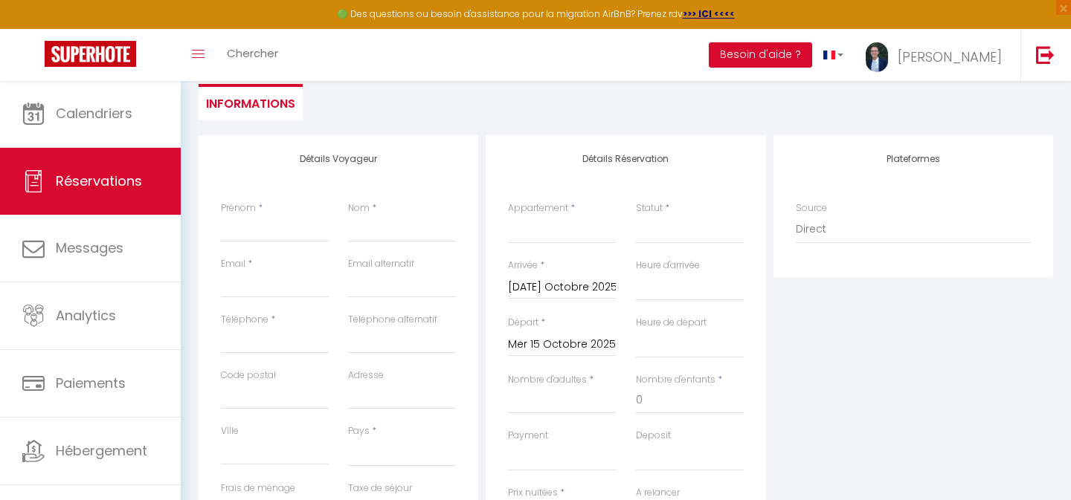
click at [549, 341] on input "Mer 15 Octobre 2025" at bounding box center [562, 344] width 108 height 19
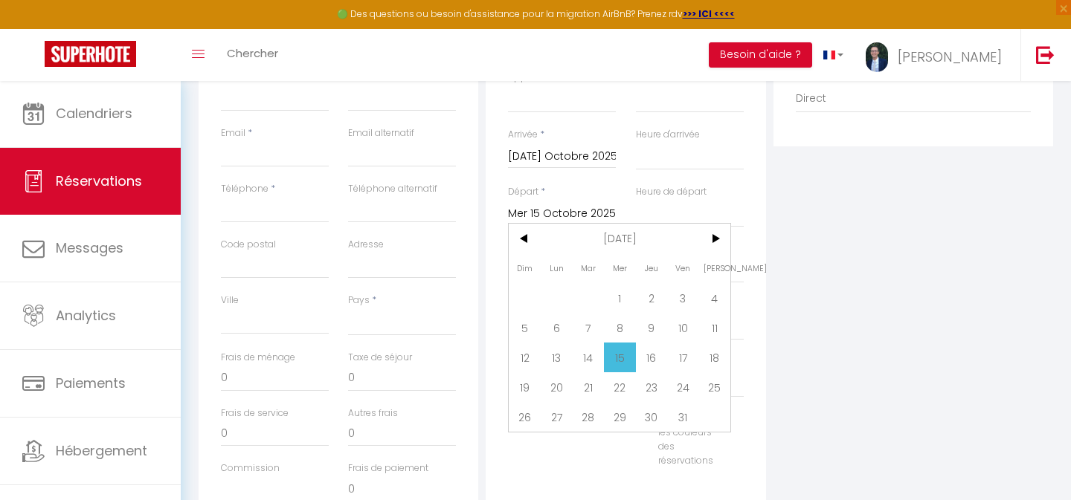
scroll to position [280, 0]
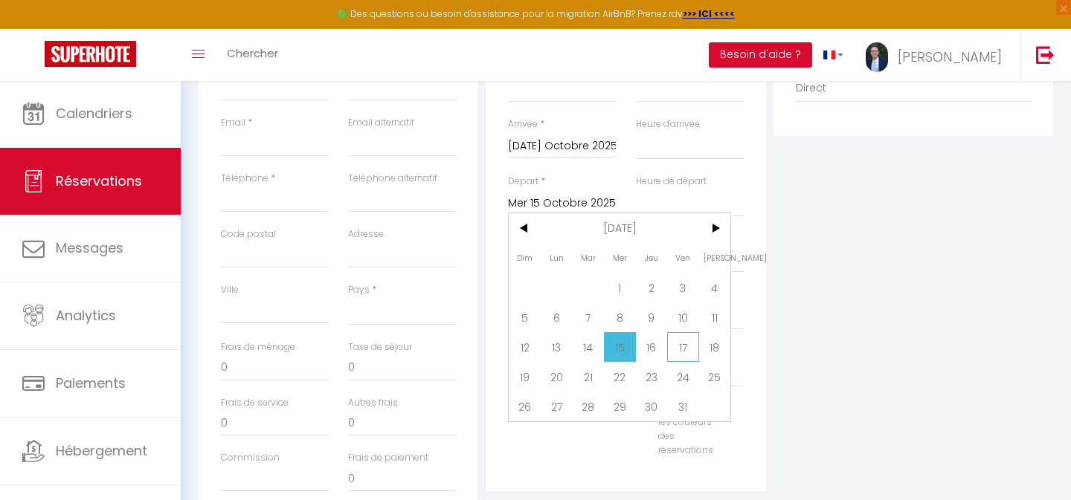
click at [680, 352] on span "17" at bounding box center [683, 347] width 32 height 30
select select
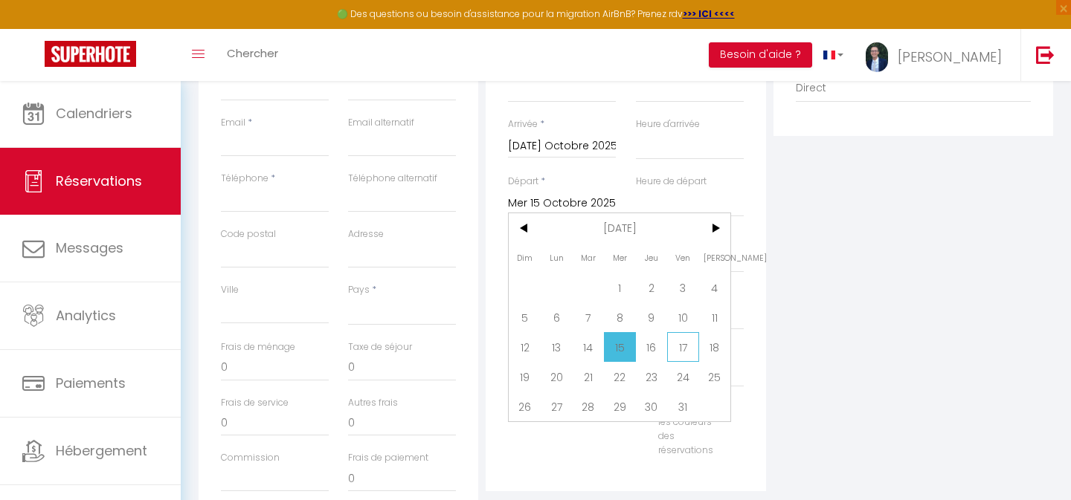
type input "Ven 17 Octobre 2025"
select select
checkbox input "false"
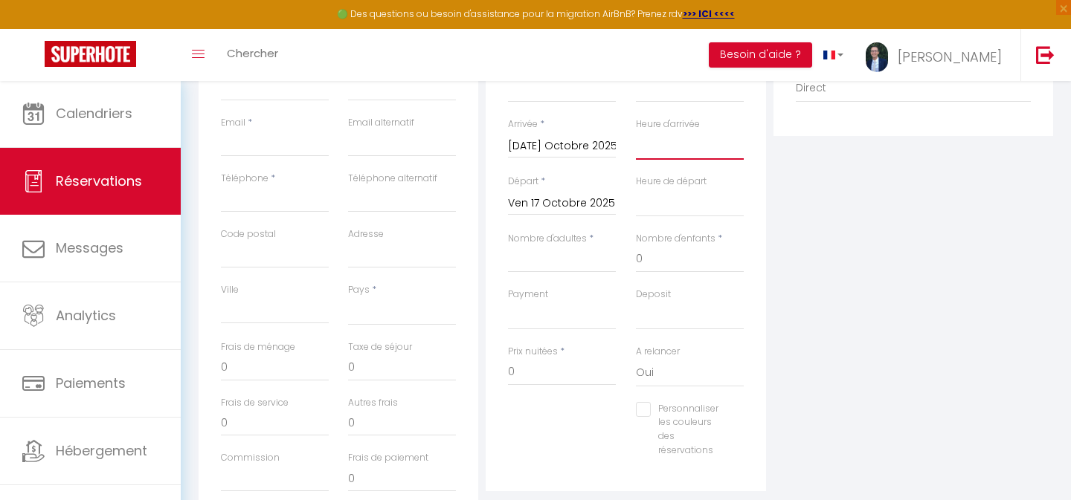
select select "16:00"
select select
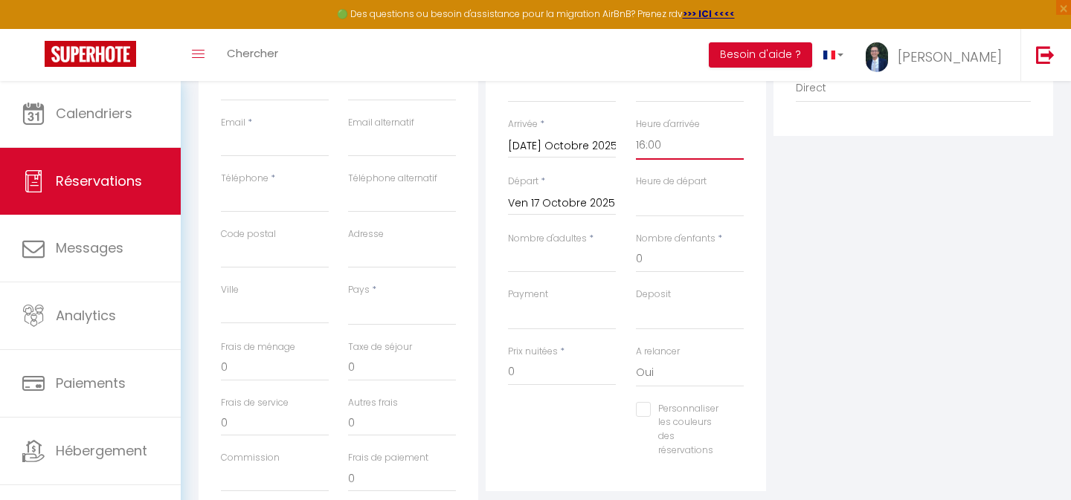
select select
checkbox input "false"
select select "10:00"
select select
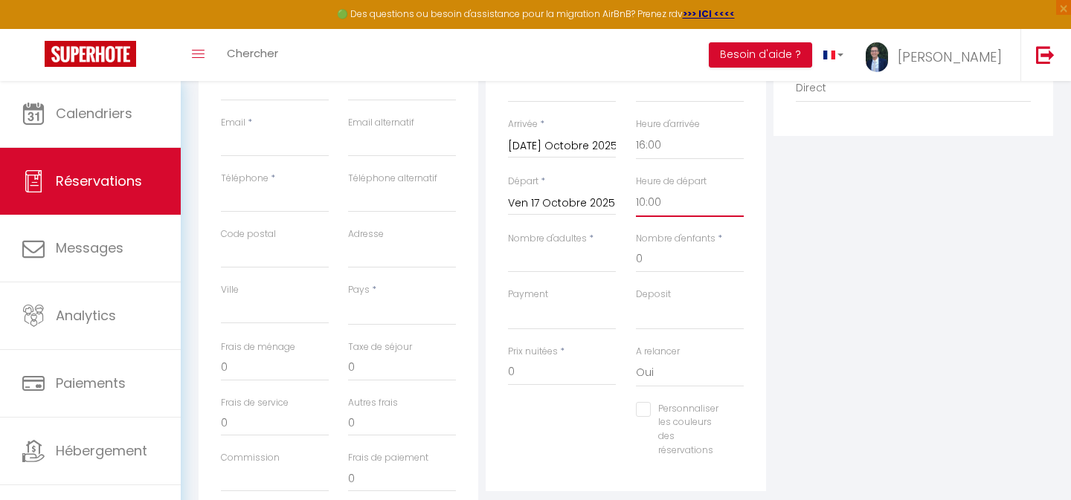
select select
checkbox input "false"
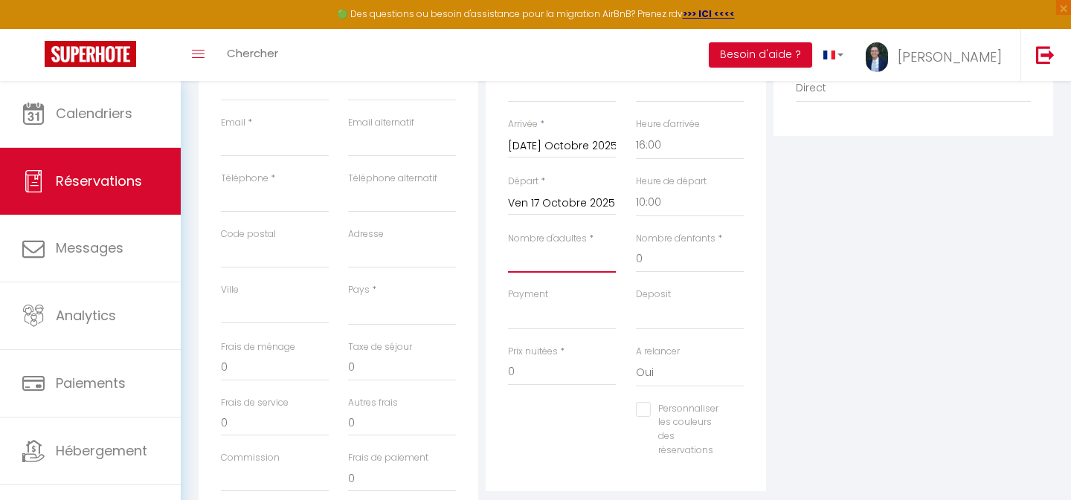
type input "1"
select select
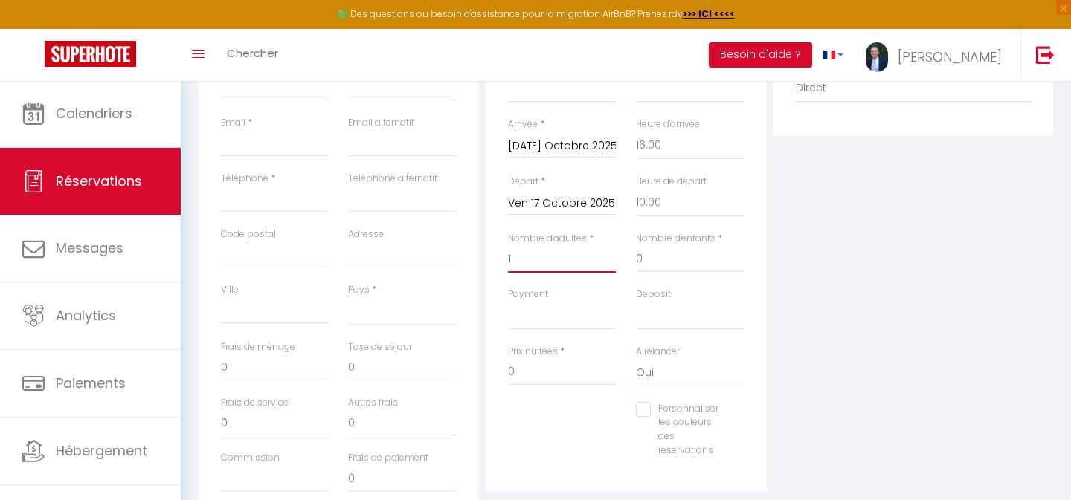
select select
checkbox input "false"
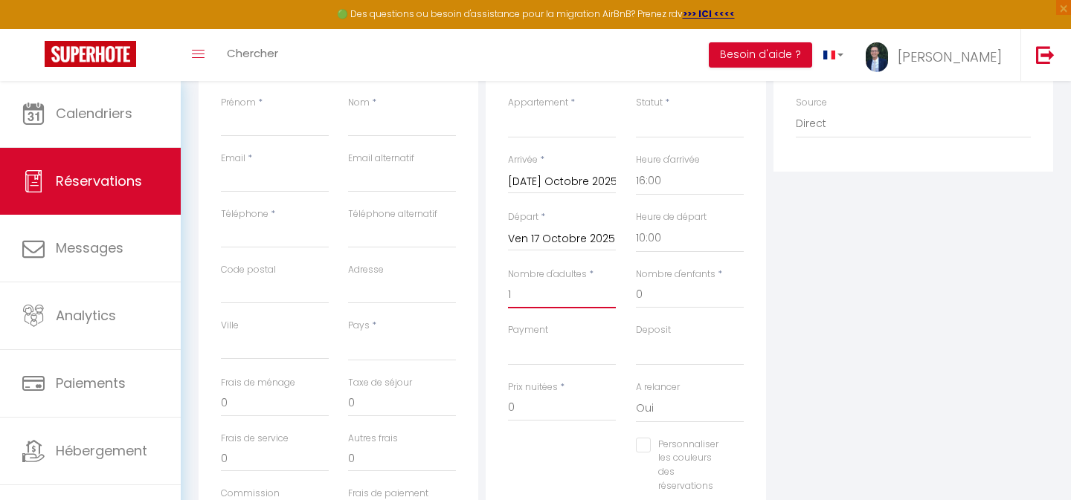
scroll to position [223, 0]
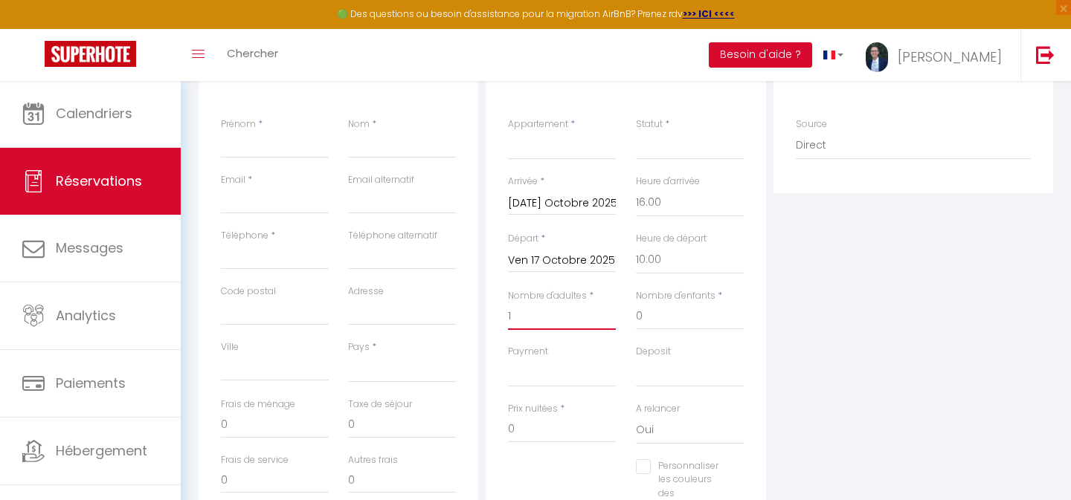
type input "1"
select select "10875"
select select
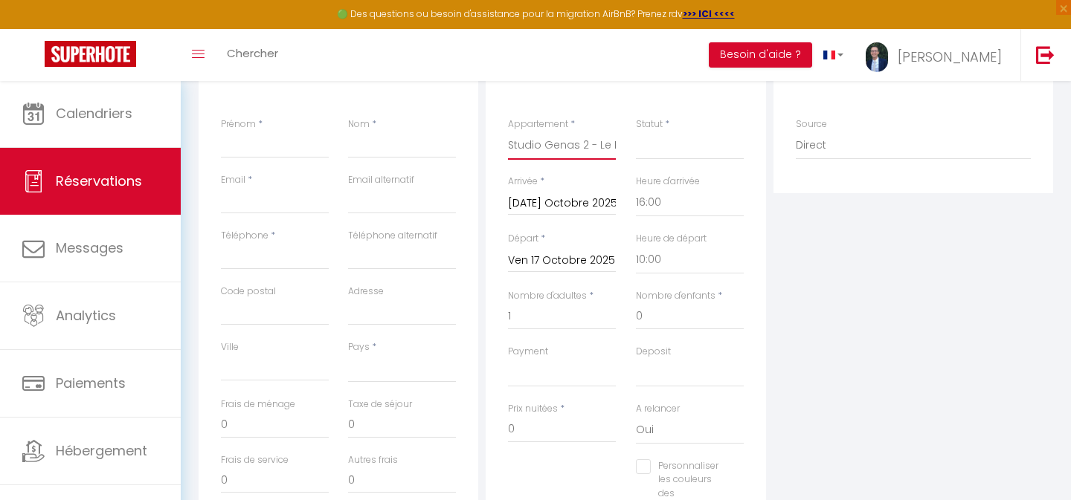
select select
checkbox input "false"
select select
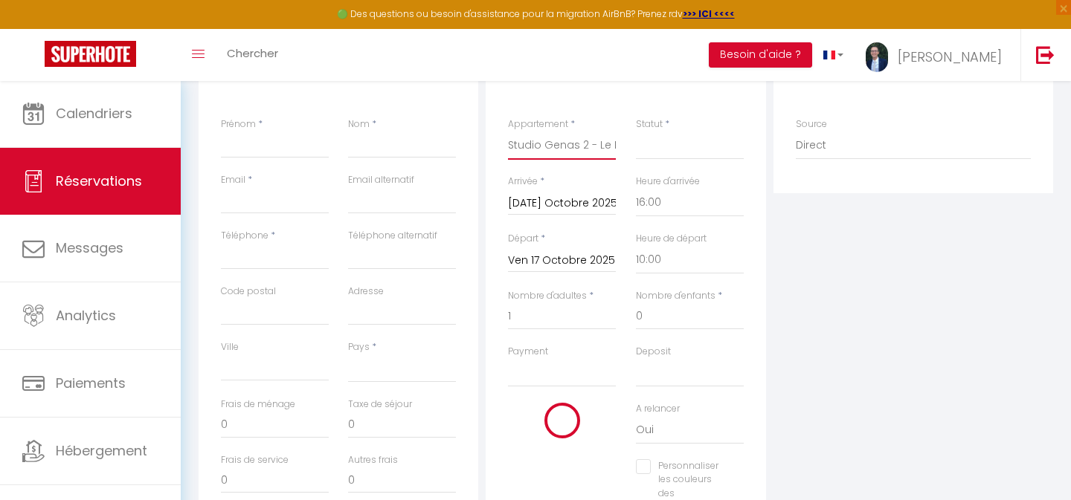
select select
checkbox input "false"
select select
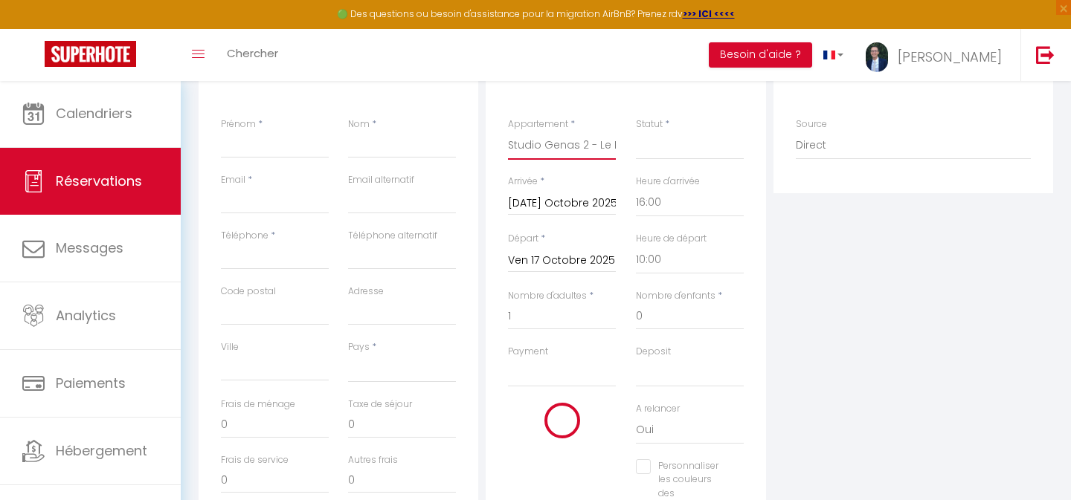
select select
checkbox input "false"
click at [658, 145] on select "Confirmé Non Confirmé [PERSON_NAME] par le voyageur No Show Request" at bounding box center [690, 146] width 108 height 28
select select "2"
select select
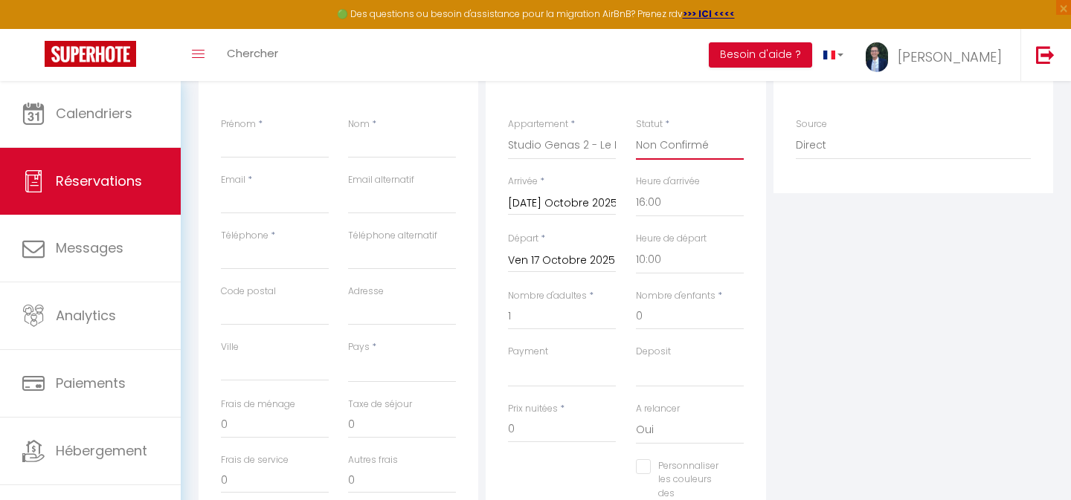
select select
checkbox input "false"
click at [234, 149] on input "Prénom" at bounding box center [275, 145] width 108 height 27
paste input "[PERSON_NAME]"
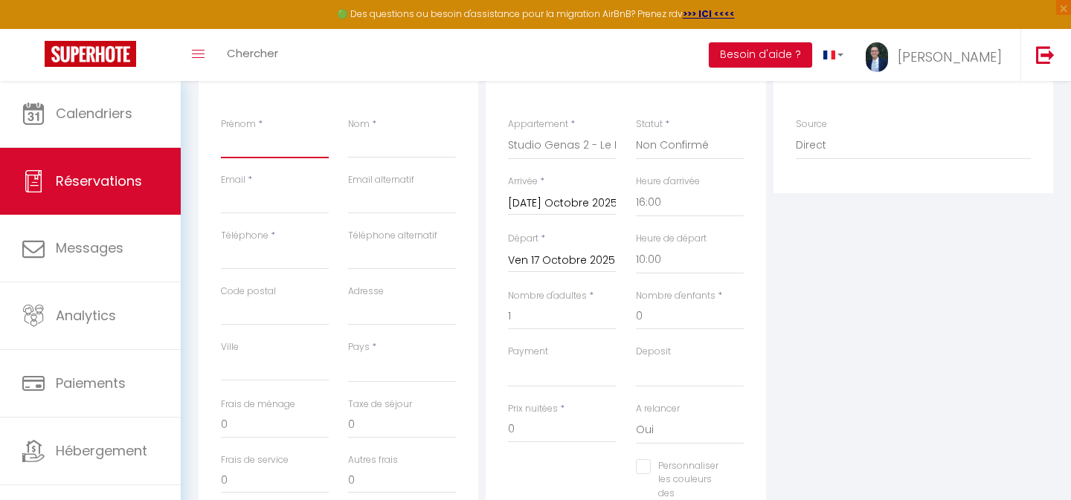
type input "[PERSON_NAME]"
select select
checkbox input "false"
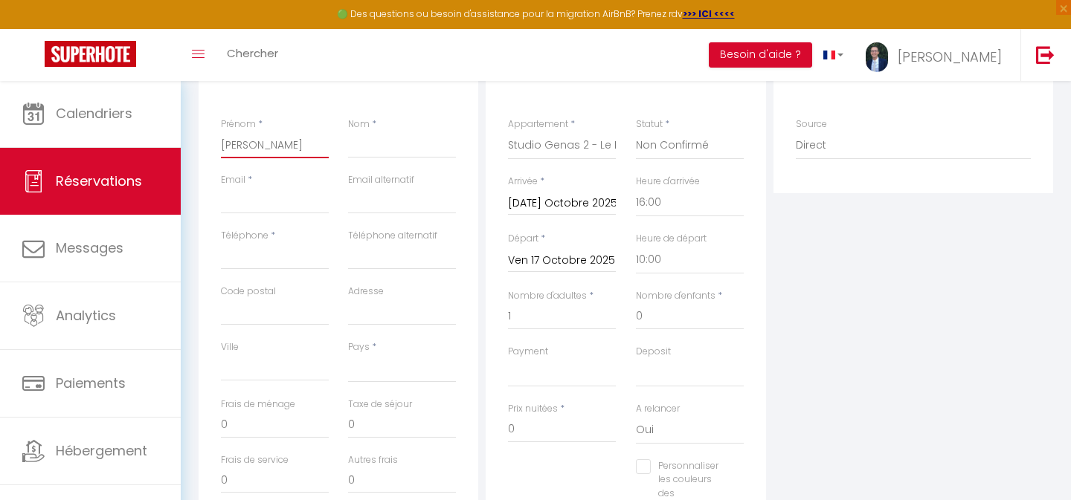
type input "[PERSON_NAME]"
paste input "[PERSON_NAME]"
type input "[PERSON_NAME]"
select select
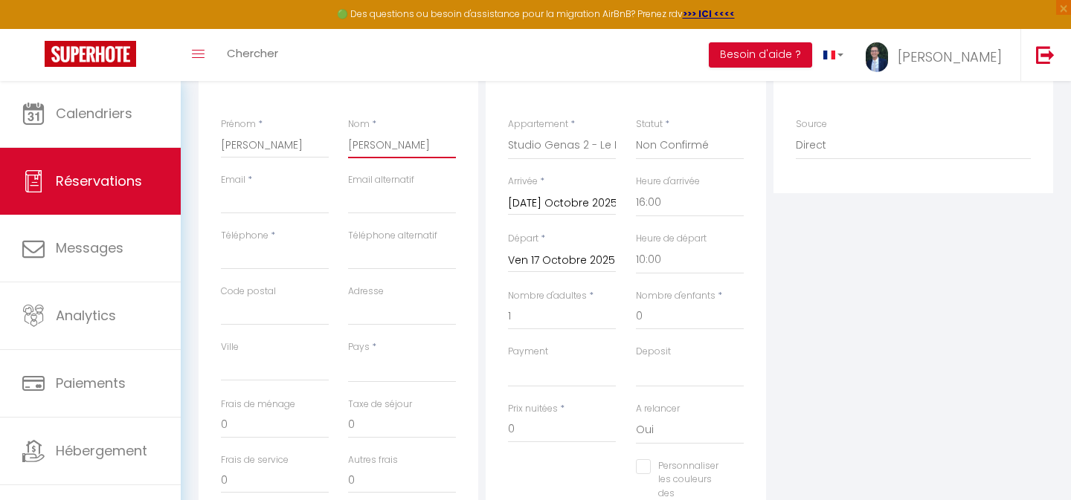
select select
checkbox input "false"
type input "[PERSON_NAME]"
paste input "[EMAIL_ADDRESS][DOMAIN_NAME]"
type input "[EMAIL_ADDRESS][DOMAIN_NAME]"
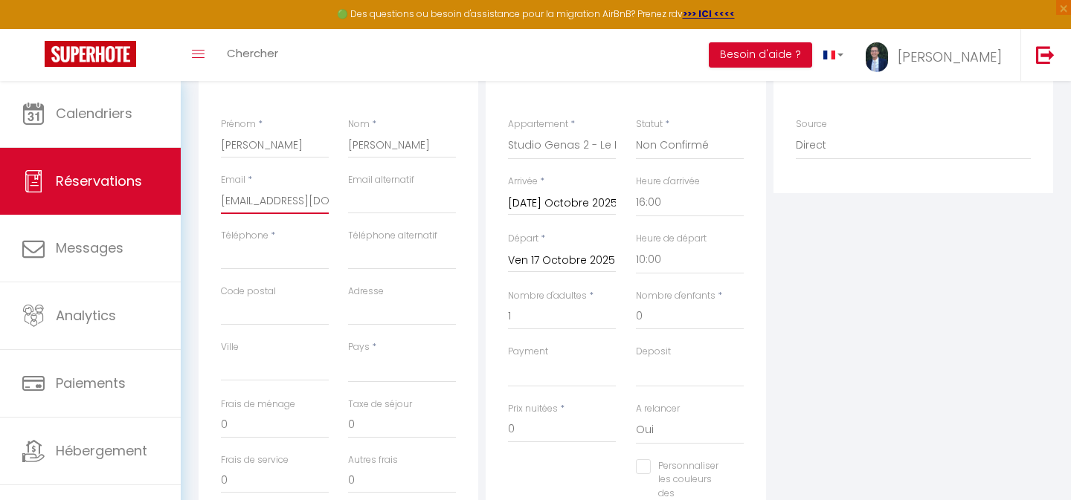
select select
checkbox input "false"
type input "[EMAIL_ADDRESS][DOMAIN_NAME]"
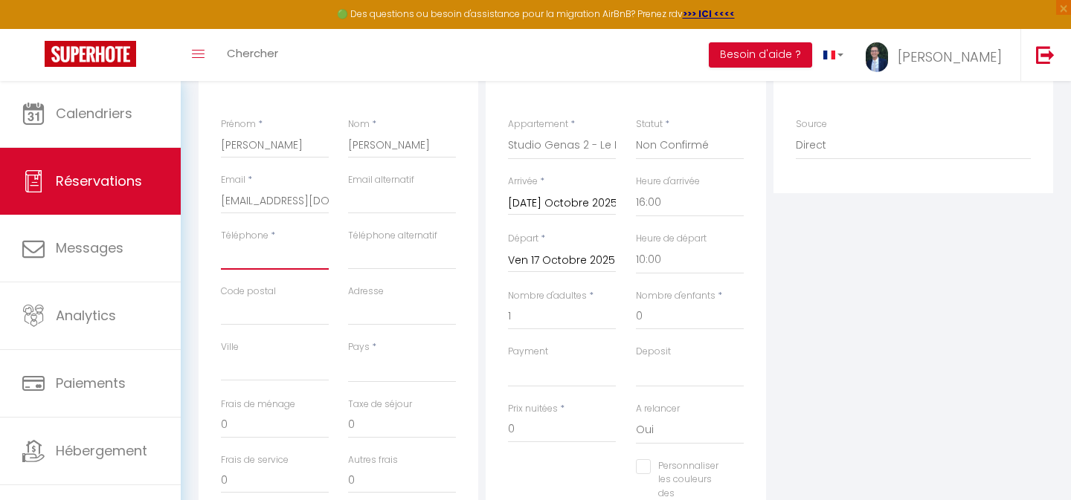
paste input "0671589107"
type input "0671589107"
select select
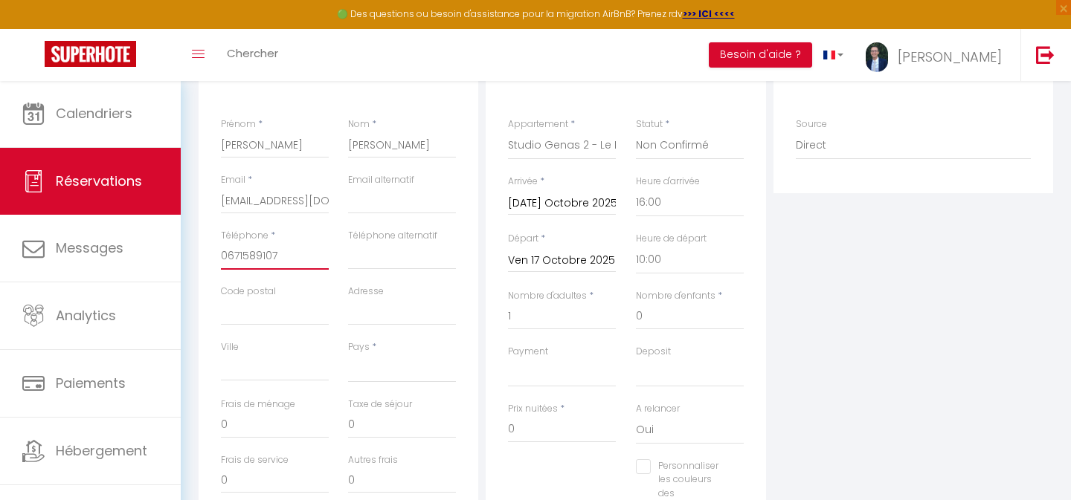
checkbox input "false"
type input "0671589107"
paste input "33750"
type input "33750"
select select
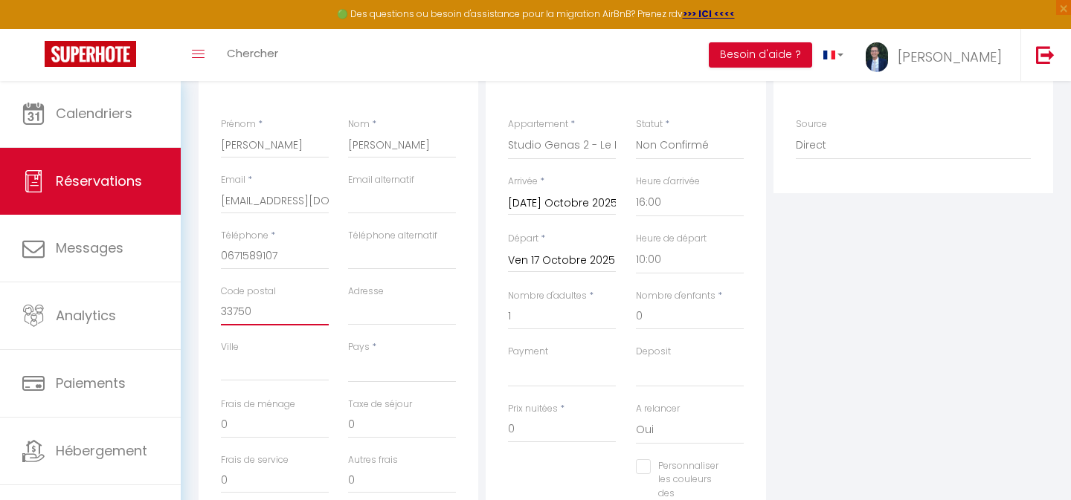
select select
checkbox input "false"
type input "33750"
paste input "[STREET_ADDRESS]"
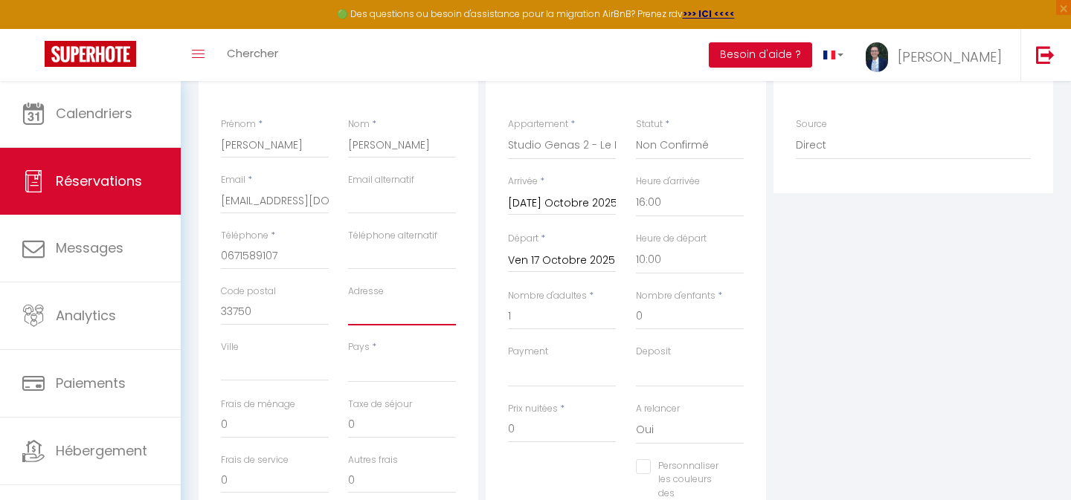
type input "[STREET_ADDRESS]"
select select
checkbox input "false"
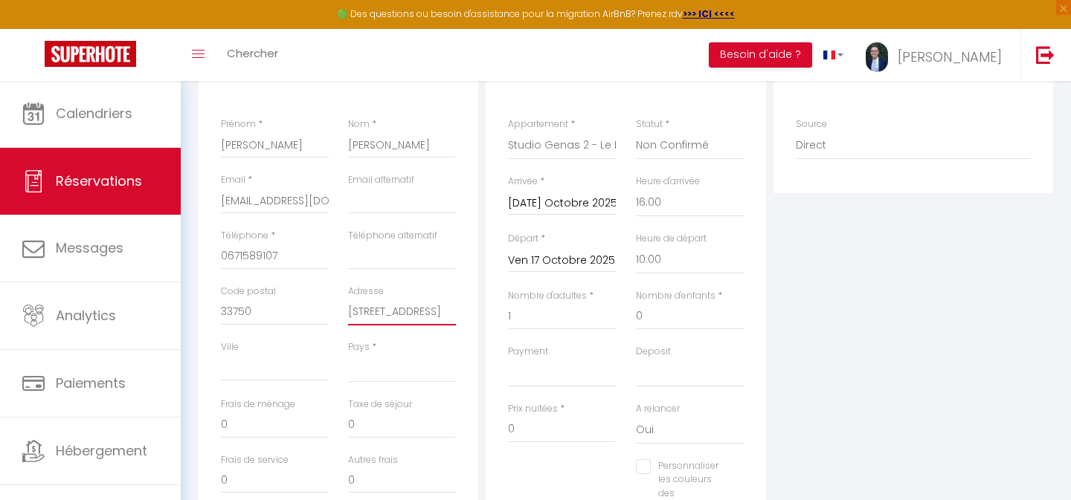
type input "[STREET_ADDRESS]"
paste input "Camarsac"
type input "Camarsac"
select select
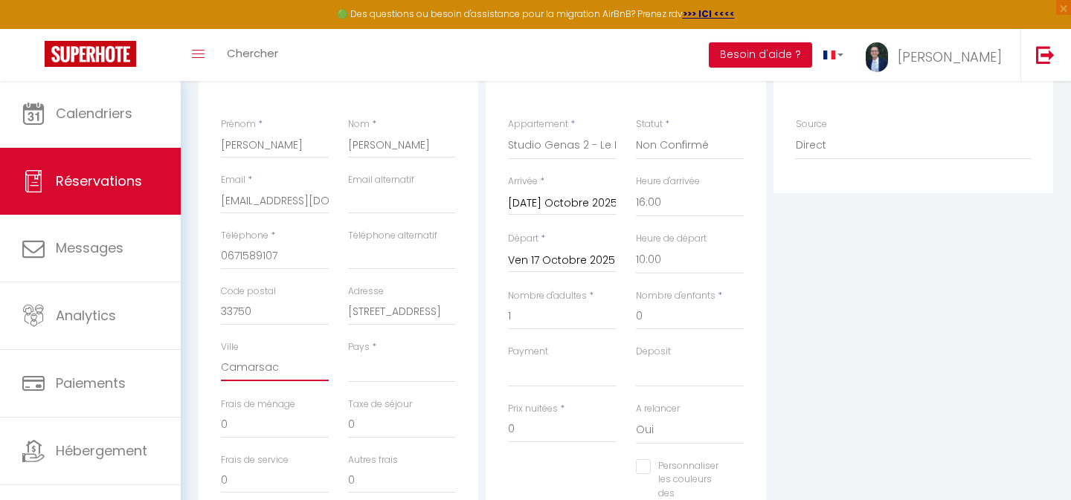
select select
checkbox input "false"
type input "Camarsac"
select select "FR"
select select
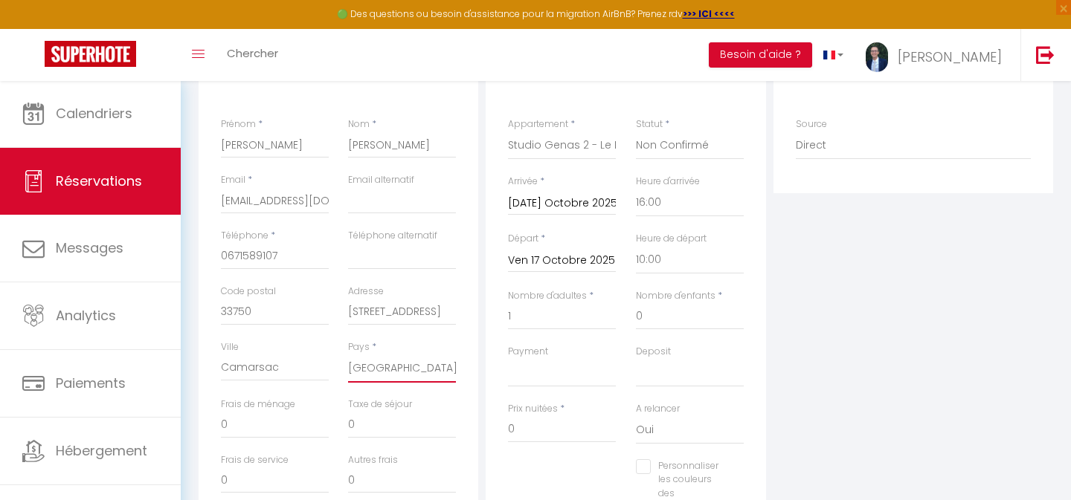
select select
checkbox input "false"
click at [267, 418] on input "0" at bounding box center [275, 425] width 108 height 27
select select
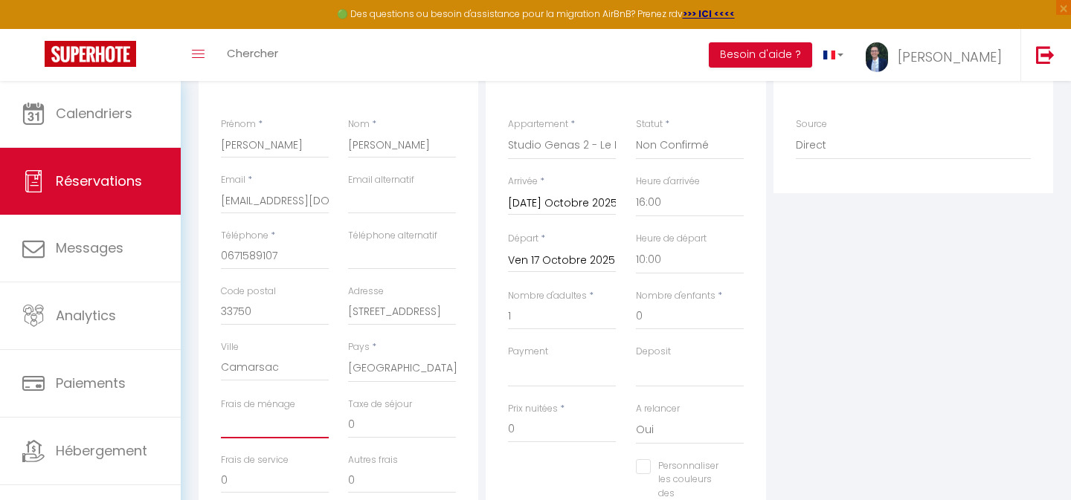
checkbox input "false"
type input "4"
select select
checkbox input "false"
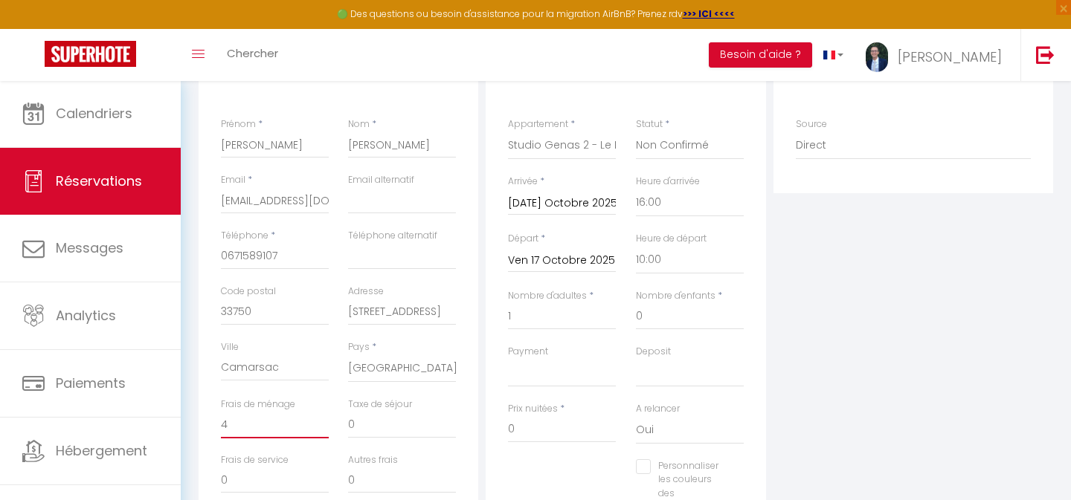
type input "40"
select select
checkbox input "false"
type input "40"
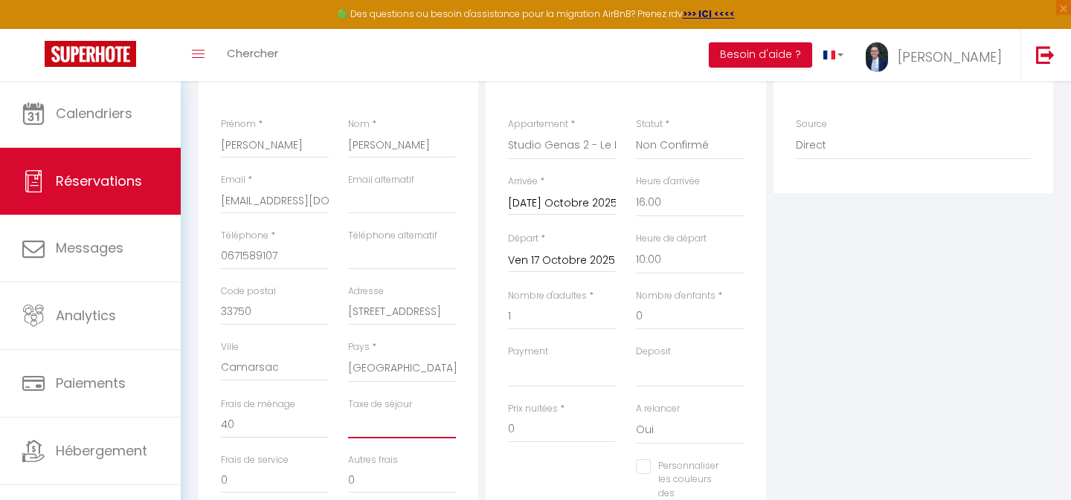
select select
checkbox input "false"
paste input "2.97"
type input "2.97"
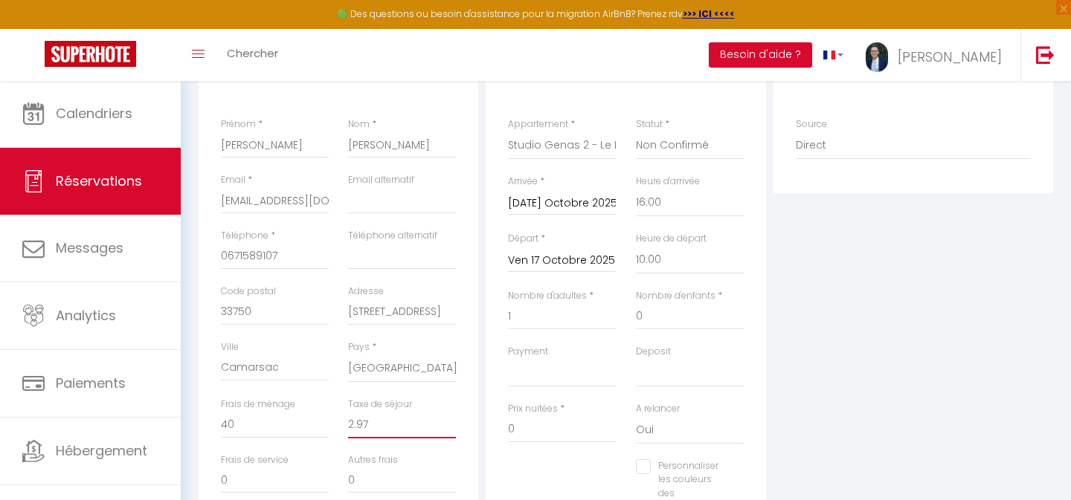
select select
checkbox input "false"
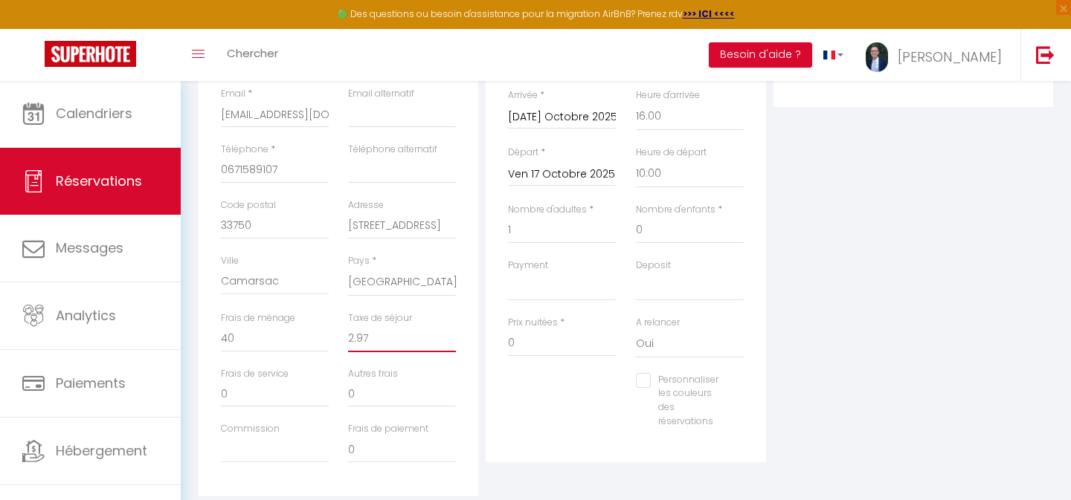
scroll to position [324, 0]
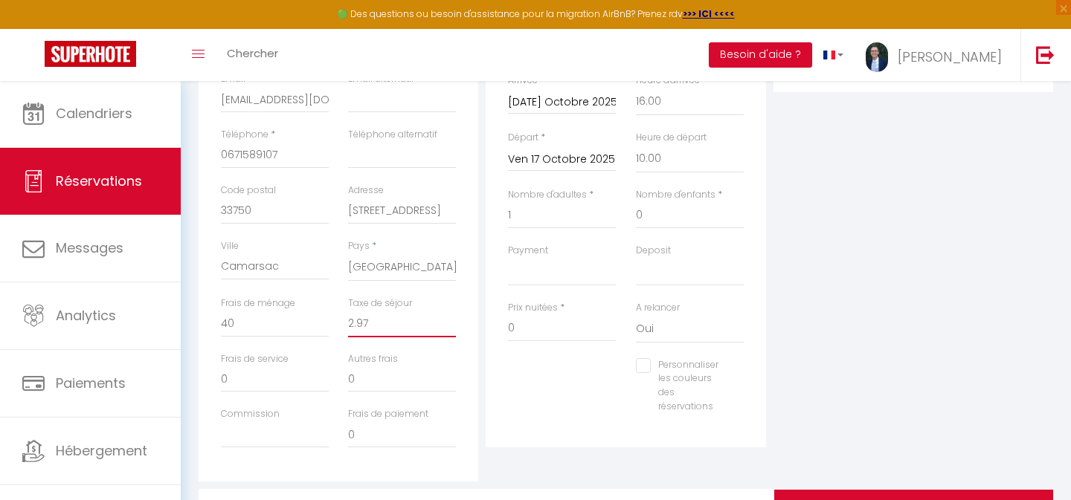
type input "2.97"
click at [543, 324] on input "0" at bounding box center [562, 328] width 108 height 27
select select
checkbox input "false"
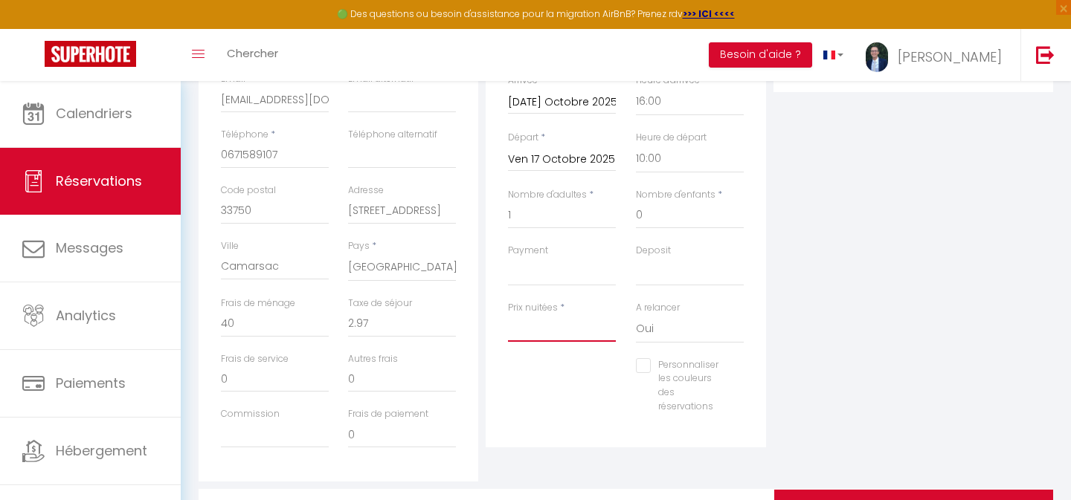
type input "1"
select select
checkbox input "false"
type input "19"
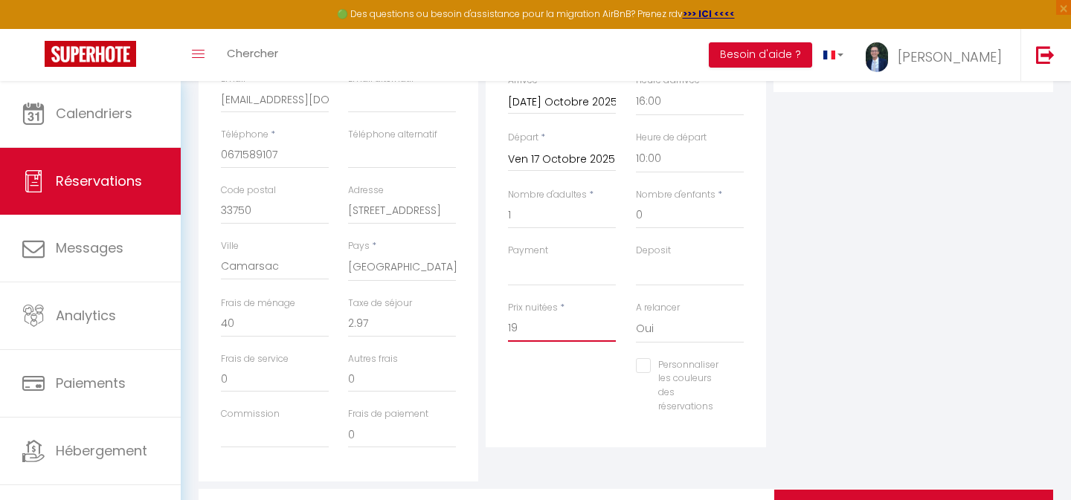
select select
checkbox input "false"
type input "195"
select select
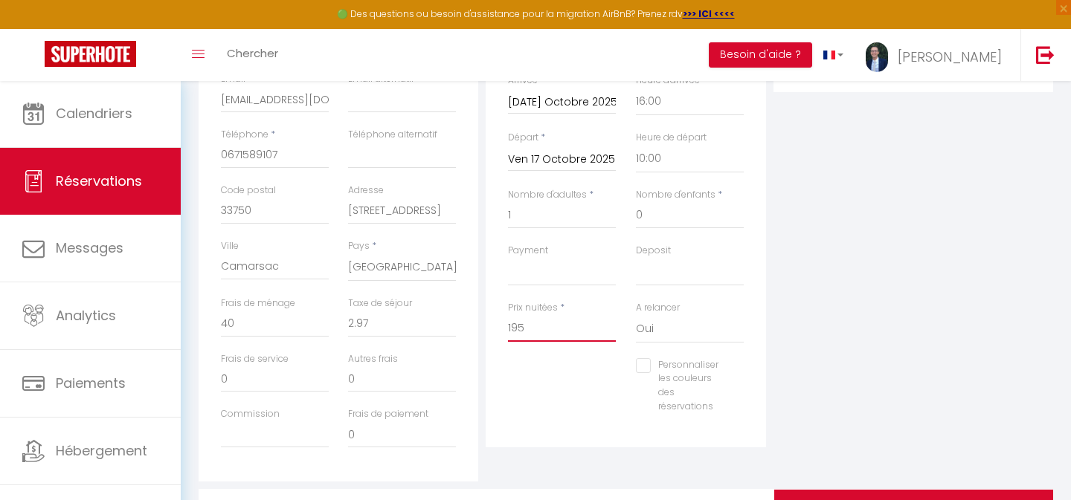
select select
checkbox input "false"
type input "195"
type input "0"
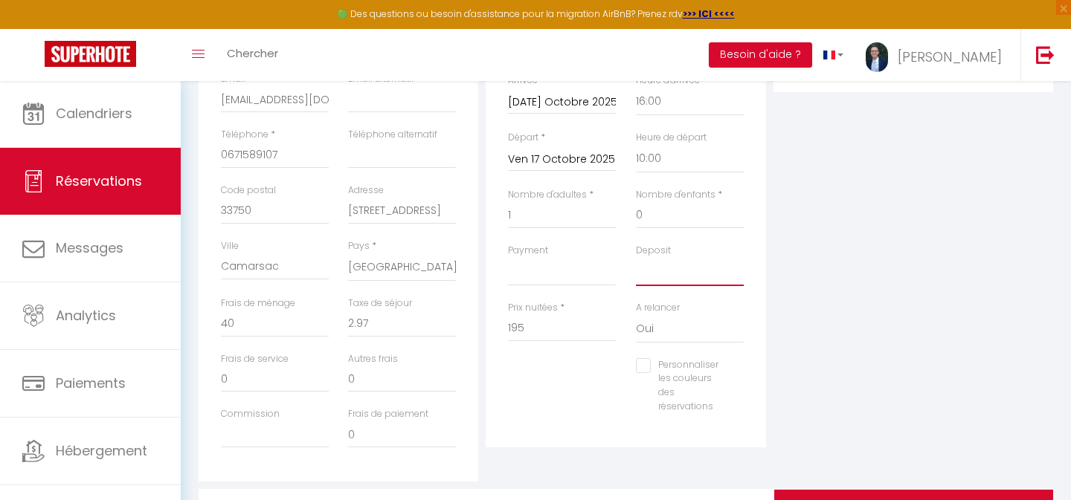
select select
checkbox input "false"
select select "14"
click at [249, 317] on input "0" at bounding box center [275, 324] width 108 height 27
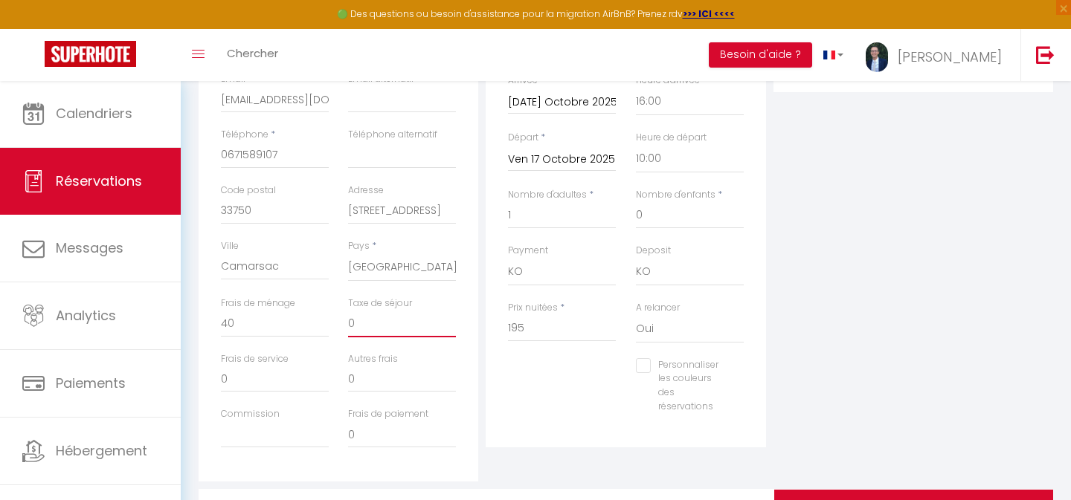
click at [379, 315] on input "0" at bounding box center [402, 324] width 108 height 27
click at [541, 378] on div "Personnaliser les couleurs des réservations #D7092E" at bounding box center [625, 393] width 255 height 71
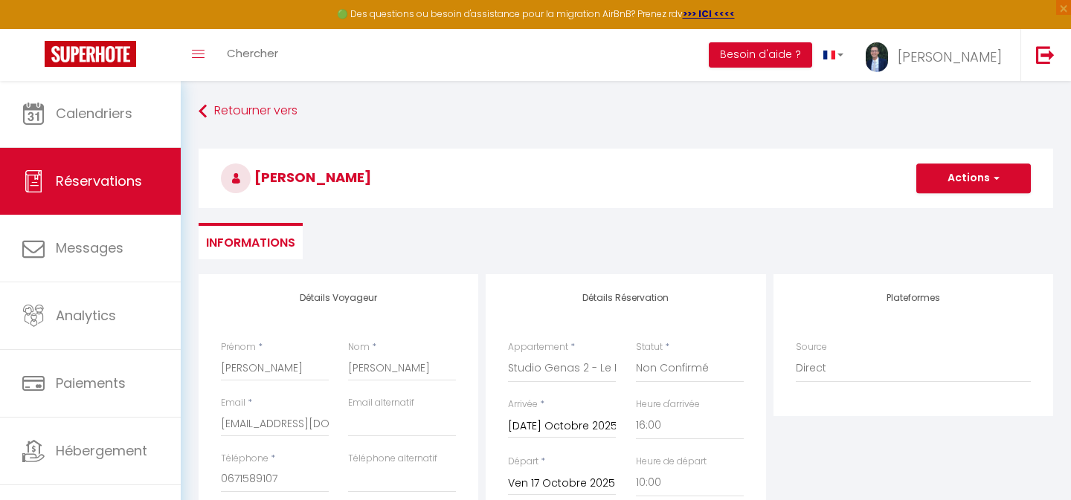
scroll to position [0, 0]
click at [965, 181] on button "Actions" at bounding box center [973, 179] width 115 height 30
click at [930, 210] on link "Enregistrer" at bounding box center [959, 211] width 118 height 19
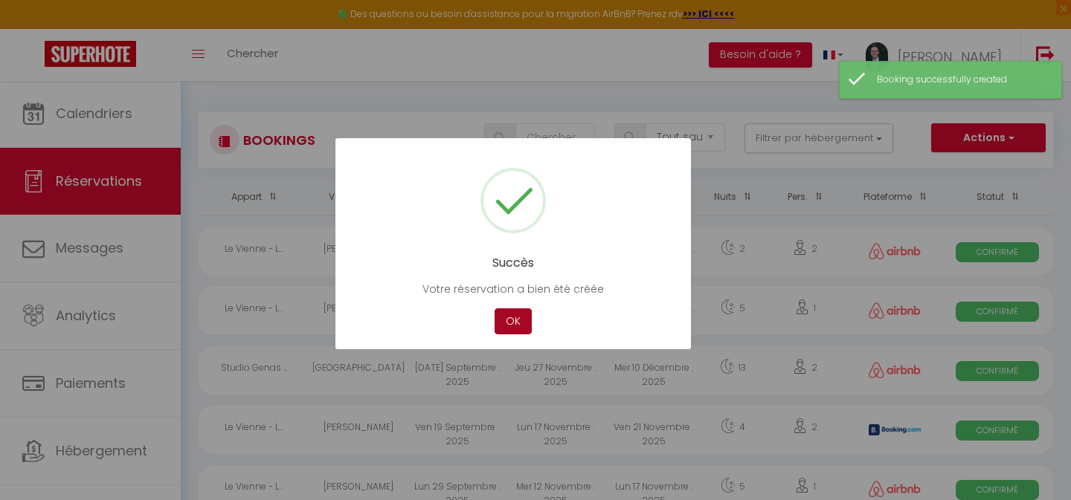
click at [501, 324] on button "OK" at bounding box center [513, 322] width 37 height 26
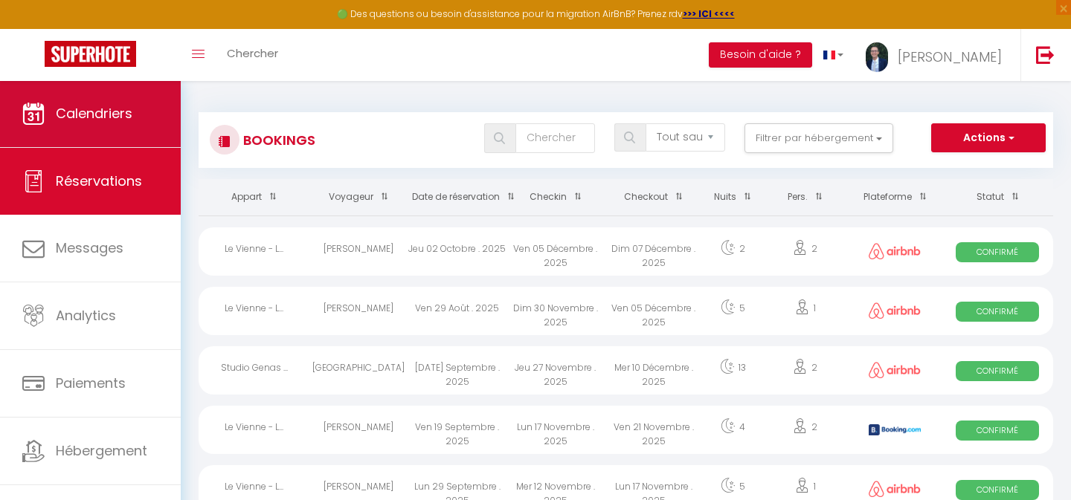
click at [131, 103] on link "Calendriers" at bounding box center [90, 113] width 181 height 67
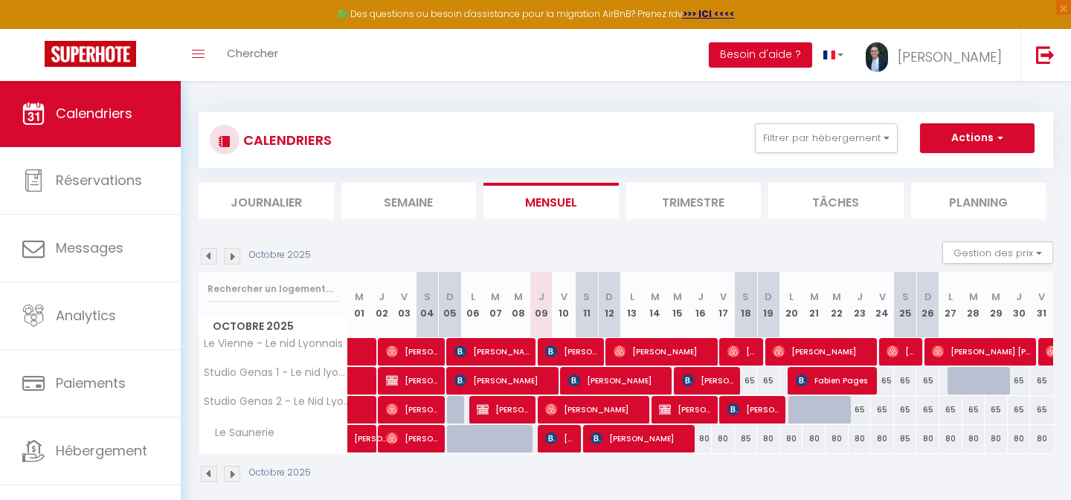
click at [233, 253] on img at bounding box center [232, 256] width 16 height 16
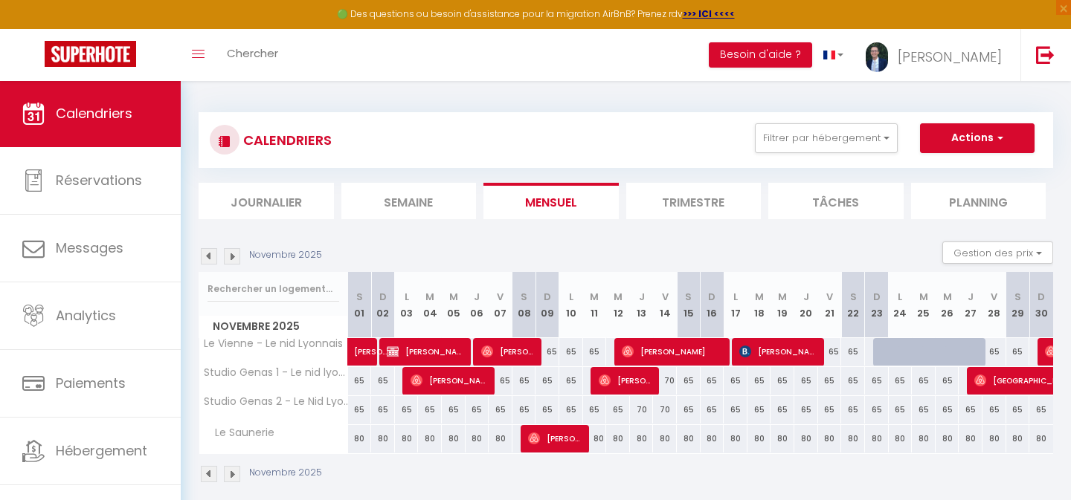
click at [441, 348] on span "[PERSON_NAME]" at bounding box center [427, 352] width 80 height 28
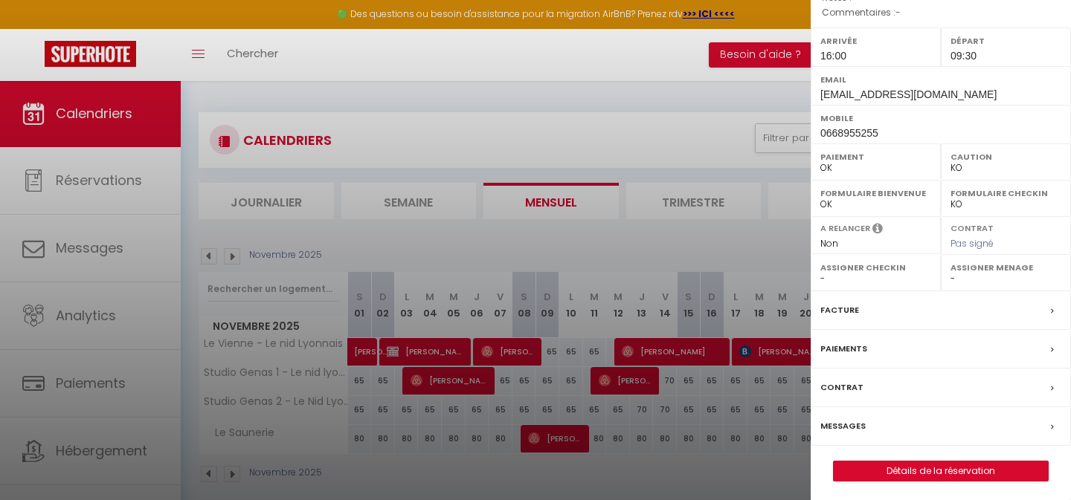
scroll to position [188, 0]
click at [918, 471] on link "Détails de la réservation" at bounding box center [941, 472] width 214 height 19
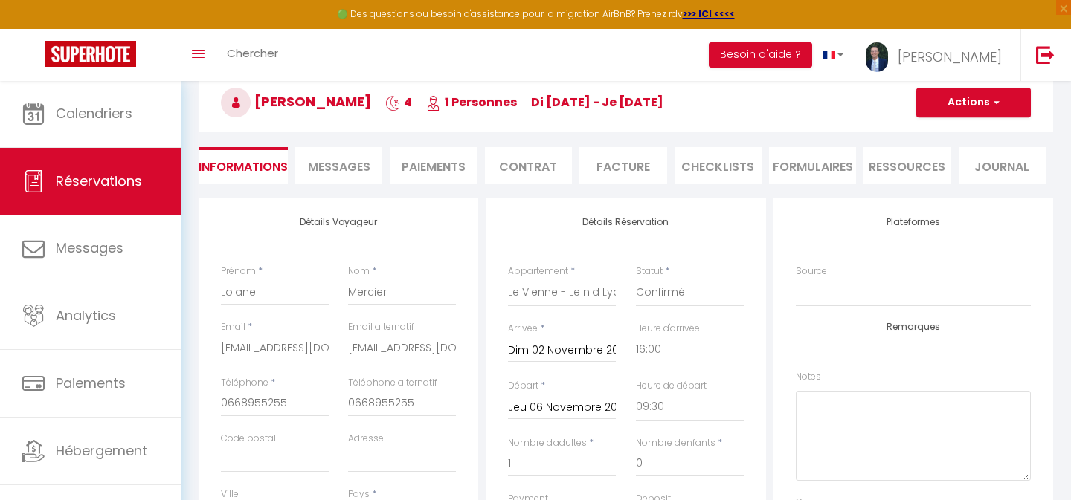
scroll to position [97, 0]
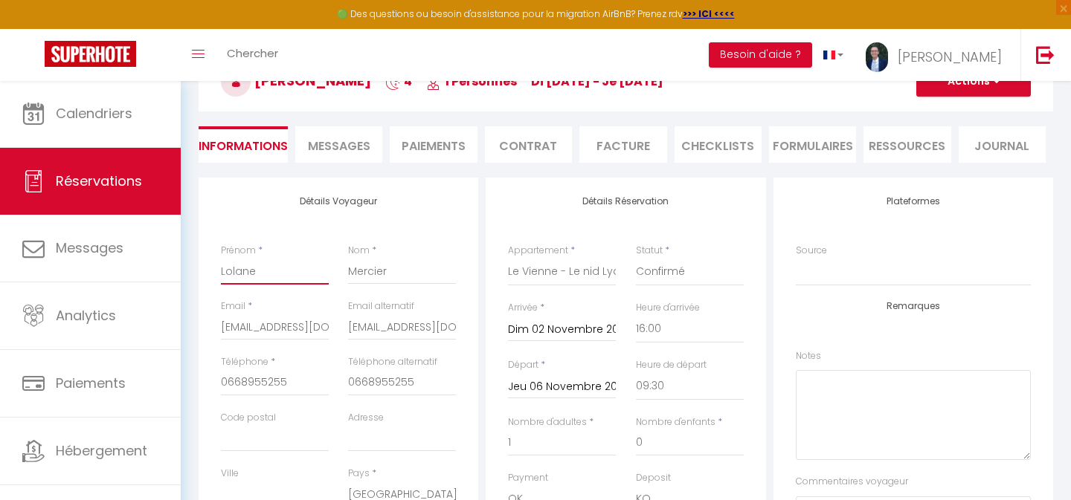
click at [236, 269] on input "Lolane" at bounding box center [275, 271] width 108 height 27
click at [370, 270] on input "Mercier" at bounding box center [402, 271] width 108 height 27
click at [294, 322] on input "[EMAIL_ADDRESS][DOMAIN_NAME]" at bounding box center [275, 327] width 108 height 27
click at [240, 382] on input "0668955255" at bounding box center [275, 383] width 108 height 27
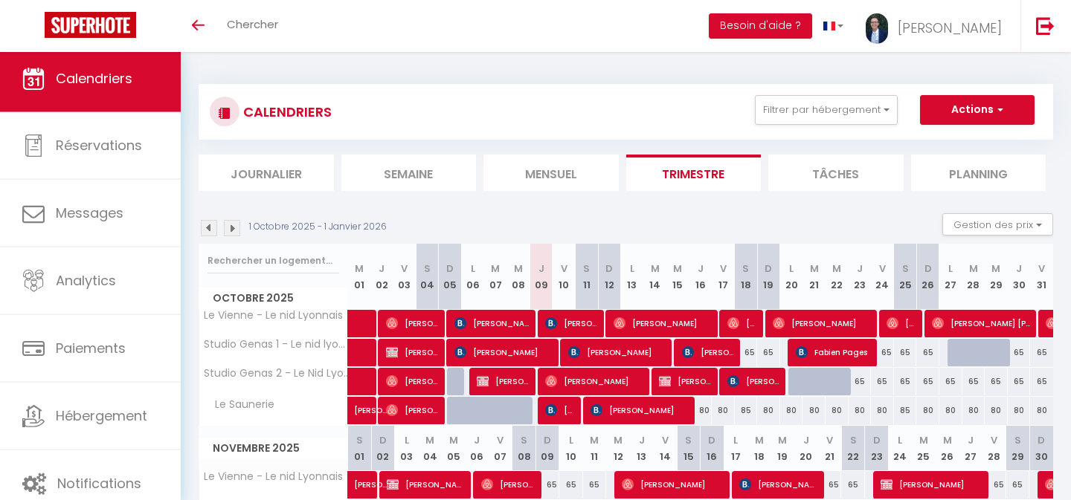
click at [600, 360] on span "[PERSON_NAME]" at bounding box center [618, 352] width 100 height 28
select select "OK"
select select "KO"
select select "0"
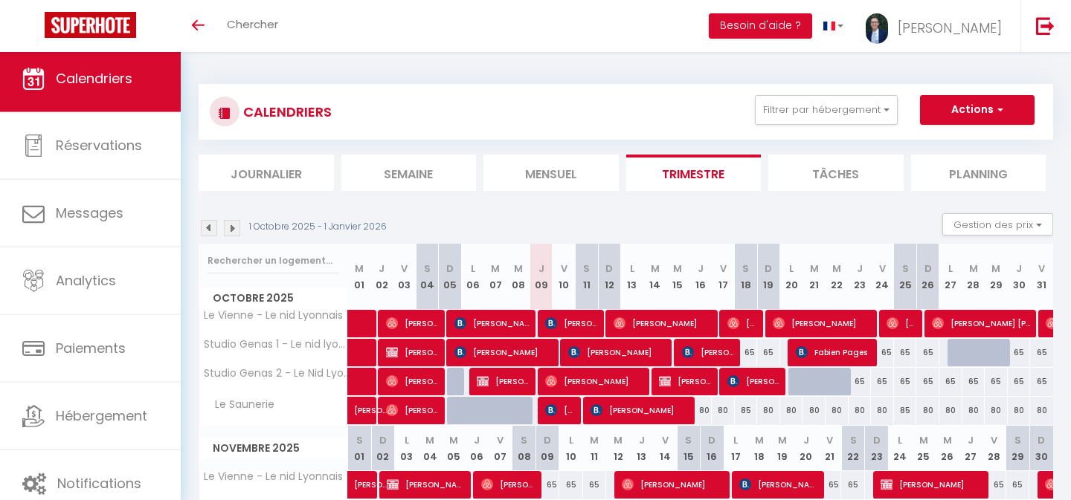
select select "1"
select select
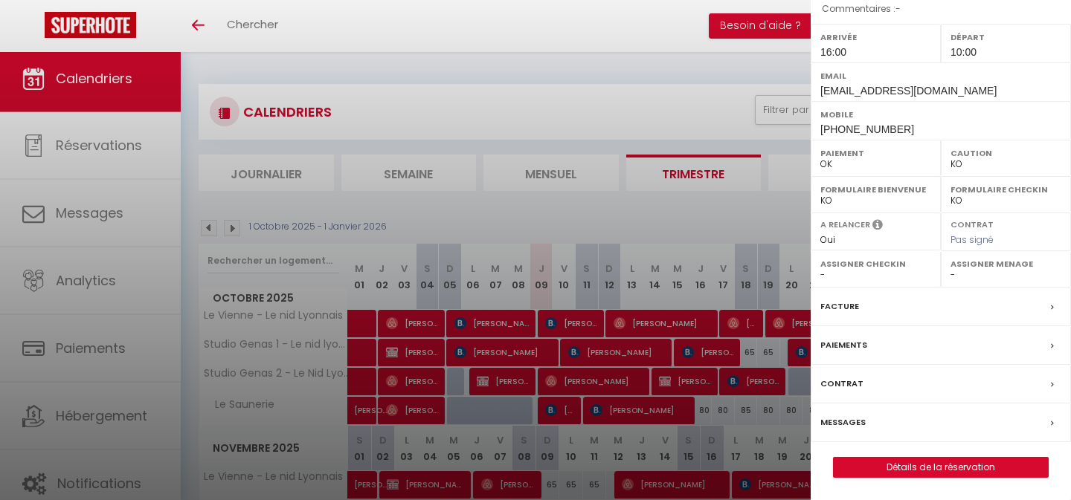
scroll to position [227, 0]
click at [930, 471] on link "Détails de la réservation" at bounding box center [941, 467] width 214 height 19
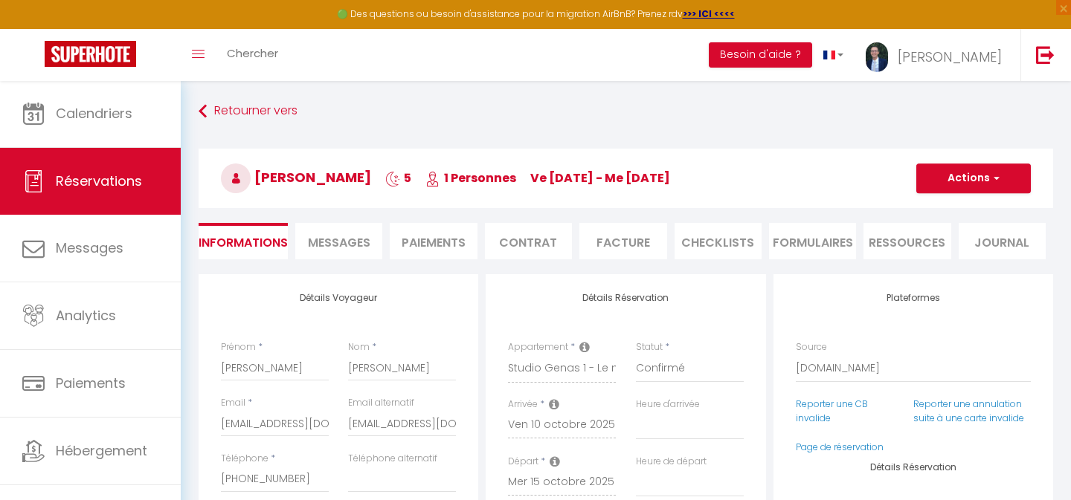
select select
checkbox input "false"
select select
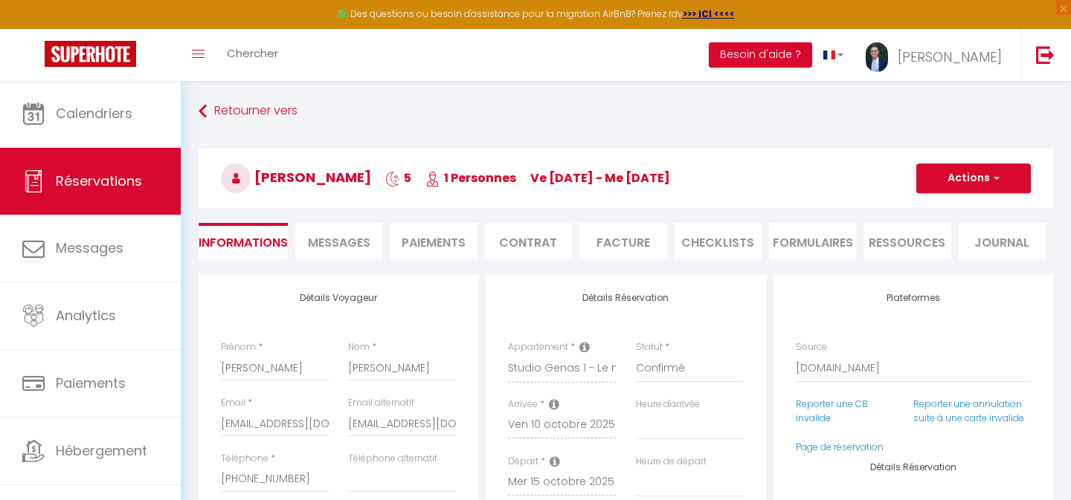
checkbox input "false"
type input "40"
type input "4.95"
select select
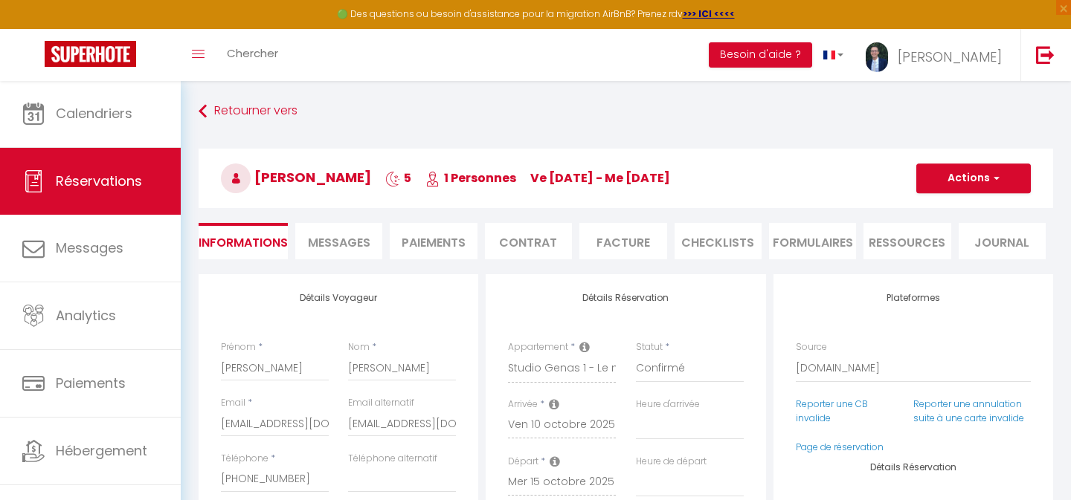
checkbox input "false"
select select "16:00"
select select "10:00"
click at [351, 234] on li "Messages" at bounding box center [338, 241] width 87 height 36
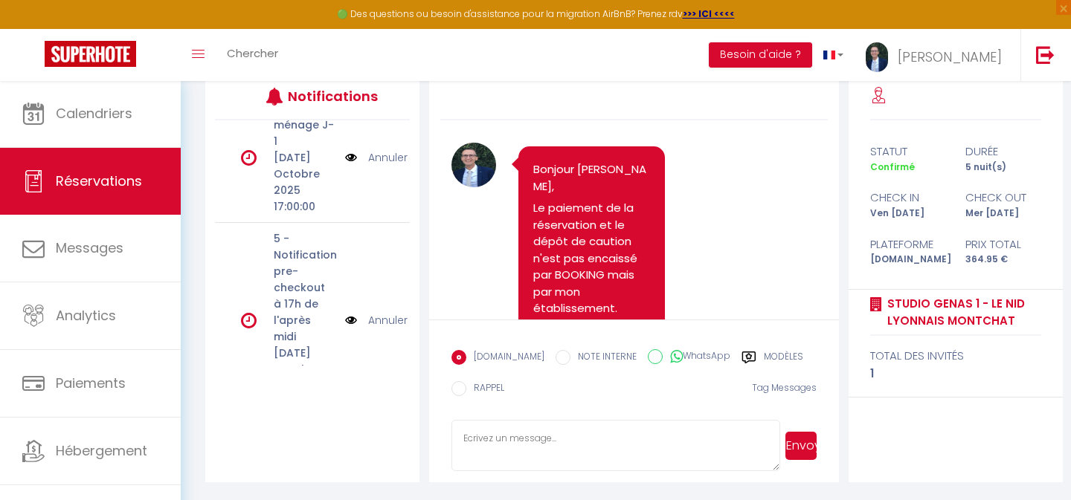
scroll to position [192, 0]
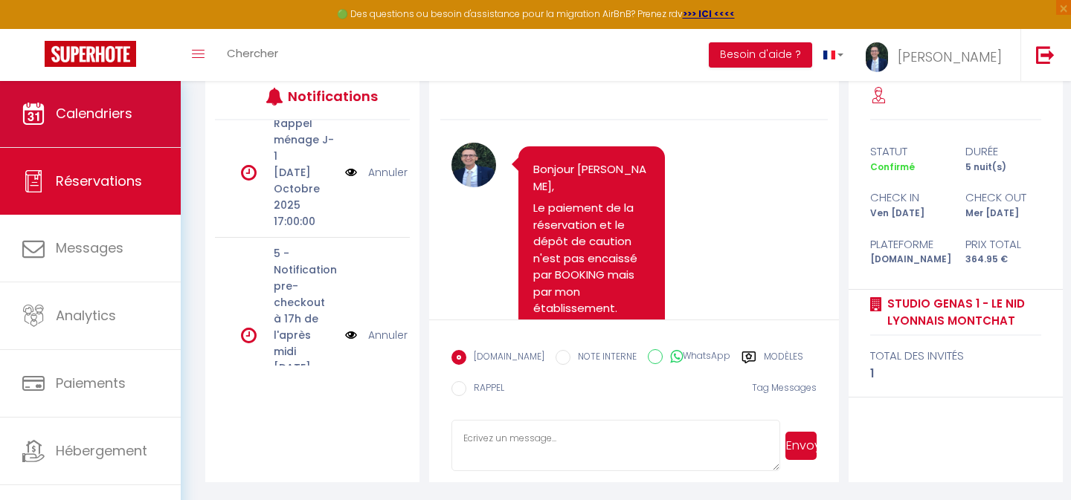
click at [93, 109] on span "Calendriers" at bounding box center [94, 113] width 77 height 19
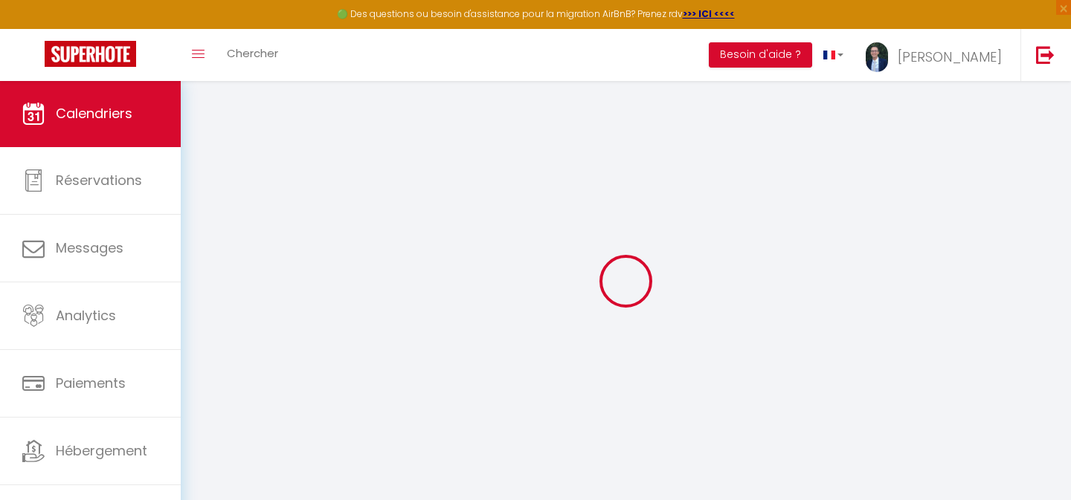
select select
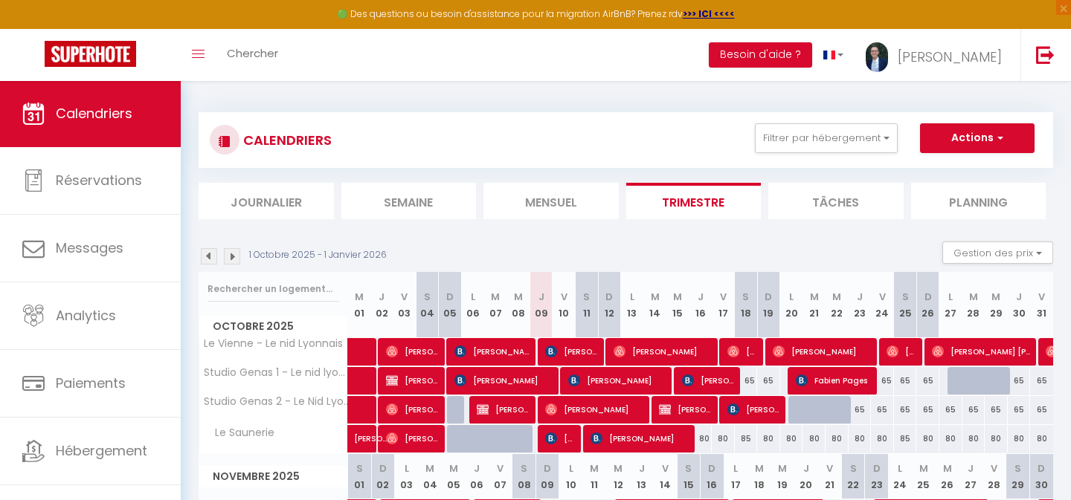
click at [591, 377] on span "[PERSON_NAME]" at bounding box center [618, 381] width 100 height 28
select select "OK"
select select "KO"
select select "0"
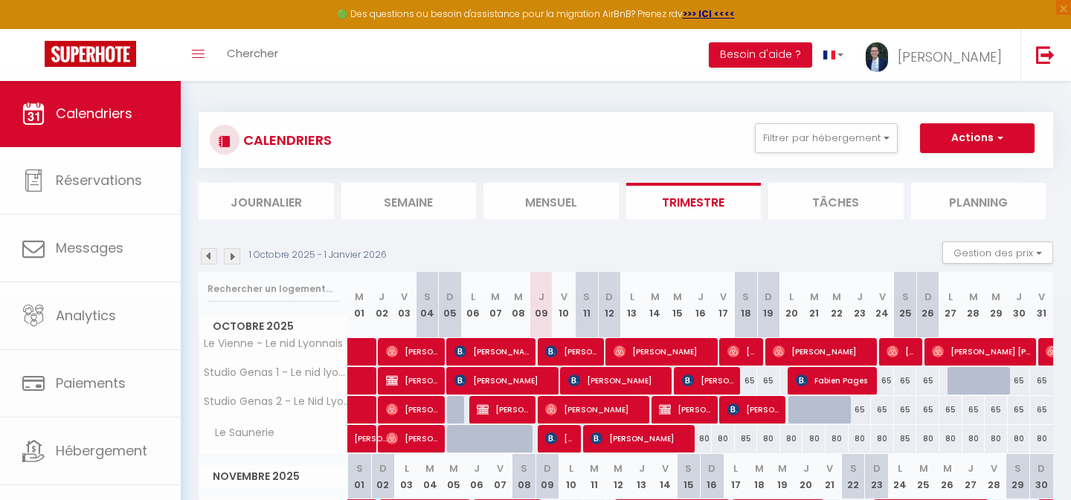
select select "1"
select select
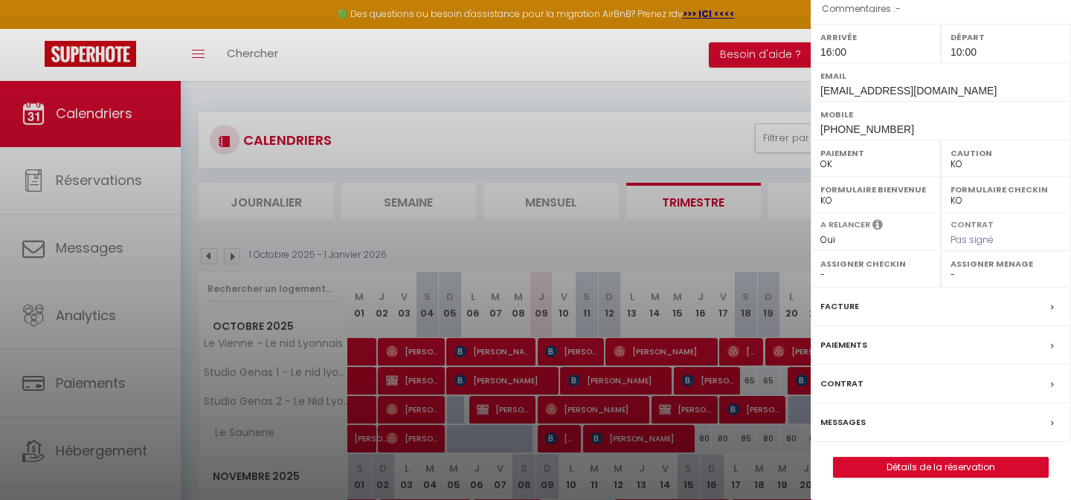
scroll to position [227, 0]
click at [901, 472] on link "Détails de la réservation" at bounding box center [941, 467] width 214 height 19
select select
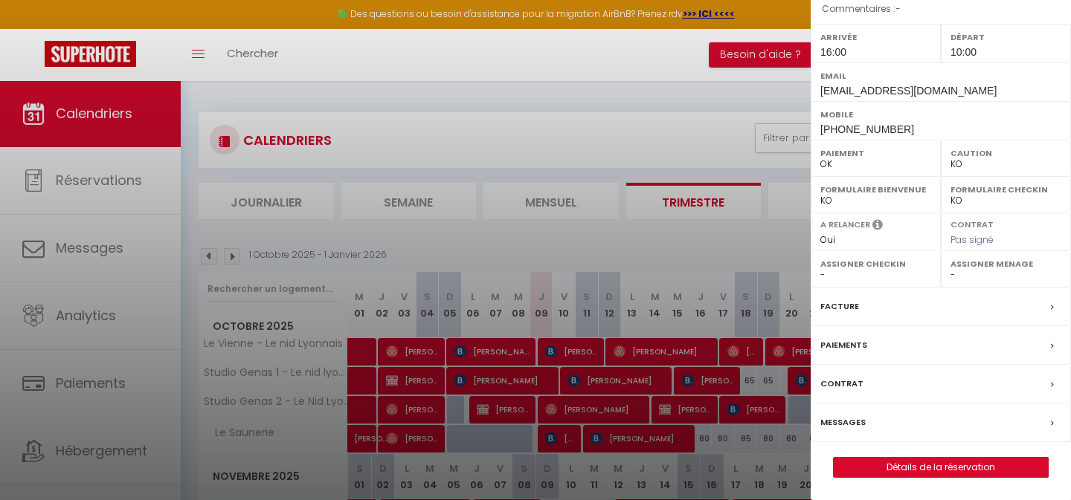
select select
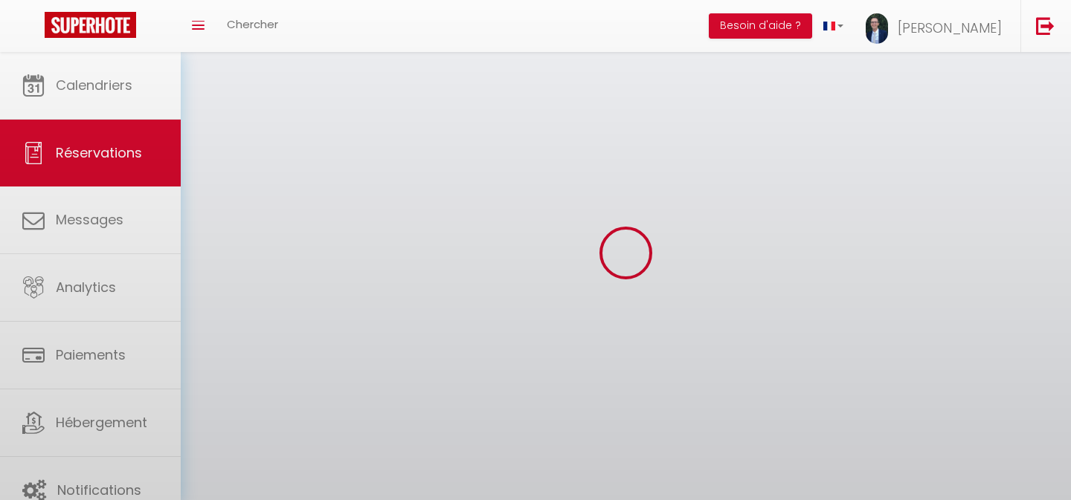
select select
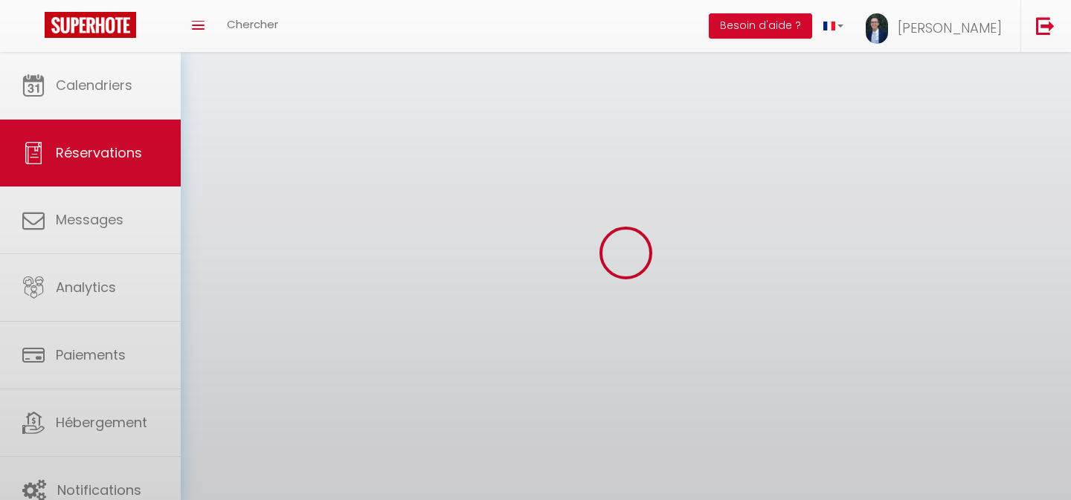
select select
checkbox input "false"
select select
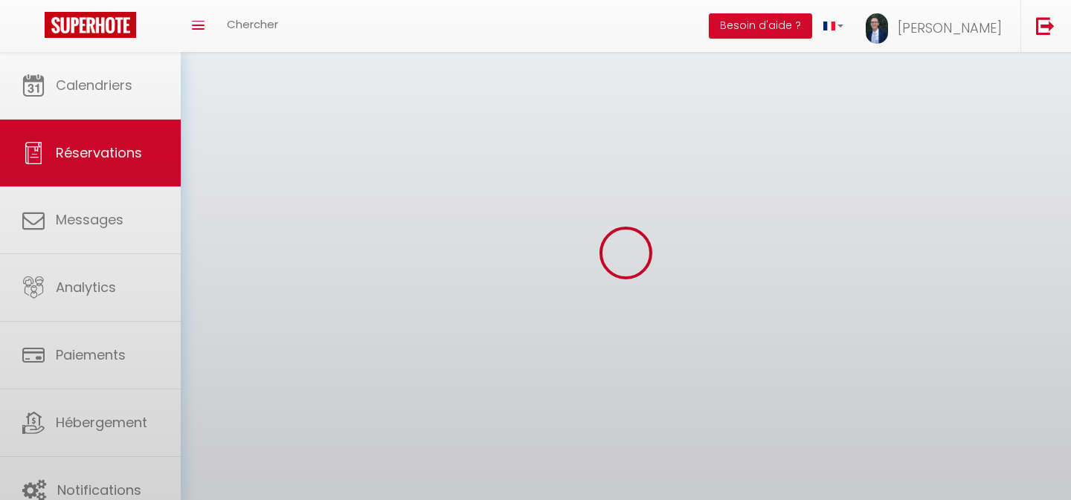
select select
checkbox input "false"
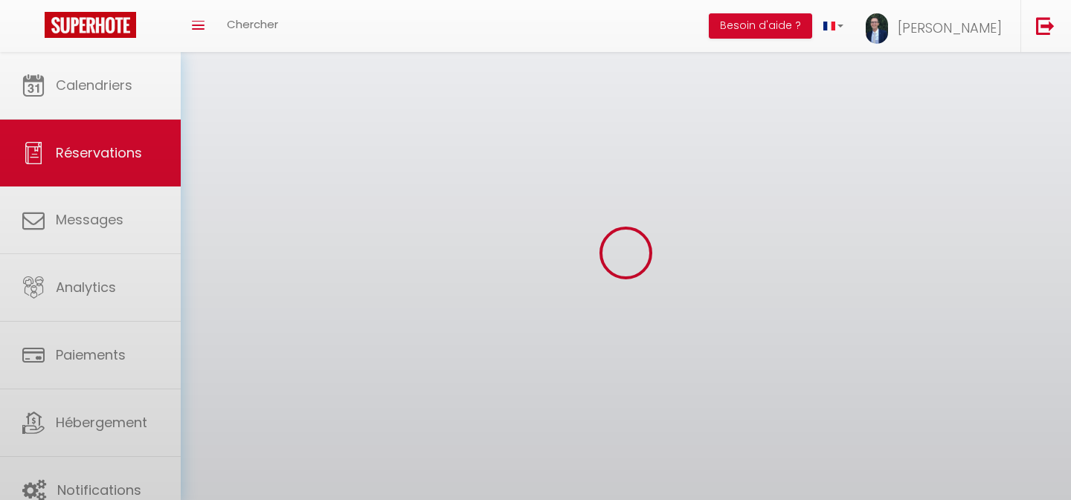
select select
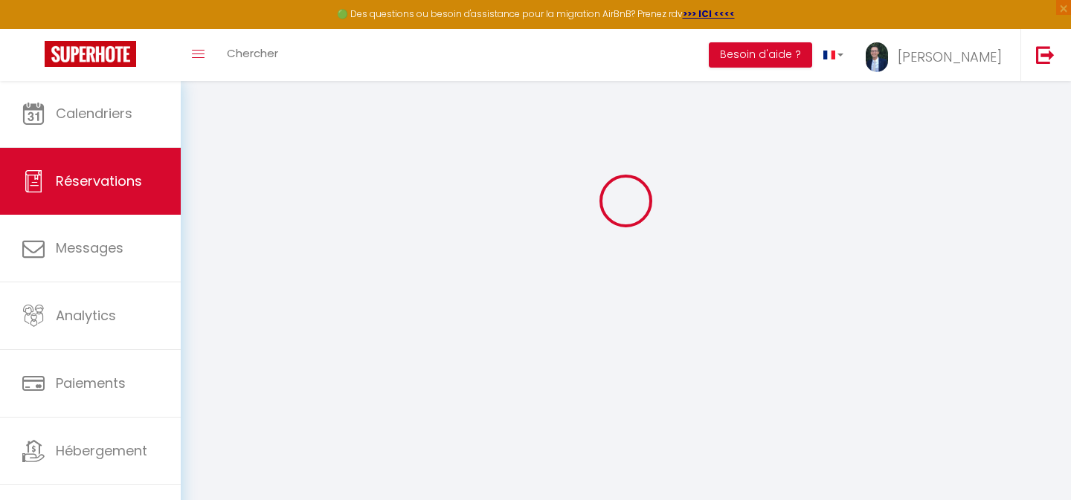
scroll to position [80, 0]
type input "Alima Eka"
type input "Marie Aurélie"
type input "aaurel.928838@guest.booking.com"
type input "marieaureliesaliba@gmail.com"
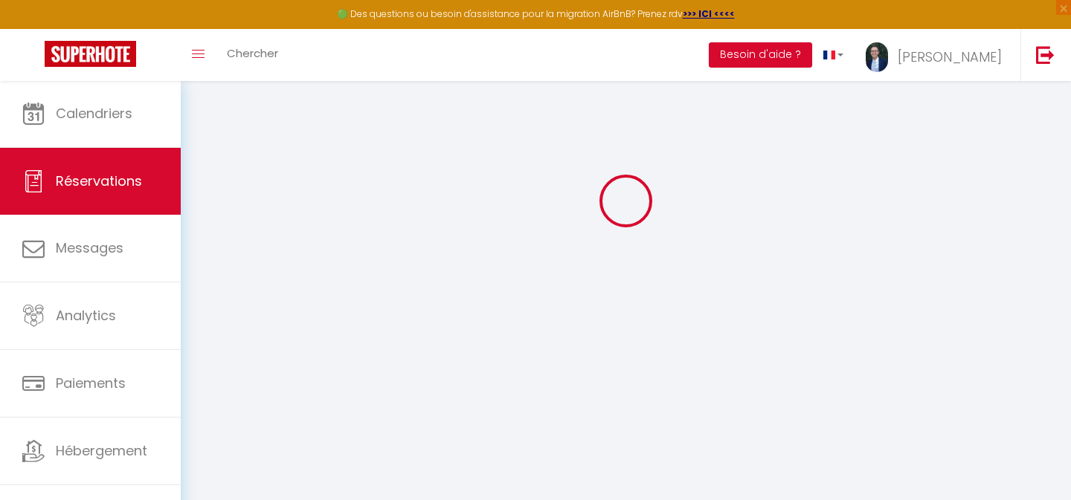
type input "+33695306739"
type input "21 Impasse Raubo Faïsses"
type input "Florensac"
select select "FR"
type input "61.2"
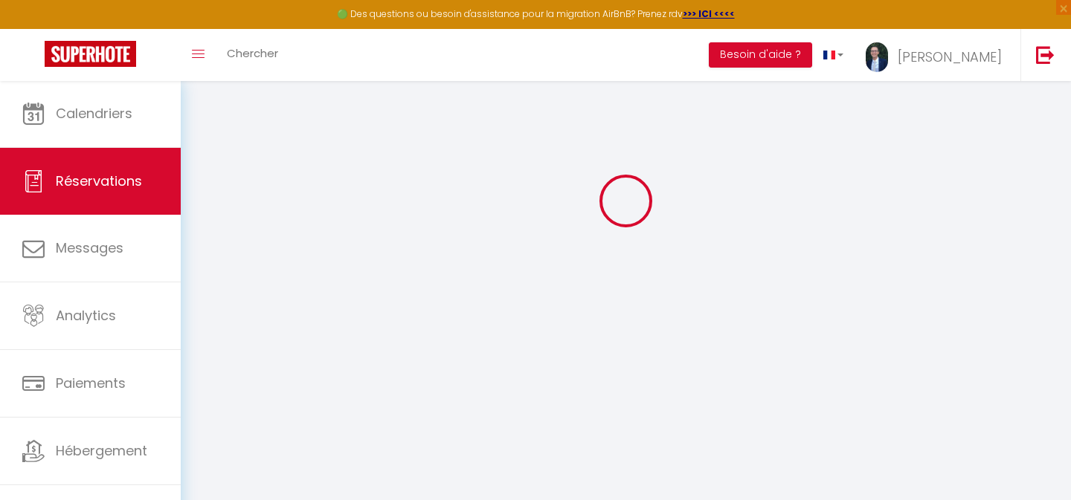
select select "10874"
select select "1"
select select
type input "1"
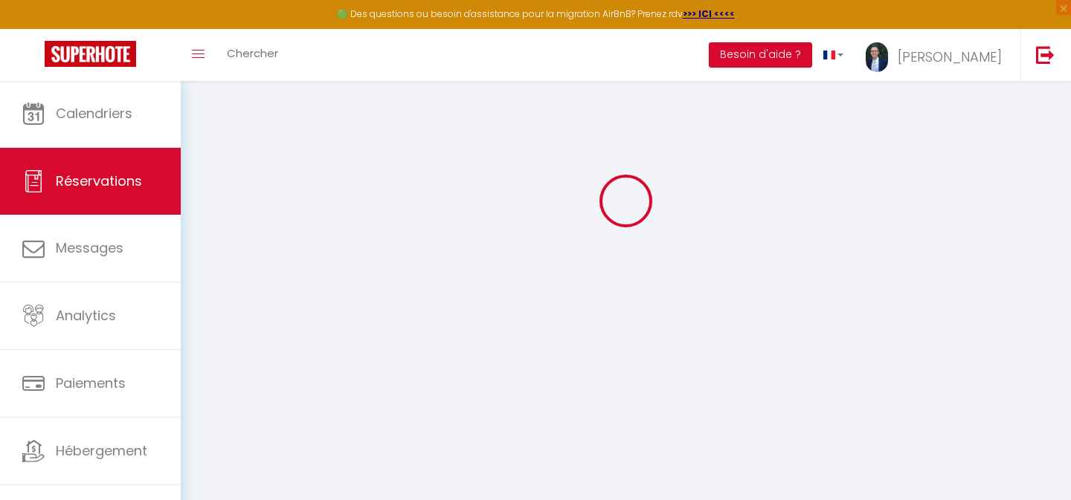
select select "12"
select select
type input "320"
checkbox input "false"
type input "0"
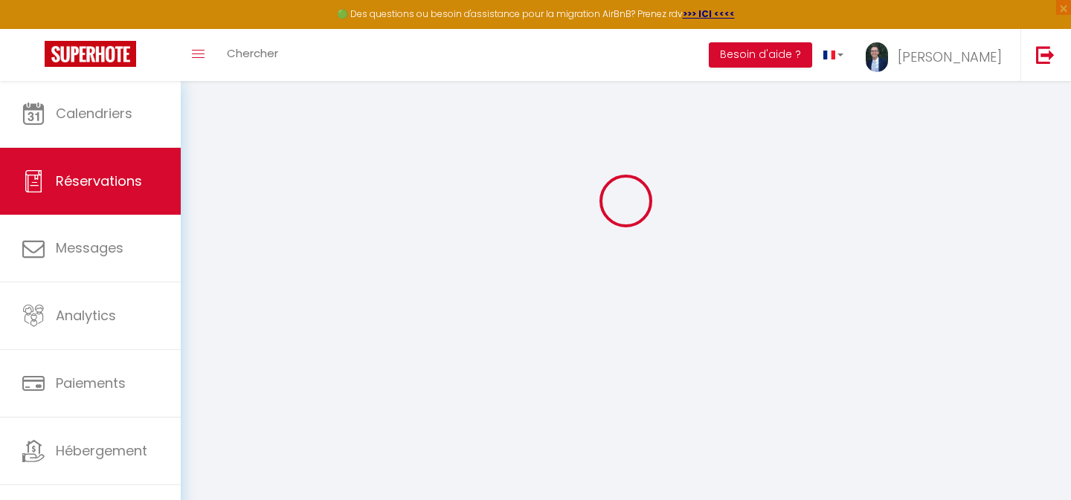
select select "2"
type input "0"
select select
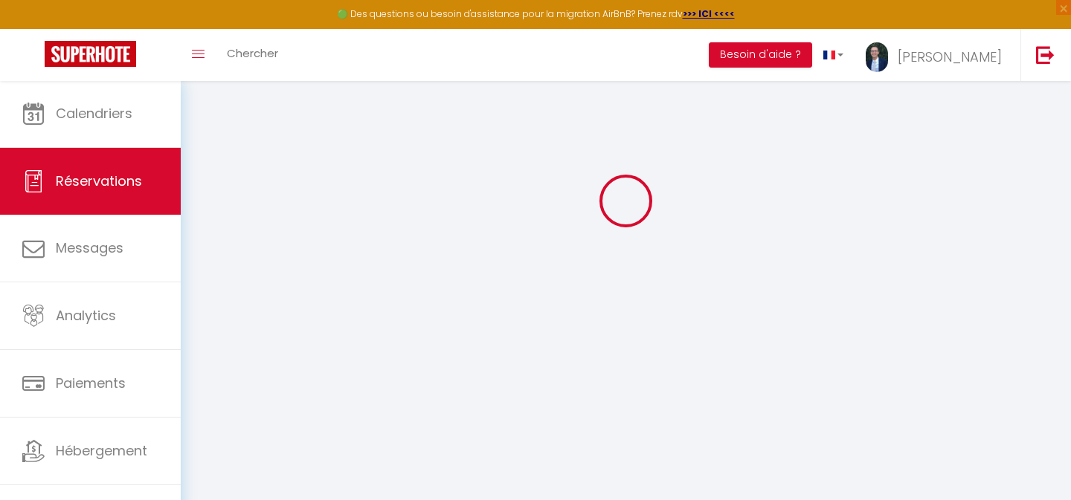
select select
select select "14"
checkbox input "false"
select select
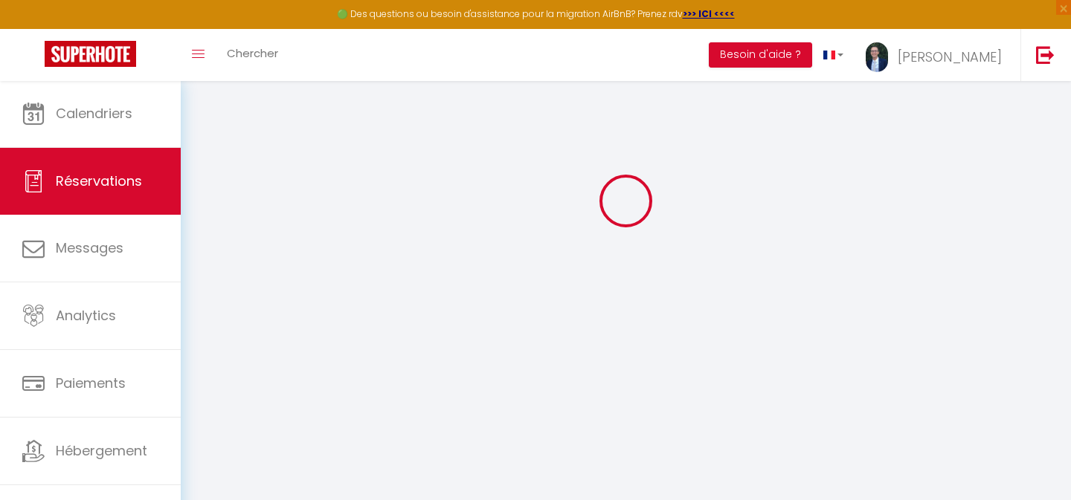
checkbox input "false"
select select
checkbox input "false"
select select
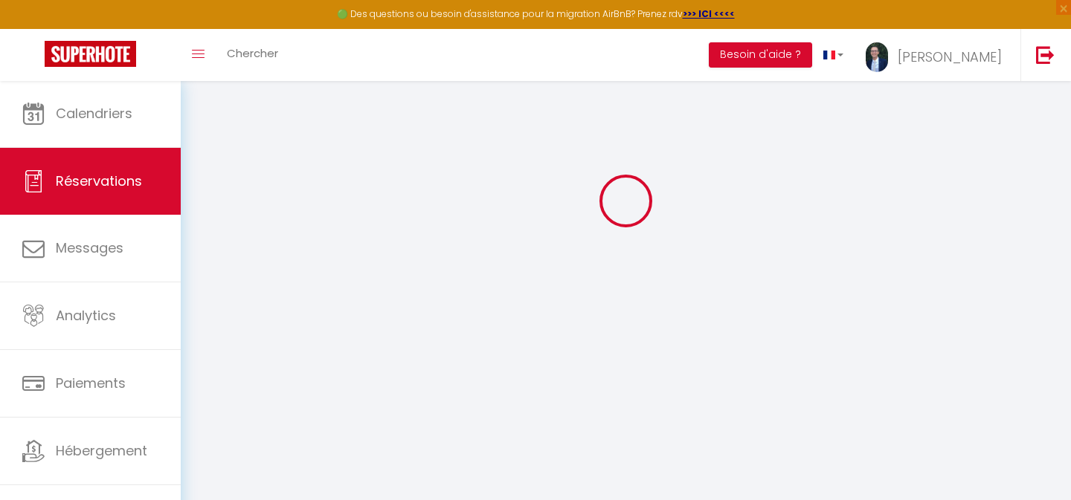
select select
checkbox input "false"
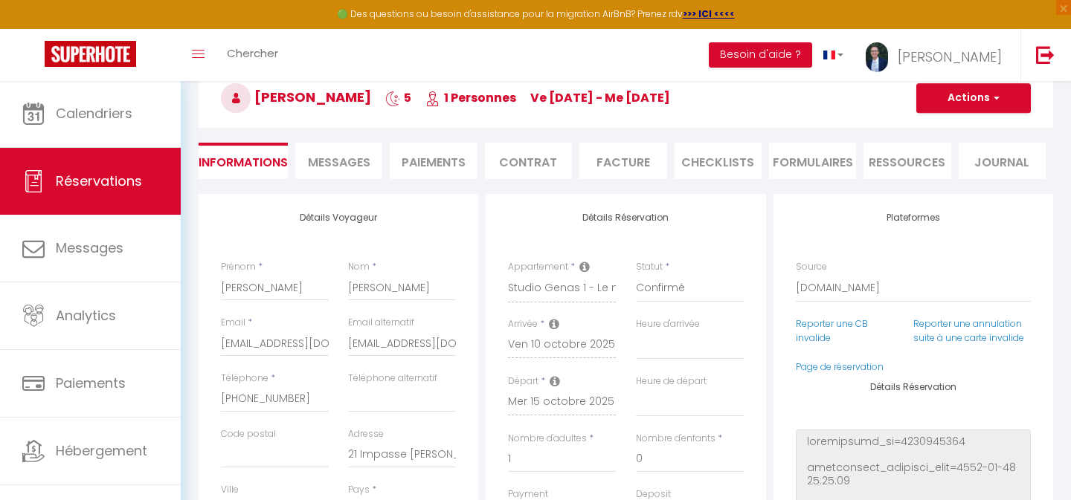
type input "40"
type input "4.95"
select select
checkbox input "false"
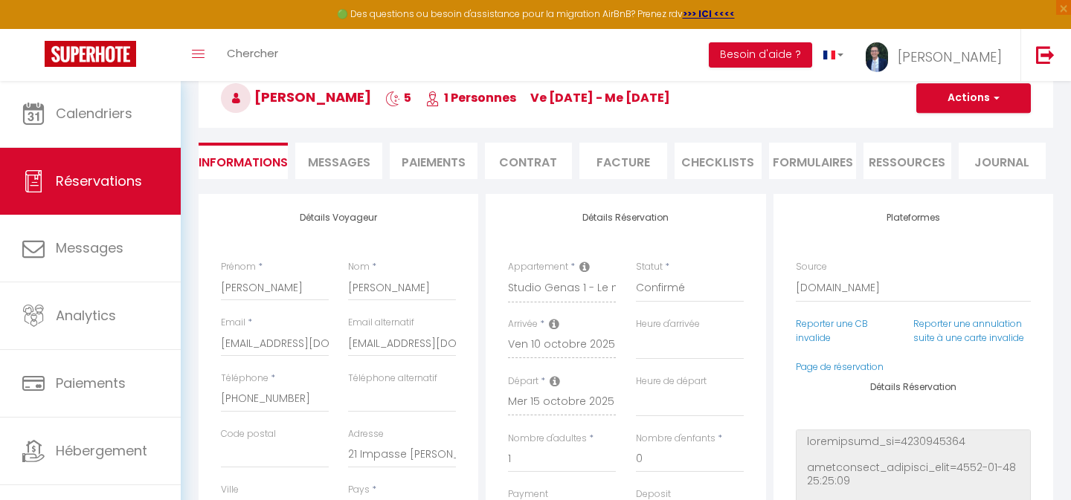
select select "16:00"
select select "10:00"
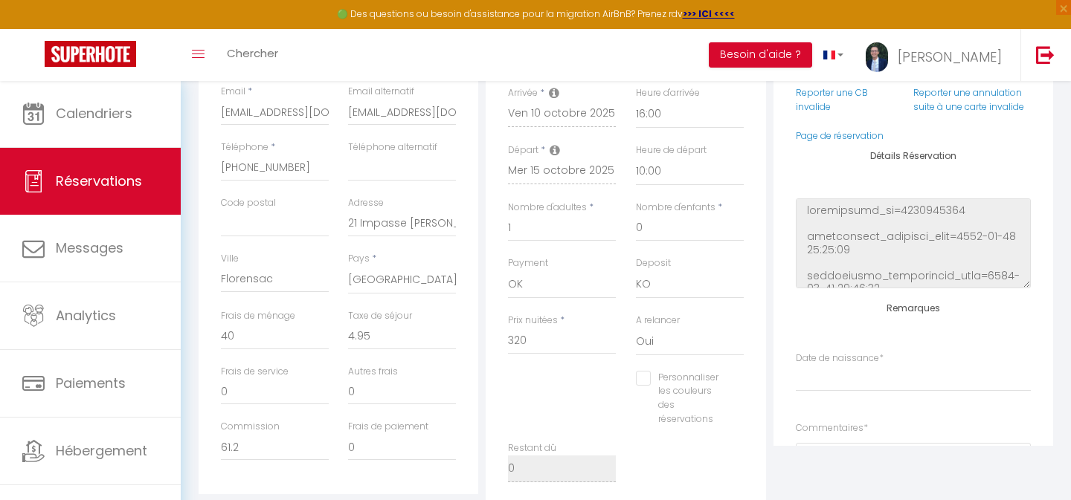
scroll to position [330, 0]
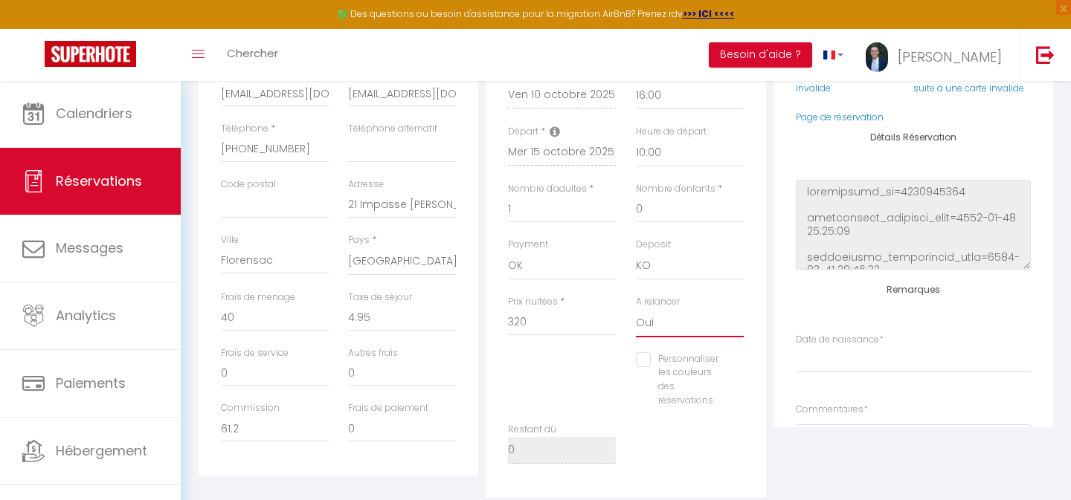
select select "0"
checkbox input "false"
click at [553, 376] on div "Personnaliser les couleurs des réservations #D7092E" at bounding box center [625, 388] width 255 height 71
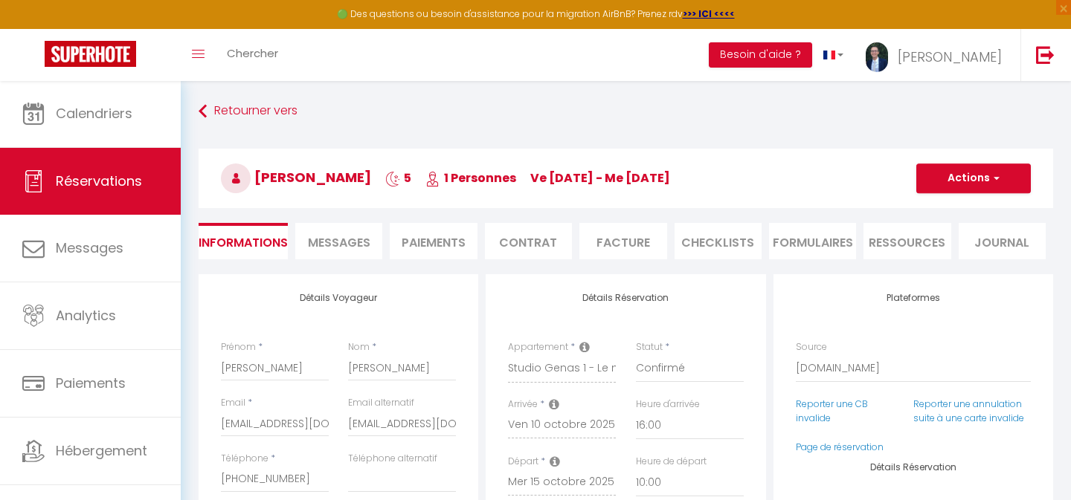
scroll to position [0, 0]
click at [994, 190] on button "Actions" at bounding box center [973, 179] width 115 height 30
click at [939, 210] on link "Enregistrer" at bounding box center [959, 211] width 118 height 19
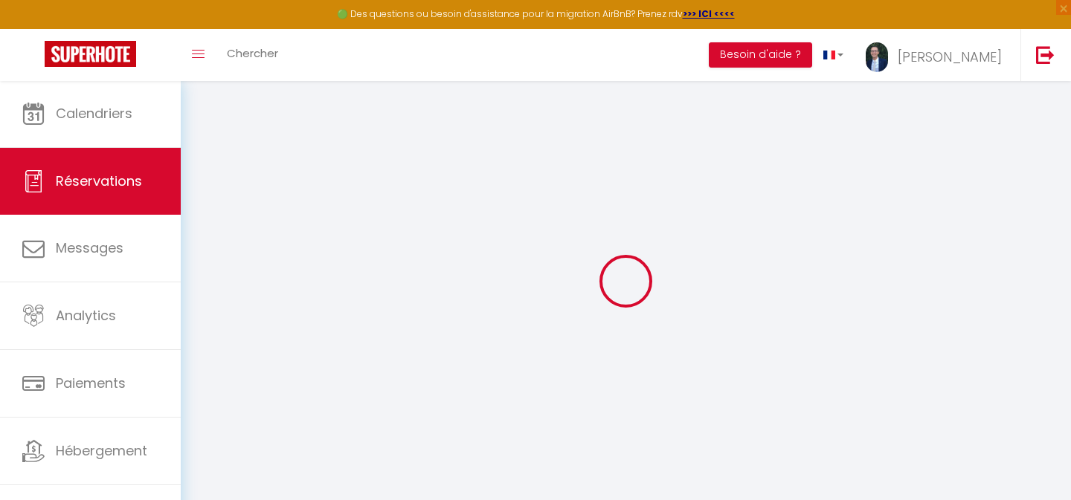
select select "not_cancelled"
